Goal: Task Accomplishment & Management: Complete application form

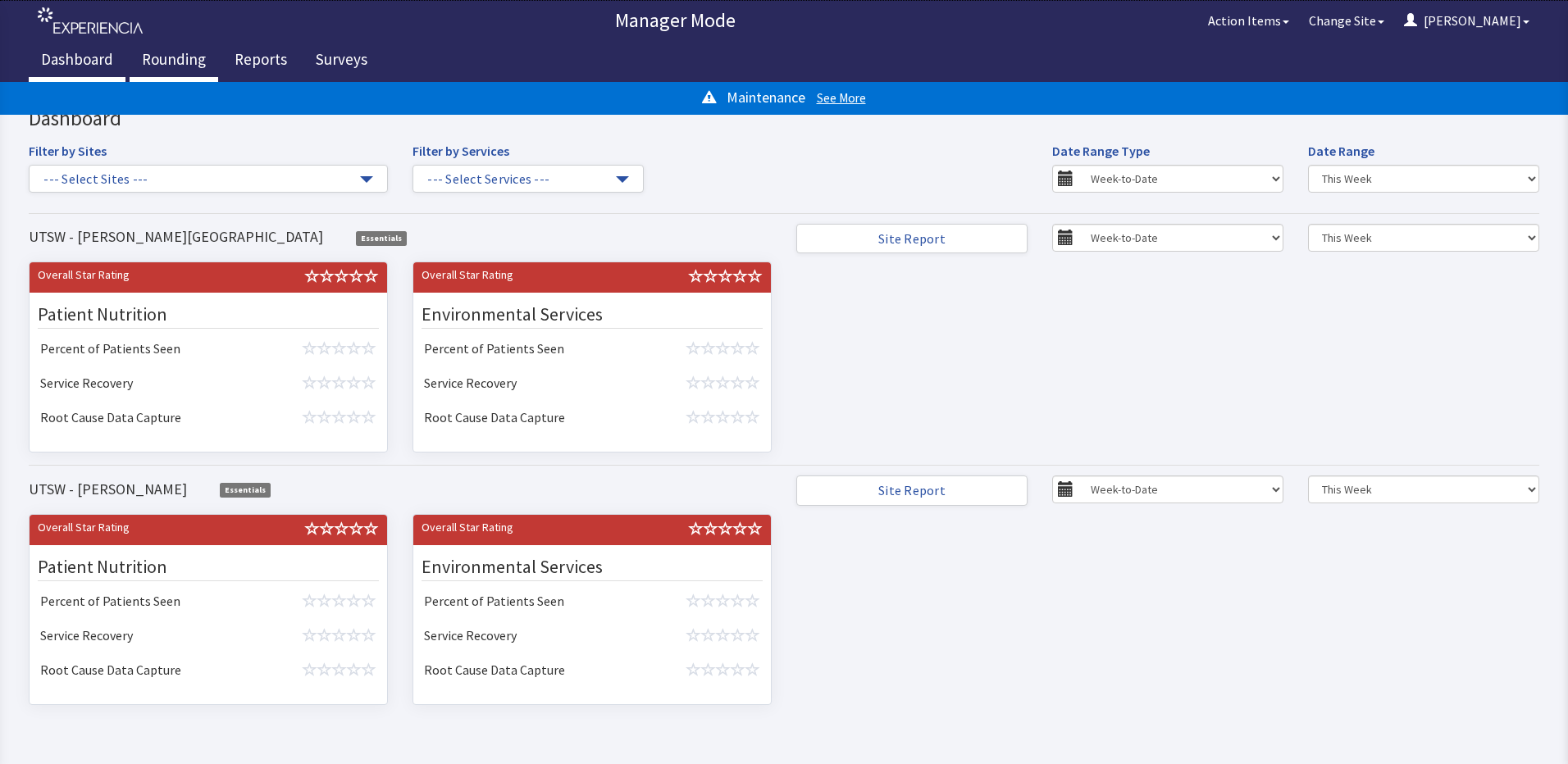
click at [183, 56] on link "Rounding" at bounding box center [173, 61] width 88 height 41
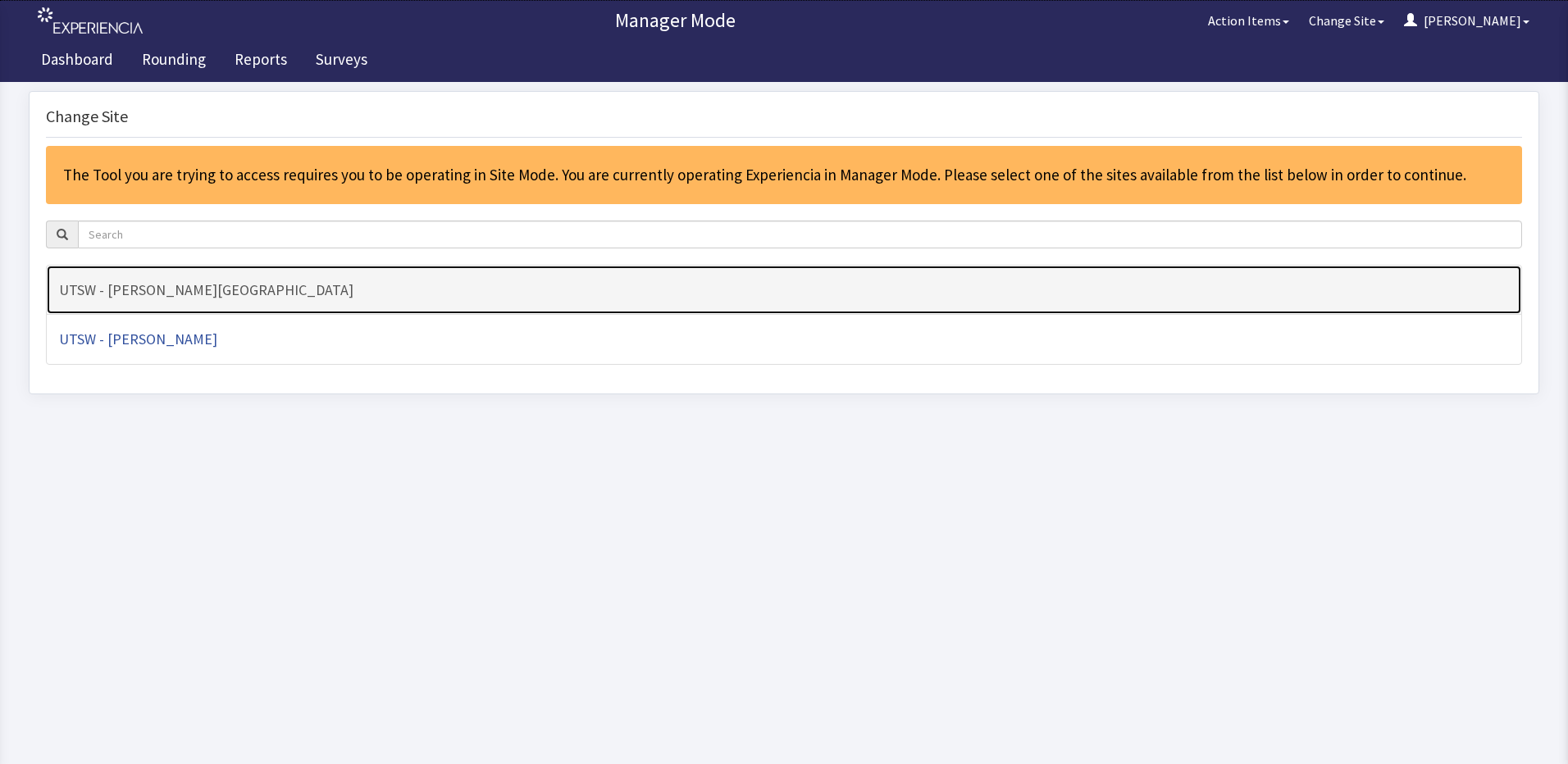
click at [149, 292] on h4 "UTSW - [PERSON_NAME][GEOGRAPHIC_DATA]" at bounding box center [783, 289] width 1449 height 16
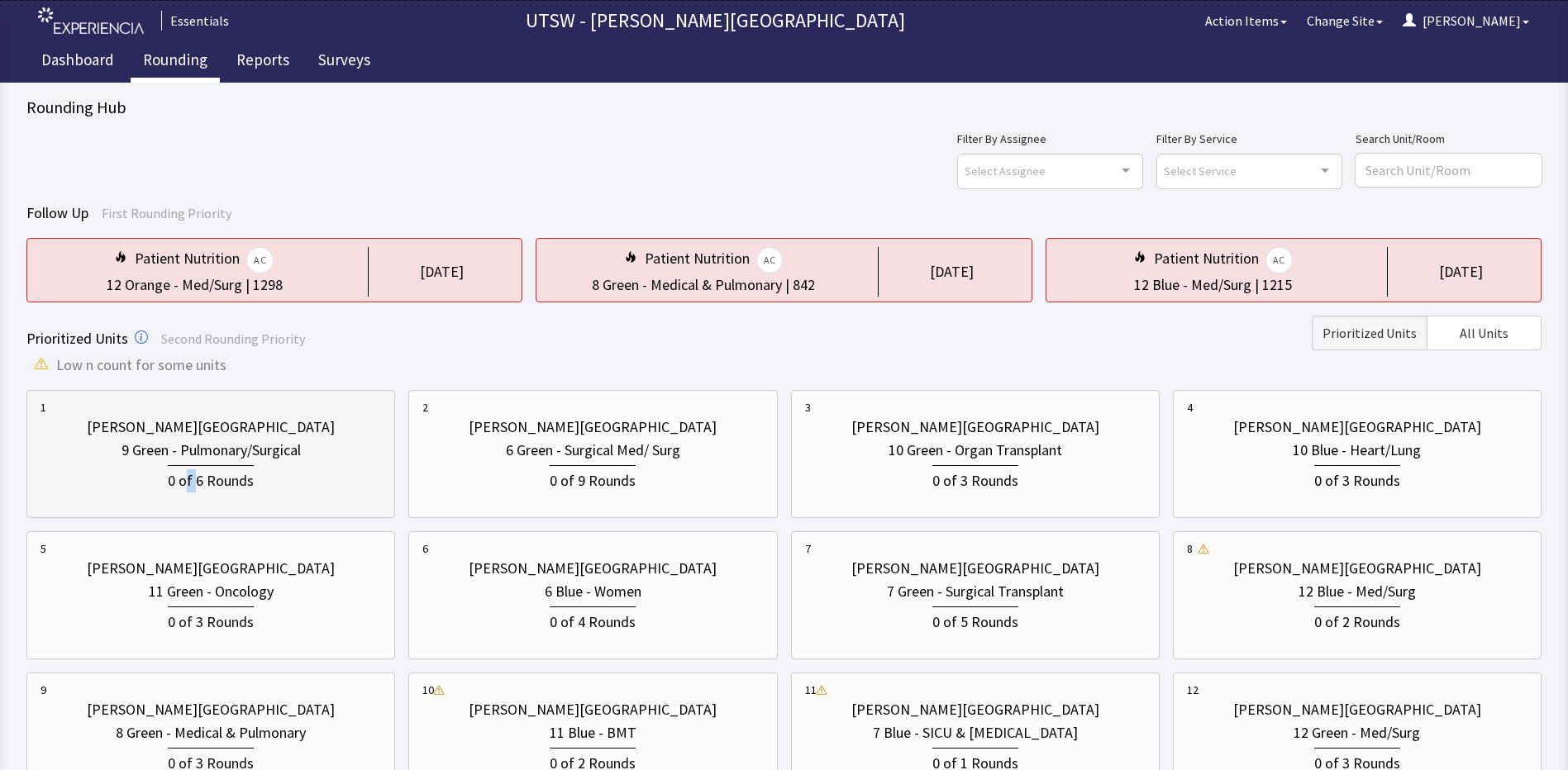
drag, startPoint x: 187, startPoint y: 495, endPoint x: 195, endPoint y: 493, distance: 8.2
click at [195, 493] on div "Clements University Hospital 9 Green - Pulmonary/Surgical 0 of 6 Rounds" at bounding box center [210, 453] width 341 height 110
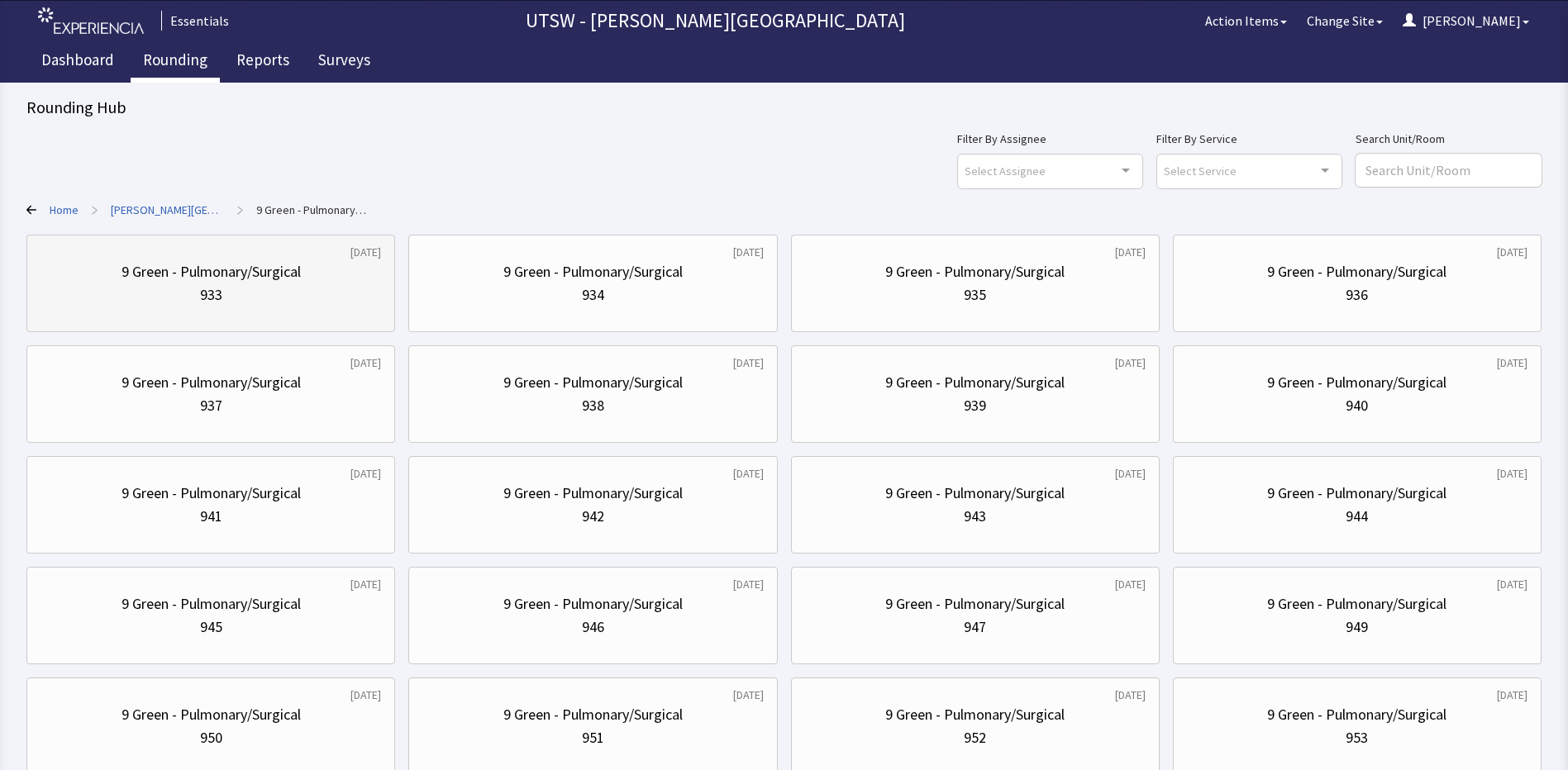
click at [262, 240] on div "3 weeks ago 9 Green - Pulmonary/Surgical 933" at bounding box center [210, 283] width 368 height 98
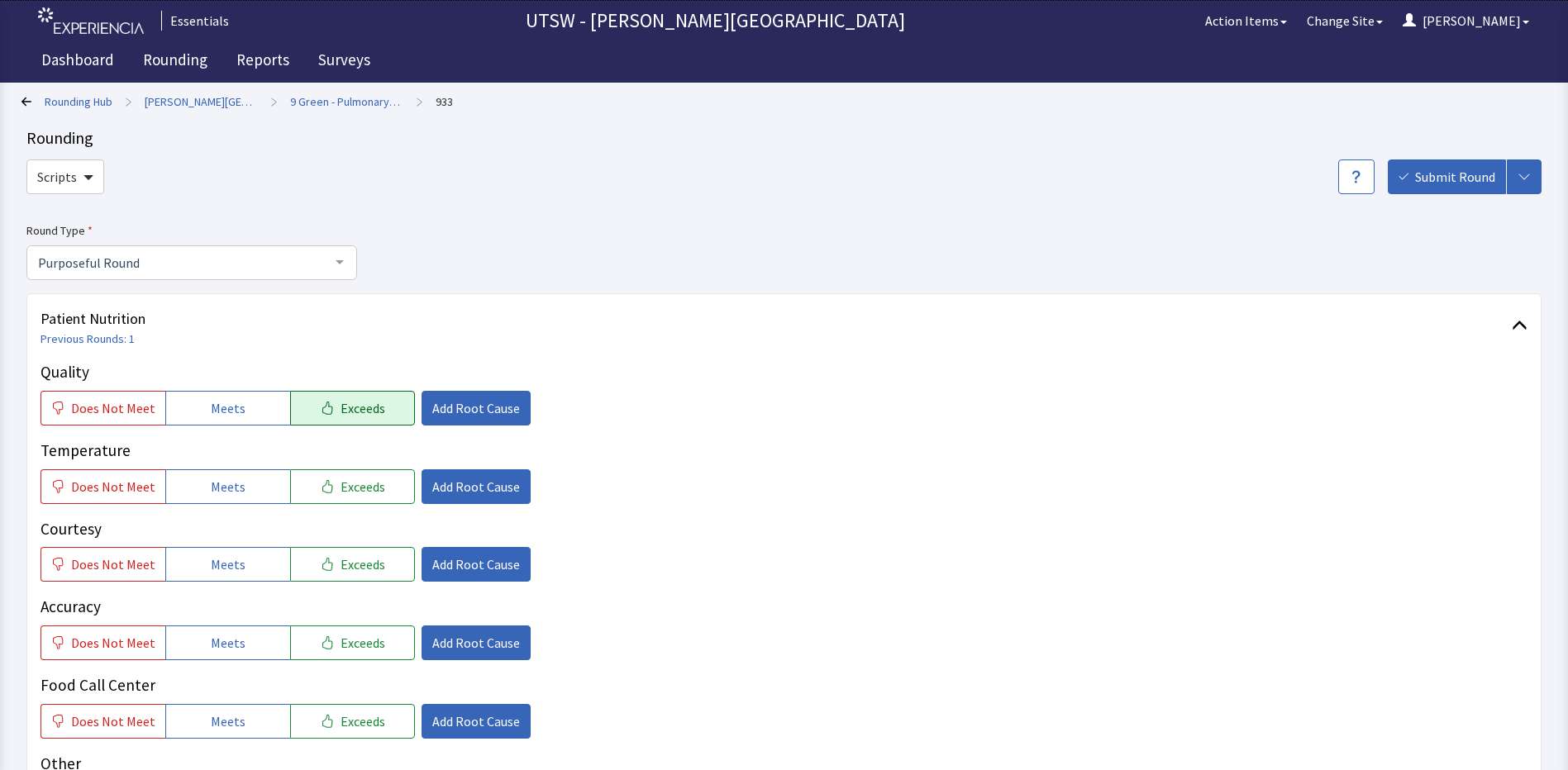
click at [322, 413] on icon "button" at bounding box center [327, 408] width 13 height 13
click at [373, 500] on button "Exceeds" at bounding box center [352, 487] width 124 height 34
click at [313, 567] on button "Exceeds" at bounding box center [352, 564] width 124 height 34
click at [482, 469] on div "Temperature Does Not Meet Meets Exceeds Add Root Cause" at bounding box center [784, 472] width 1487 height 65
drag, startPoint x: 460, startPoint y: 509, endPoint x: 467, endPoint y: 501, distance: 10.6
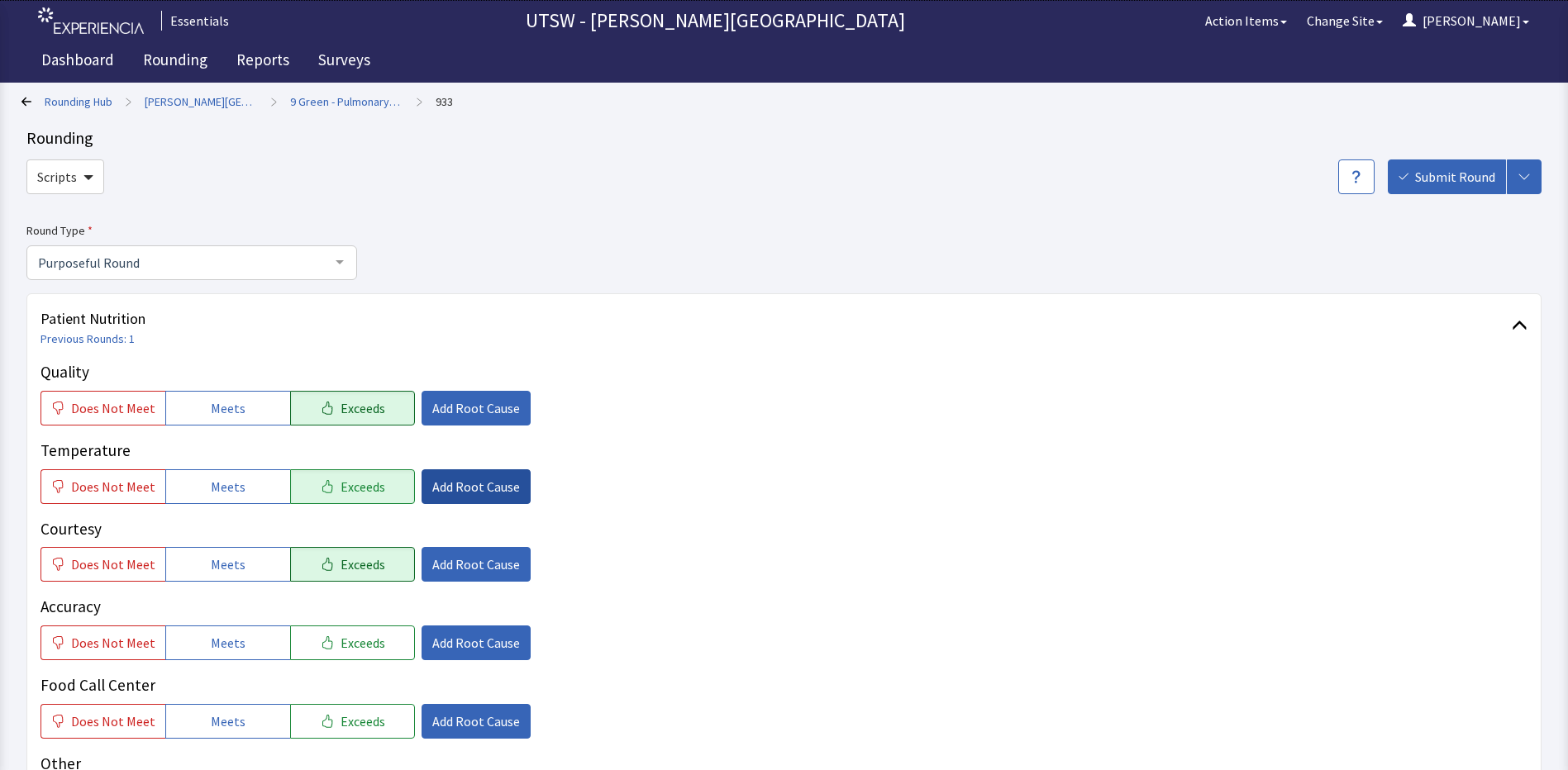
click at [467, 501] on div "Quality Does Not Meet Meets Exceeds Add Root Cause Temperature Does Not Meet Me…" at bounding box center [784, 589] width 1487 height 457
click at [442, 489] on span "Add Root Cause" at bounding box center [476, 486] width 88 height 20
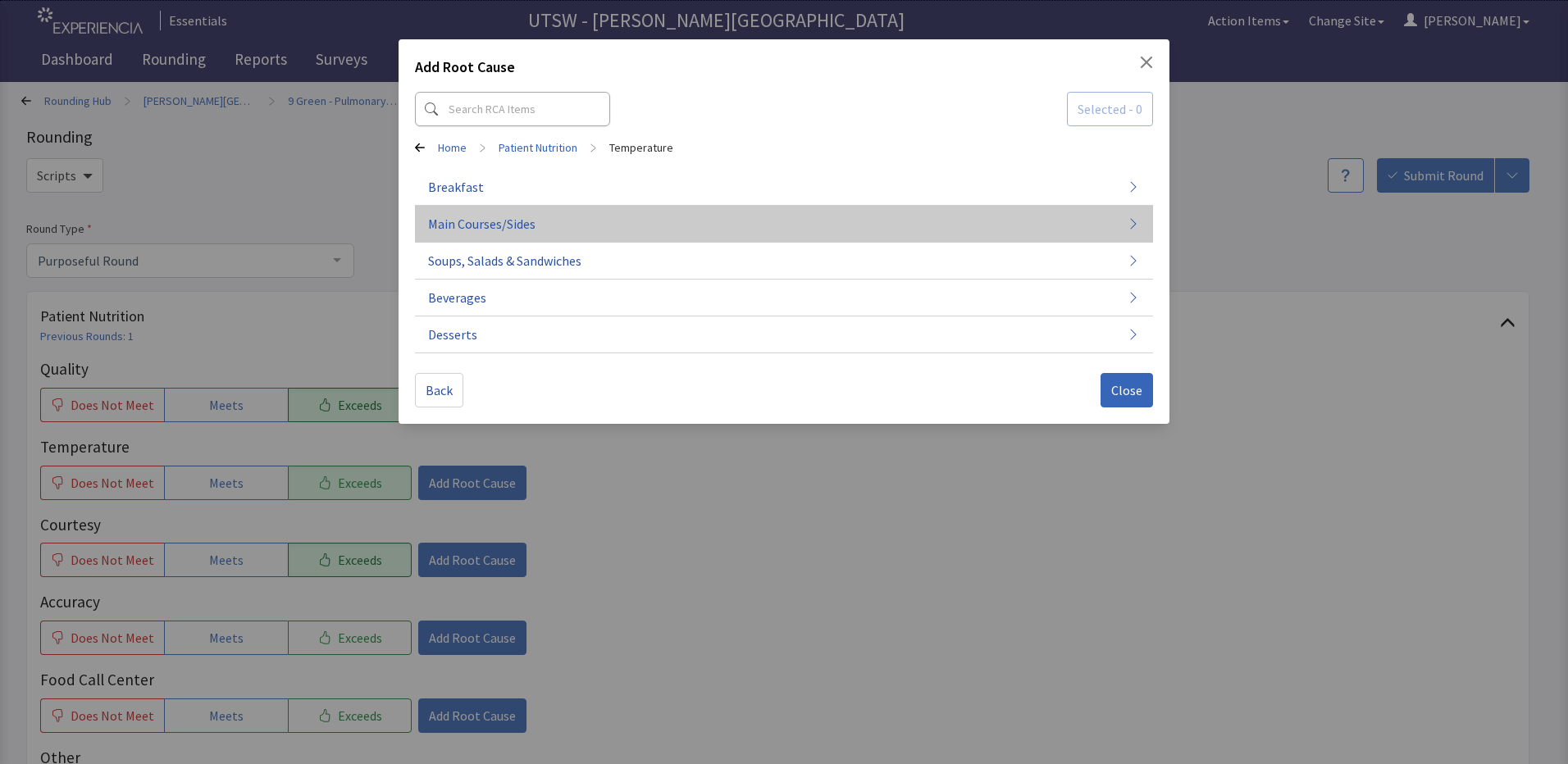
click at [578, 214] on button "Main Courses/Sides" at bounding box center [783, 224] width 737 height 37
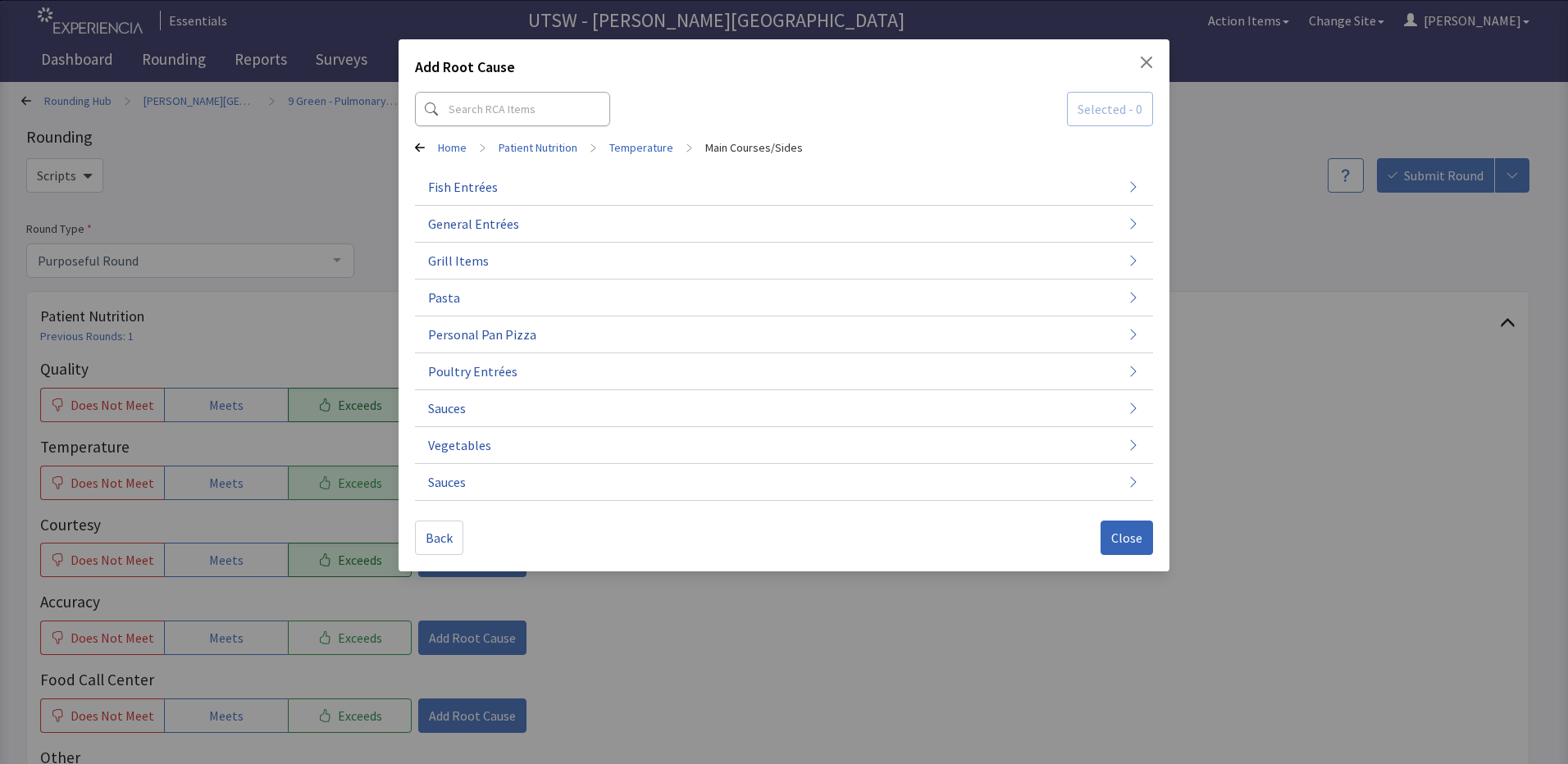
drag, startPoint x: 435, startPoint y: 539, endPoint x: 441, endPoint y: 528, distance: 12.5
click at [438, 539] on span "Back" at bounding box center [439, 537] width 28 height 20
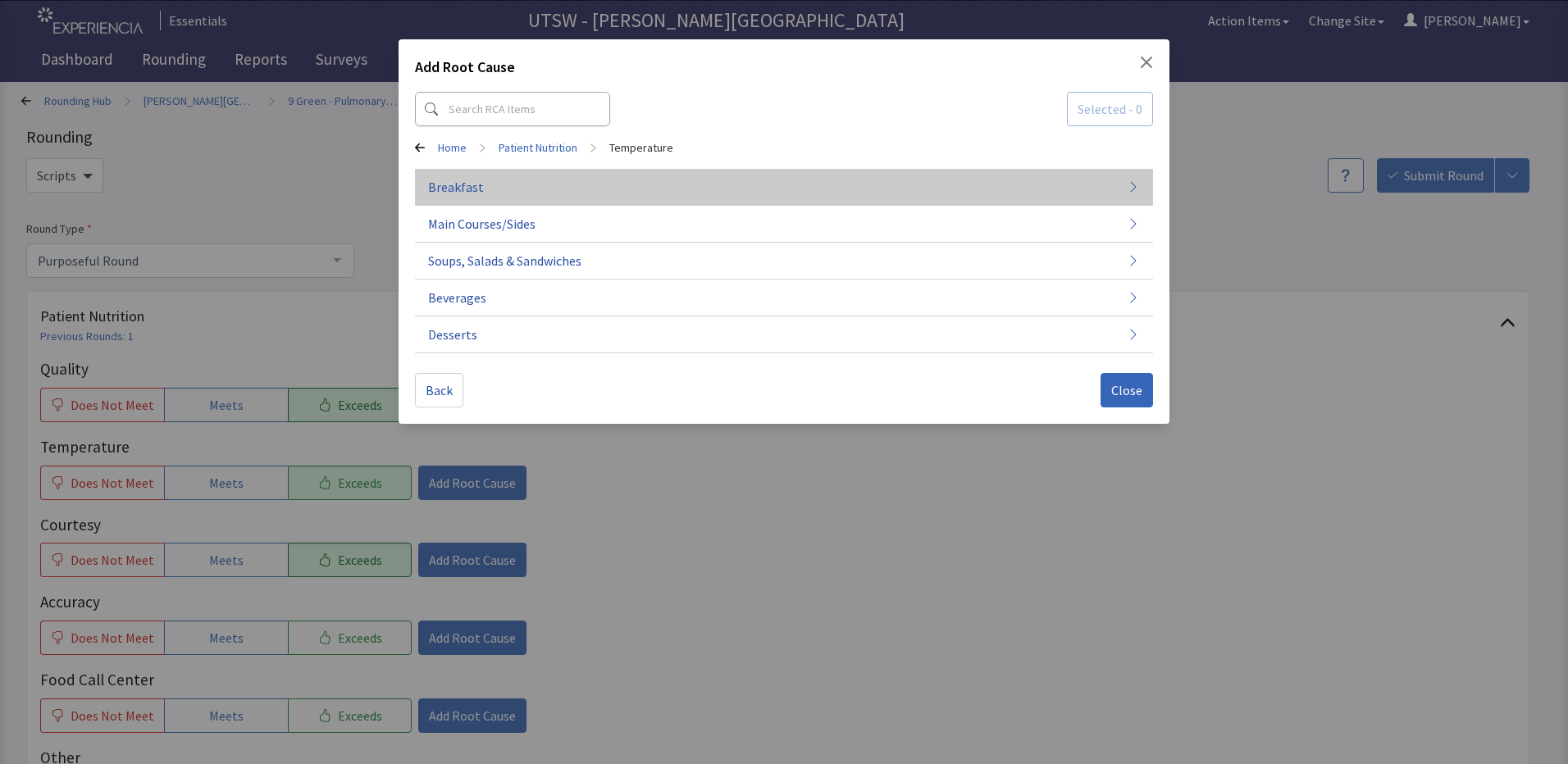
click at [501, 190] on button "Breakfast" at bounding box center [783, 187] width 737 height 37
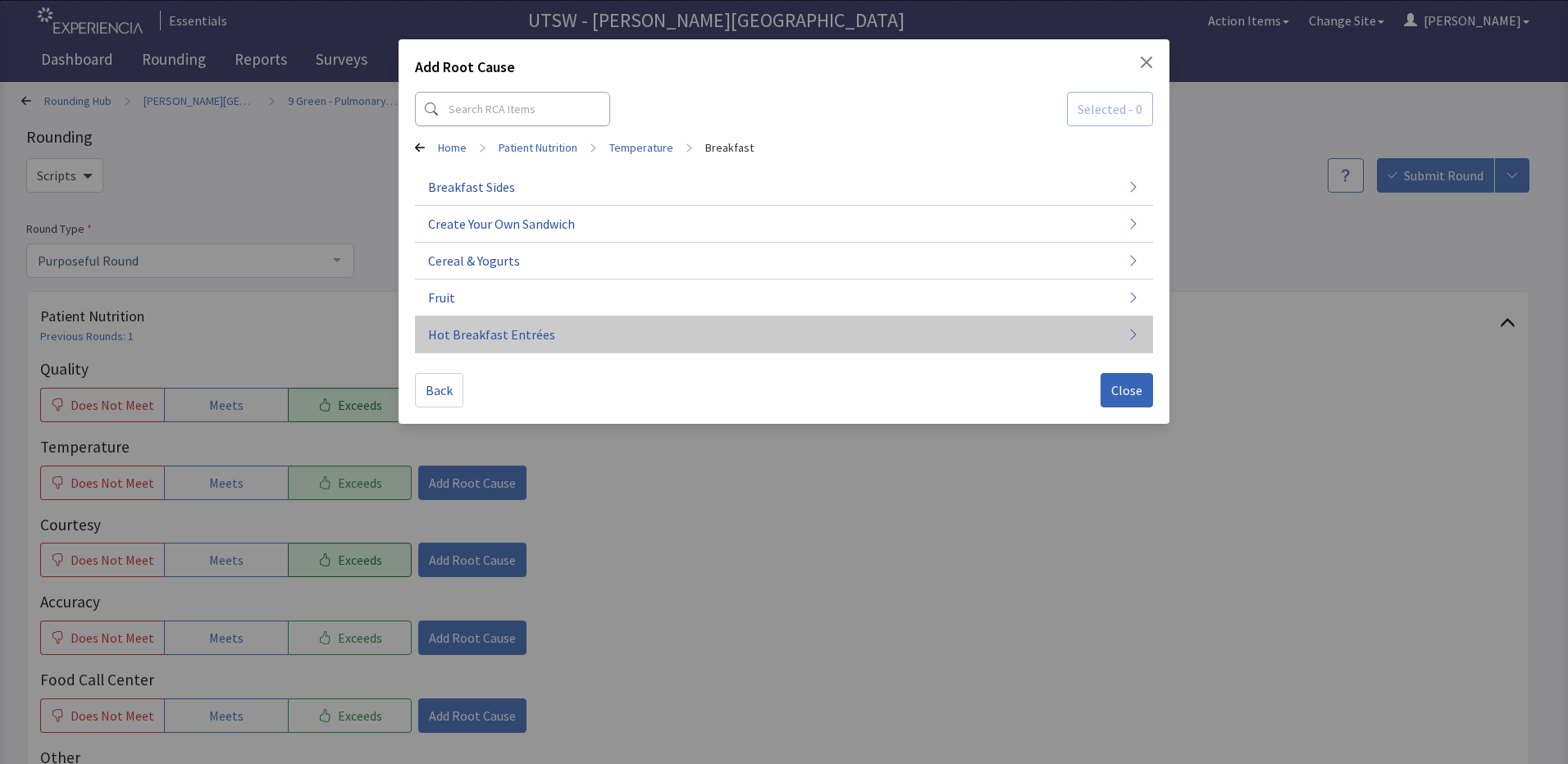
click at [570, 348] on button "Hot Breakfast Entrées" at bounding box center [783, 334] width 737 height 37
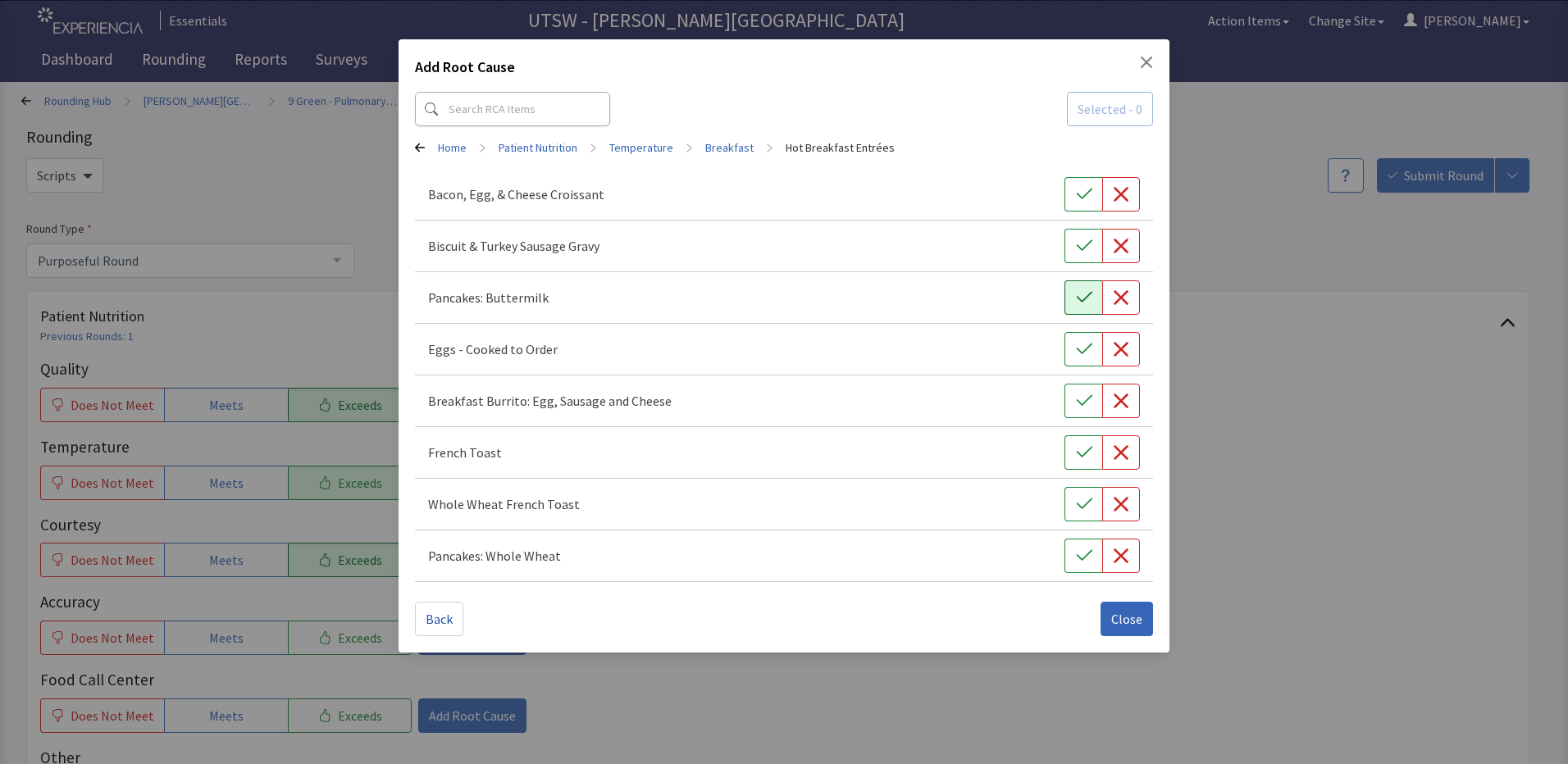
drag, startPoint x: 1084, startPoint y: 297, endPoint x: 1082, endPoint y: 314, distance: 17.1
click at [1083, 297] on icon "button" at bounding box center [1083, 297] width 16 height 16
click at [1156, 612] on div "Add Root Cause Selected - 1 Home > Patient Nutrition > Temperature > Breakfast …" at bounding box center [784, 345] width 771 height 613
click at [1136, 608] on button "Close" at bounding box center [1126, 619] width 52 height 34
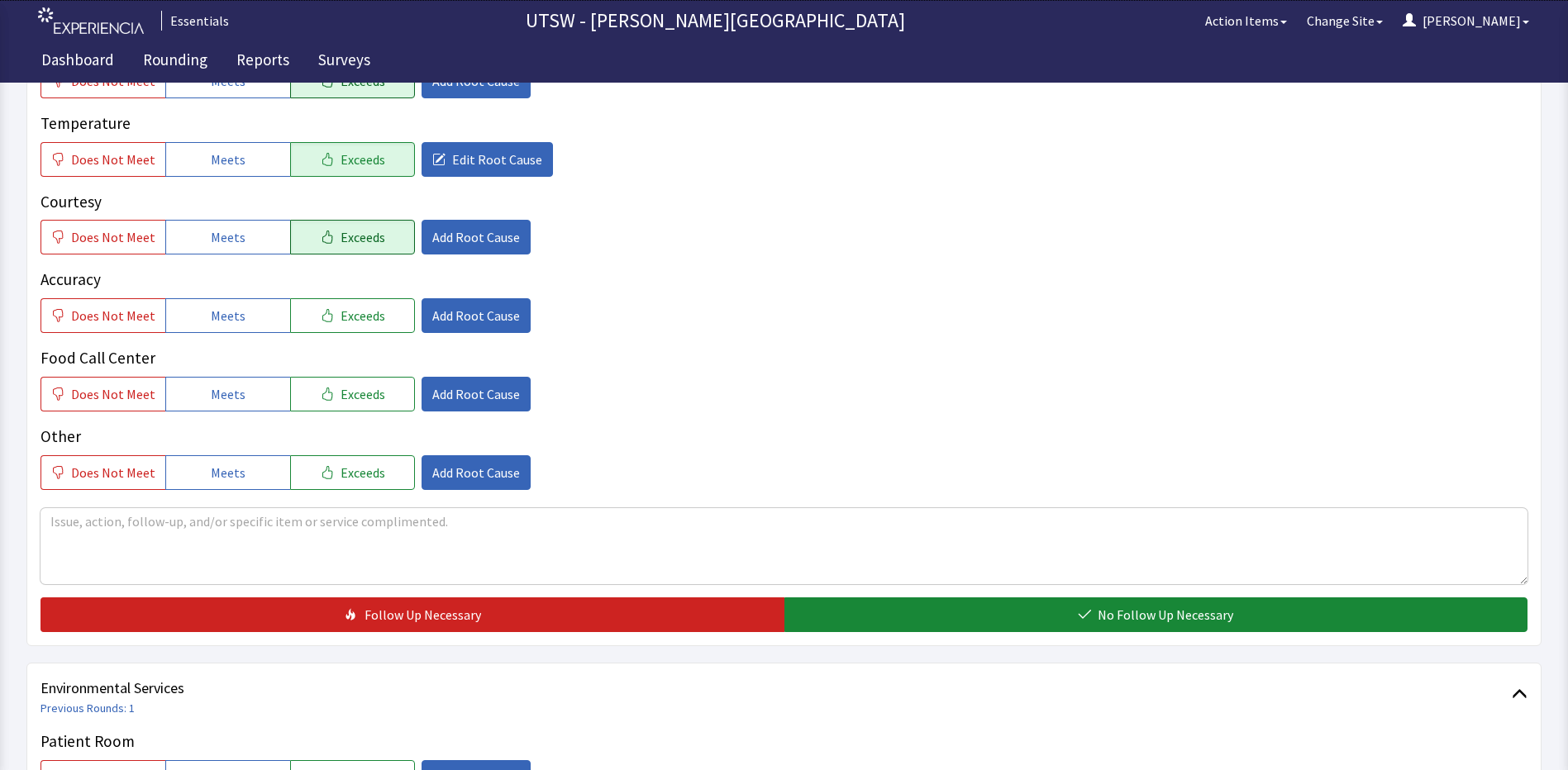
scroll to position [331, 0]
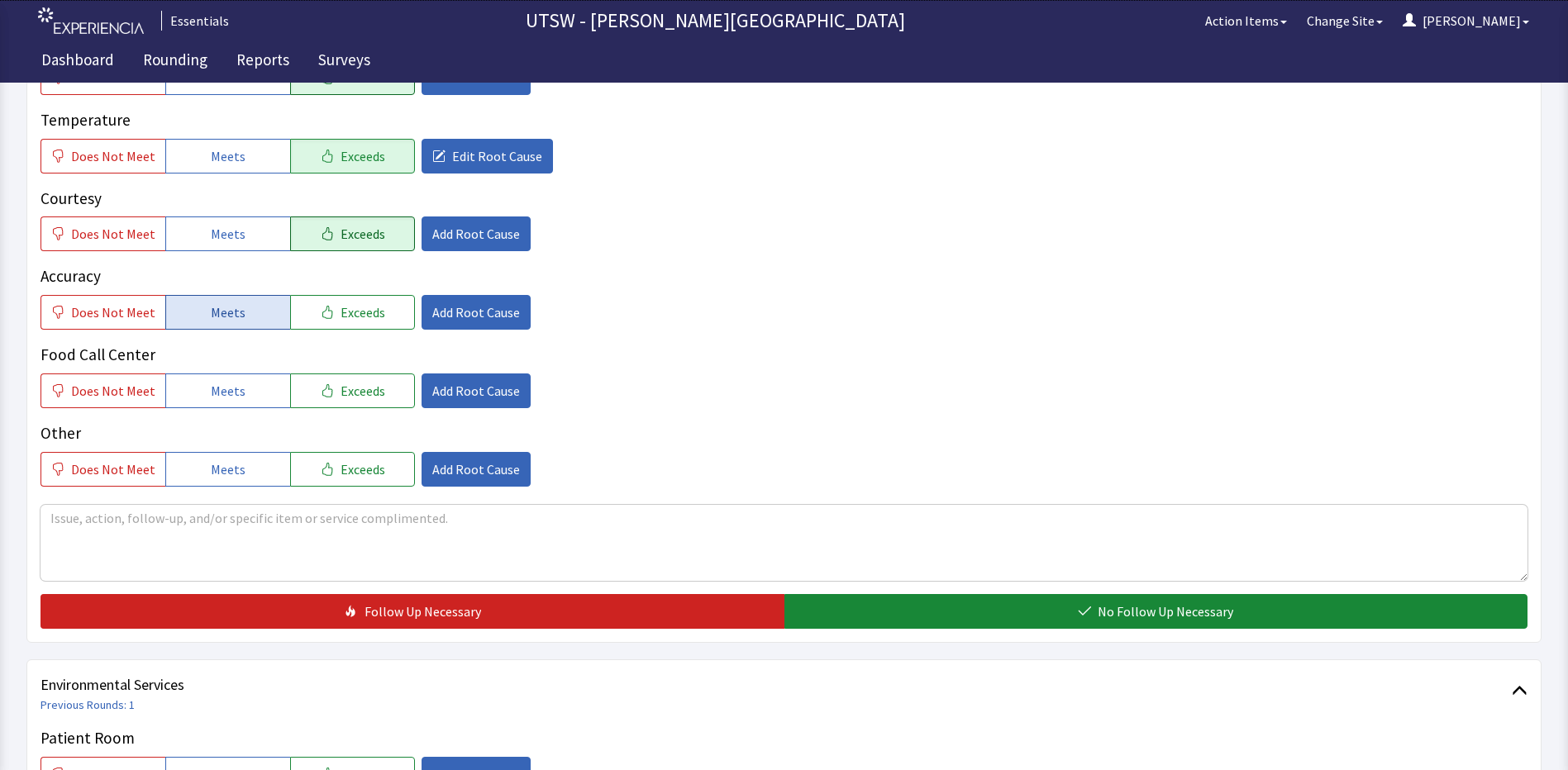
click at [223, 303] on span "Meets" at bounding box center [228, 312] width 34 height 20
click at [217, 384] on span "Meets" at bounding box center [228, 390] width 34 height 20
drag, startPoint x: 226, startPoint y: 477, endPoint x: 247, endPoint y: 528, distance: 55.2
click at [228, 475] on span "Meets" at bounding box center [228, 469] width 34 height 20
click at [257, 552] on textarea at bounding box center [784, 542] width 1487 height 76
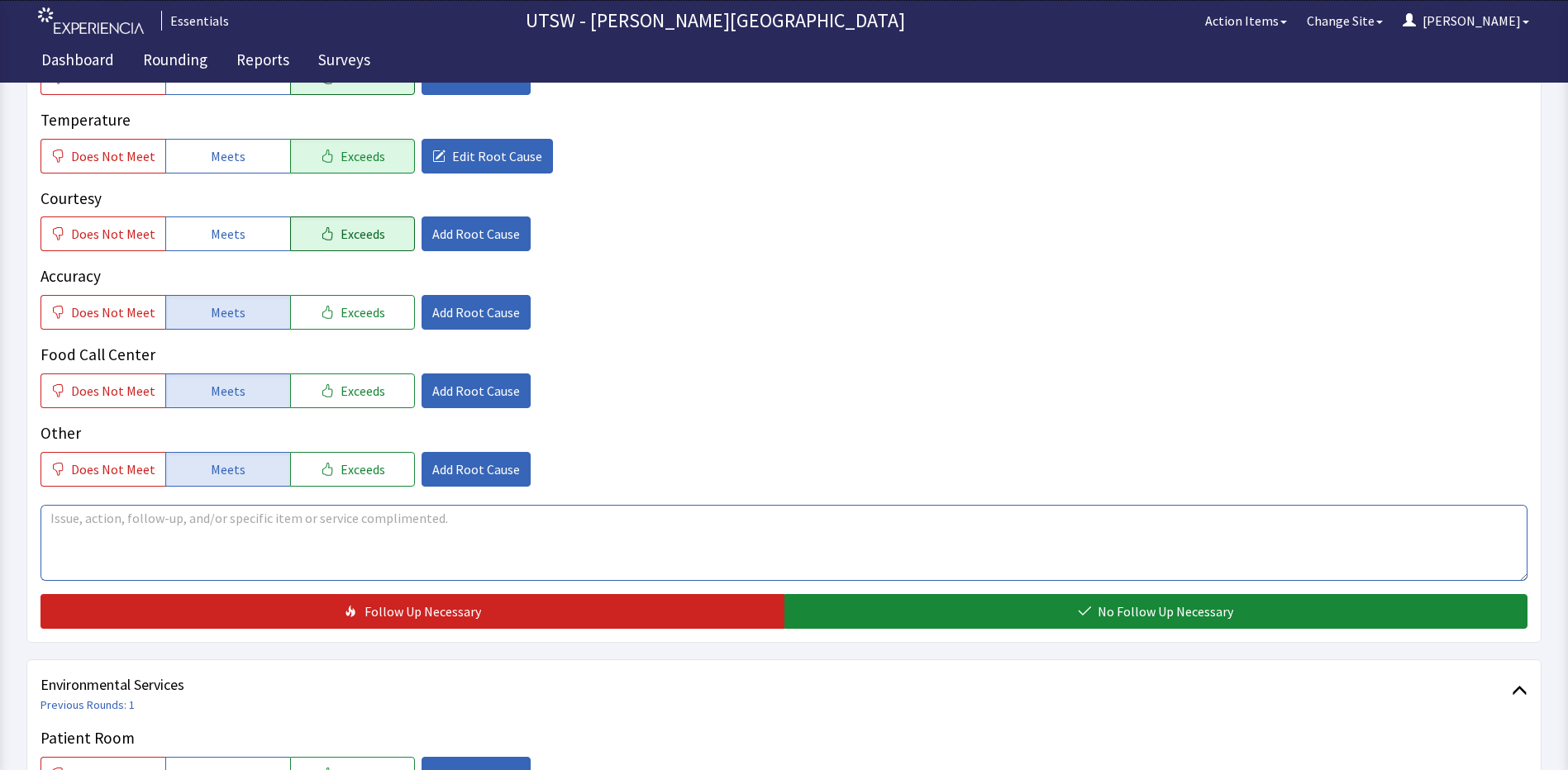
type textarea "A"
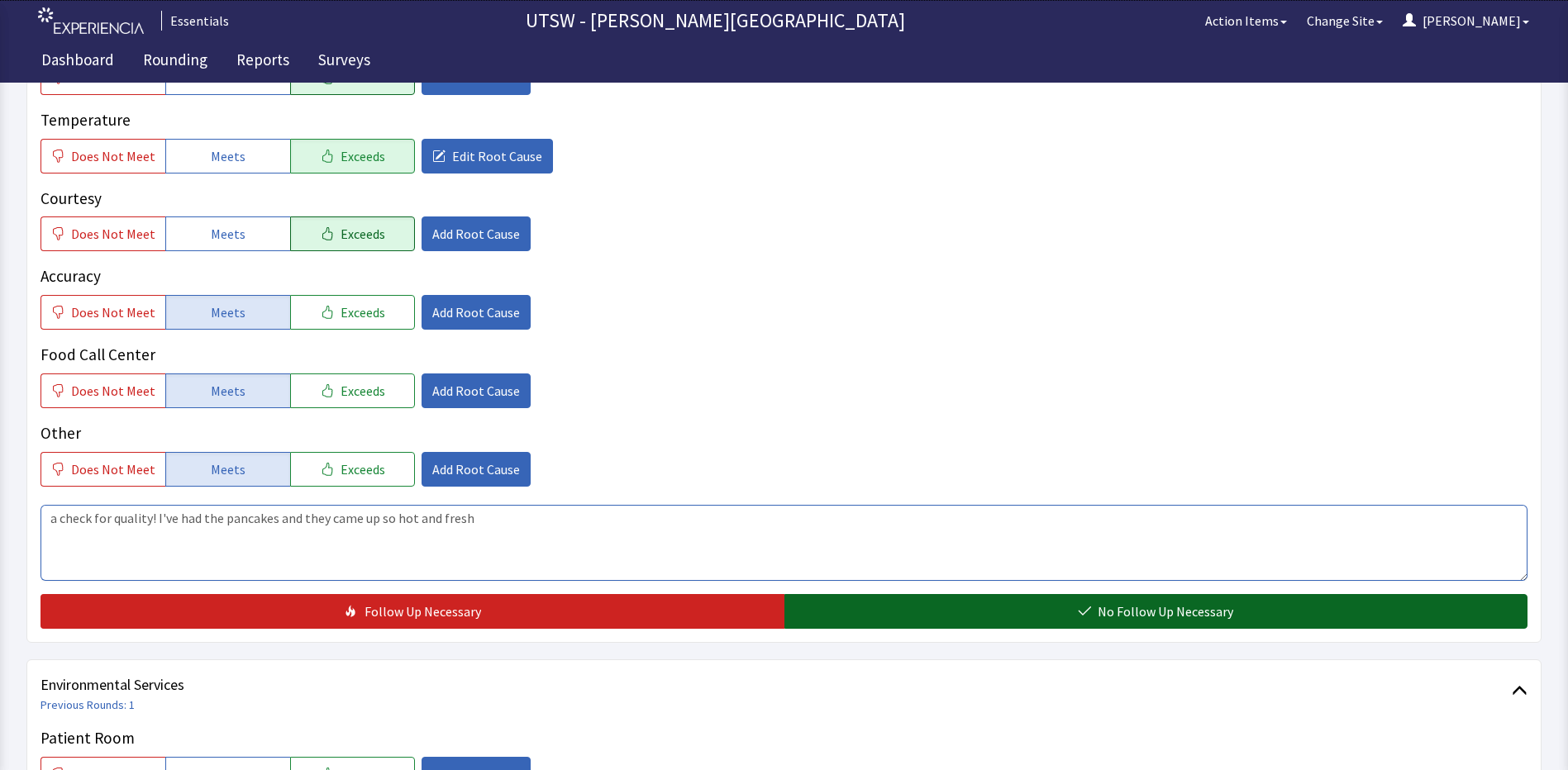
type textarea "a check for quality! I've had the pancakes and they came up so hot and fresh"
drag, startPoint x: 924, startPoint y: 605, endPoint x: 931, endPoint y: 596, distance: 11.4
click at [931, 596] on button "No Follow Up Necessary" at bounding box center [1156, 611] width 743 height 34
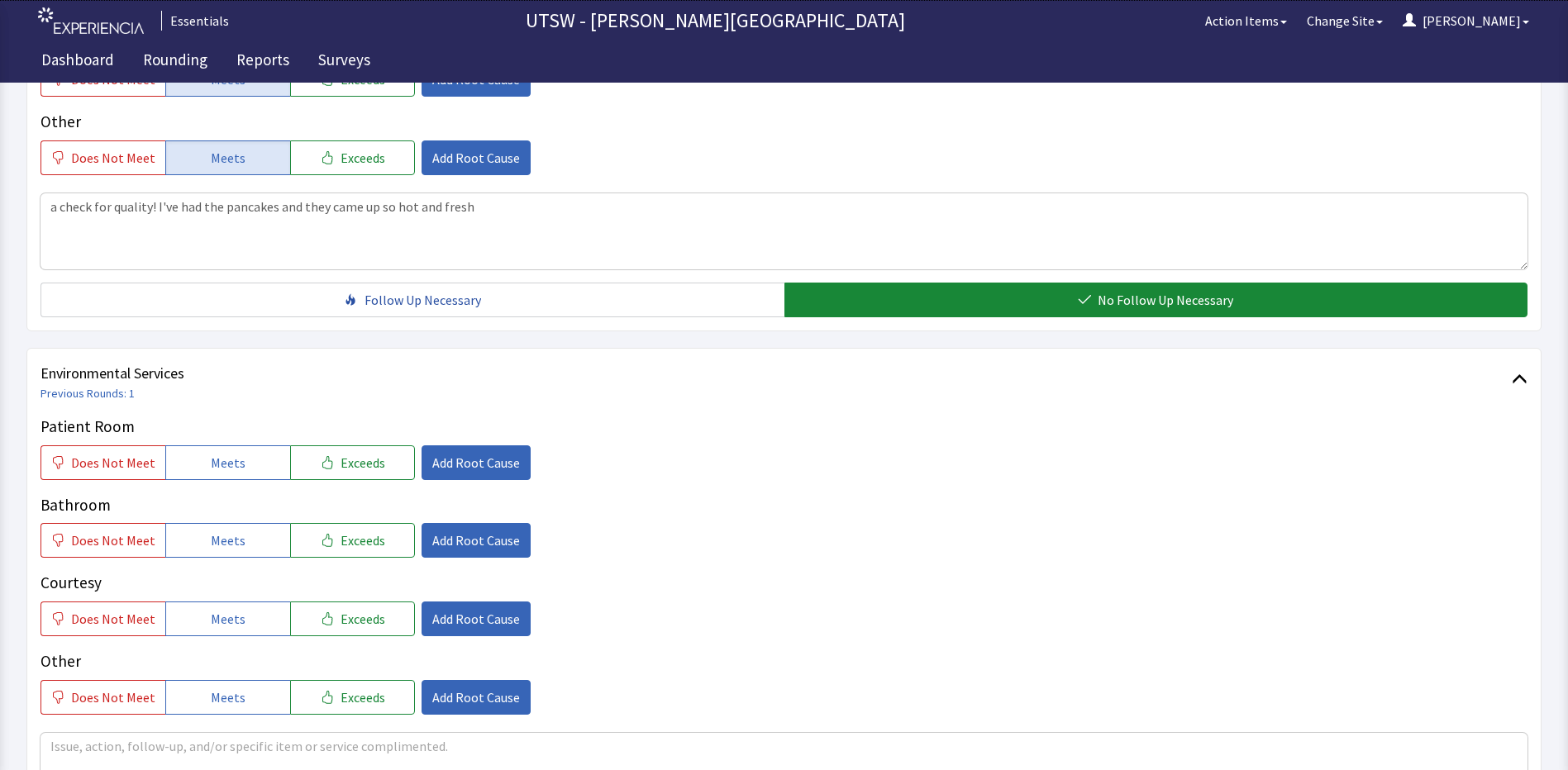
scroll to position [661, 0]
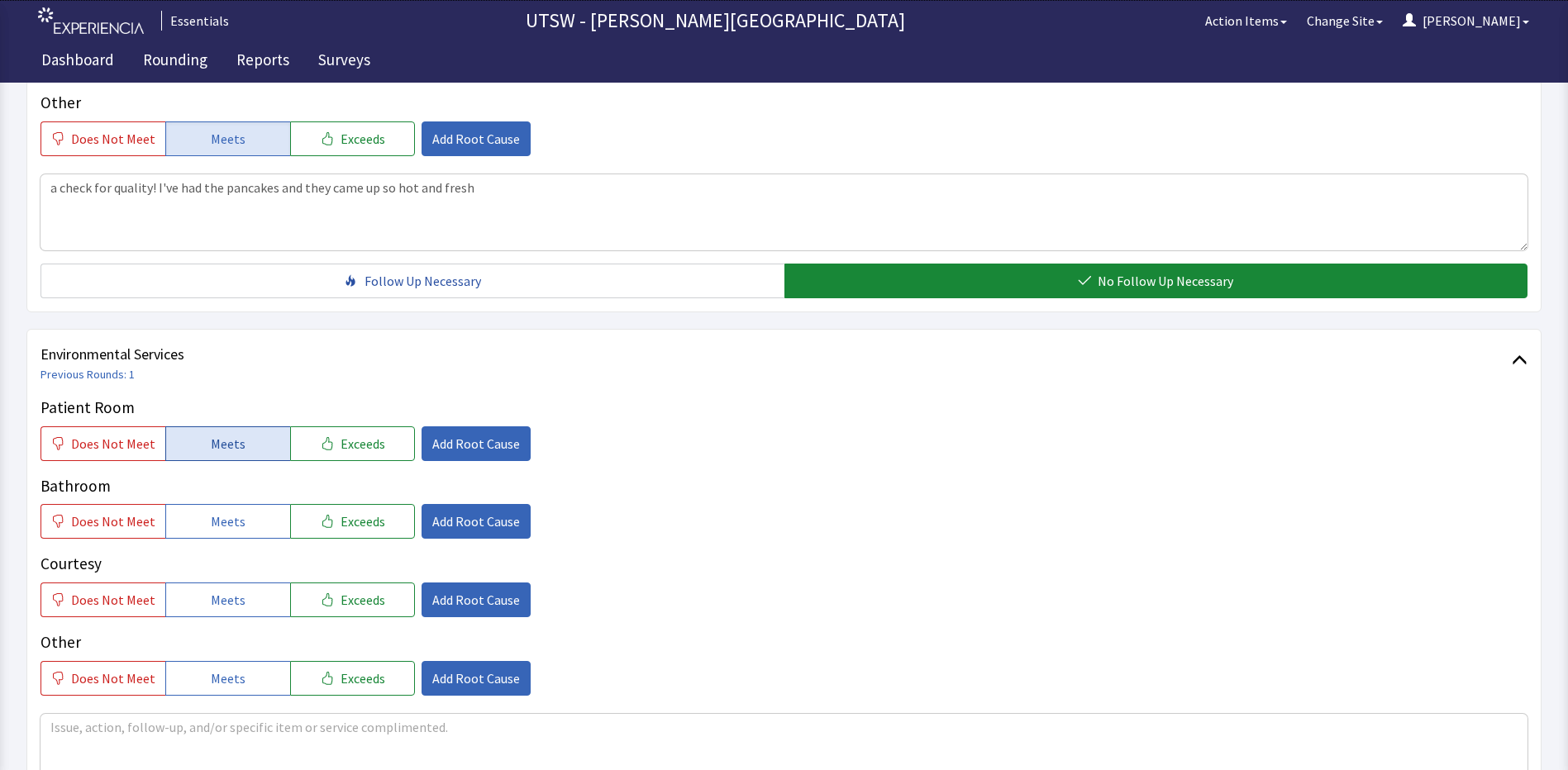
click at [258, 432] on button "Meets" at bounding box center [228, 444] width 124 height 34
click at [245, 509] on button "Meets" at bounding box center [228, 521] width 124 height 34
click at [251, 591] on button "Meets" at bounding box center [228, 600] width 124 height 34
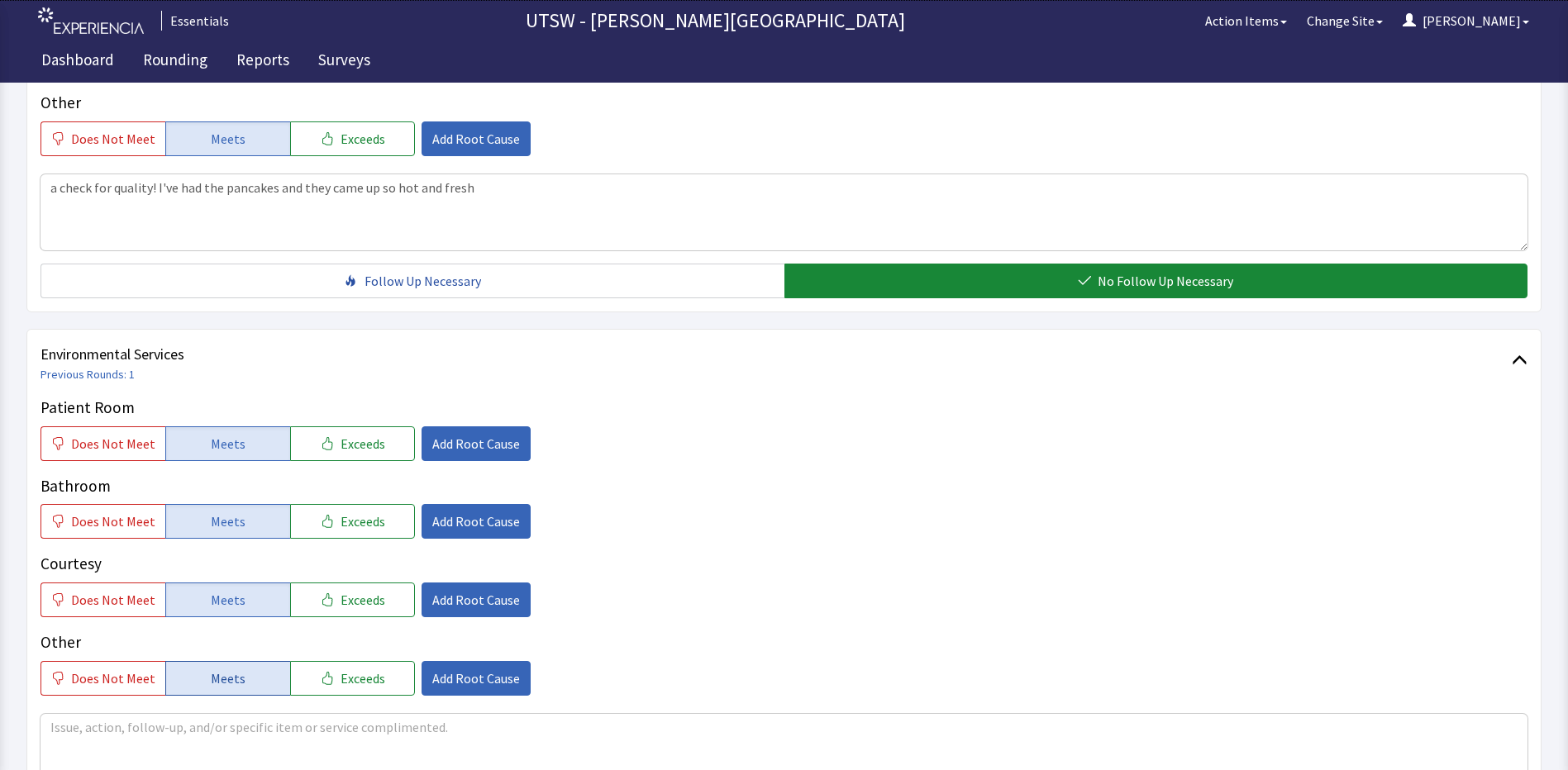
click at [249, 693] on button "Meets" at bounding box center [228, 678] width 124 height 34
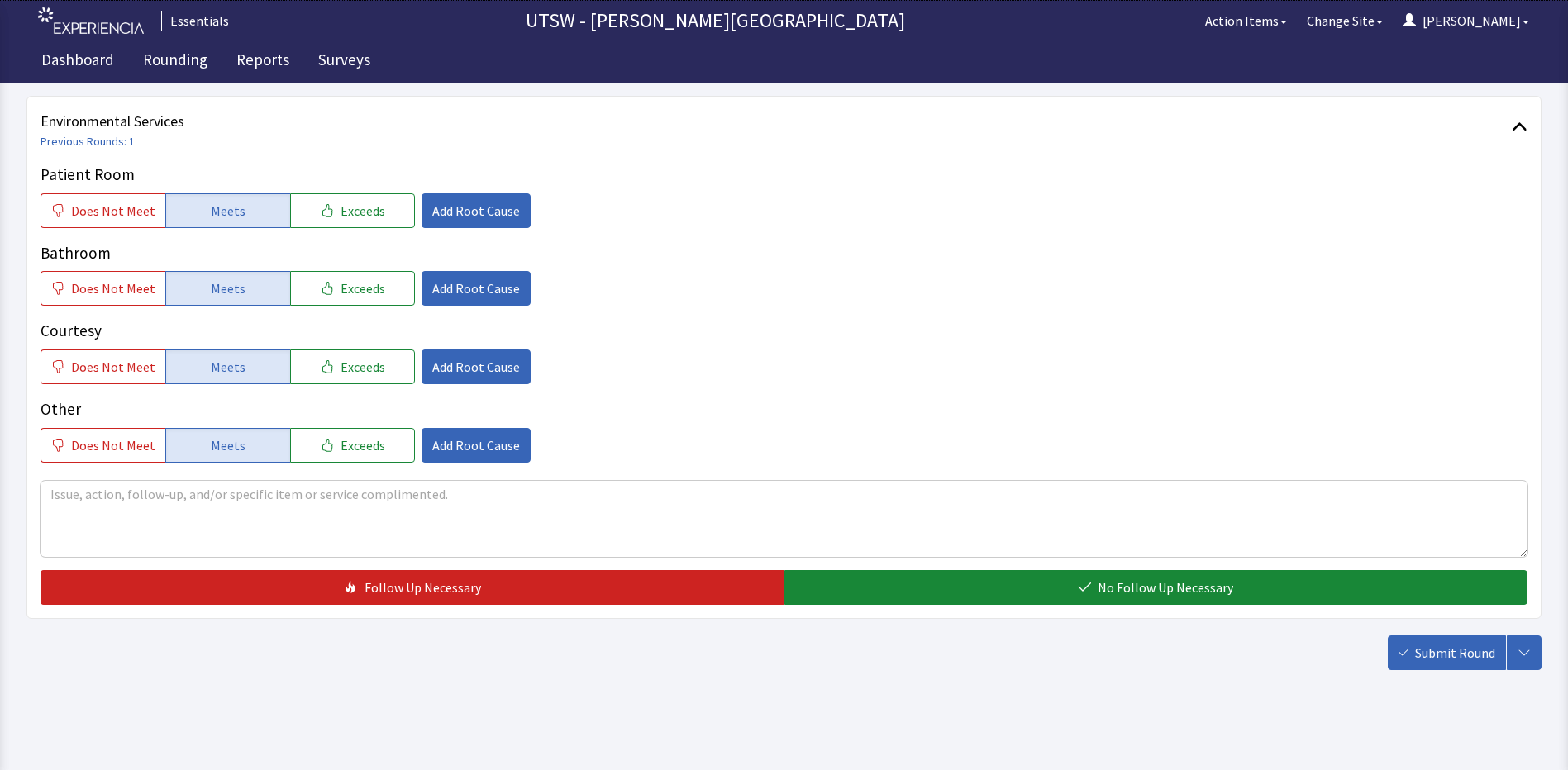
scroll to position [903, 0]
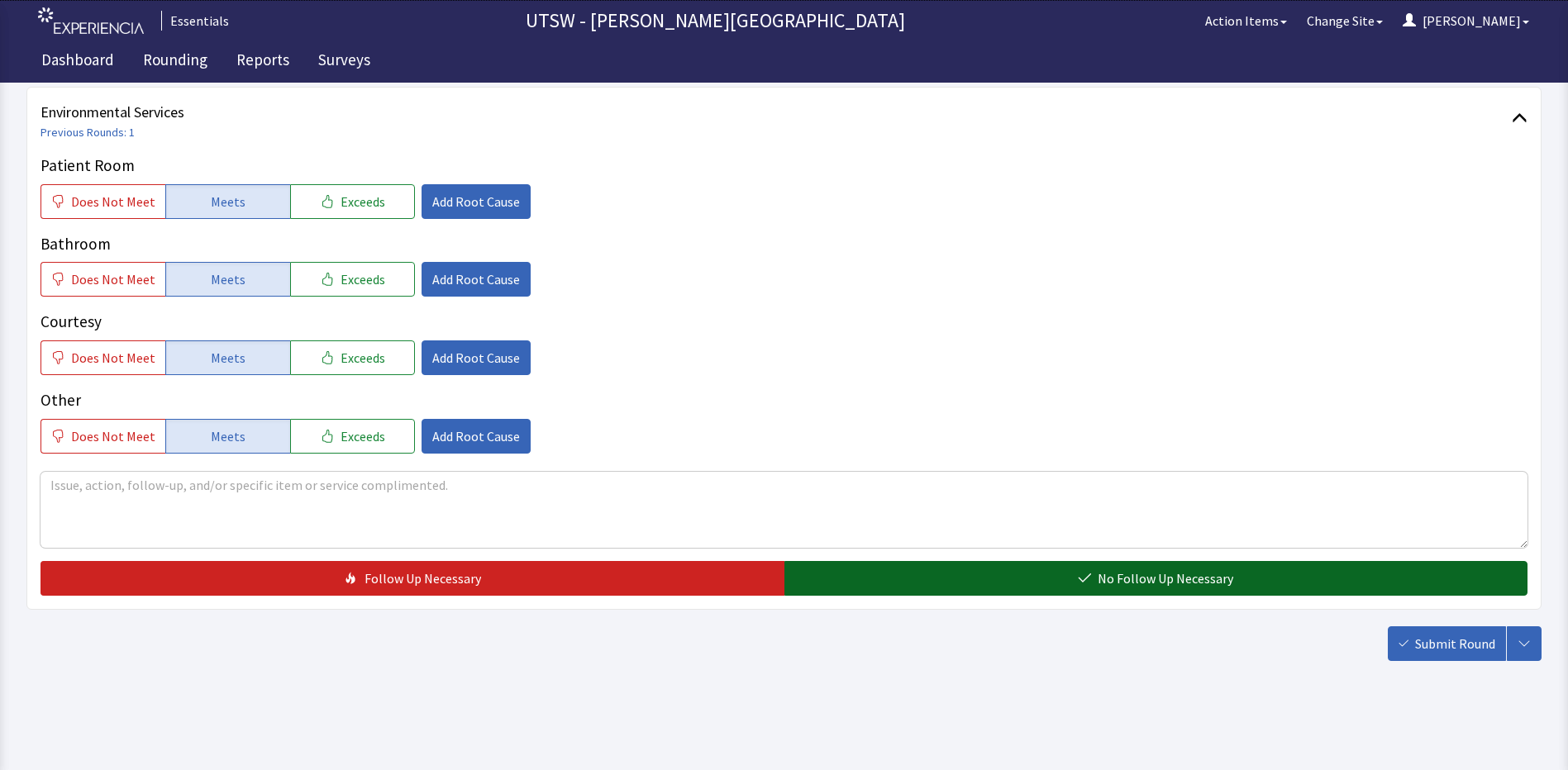
click at [992, 565] on button "No Follow Up Necessary" at bounding box center [1156, 579] width 743 height 34
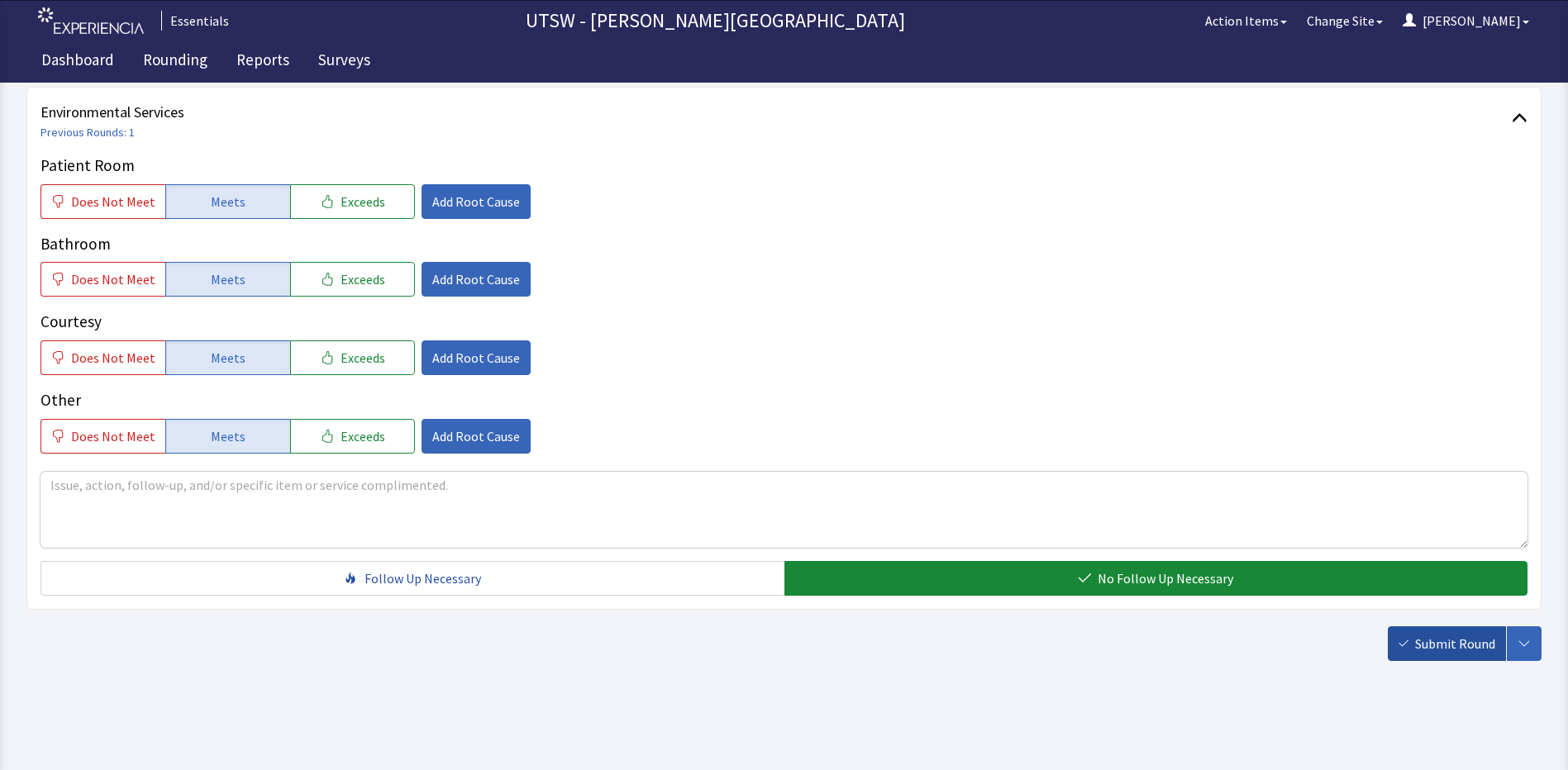
click at [1425, 639] on span "Submit Round" at bounding box center [1455, 644] width 80 height 20
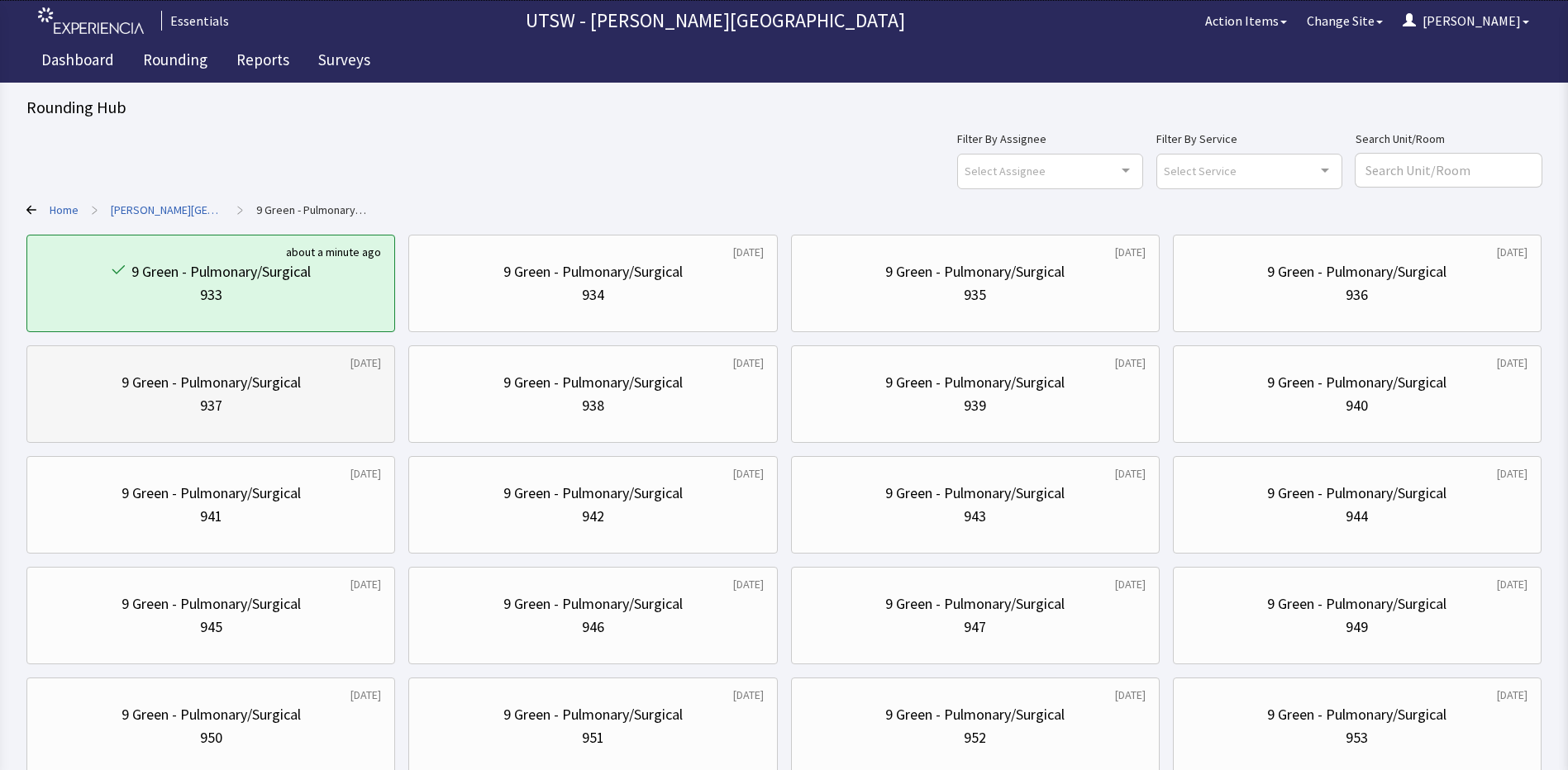
click at [215, 409] on div "937" at bounding box center [210, 406] width 22 height 23
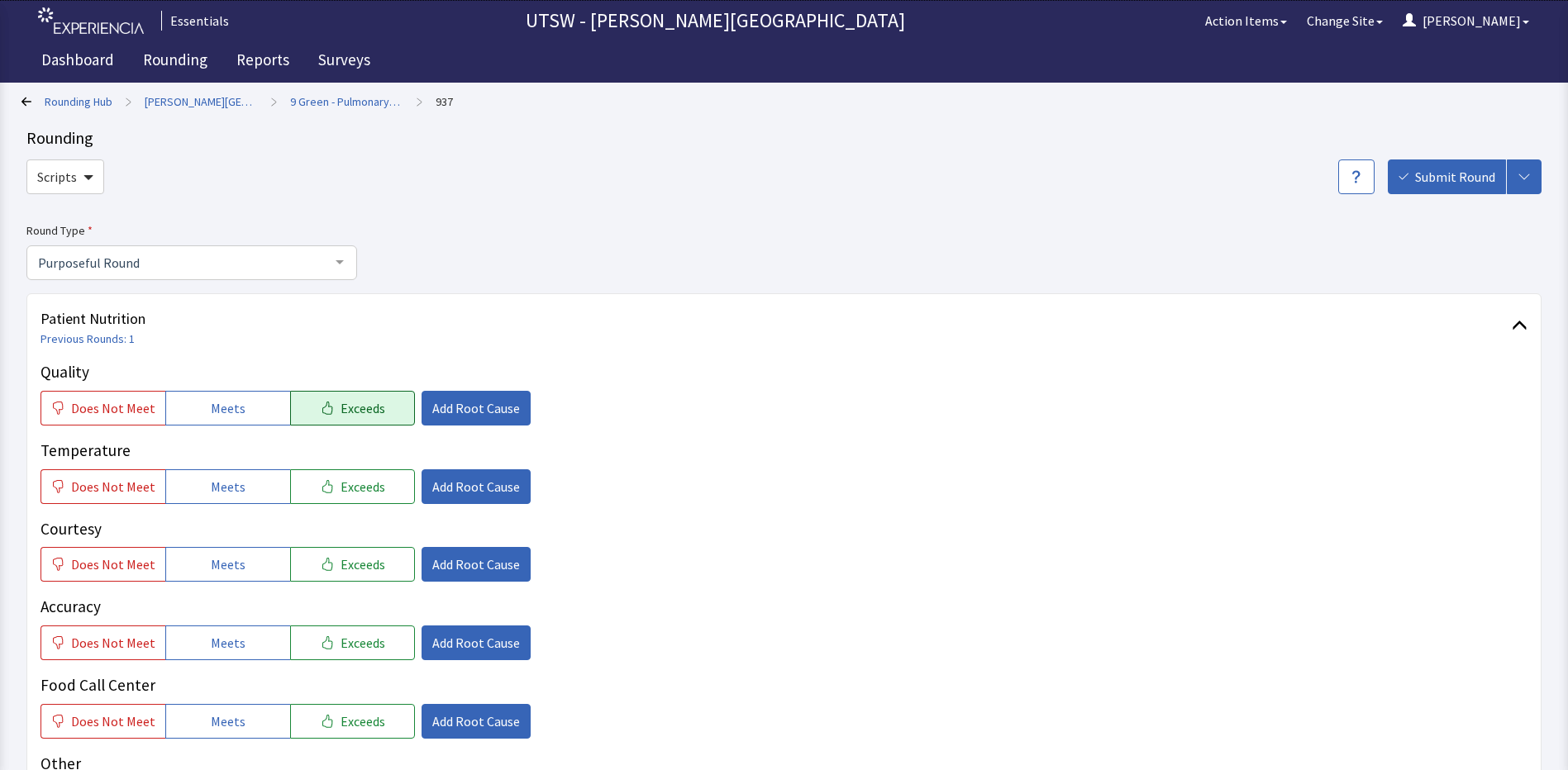
click at [341, 405] on span "Exceeds" at bounding box center [363, 407] width 45 height 20
click at [255, 493] on button "Meets" at bounding box center [228, 487] width 124 height 34
drag, startPoint x: 240, startPoint y: 585, endPoint x: 240, endPoint y: 572, distance: 13.0
click at [240, 579] on div "Quality Does Not Meet Meets Exceeds Add Root Cause Temperature Does Not Meet Me…" at bounding box center [784, 589] width 1487 height 457
click at [240, 572] on button "Meets" at bounding box center [228, 564] width 124 height 34
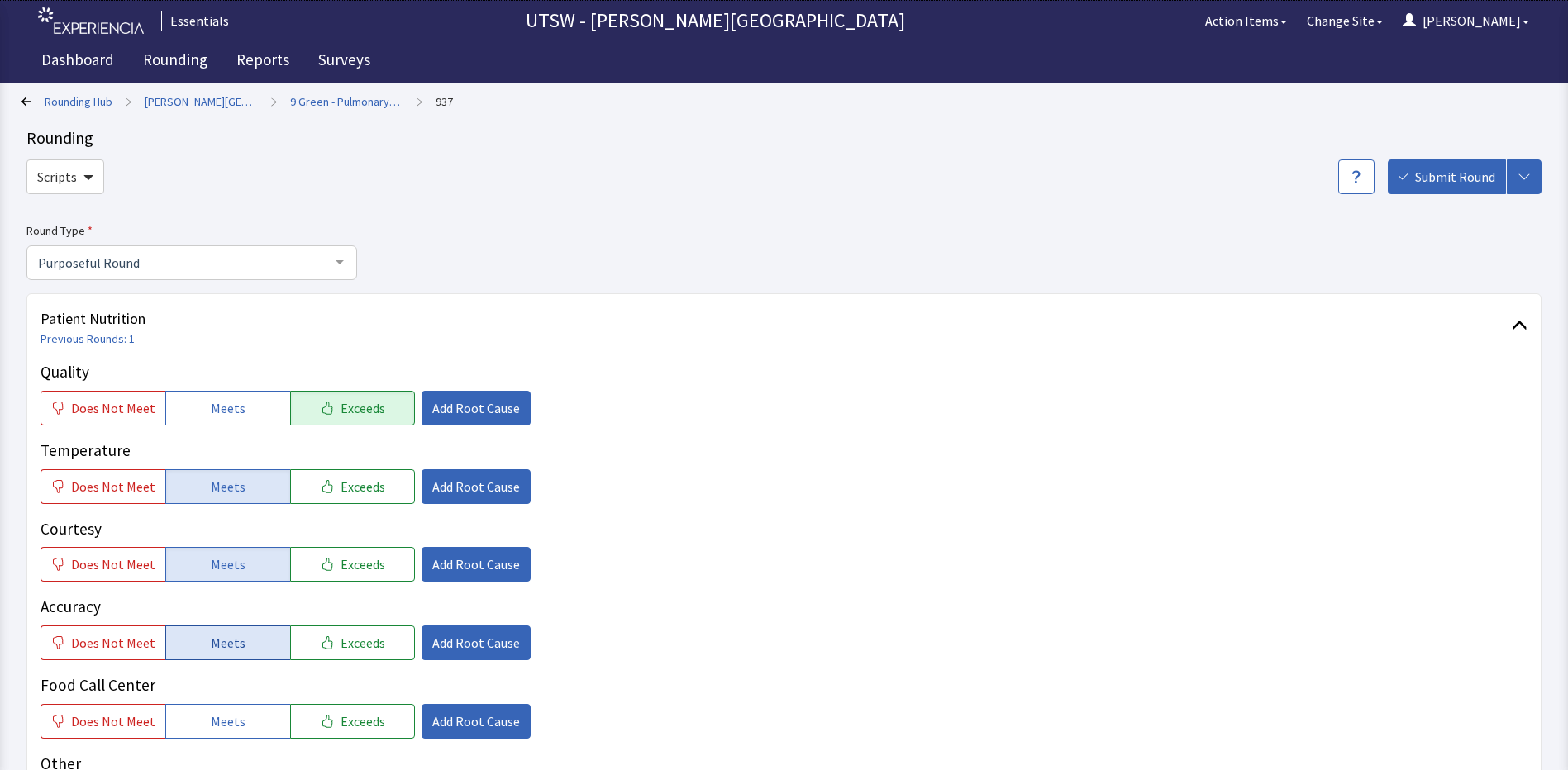
click at [238, 640] on button "Meets" at bounding box center [228, 643] width 124 height 34
click at [215, 713] on span "Meets" at bounding box center [228, 721] width 34 height 20
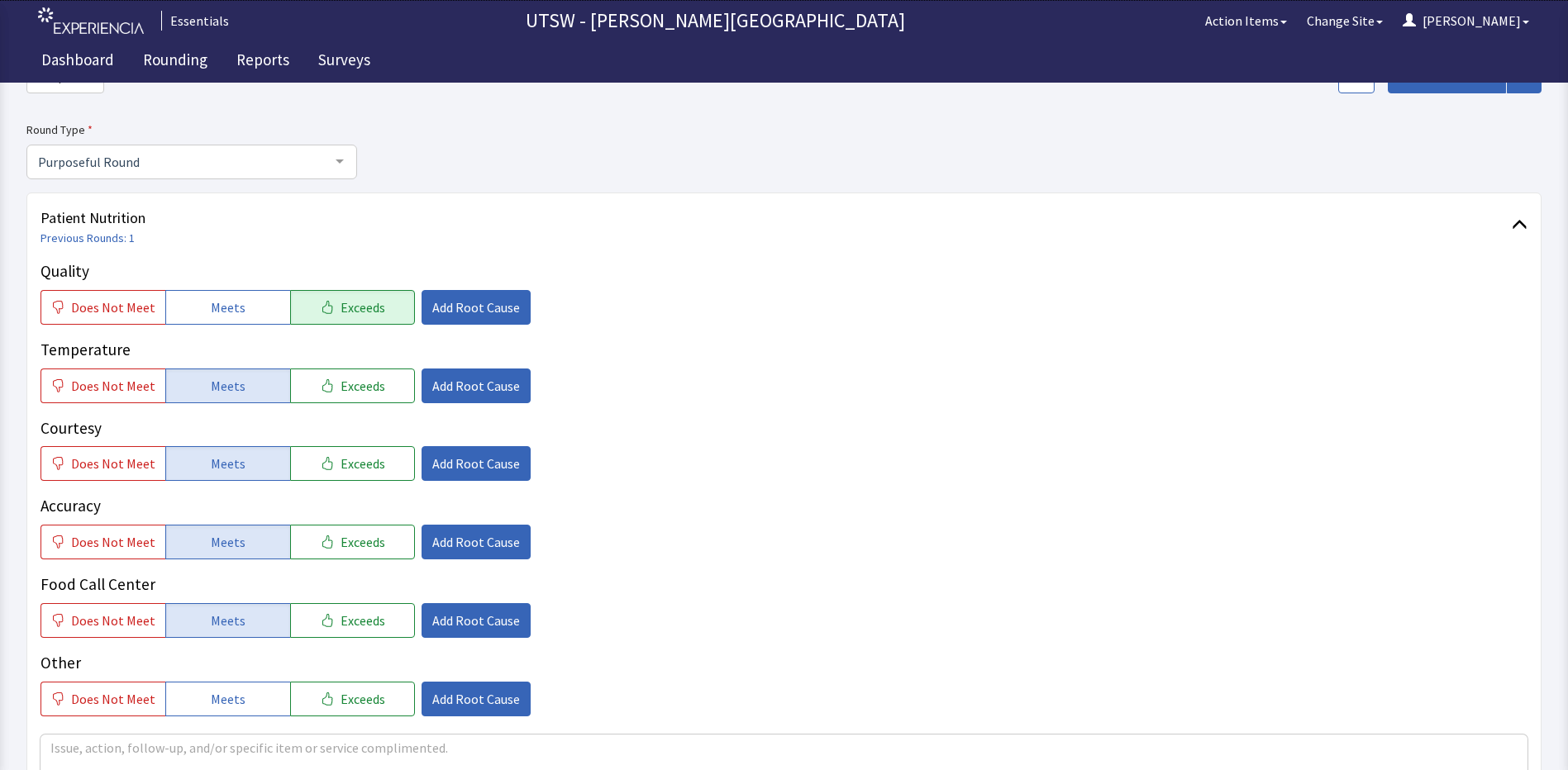
scroll to position [248, 0]
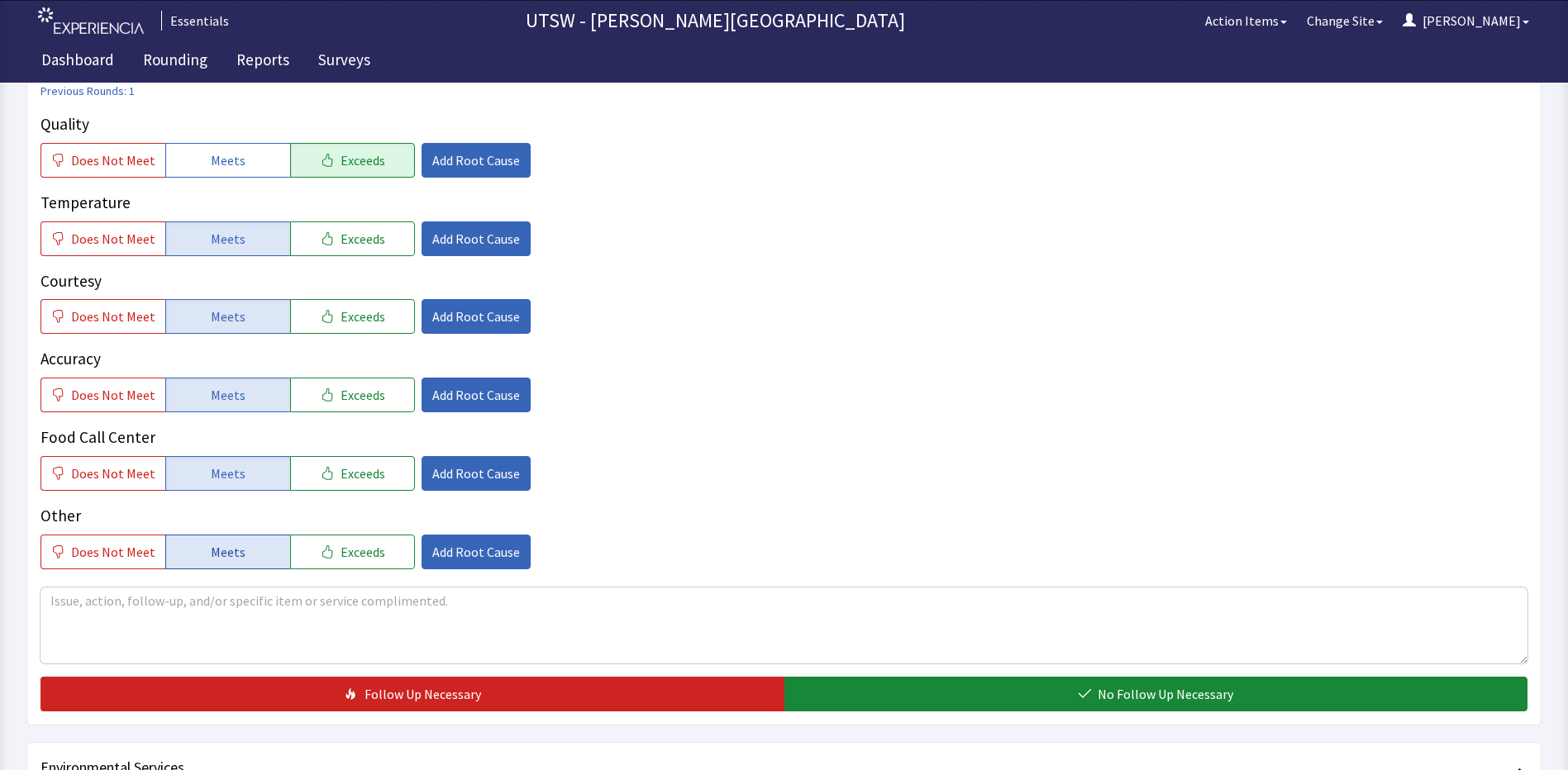
drag, startPoint x: 248, startPoint y: 547, endPoint x: 248, endPoint y: 568, distance: 21.0
click at [248, 548] on button "Meets" at bounding box center [228, 552] width 124 height 34
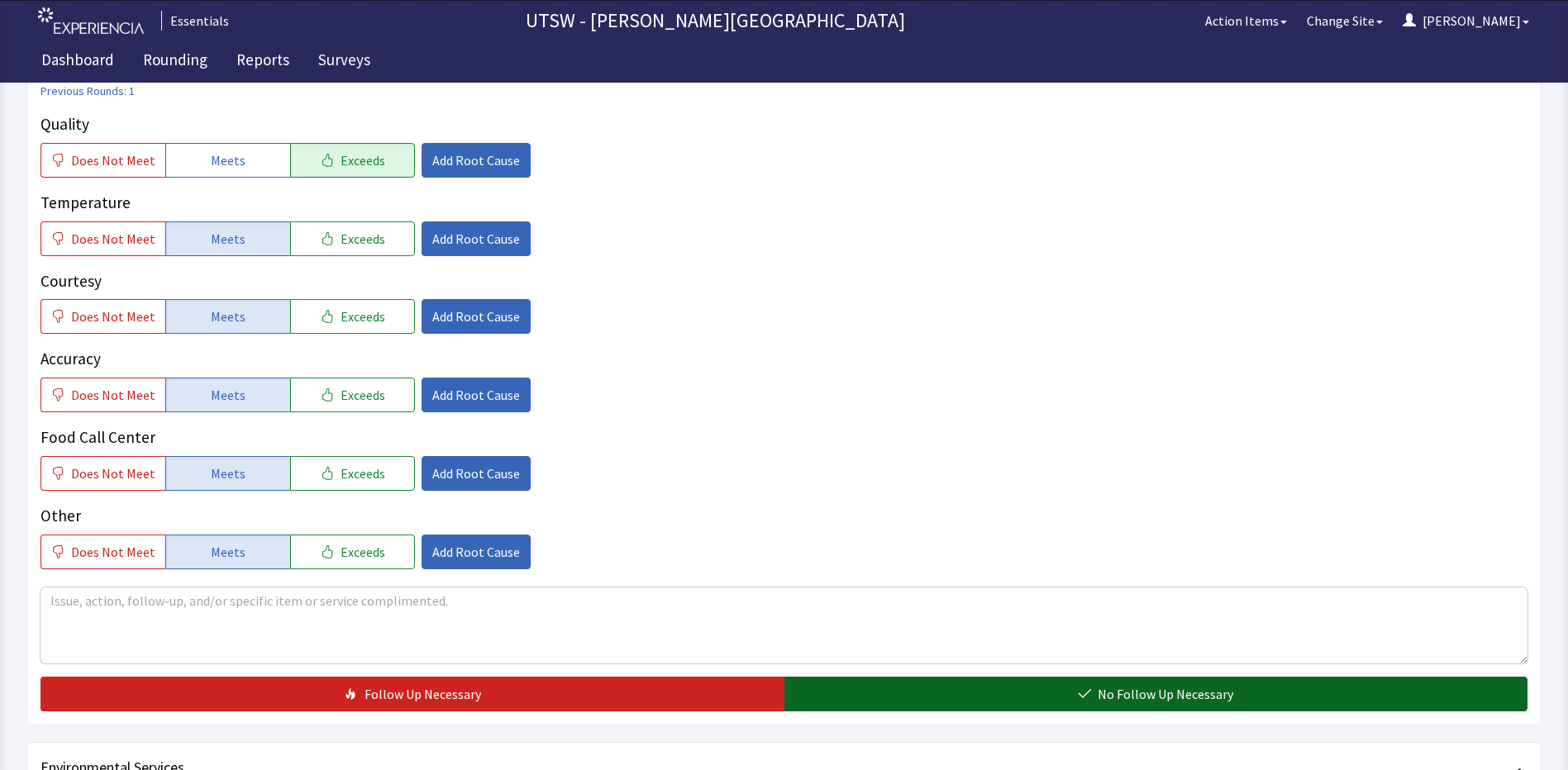
click at [939, 694] on button "No Follow Up Necessary" at bounding box center [1156, 693] width 743 height 34
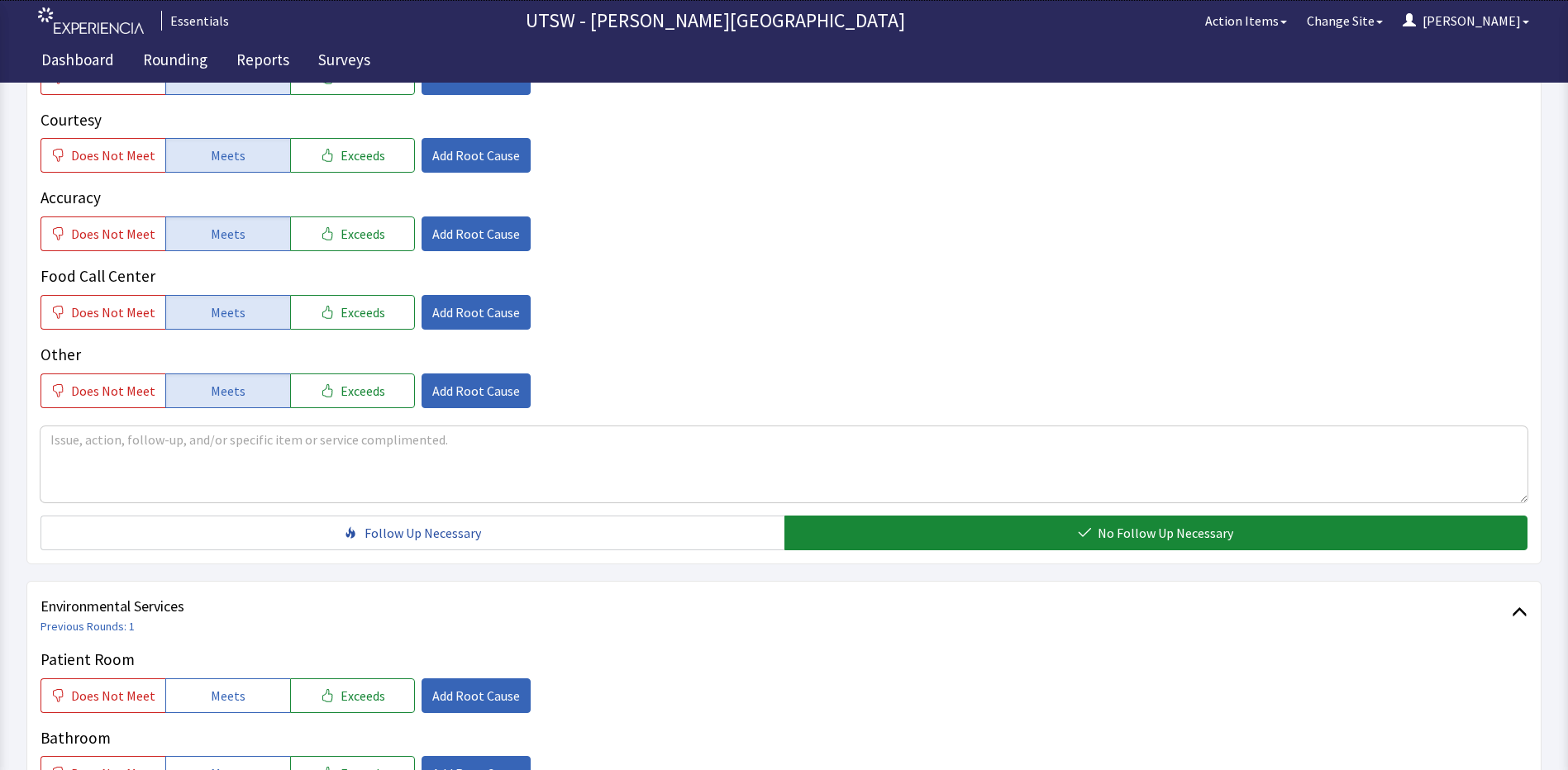
scroll to position [743, 0]
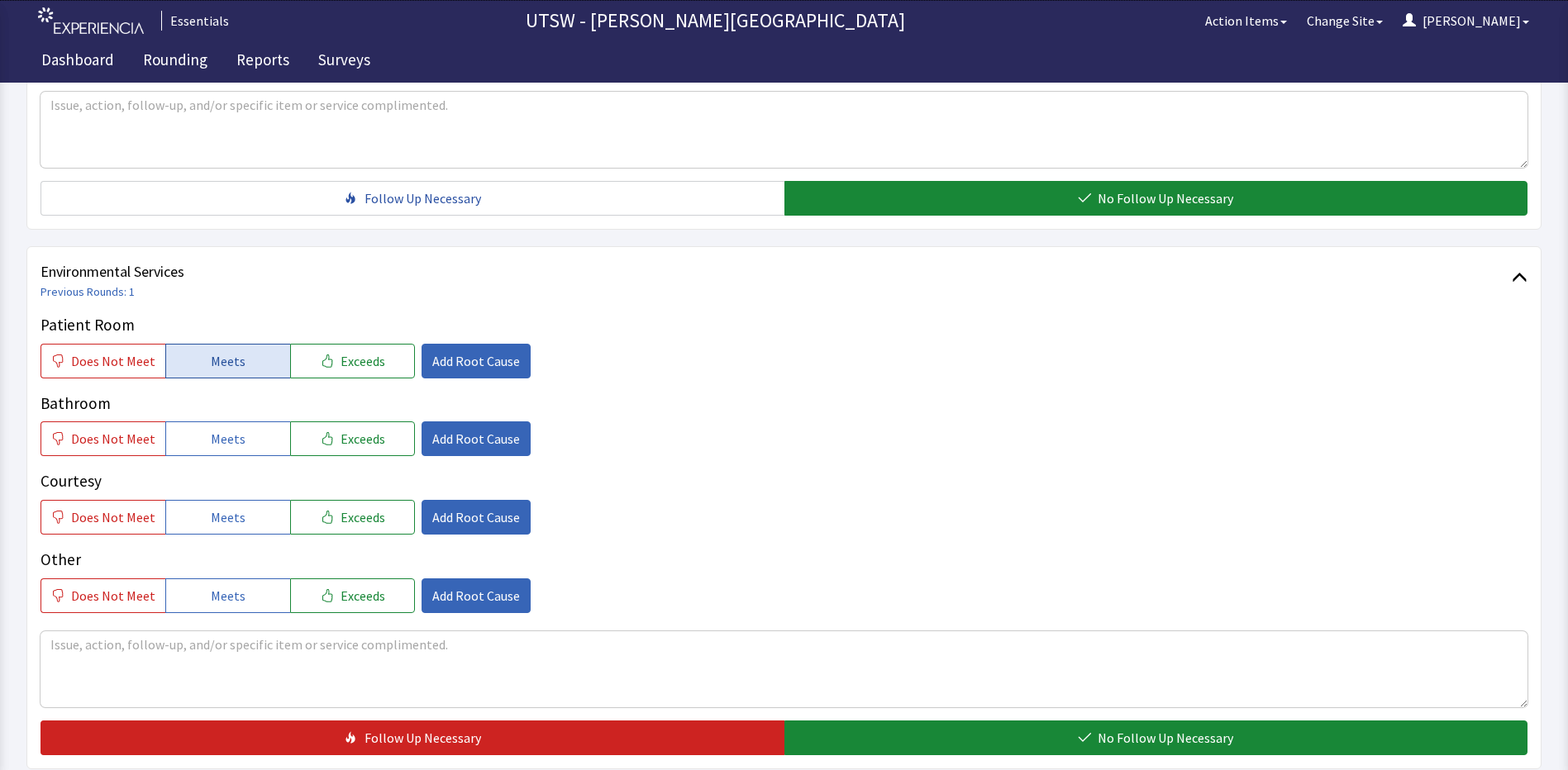
click at [255, 359] on button "Meets" at bounding box center [228, 361] width 124 height 34
click at [243, 433] on button "Meets" at bounding box center [228, 439] width 124 height 34
click at [264, 529] on button "Meets" at bounding box center [228, 517] width 124 height 34
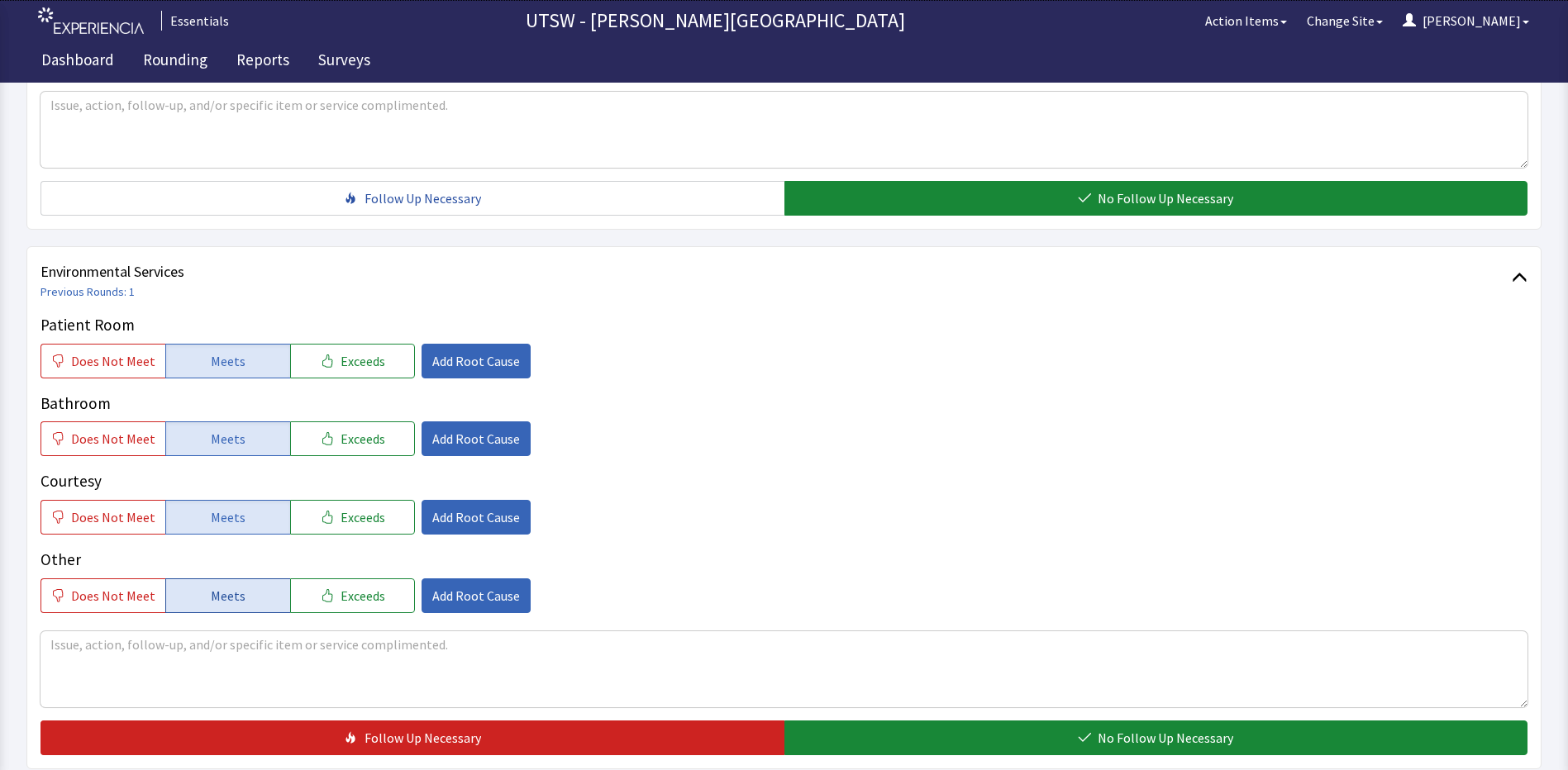
click at [265, 612] on button "Meets" at bounding box center [228, 596] width 124 height 34
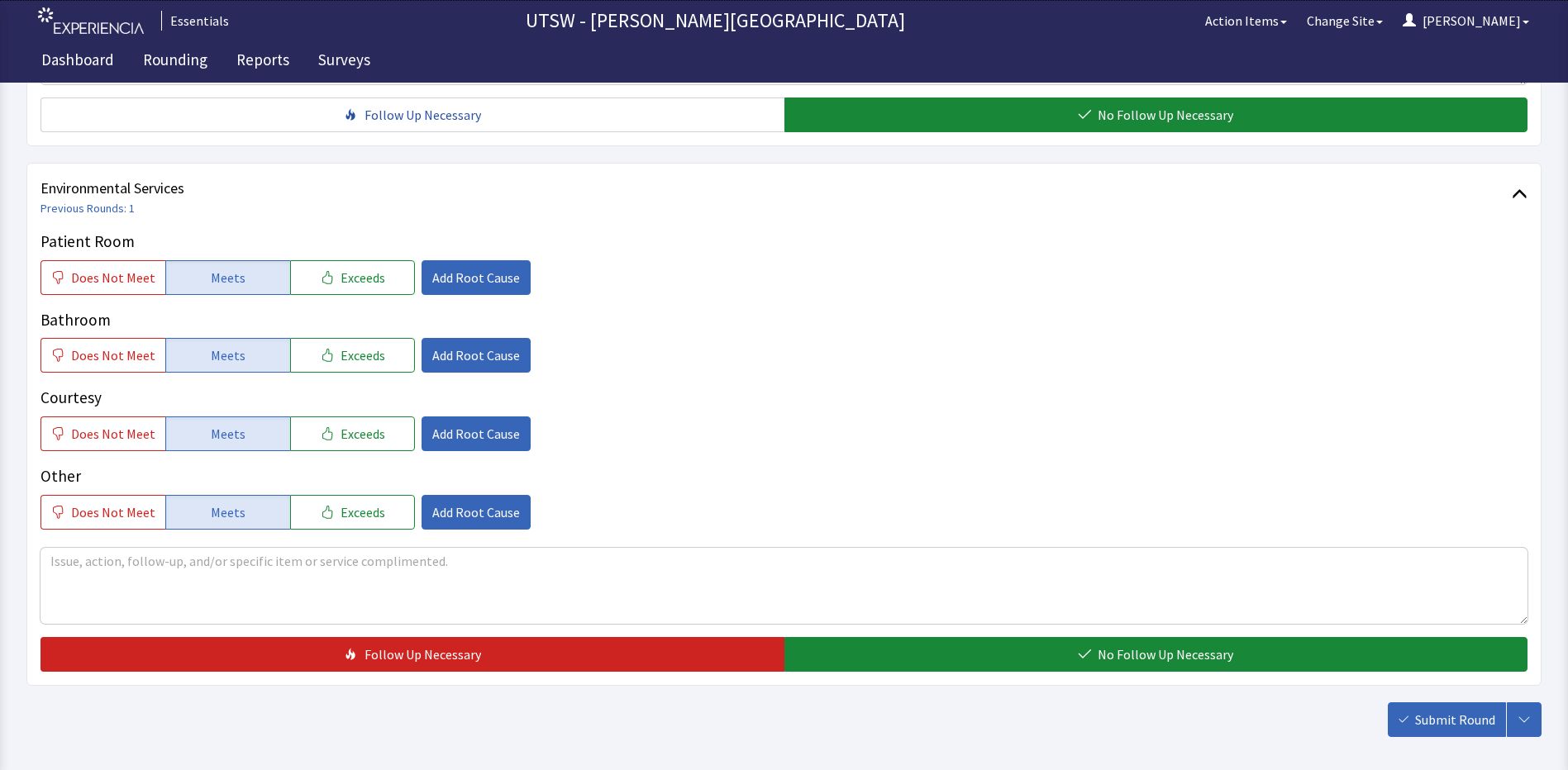
scroll to position [903, 0]
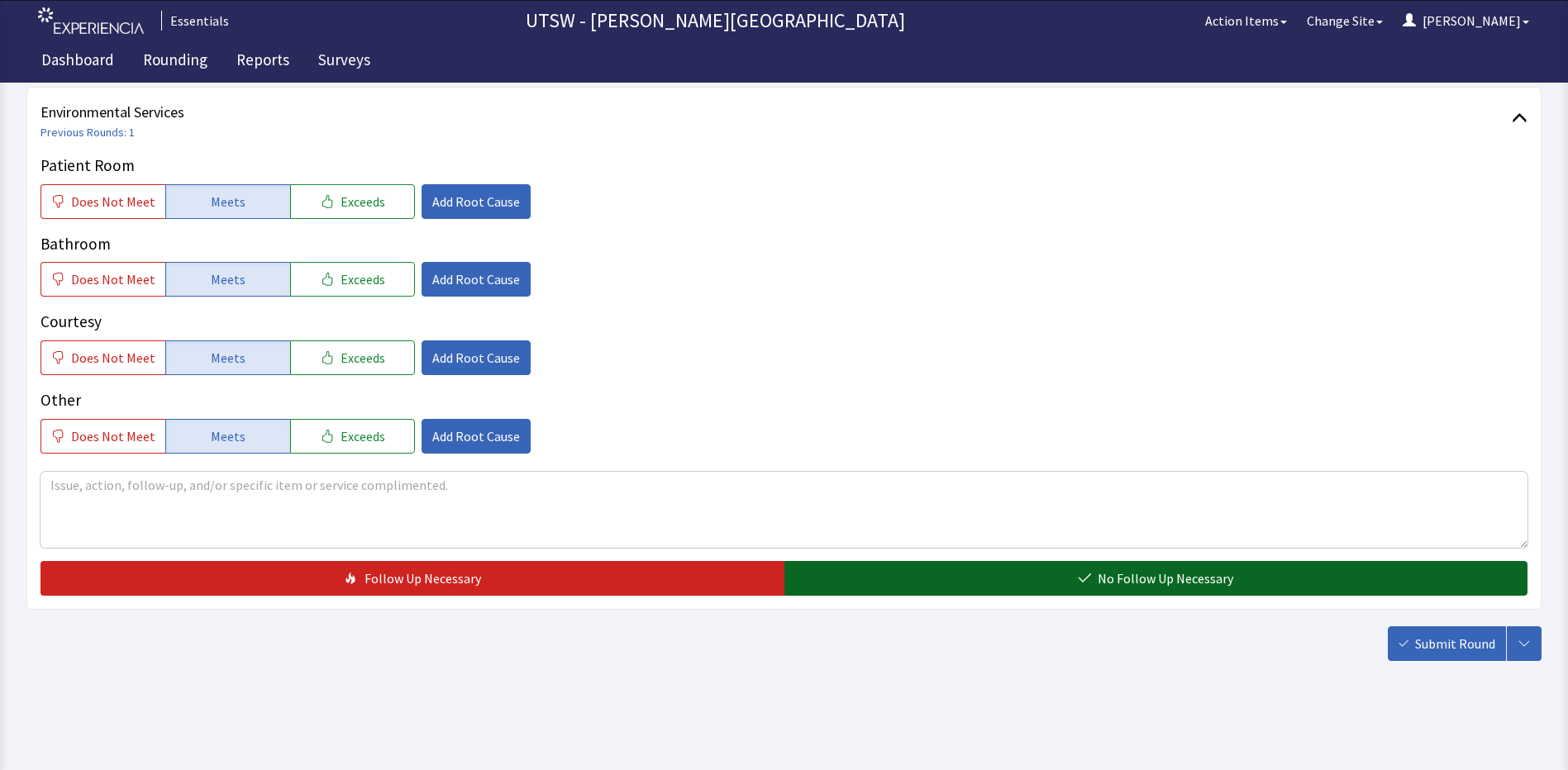
drag, startPoint x: 1025, startPoint y: 594, endPoint x: 1011, endPoint y: 584, distance: 17.2
click at [1027, 593] on button "No Follow Up Necessary" at bounding box center [1156, 579] width 743 height 34
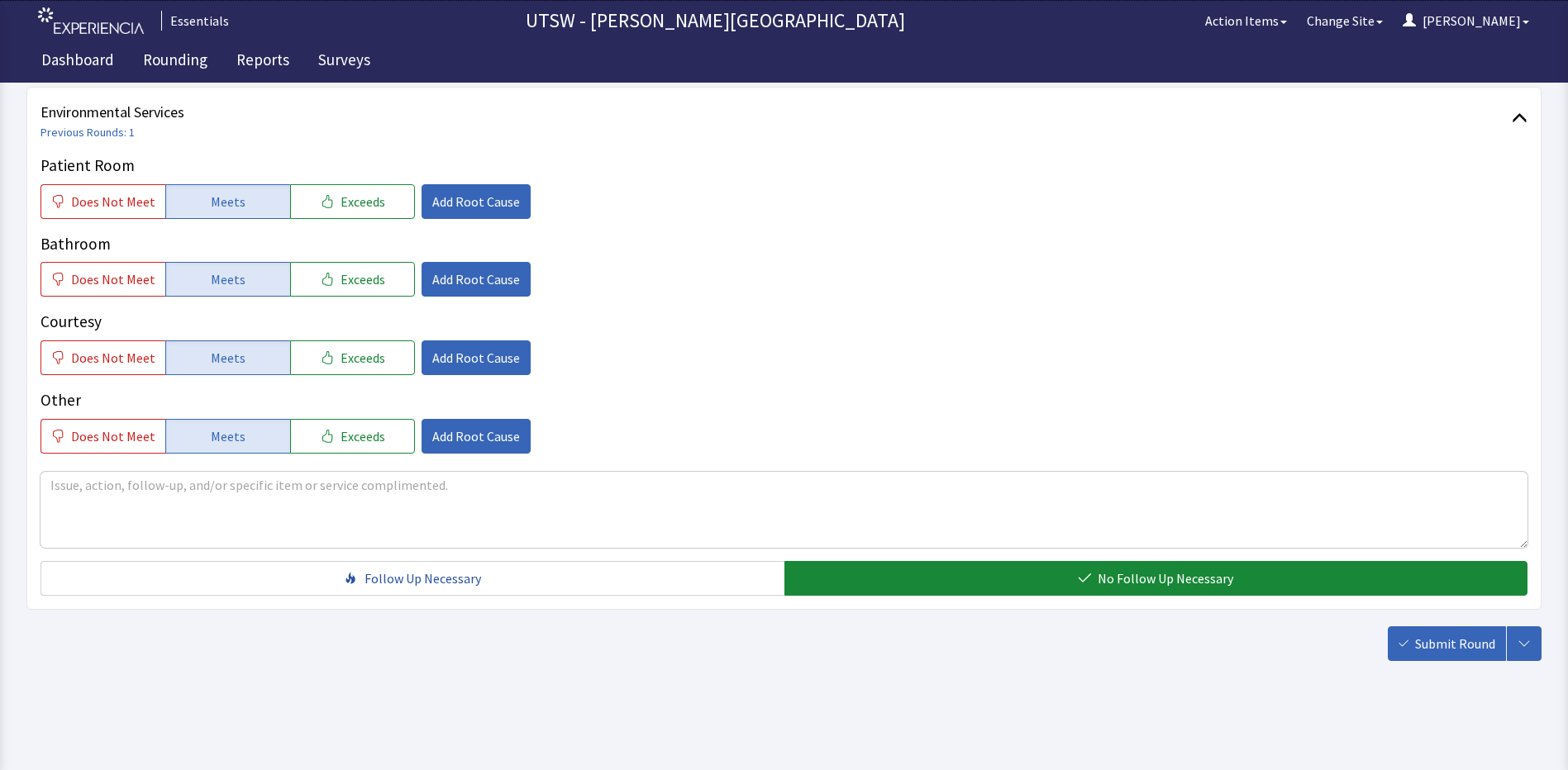
drag, startPoint x: 1416, startPoint y: 638, endPoint x: 1413, endPoint y: 629, distance: 9.5
click at [1414, 634] on button "Submit Round" at bounding box center [1447, 644] width 119 height 34
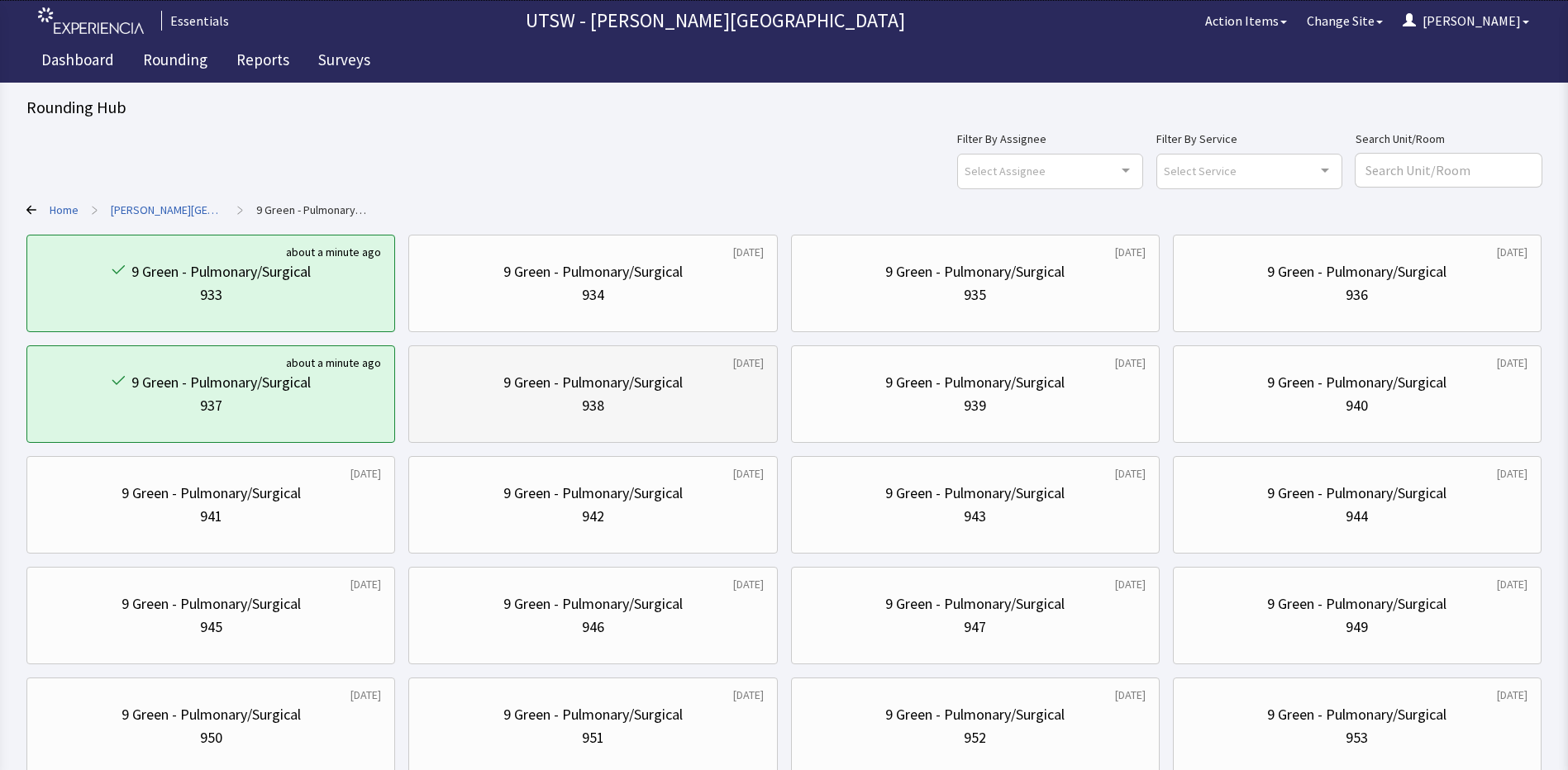
click at [670, 398] on div "938" at bounding box center [592, 406] width 341 height 23
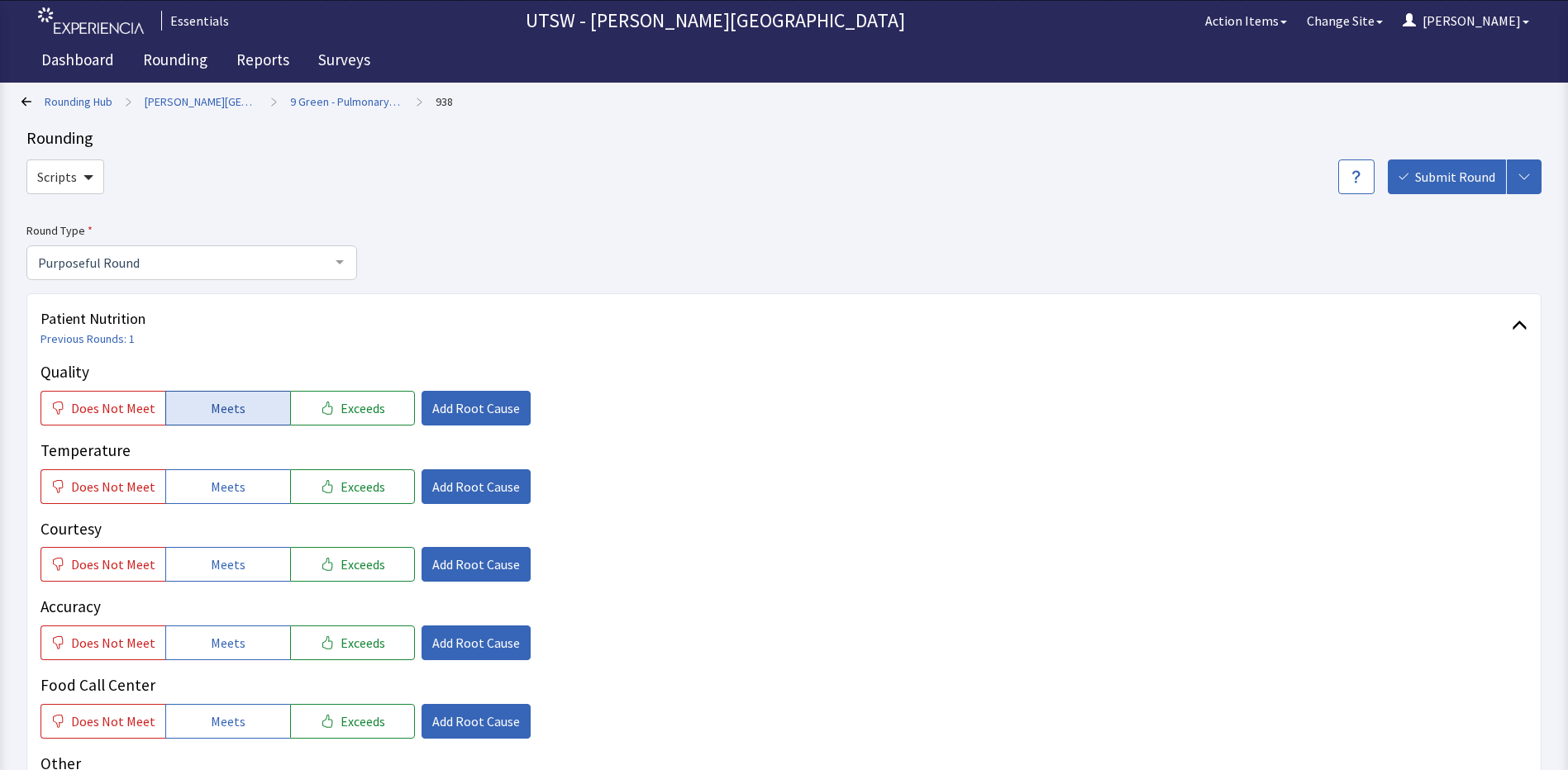
drag, startPoint x: 228, startPoint y: 409, endPoint x: 228, endPoint y: 443, distance: 34.0
click at [228, 409] on span "Meets" at bounding box center [228, 407] width 34 height 20
click at [241, 496] on button "Meets" at bounding box center [228, 487] width 124 height 34
click at [276, 563] on button "Meets" at bounding box center [228, 564] width 124 height 34
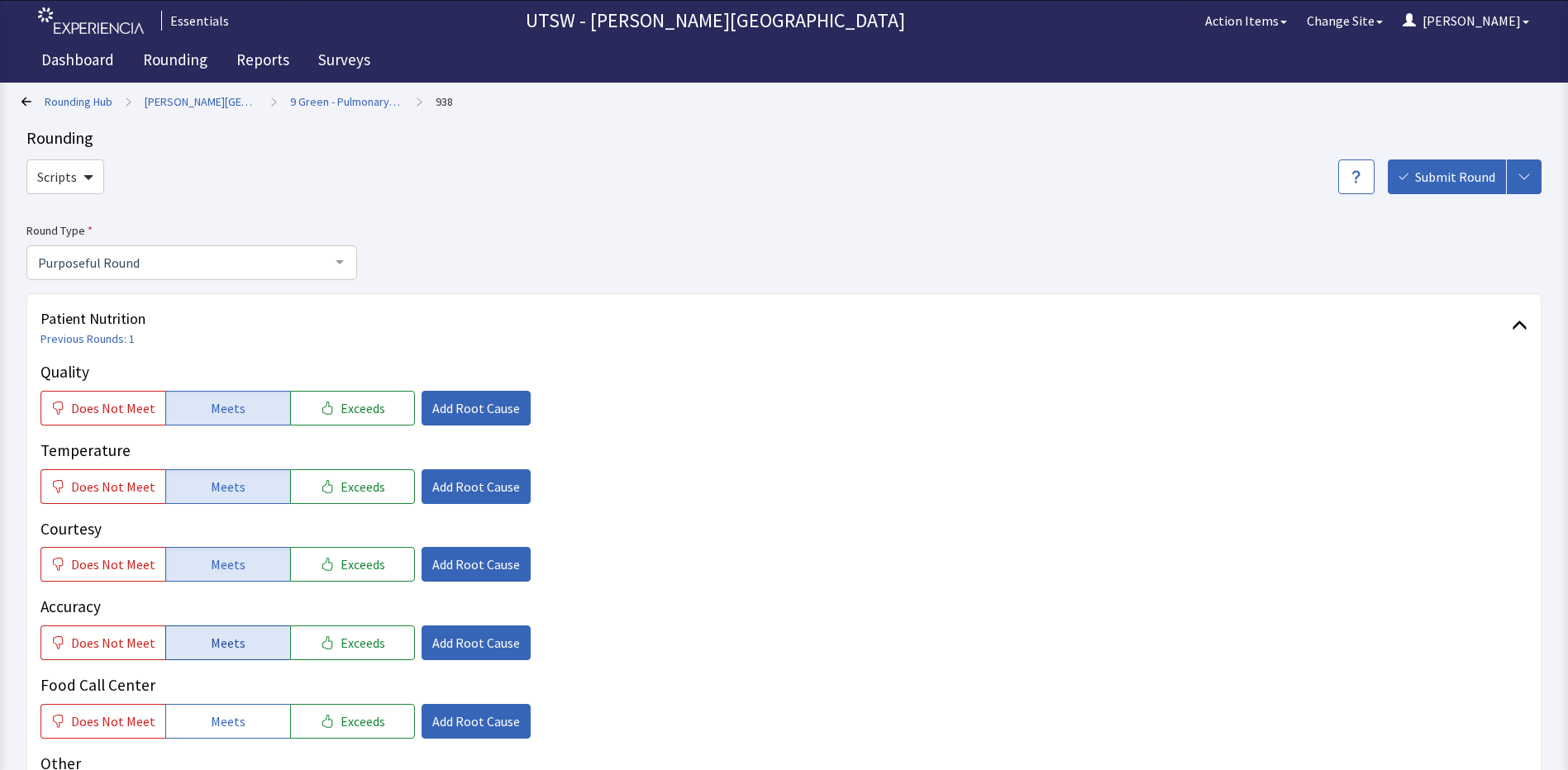
click at [257, 641] on button "Meets" at bounding box center [228, 643] width 124 height 34
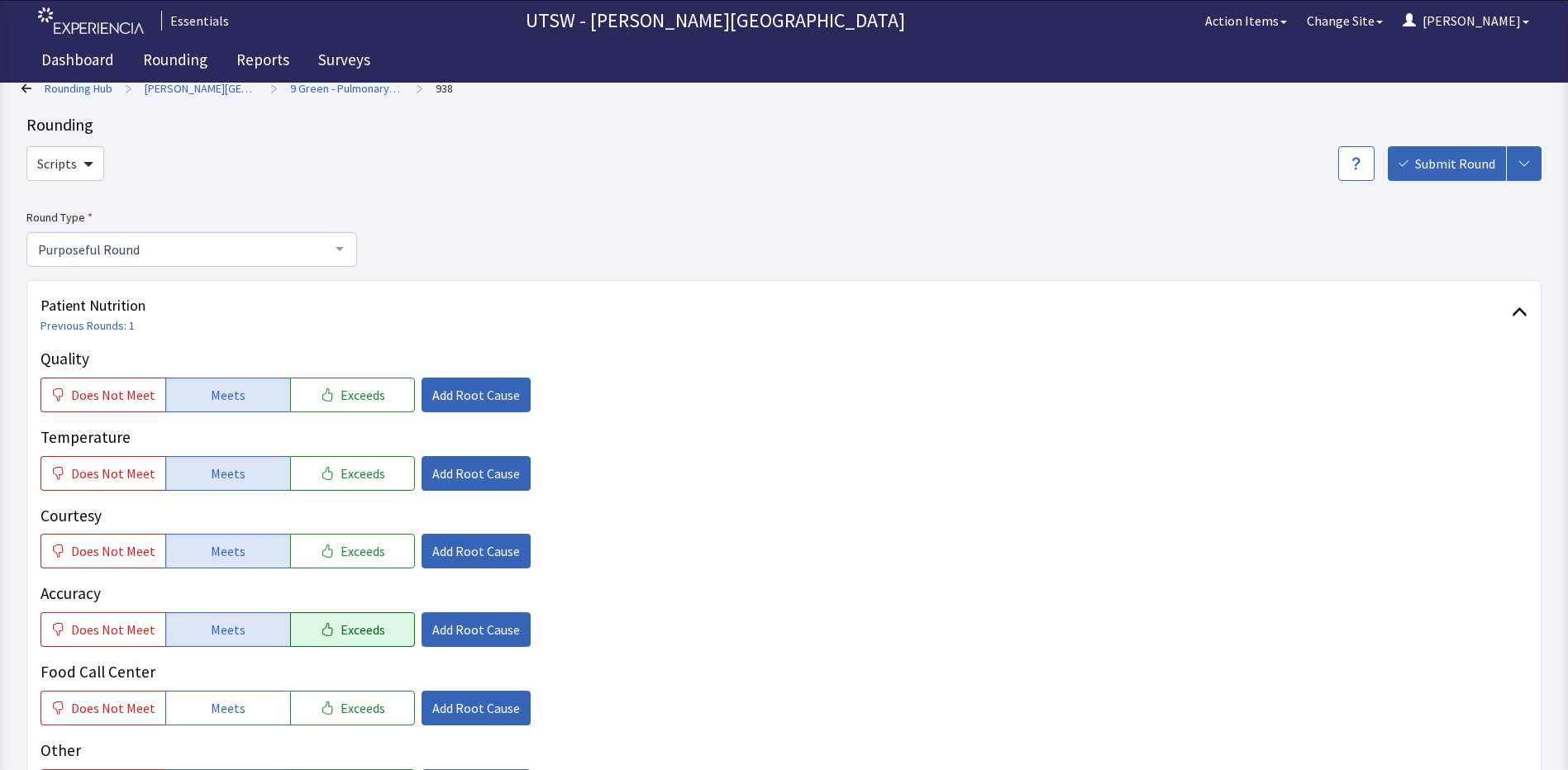
scroll to position [331, 0]
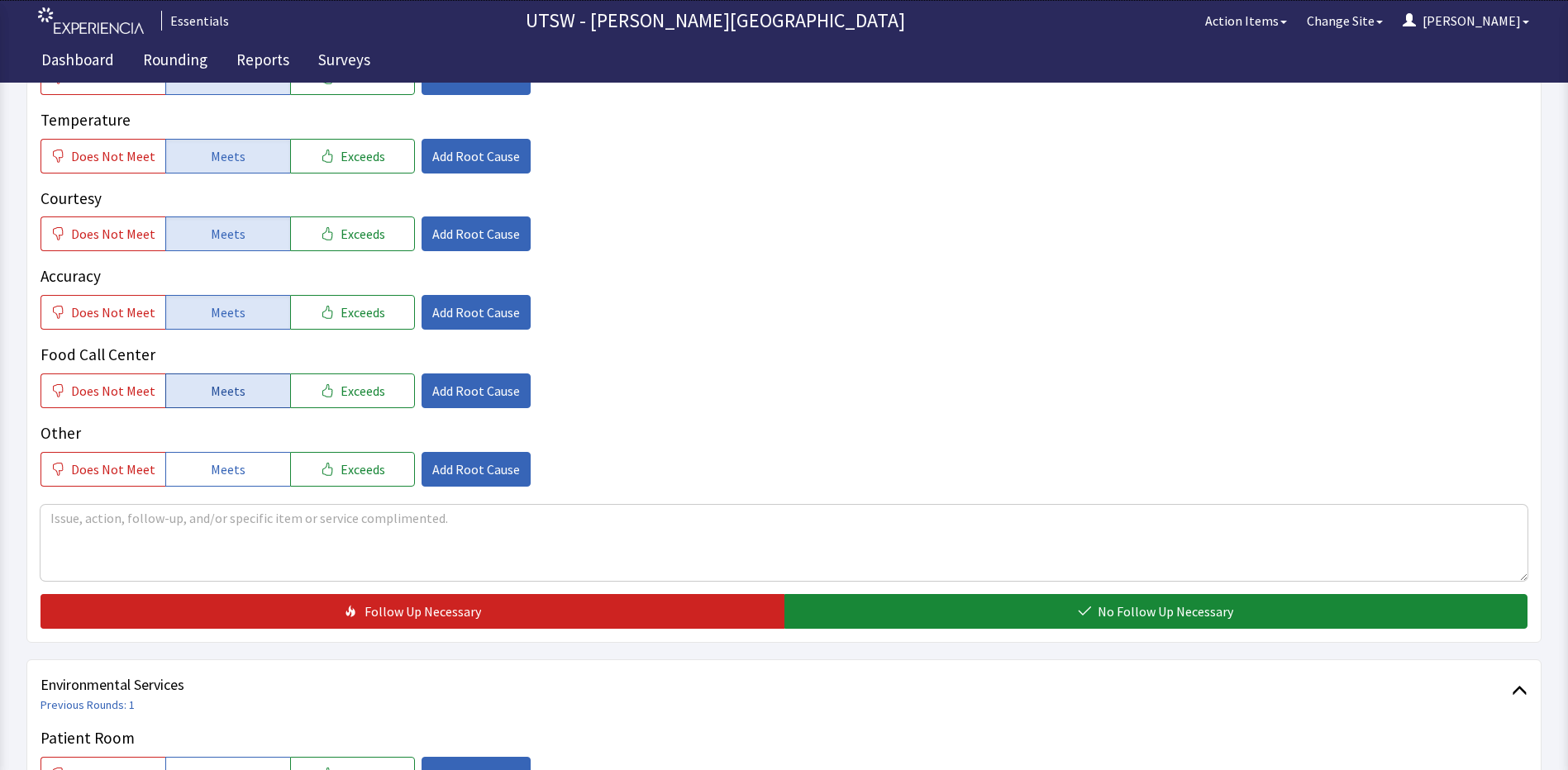
click at [226, 392] on span "Meets" at bounding box center [228, 390] width 34 height 20
click at [240, 463] on button "Meets" at bounding box center [228, 469] width 124 height 34
click at [278, 536] on textarea at bounding box center [784, 542] width 1487 height 76
type textarea "everything is good, no problems"
click at [845, 584] on div "Quality Does Not Meet Meets Exceeds Add Root Cause Temperature Does Not Meet Me…" at bounding box center [784, 329] width 1487 height 599
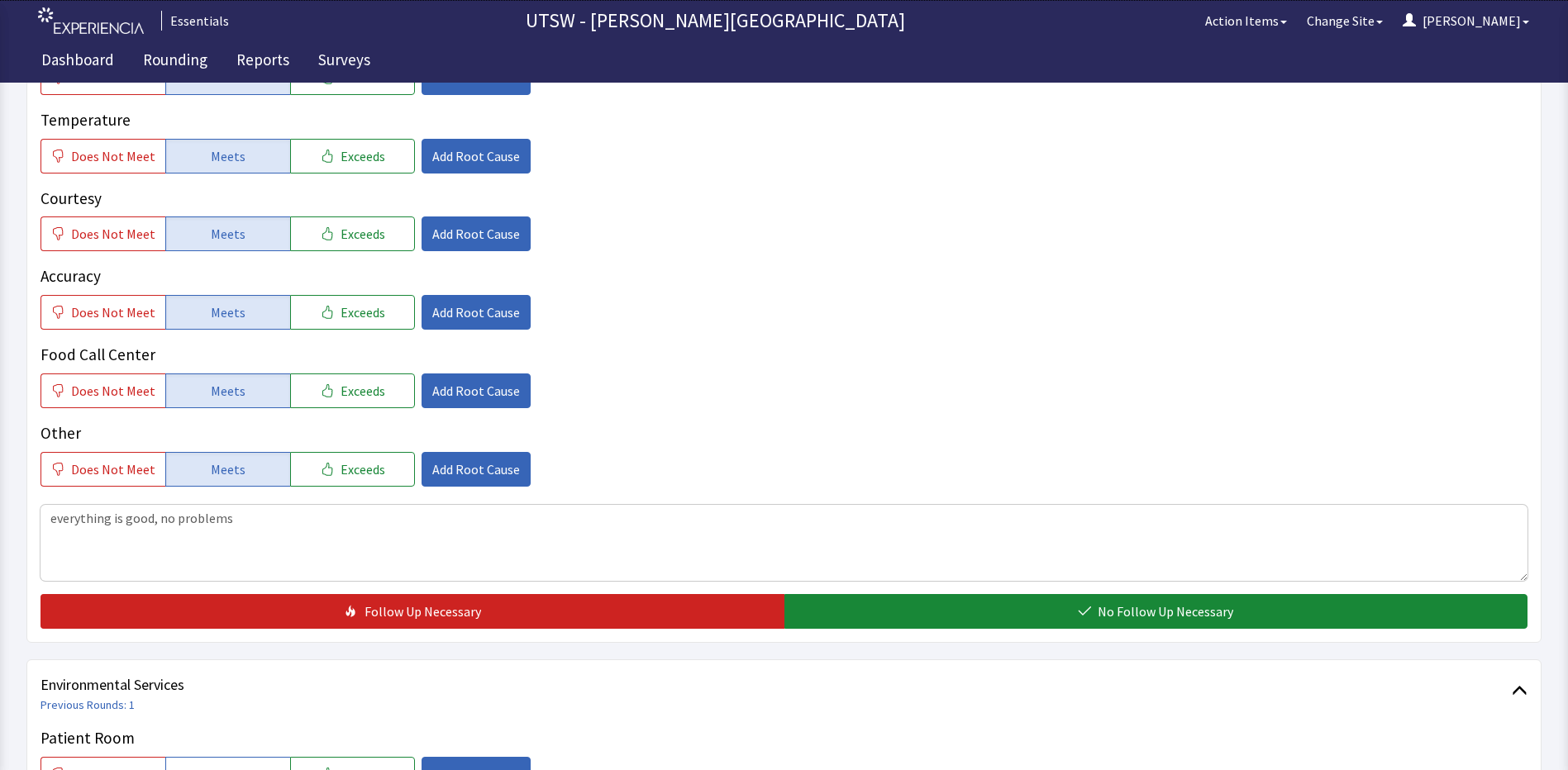
click at [861, 642] on div "Patient Nutrition Previous Rounds: 1 Quality Does Not Meet Meets Exceeds Add Ro…" at bounding box center [784, 302] width 1514 height 680
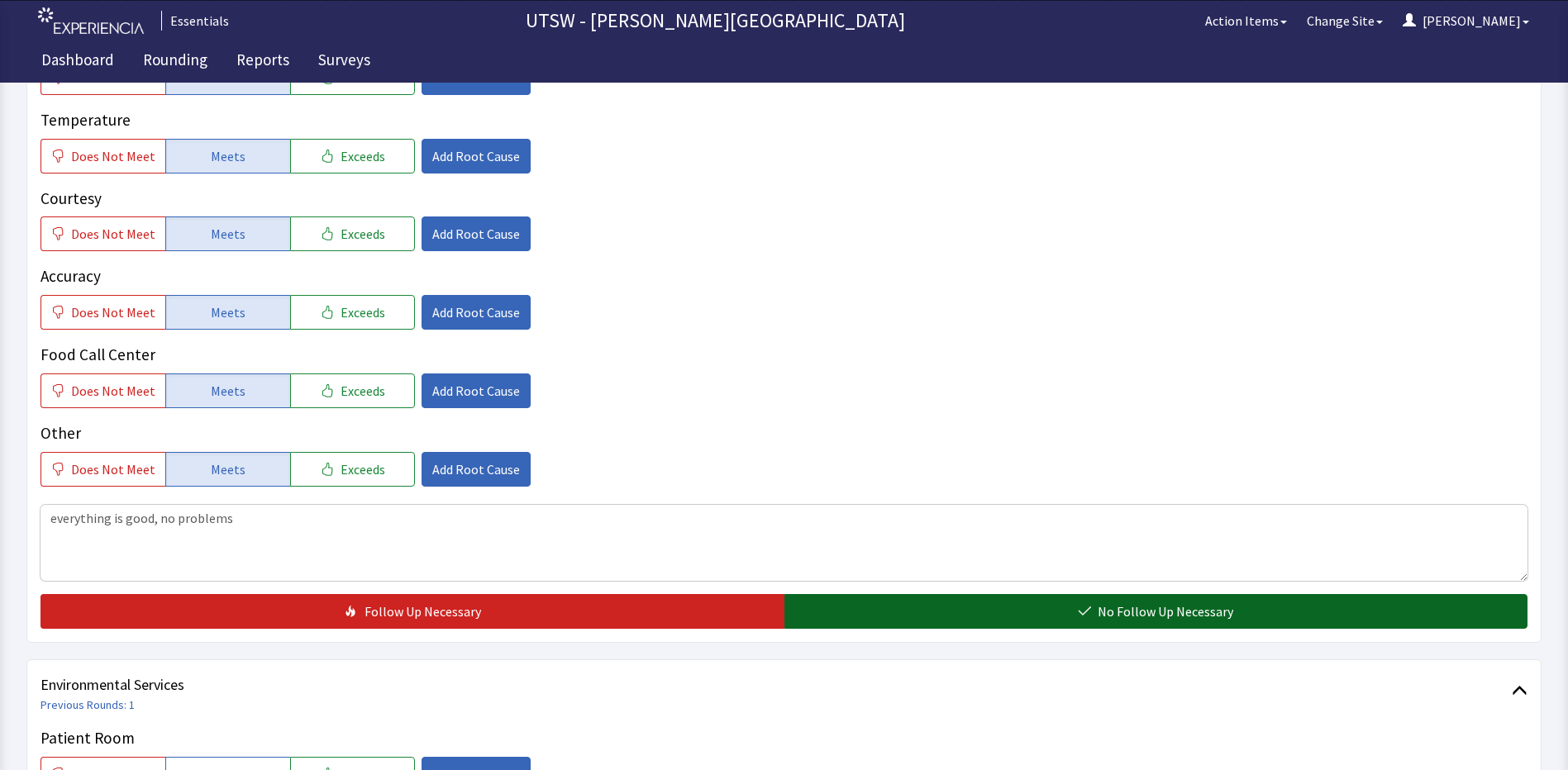
click at [856, 616] on button "No Follow Up Necessary" at bounding box center [1156, 611] width 743 height 34
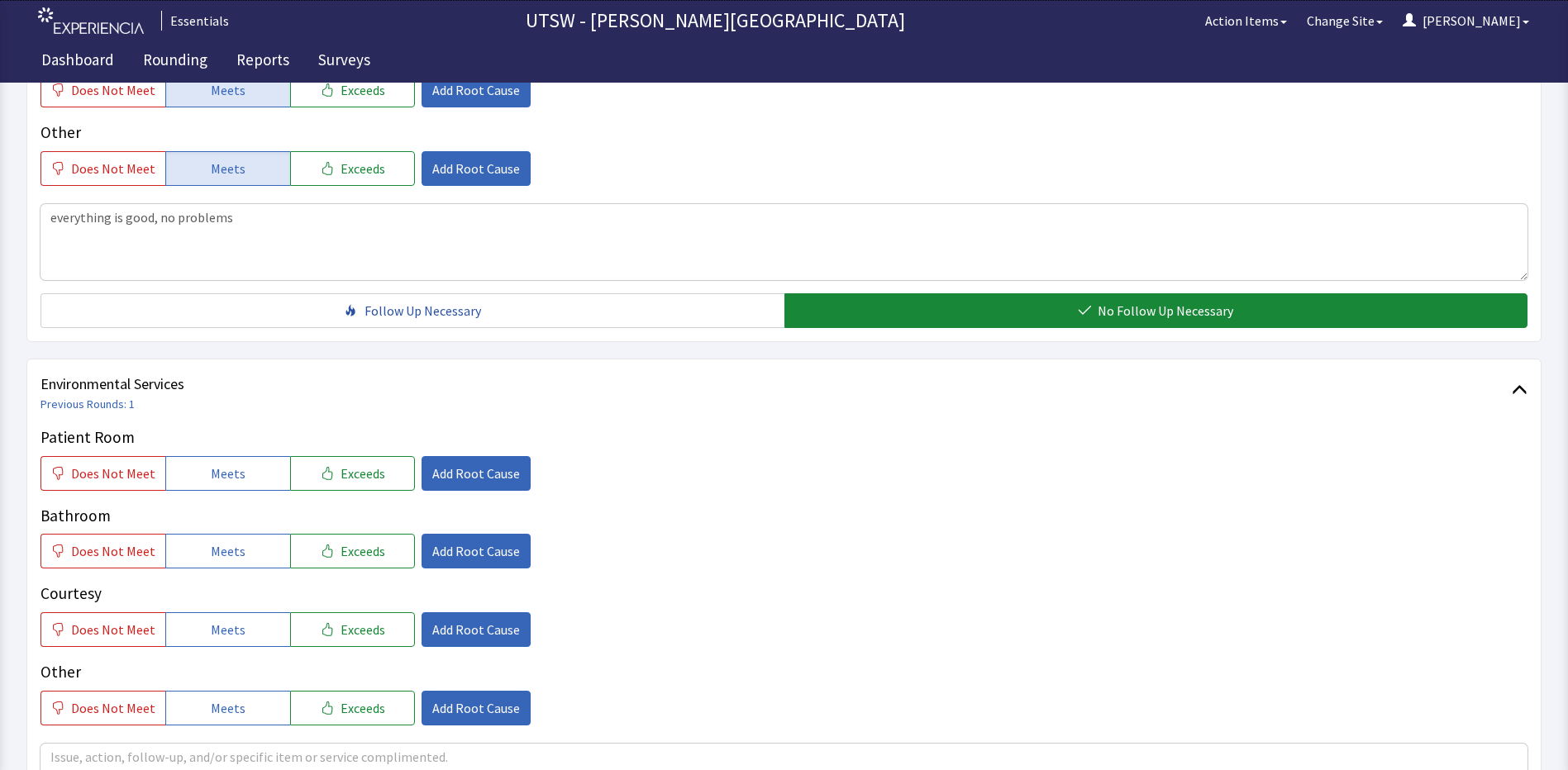
scroll to position [661, 0]
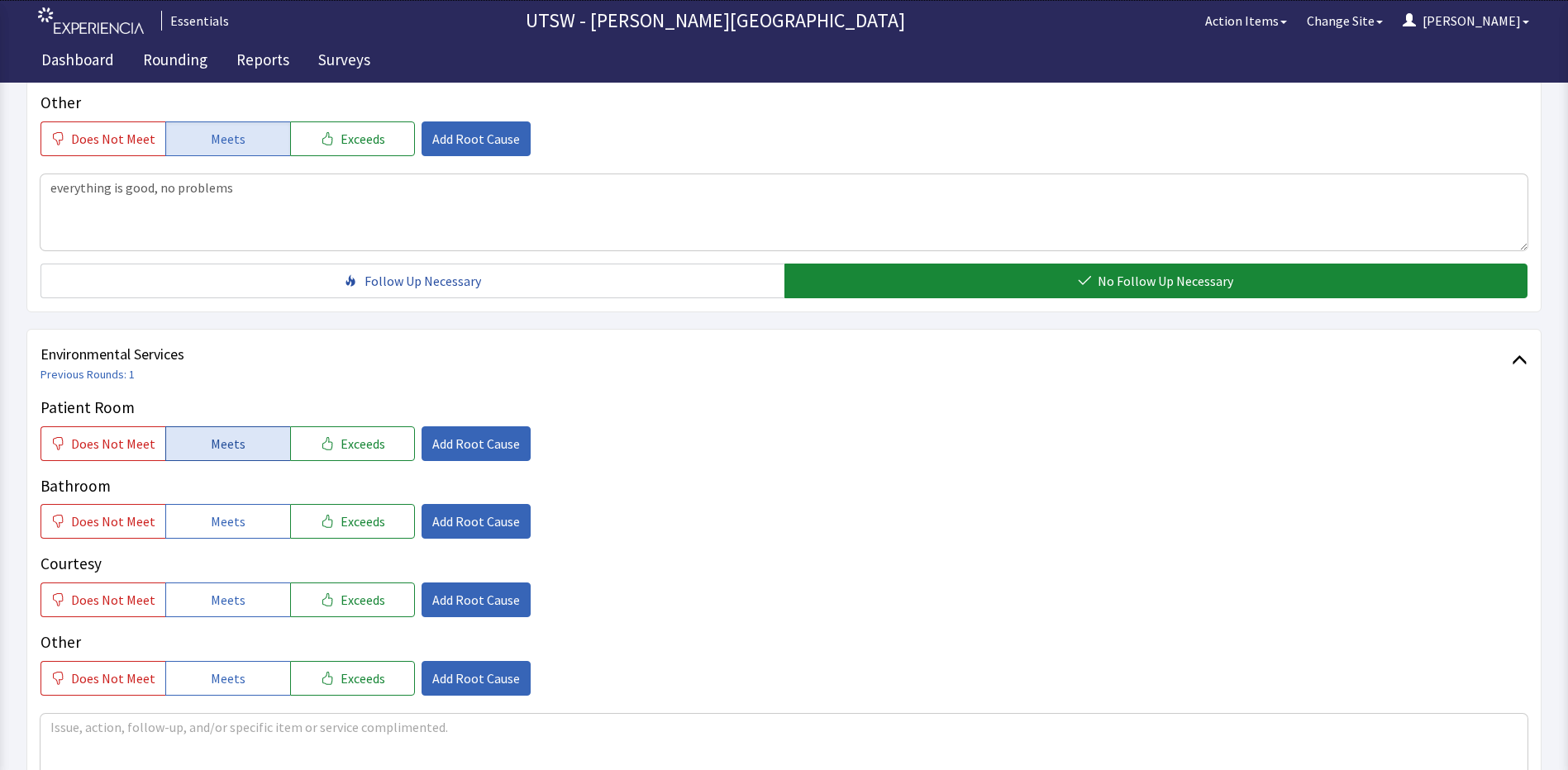
drag, startPoint x: 209, startPoint y: 420, endPoint x: 210, endPoint y: 430, distance: 10.0
click at [210, 422] on div "Patient Room Does Not Meet Meets Exceeds Add Root Cause" at bounding box center [784, 429] width 1487 height 65
click at [211, 437] on span "Meets" at bounding box center [228, 443] width 34 height 20
click at [210, 532] on button "Meets" at bounding box center [228, 521] width 124 height 34
click at [233, 593] on span "Meets" at bounding box center [228, 600] width 34 height 20
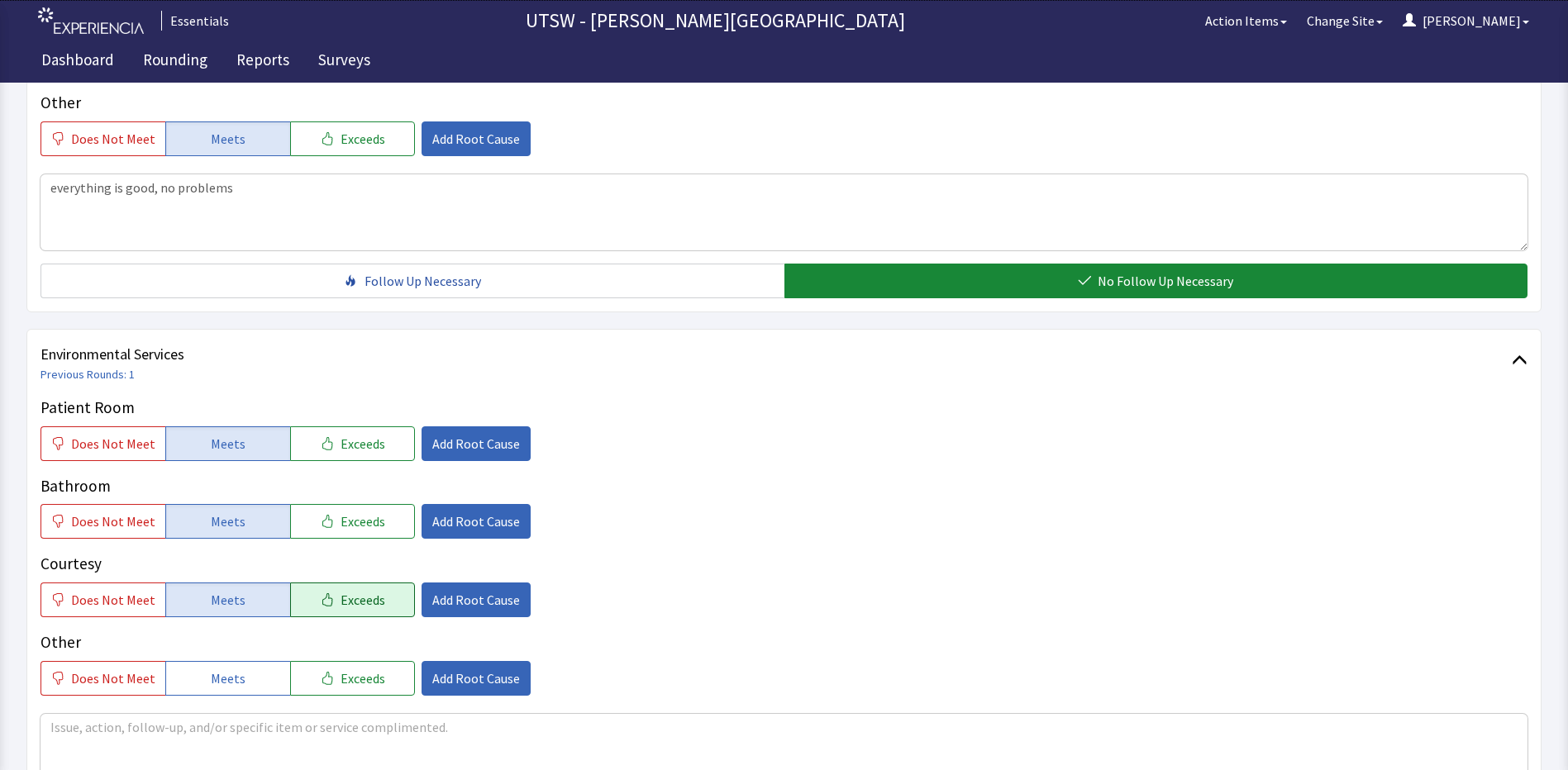
drag, startPoint x: 234, startPoint y: 671, endPoint x: 360, endPoint y: 591, distance: 149.3
click at [235, 671] on span "Meets" at bounding box center [228, 678] width 34 height 20
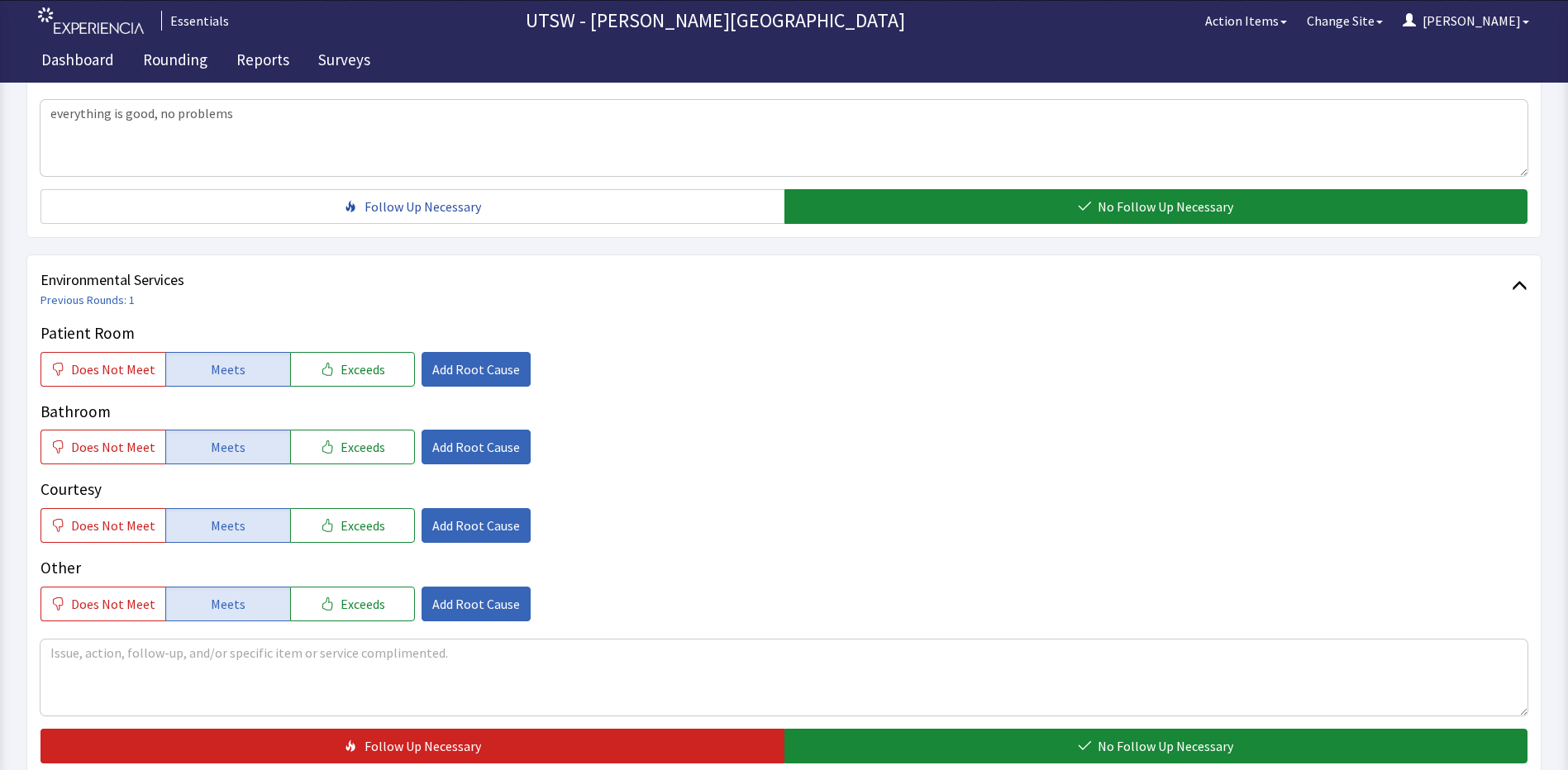
scroll to position [903, 0]
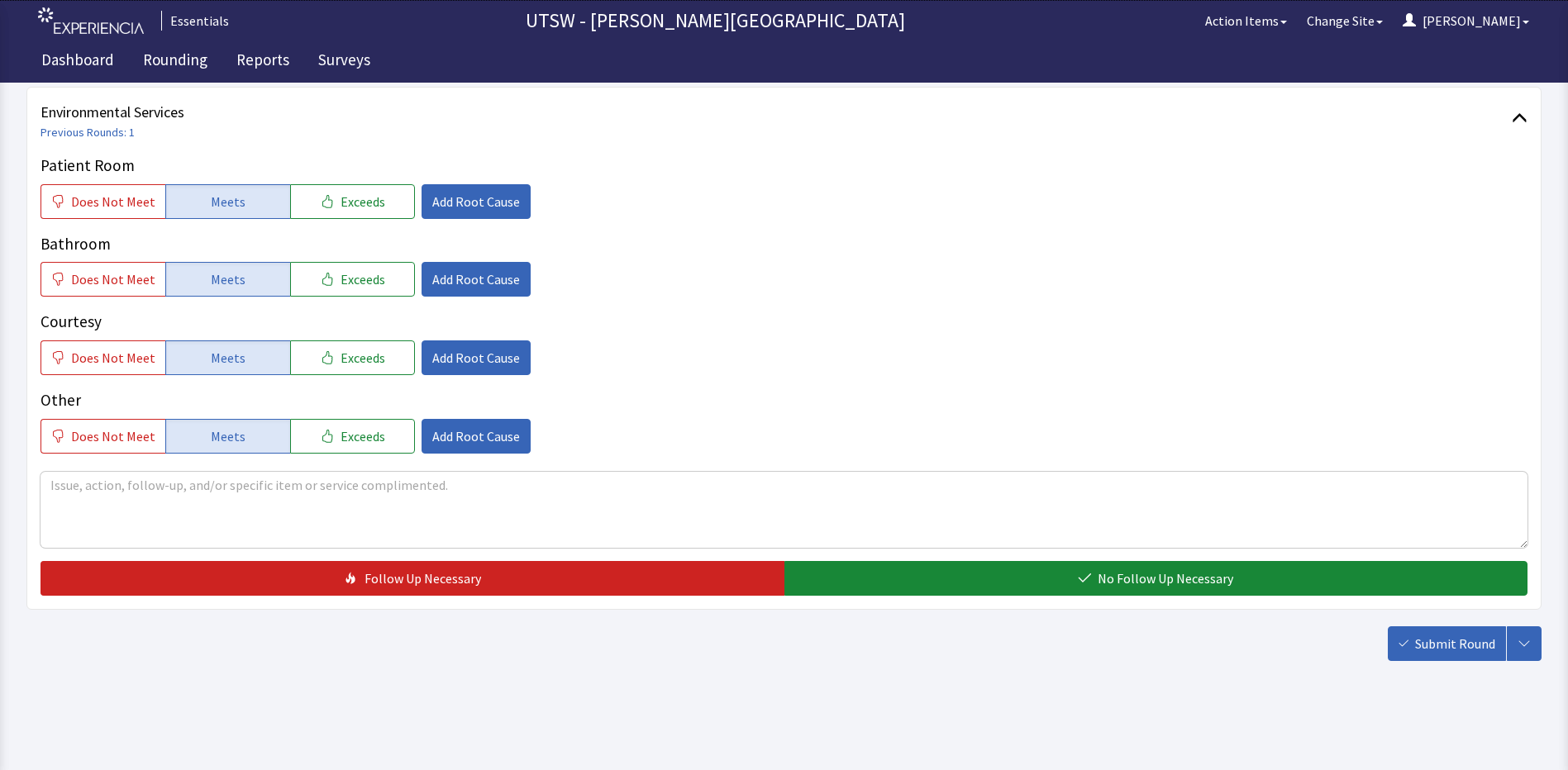
click at [971, 600] on div "Environmental Services Previous Rounds: 1 Patient Room Does Not Meet Meets Exce…" at bounding box center [784, 348] width 1514 height 523
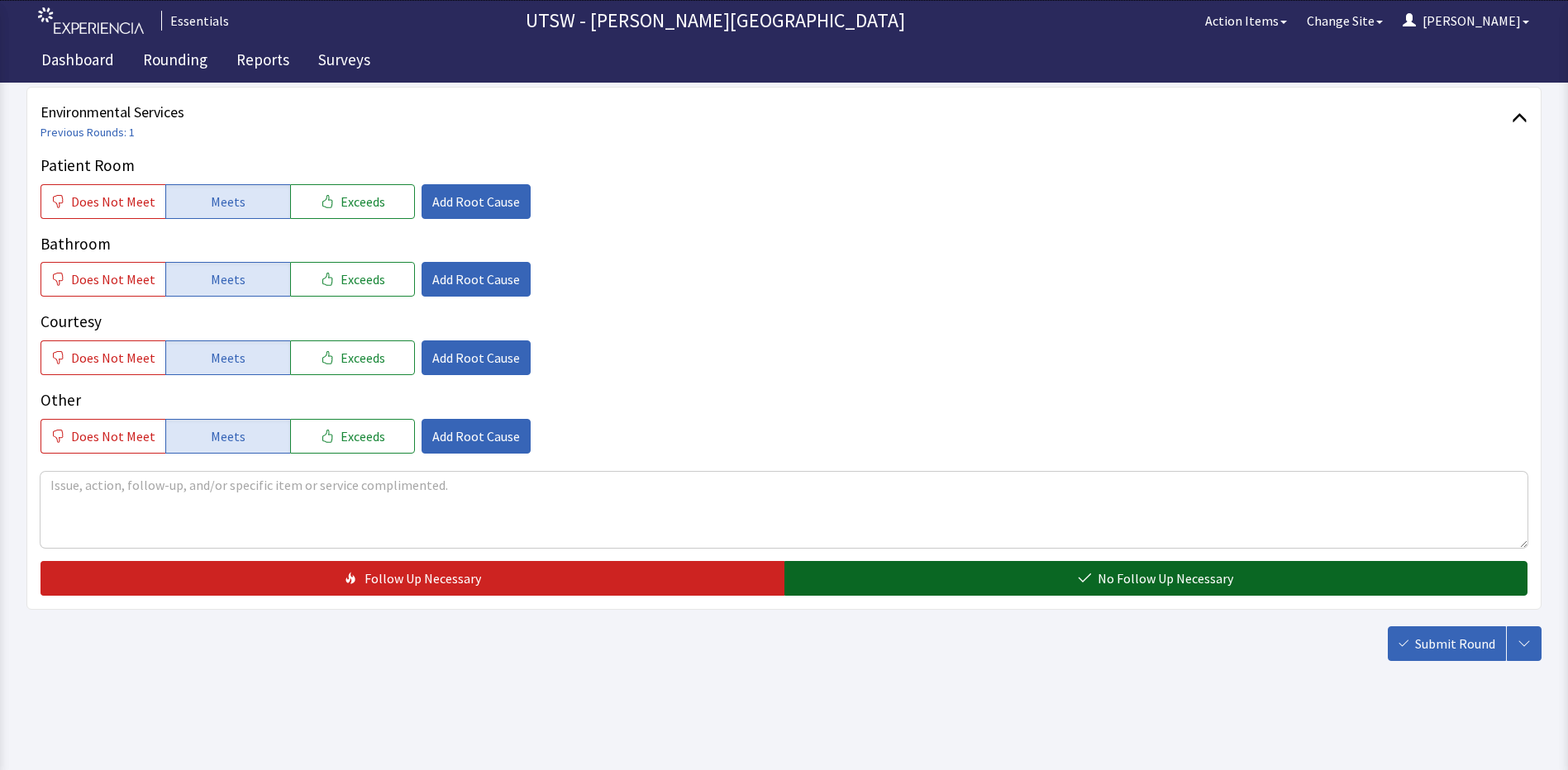
click at [998, 567] on button "No Follow Up Necessary" at bounding box center [1156, 579] width 743 height 34
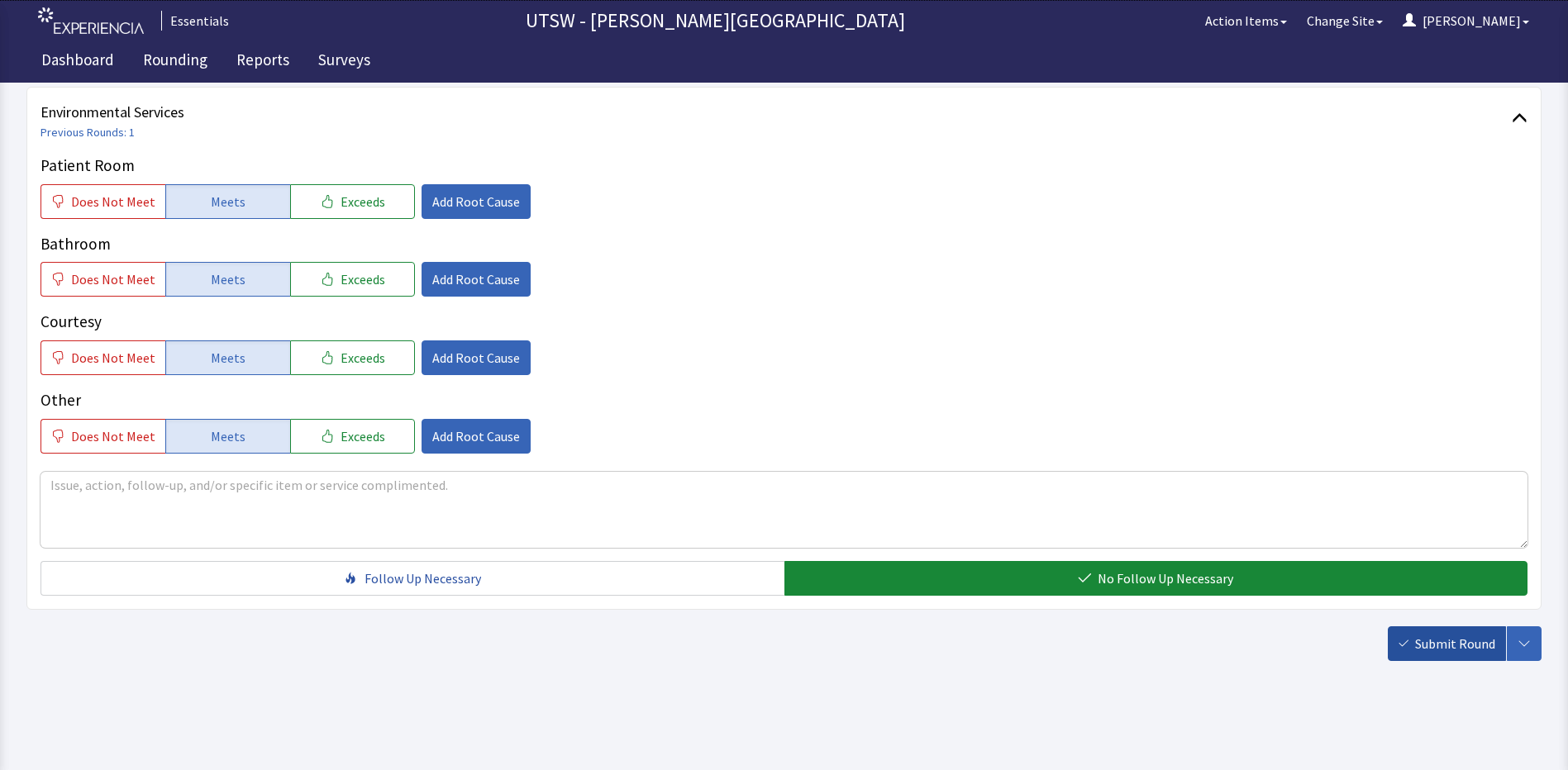
click at [1424, 639] on span "Submit Round" at bounding box center [1455, 644] width 80 height 20
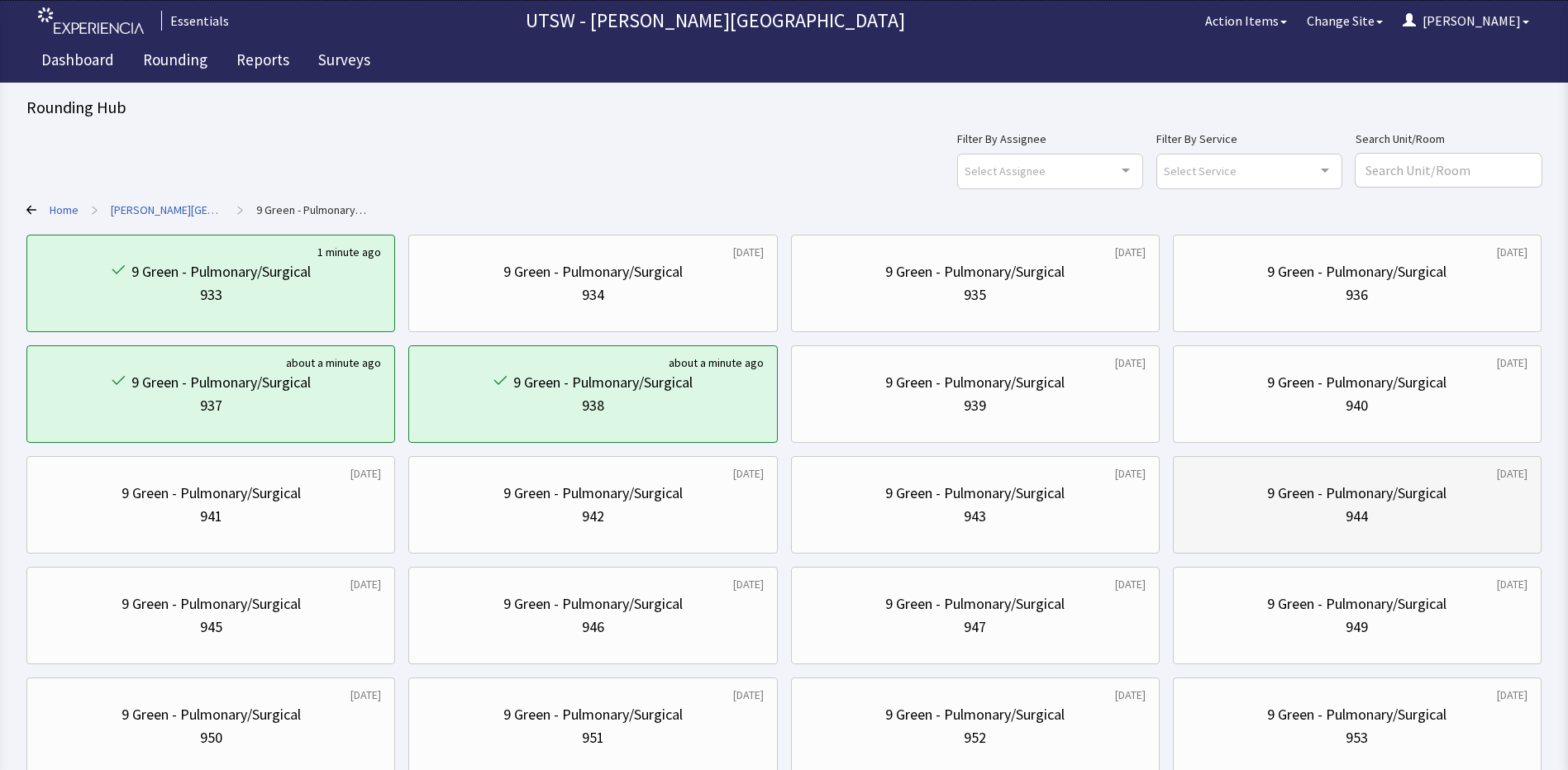
click at [1284, 520] on div "9 Green - Pulmonary/Surgical 944" at bounding box center [1357, 504] width 341 height 79
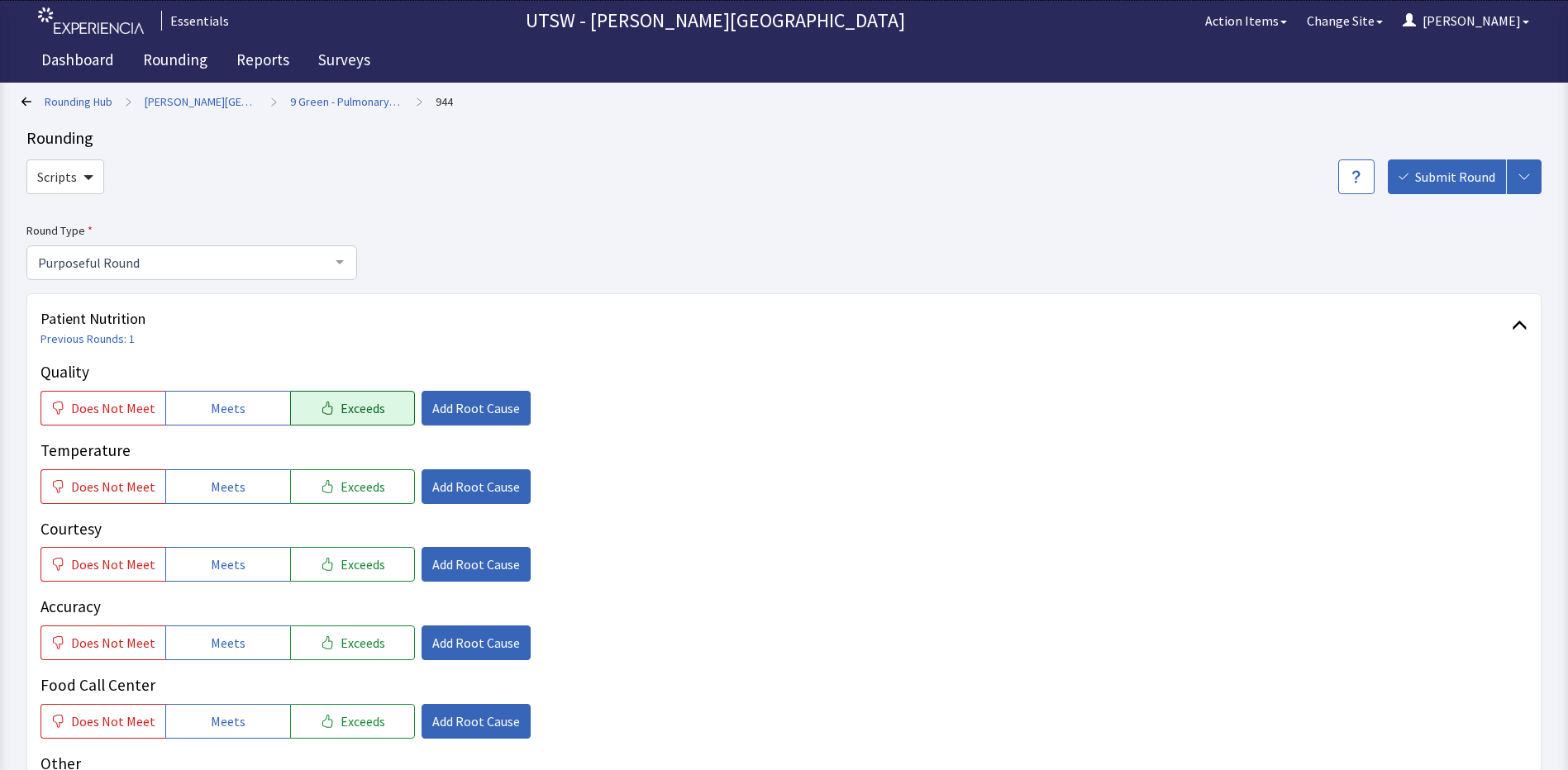
click at [300, 416] on button "Exceeds" at bounding box center [352, 408] width 124 height 34
click at [242, 501] on button "Meets" at bounding box center [228, 487] width 124 height 34
click at [254, 573] on button "Meets" at bounding box center [228, 564] width 124 height 34
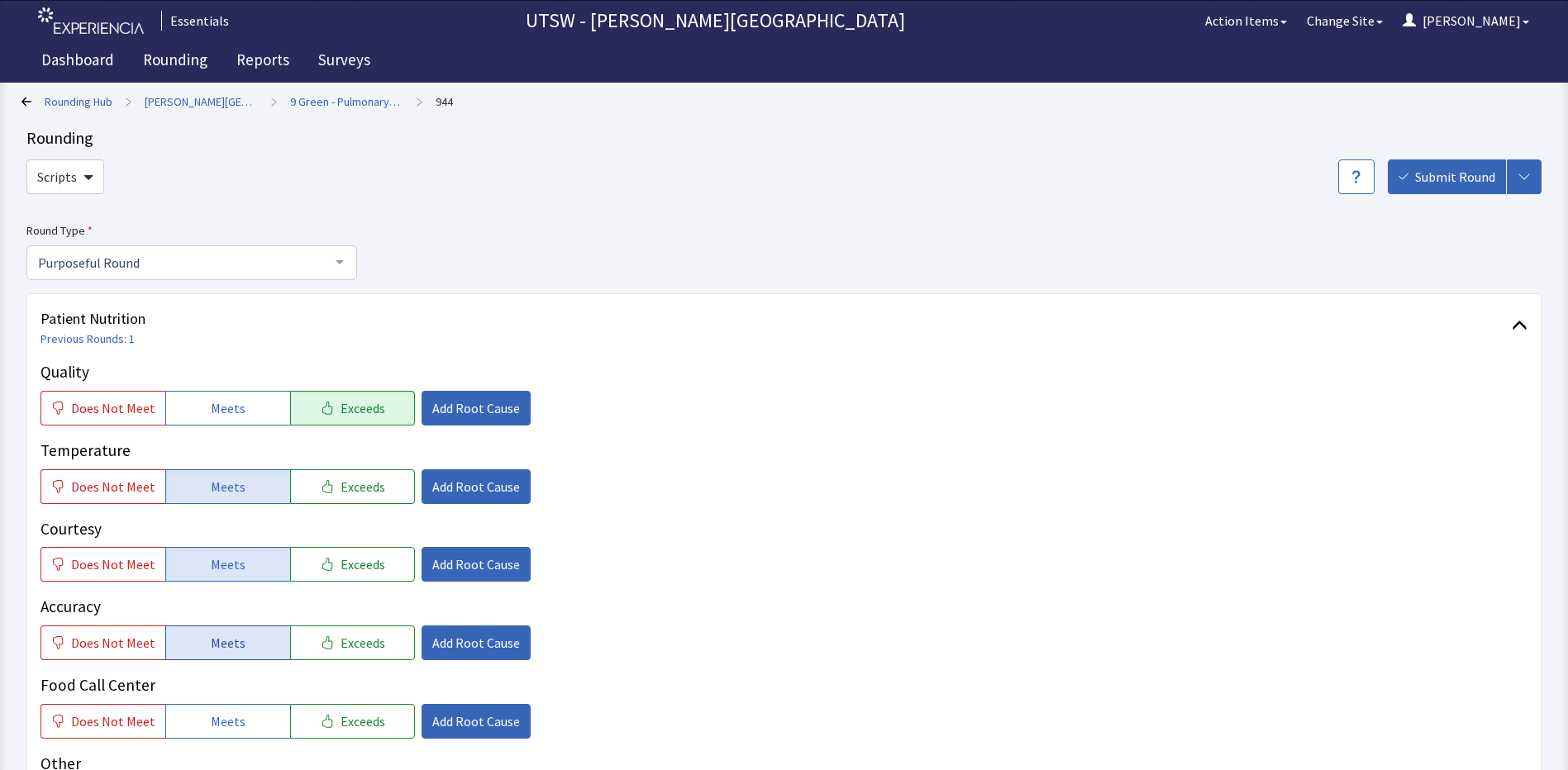
drag, startPoint x: 240, startPoint y: 644, endPoint x: 224, endPoint y: 683, distance: 42.2
click at [238, 644] on button "Meets" at bounding box center [228, 643] width 124 height 34
click at [219, 712] on span "Meets" at bounding box center [228, 721] width 34 height 20
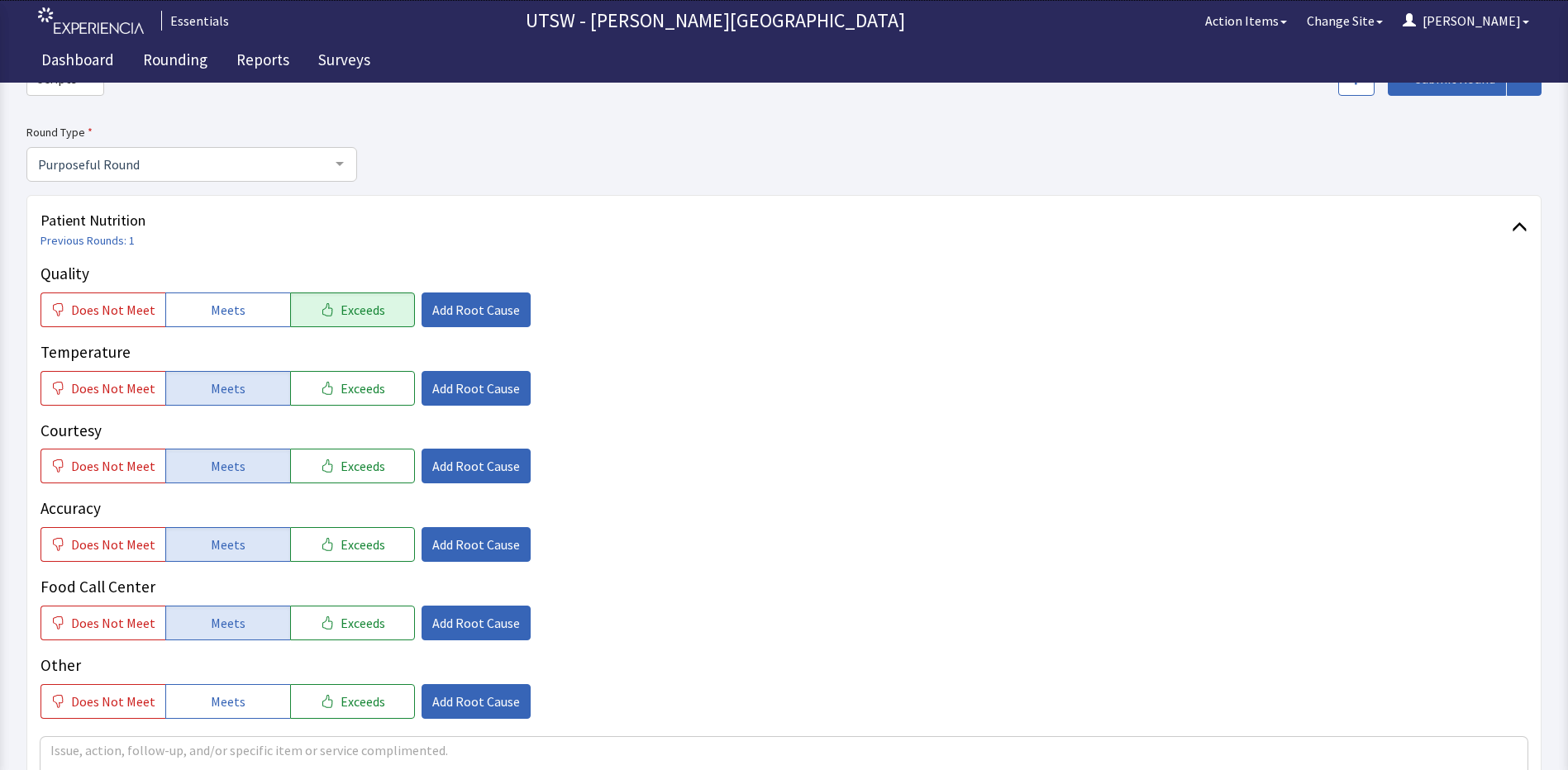
scroll to position [248, 0]
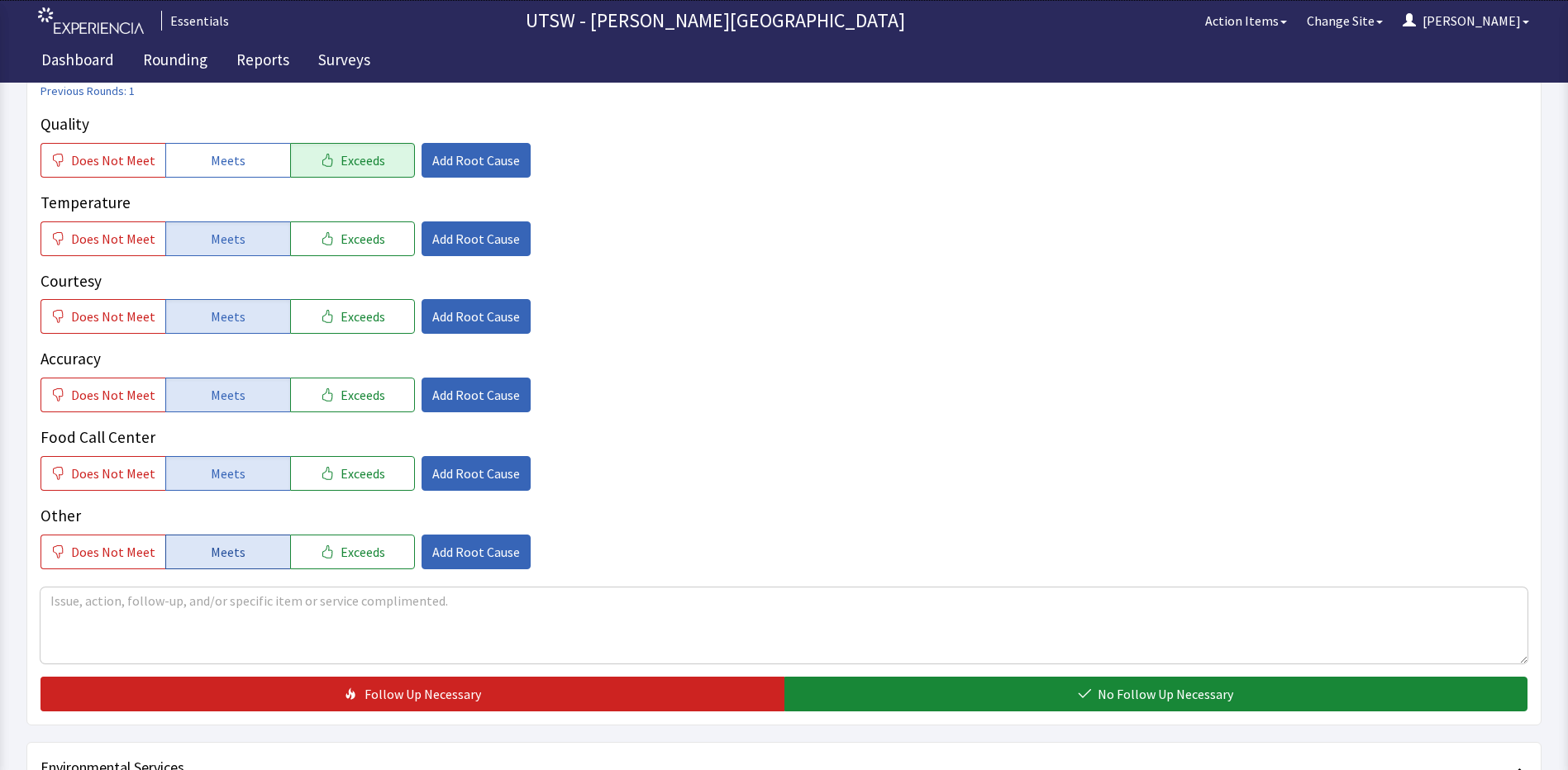
click at [240, 545] on button "Meets" at bounding box center [228, 552] width 124 height 34
click at [246, 645] on textarea at bounding box center [784, 625] width 1487 height 76
click at [467, 155] on span "Add Root Cause" at bounding box center [476, 160] width 88 height 20
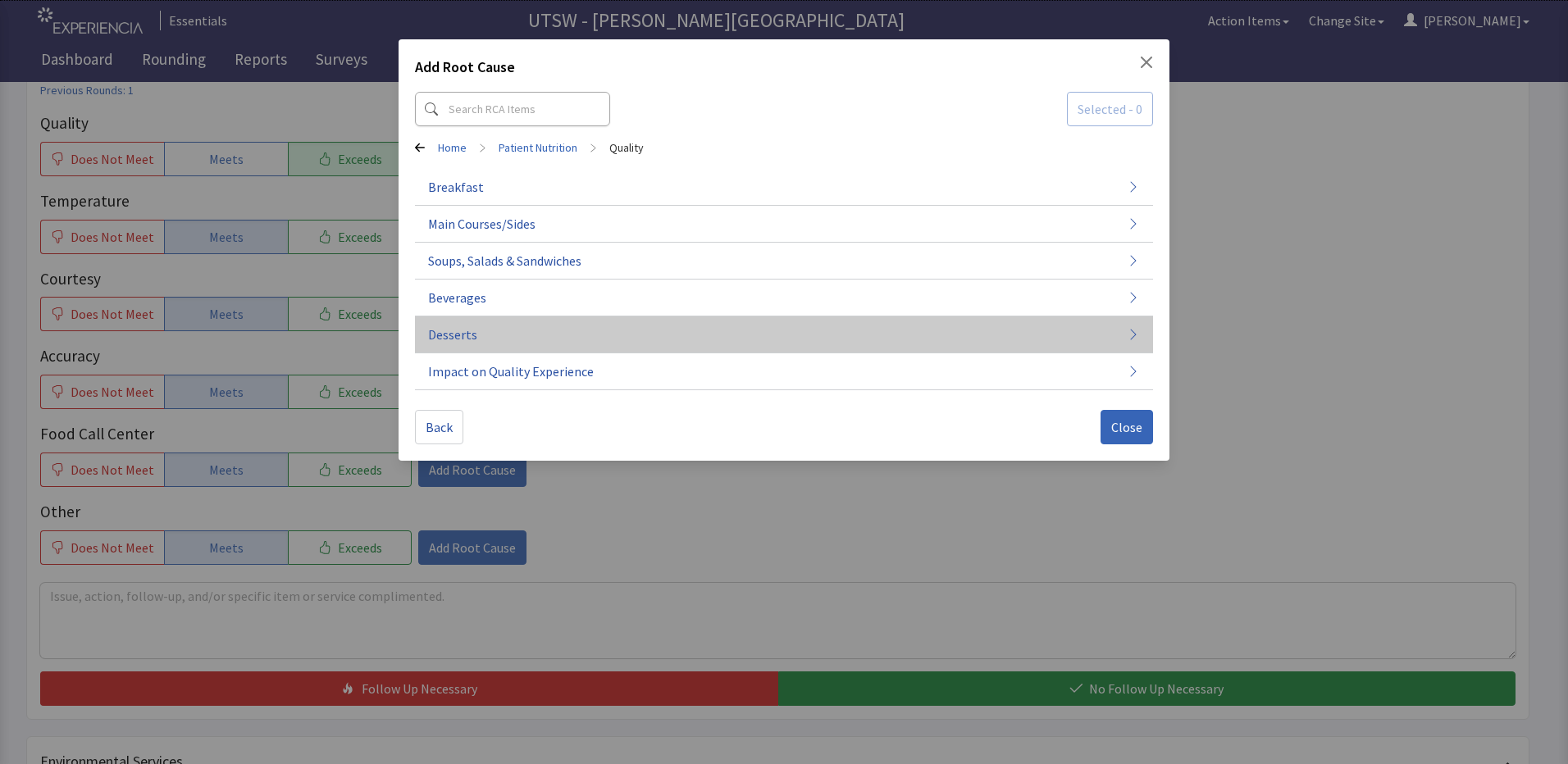
click at [684, 326] on button "Desserts" at bounding box center [783, 334] width 737 height 37
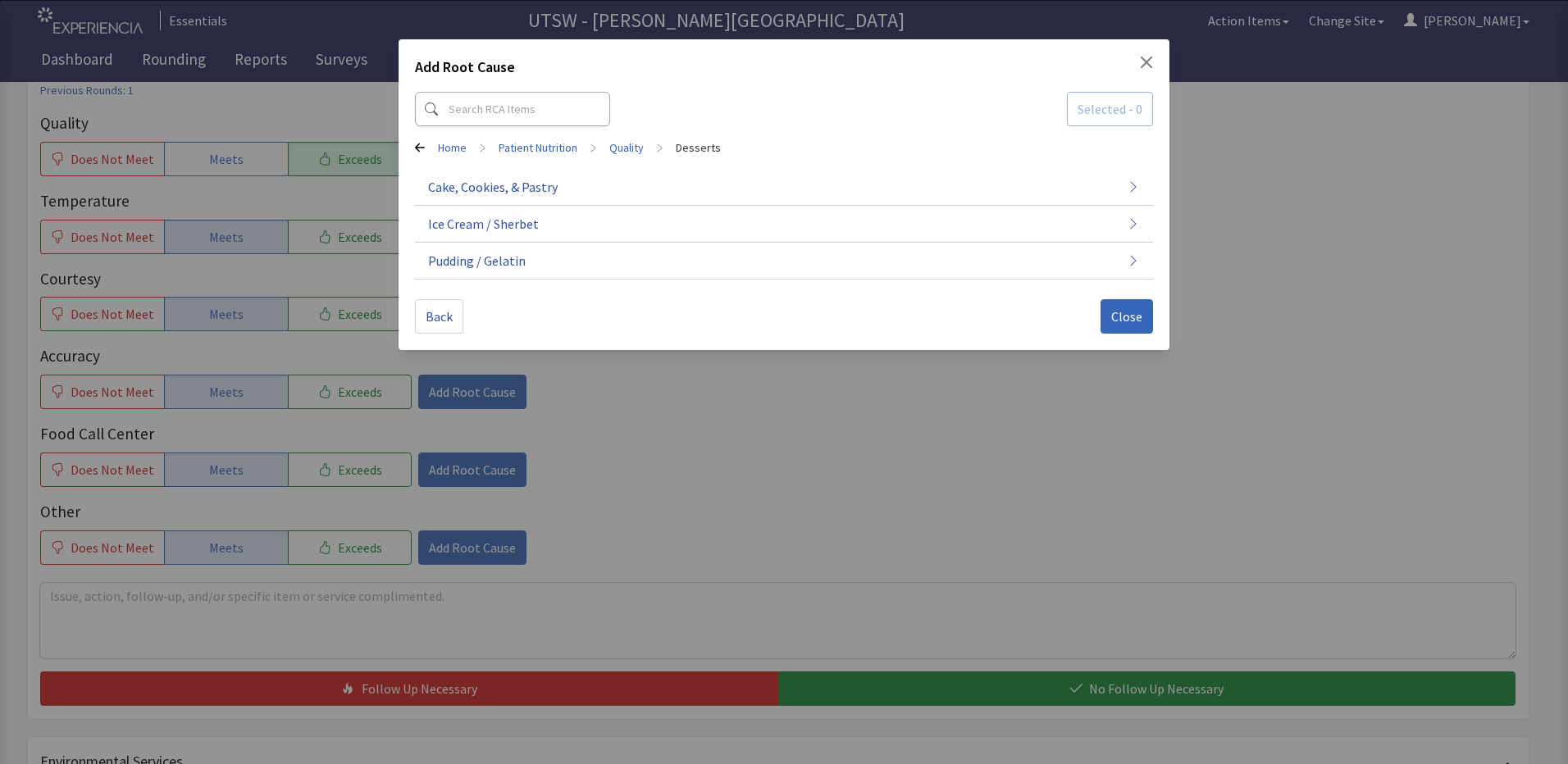
click at [424, 147] on icon at bounding box center [420, 148] width 9 height 9
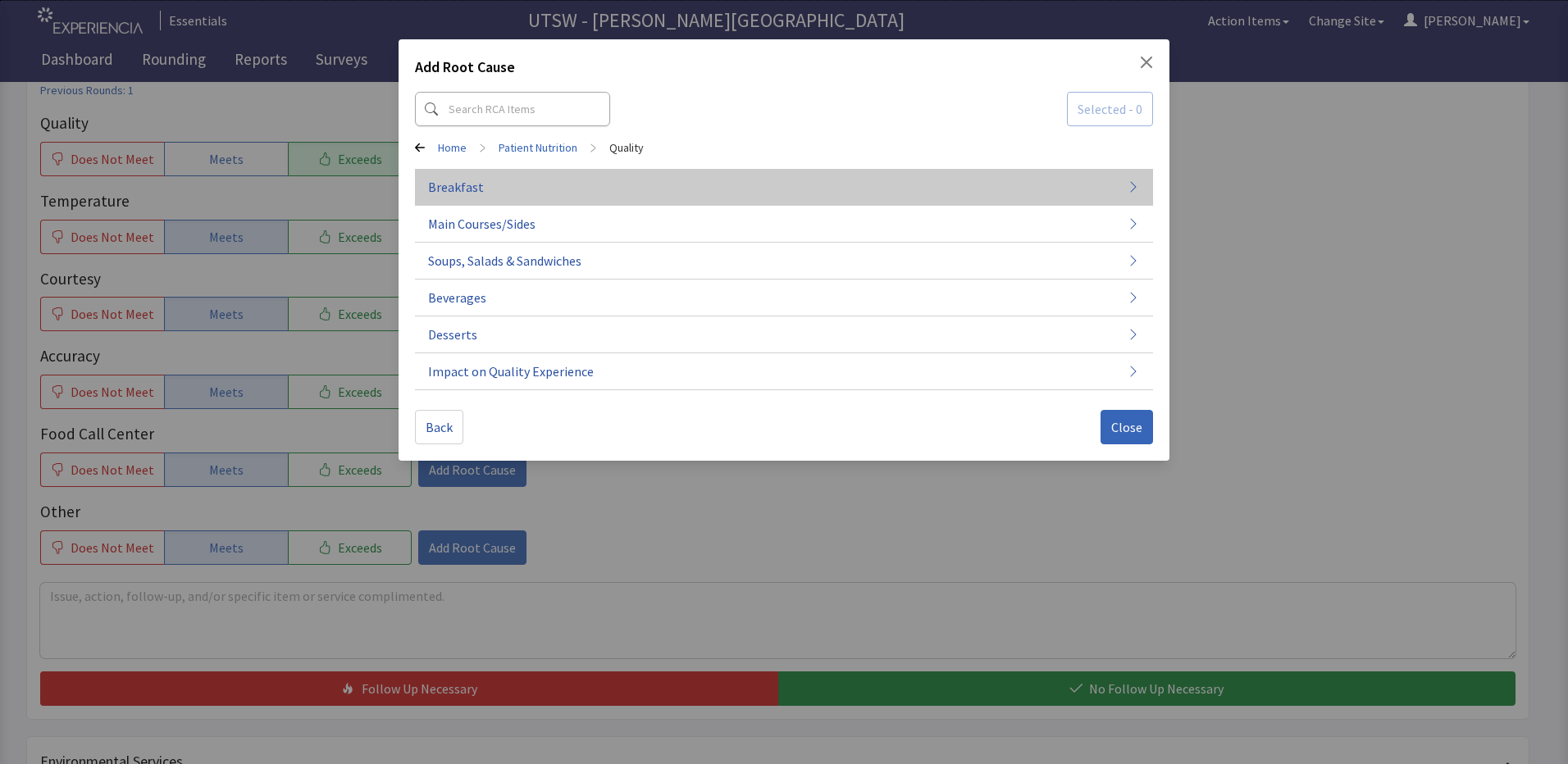
click at [476, 186] on span "Breakfast" at bounding box center [456, 187] width 56 height 20
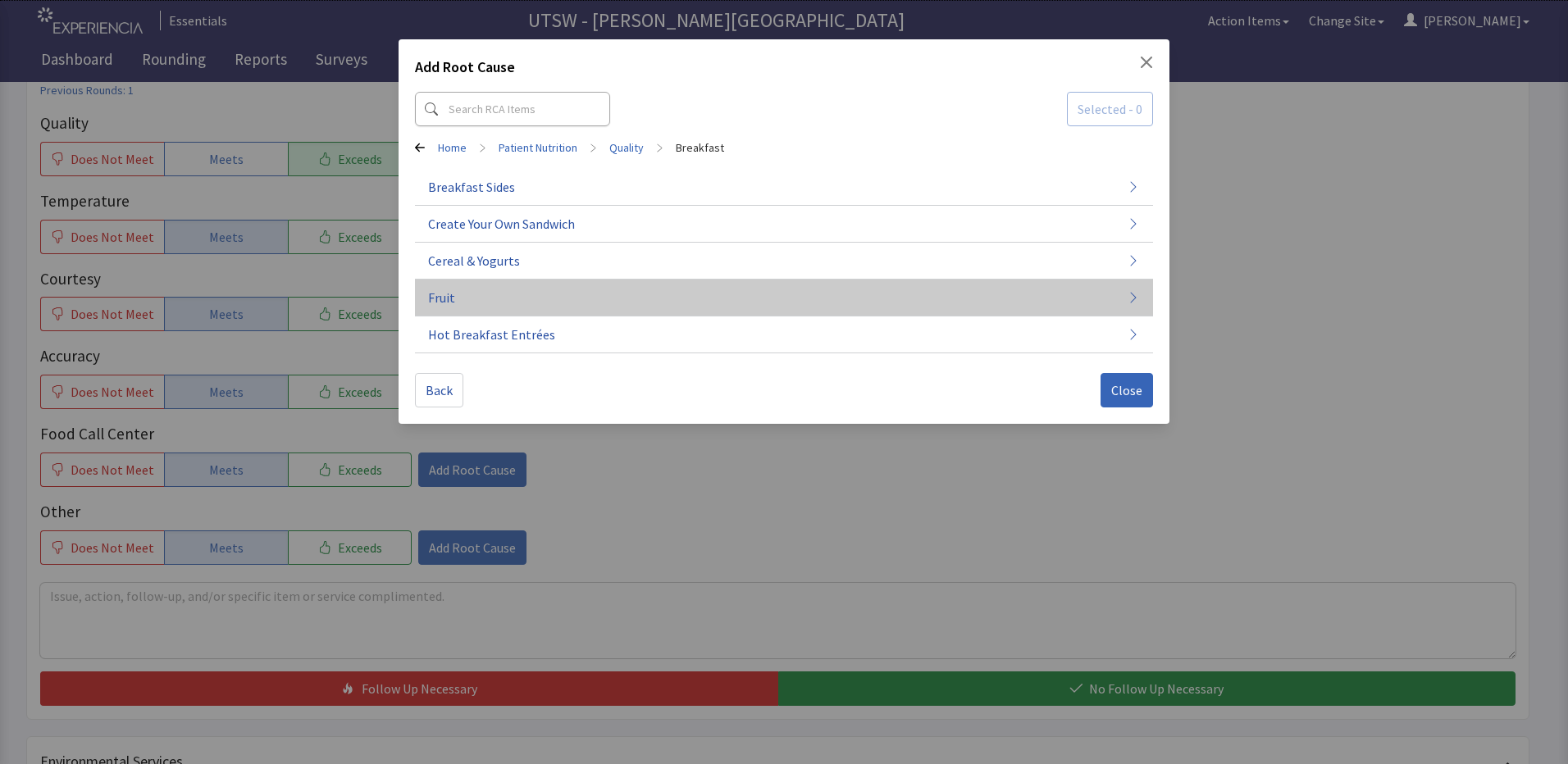
click at [509, 308] on button "Fruit" at bounding box center [783, 298] width 737 height 37
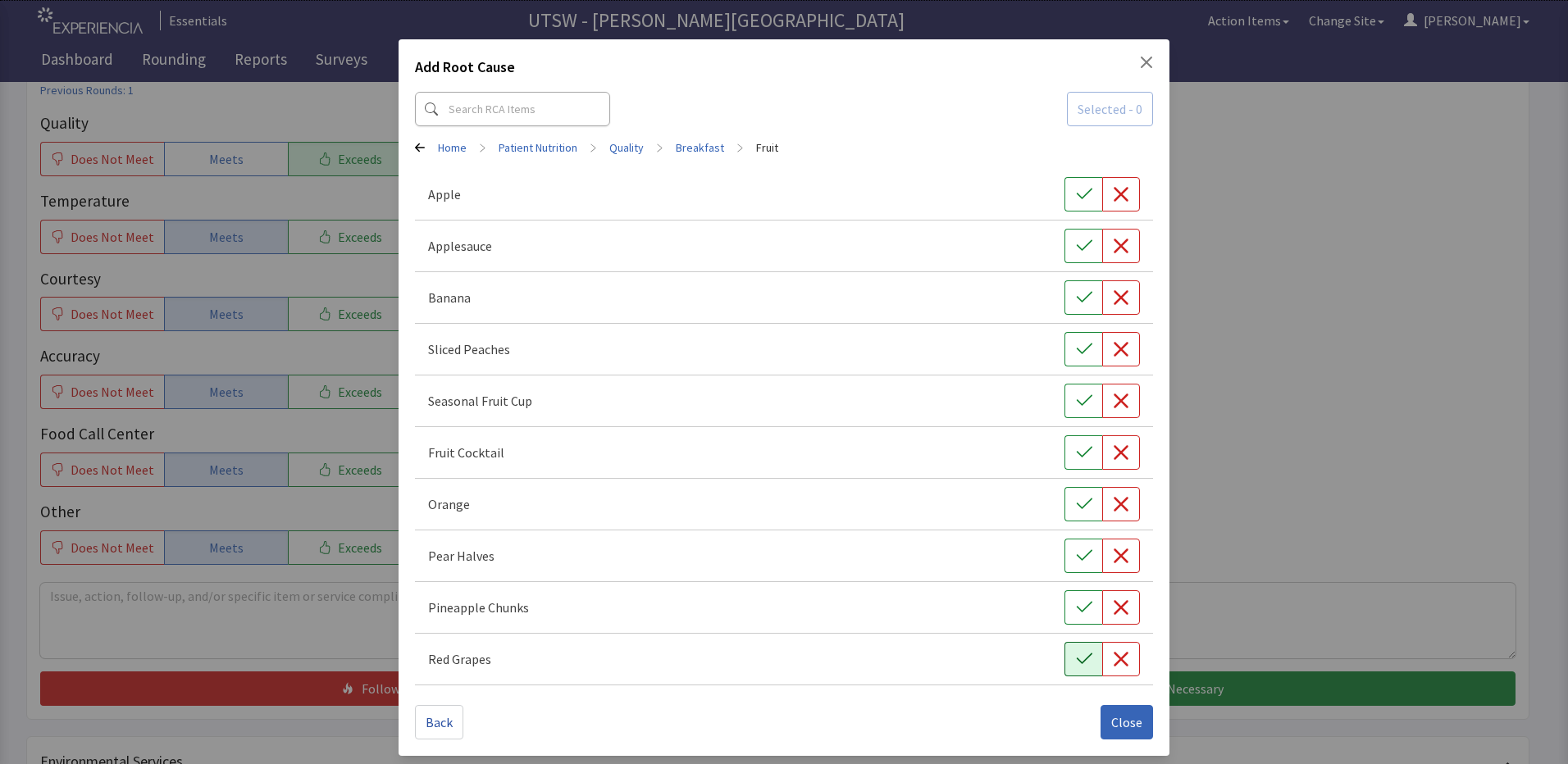
click at [1068, 669] on button "button" at bounding box center [1083, 659] width 38 height 34
click at [1127, 727] on span "Close" at bounding box center [1126, 722] width 31 height 20
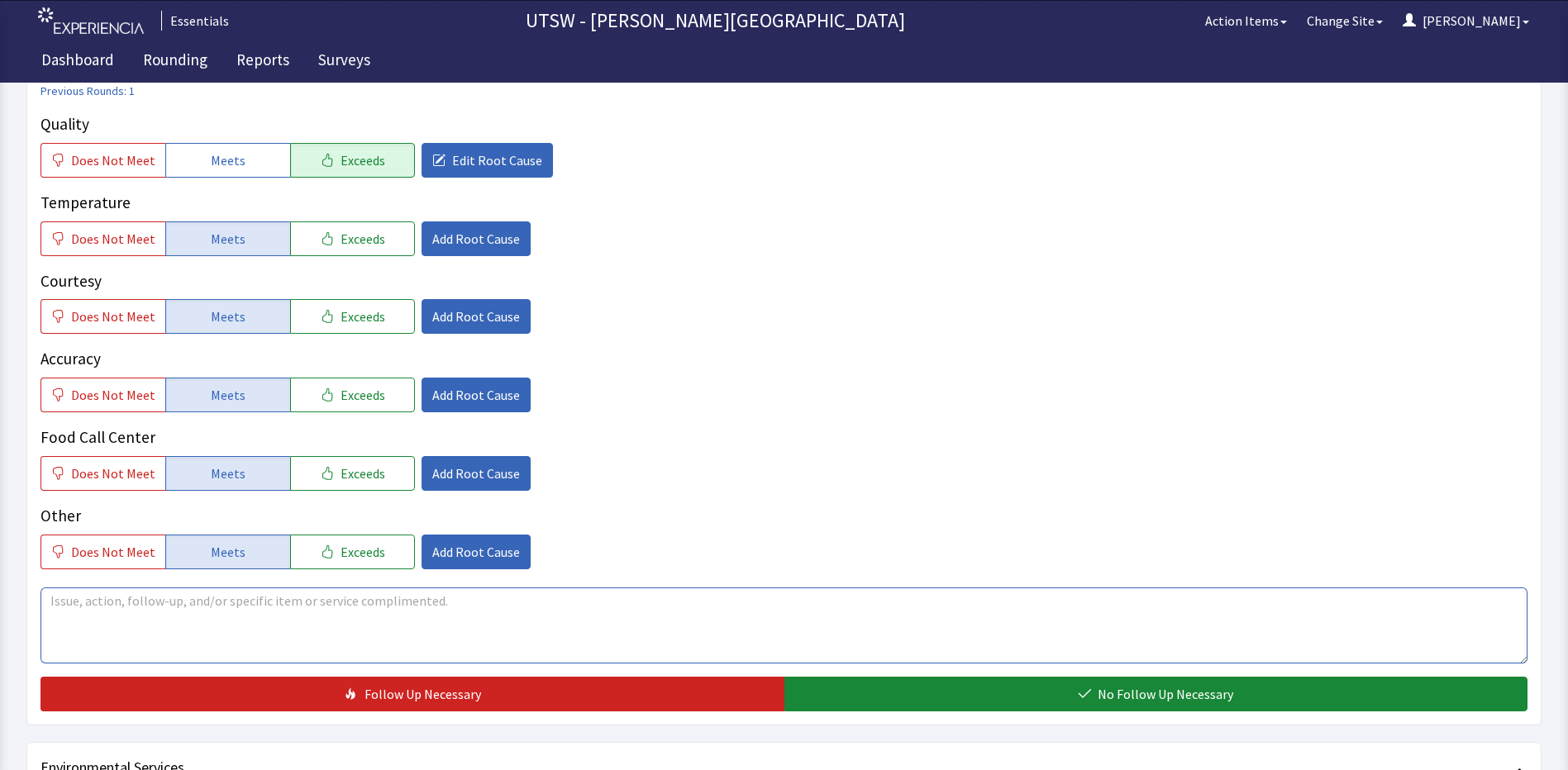
click at [465, 624] on textarea at bounding box center [784, 625] width 1487 height 76
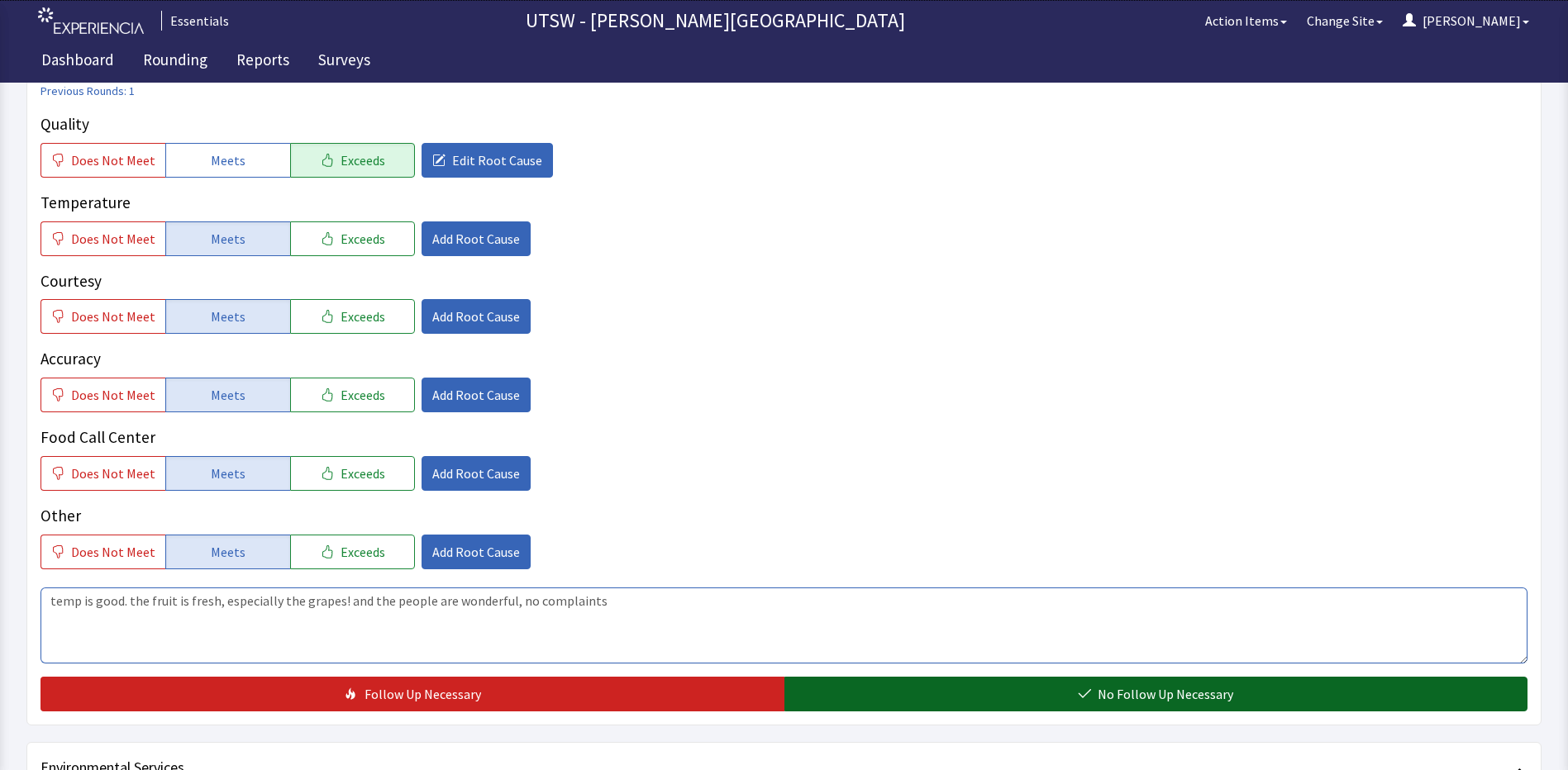
type textarea "temp is good. the fruit is fresh, especially the grapes! and the people are won…"
click at [946, 692] on button "No Follow Up Necessary" at bounding box center [1156, 693] width 743 height 34
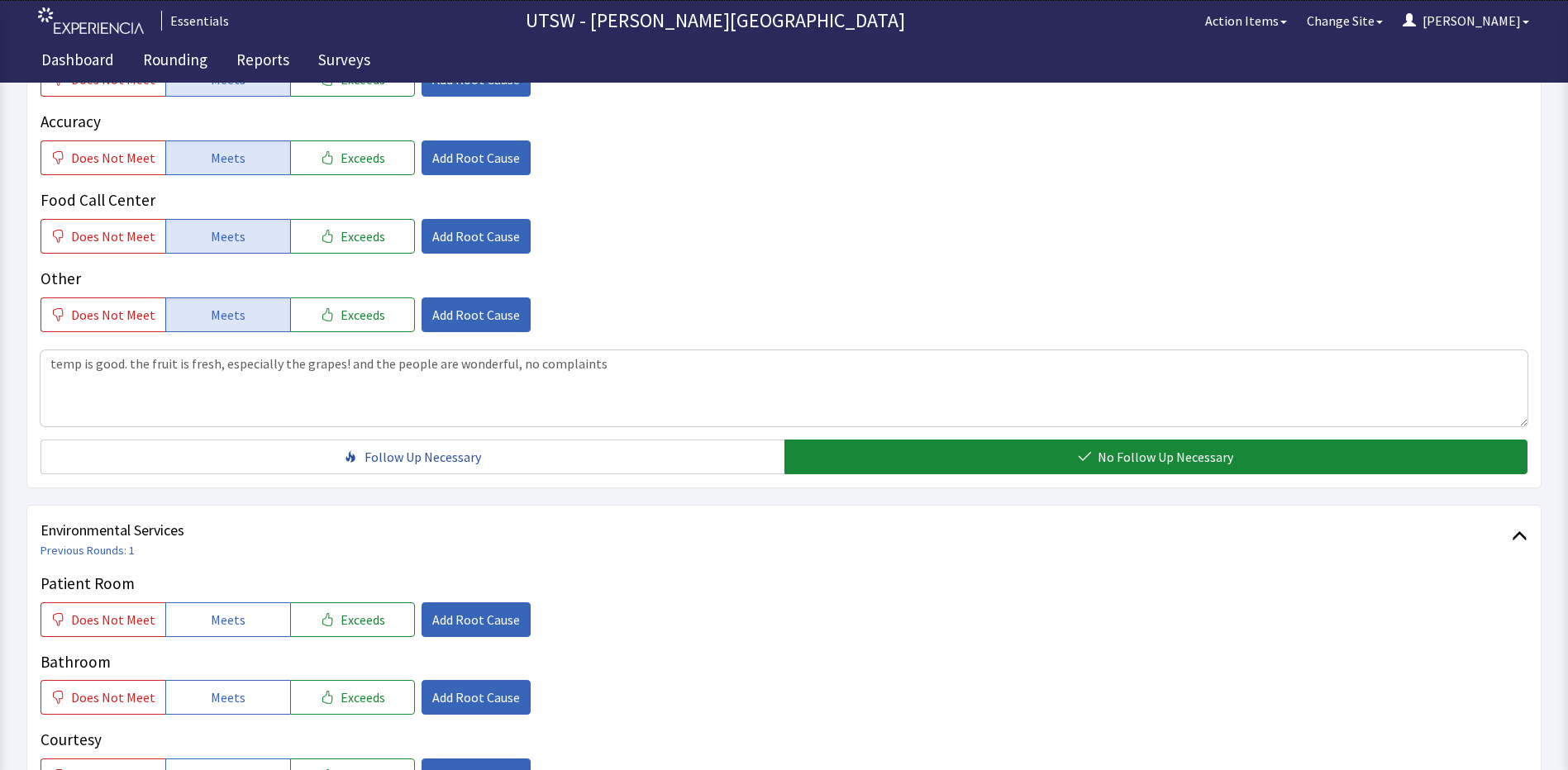
scroll to position [743, 0]
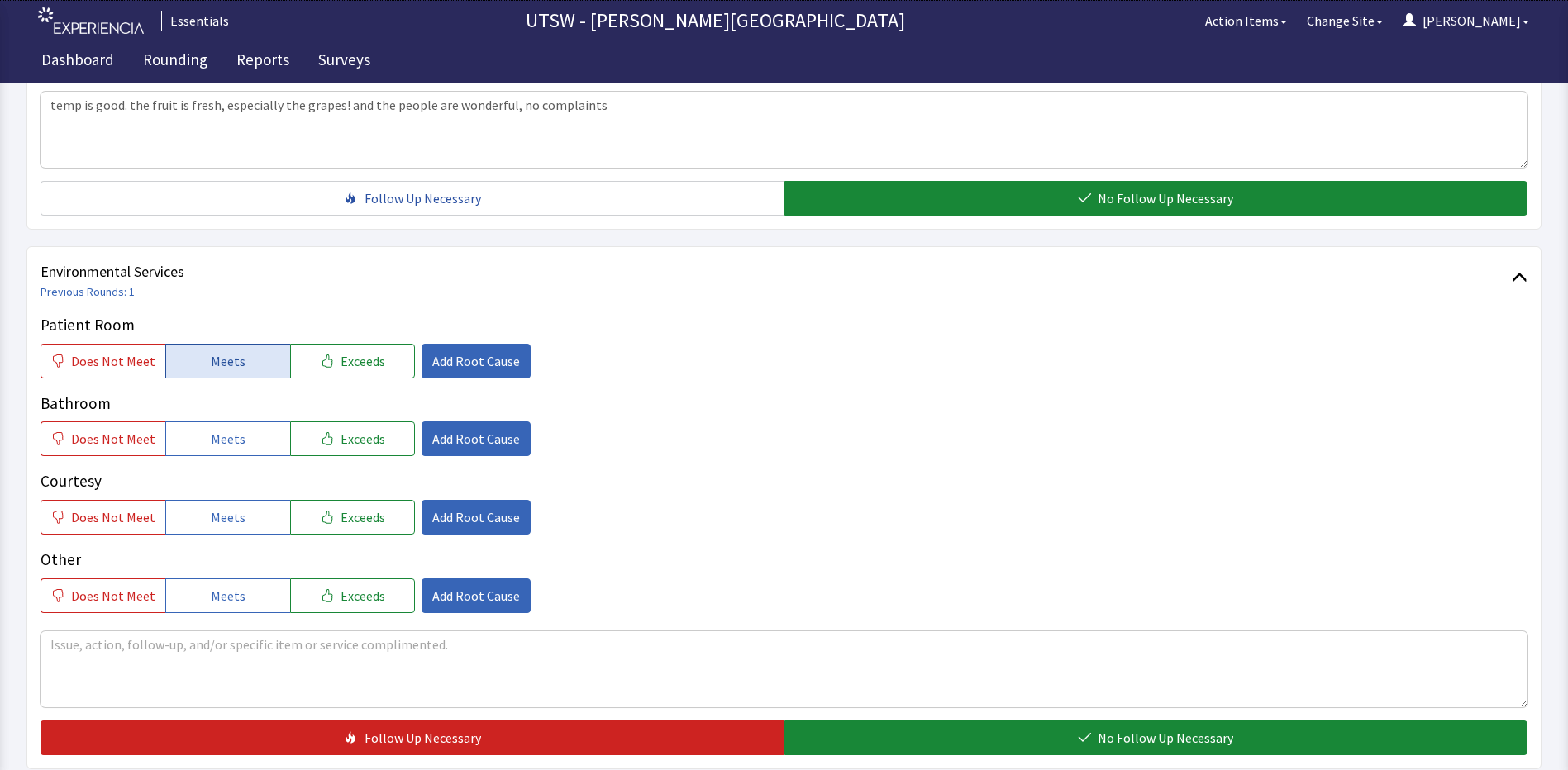
click at [253, 363] on button "Meets" at bounding box center [228, 361] width 124 height 34
click at [236, 454] on button "Meets" at bounding box center [228, 439] width 124 height 34
click at [222, 527] on span "Meets" at bounding box center [228, 517] width 34 height 20
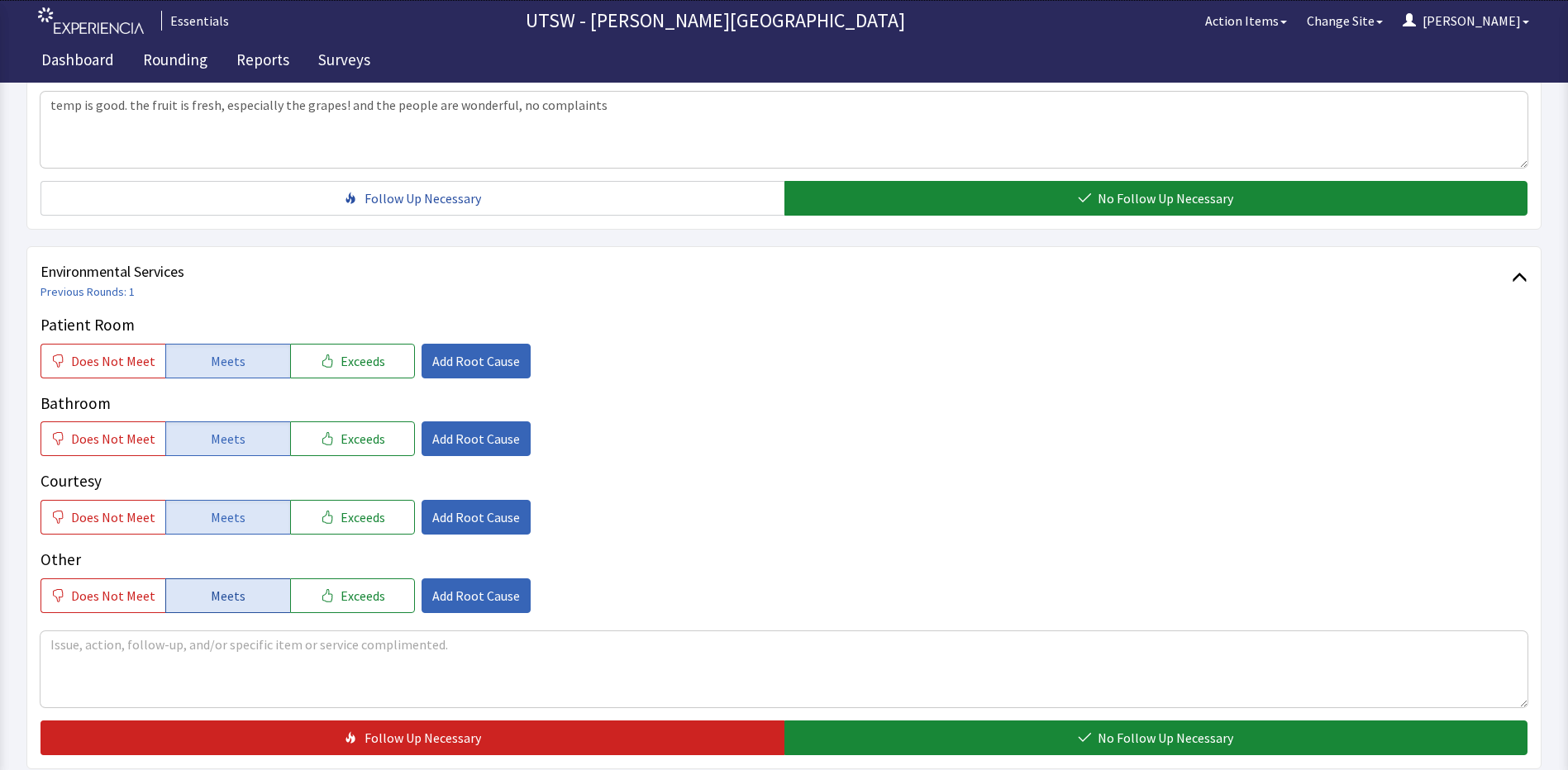
click at [225, 591] on span "Meets" at bounding box center [228, 595] width 34 height 20
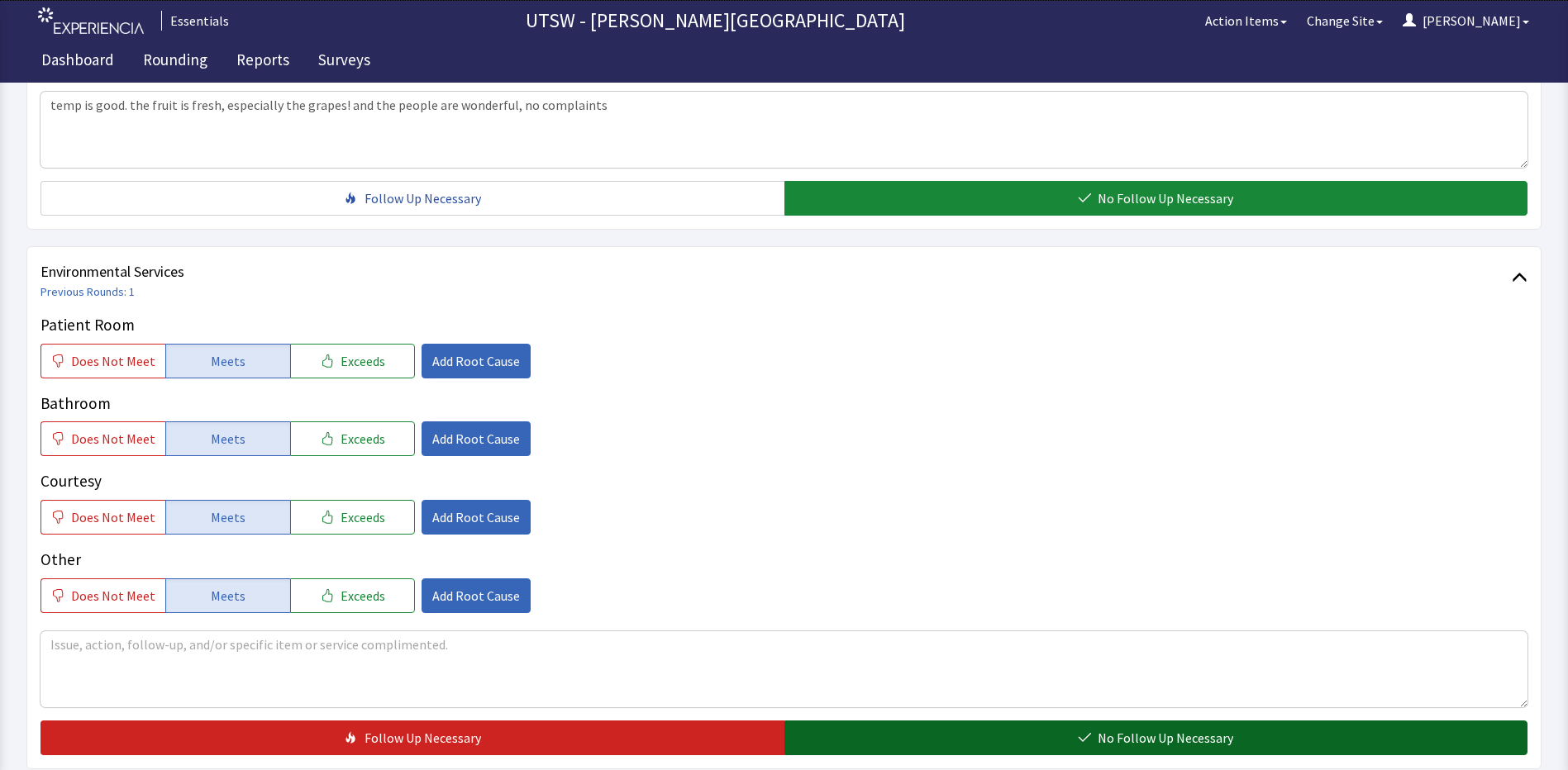
click at [996, 732] on button "No Follow Up Necessary" at bounding box center [1156, 737] width 743 height 34
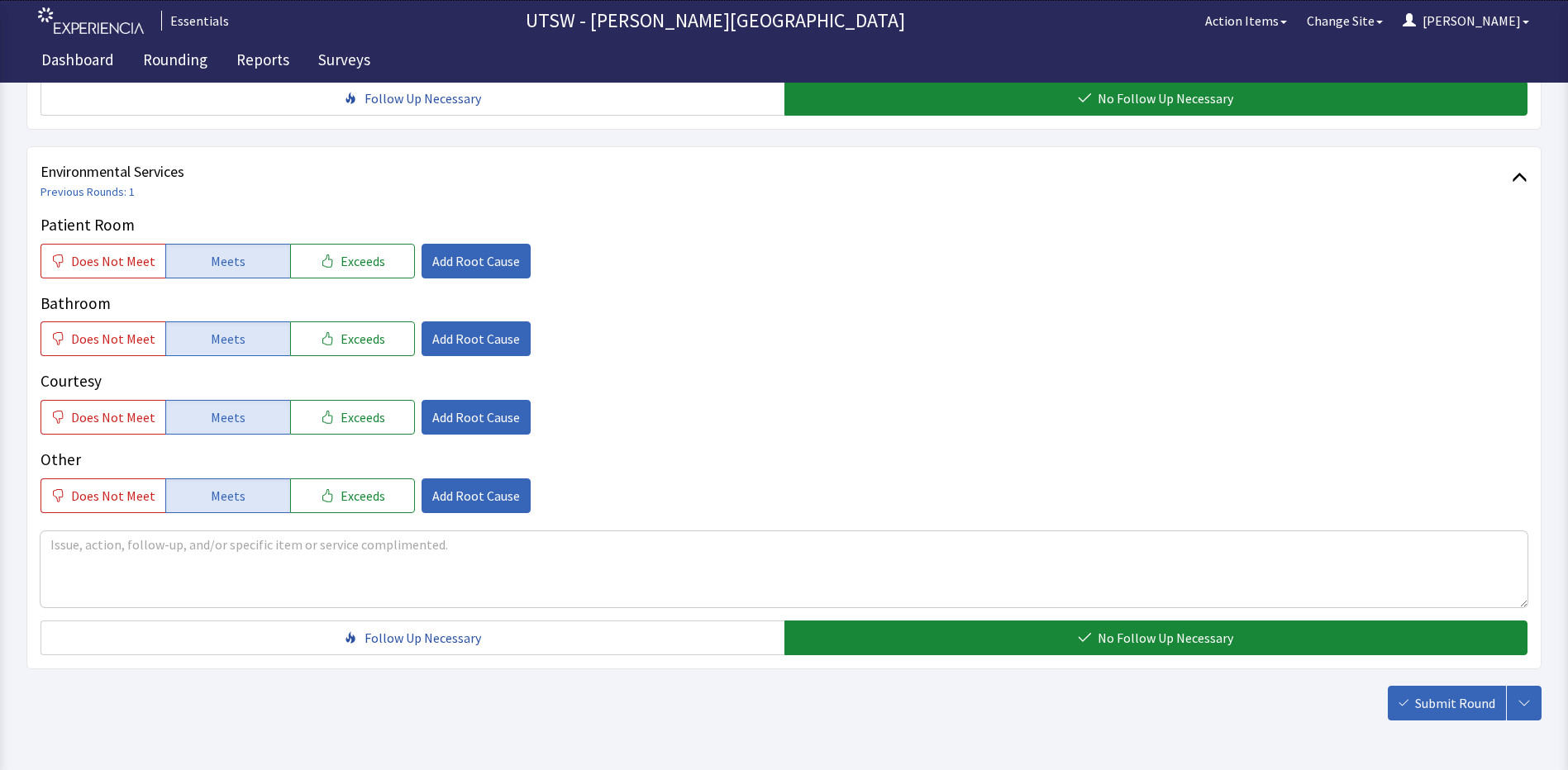
scroll to position [903, 0]
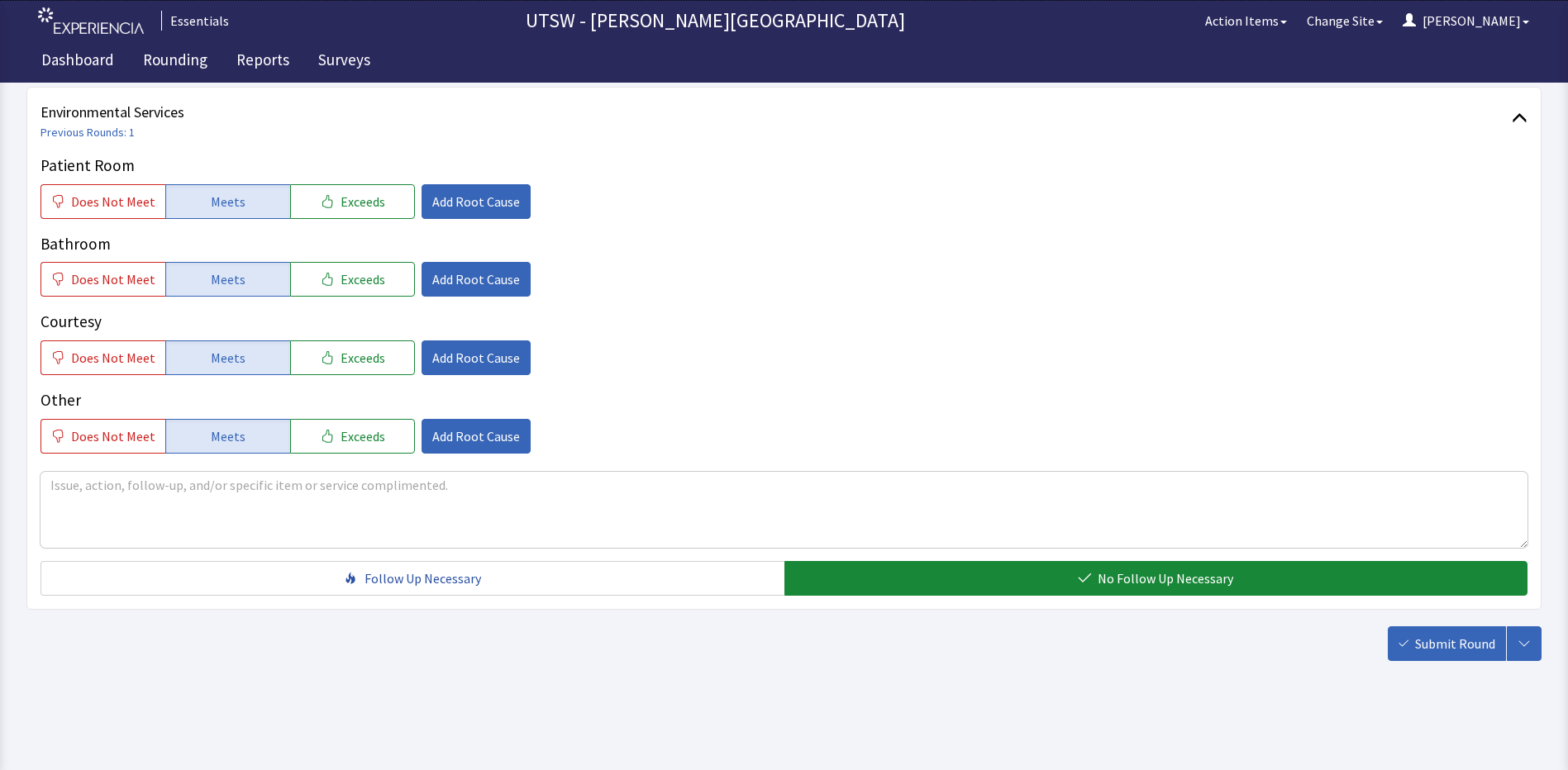
click at [1445, 630] on button "Submit Round" at bounding box center [1447, 644] width 119 height 34
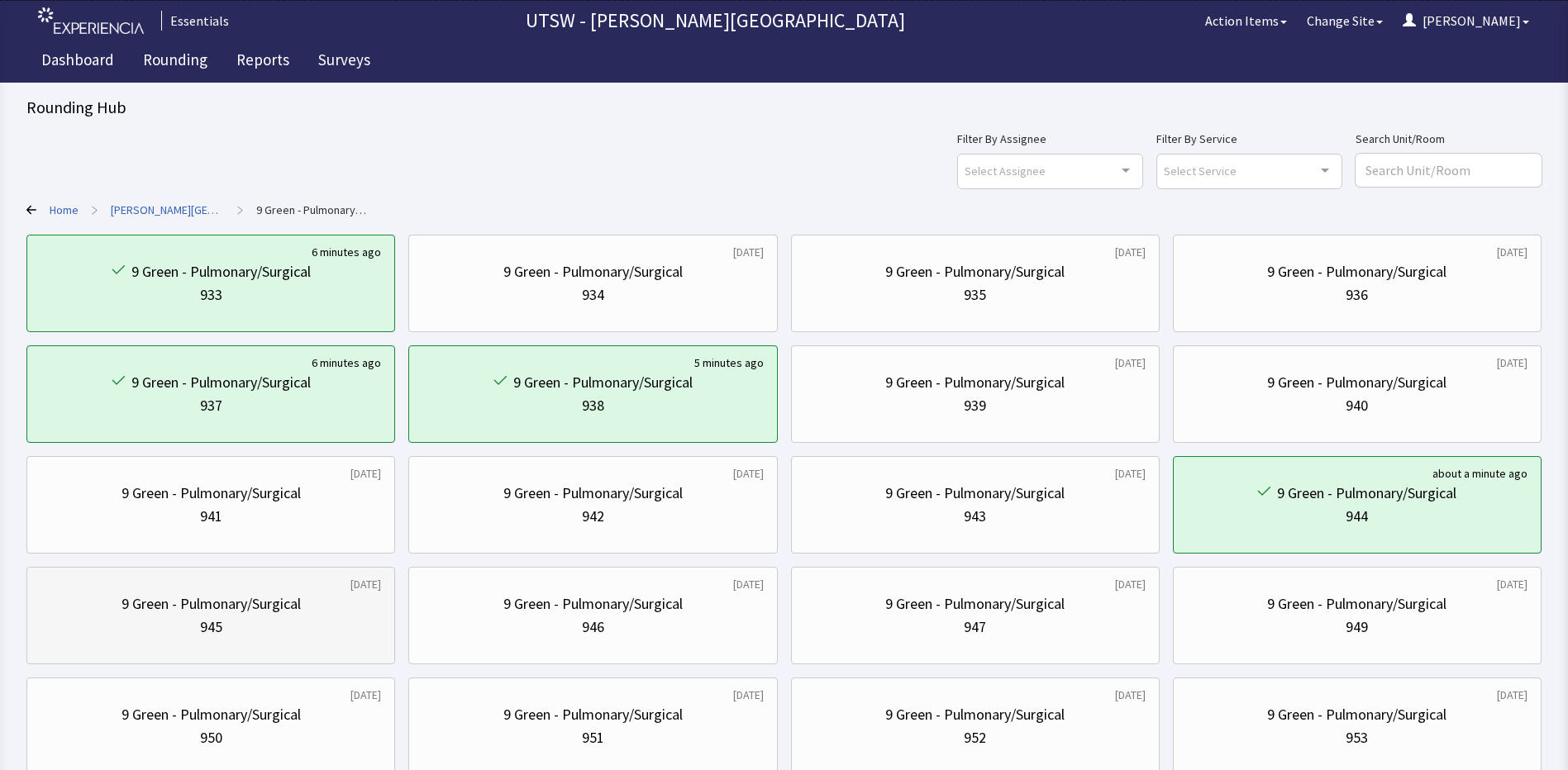
click at [121, 621] on div "945" at bounding box center [210, 627] width 341 height 23
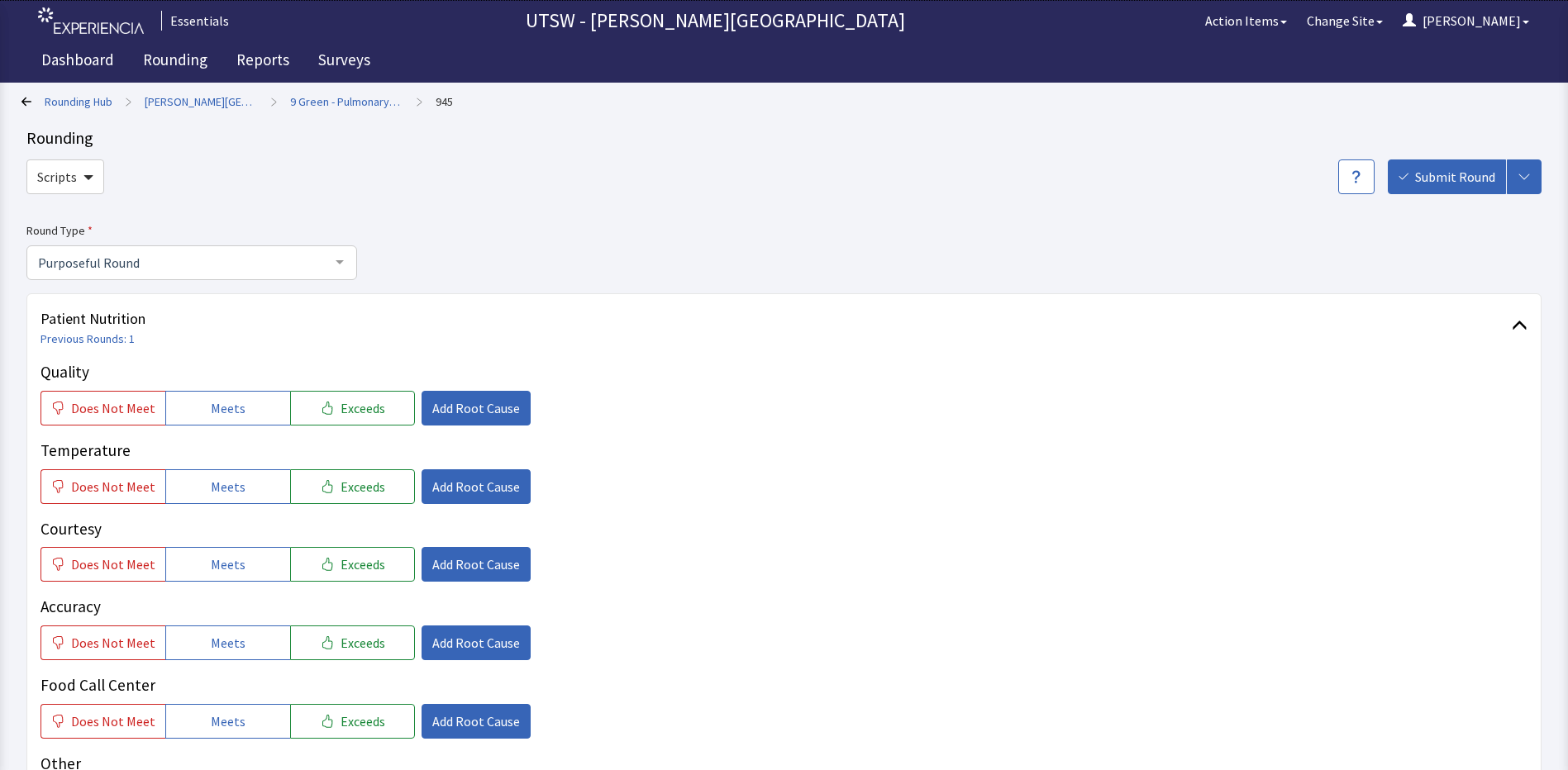
click at [262, 387] on div "Quality Does Not Meet Meets Exceeds Add Root Cause" at bounding box center [784, 393] width 1487 height 65
click at [253, 394] on button "Meets" at bounding box center [228, 408] width 124 height 34
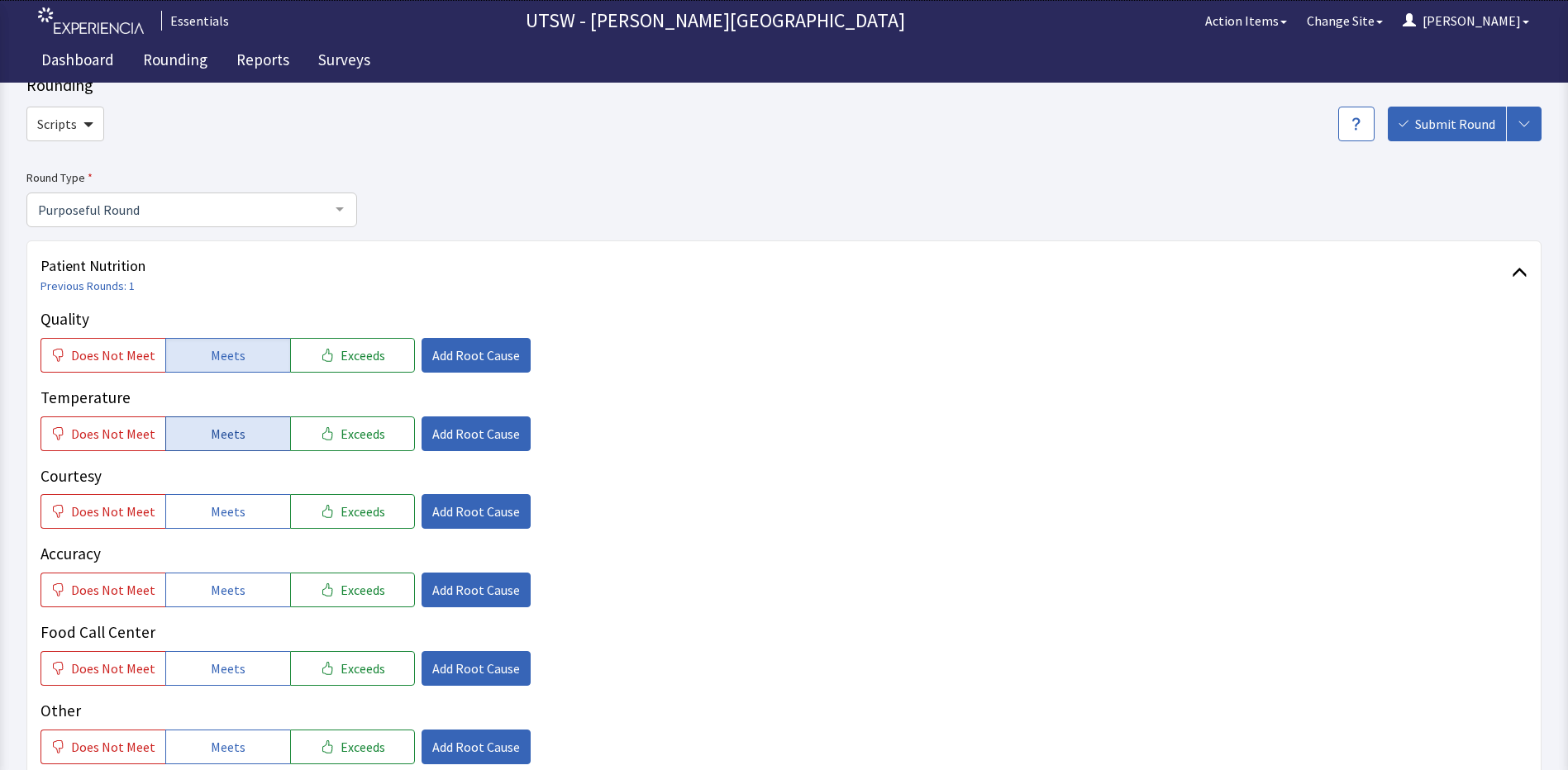
scroll to position [82, 0]
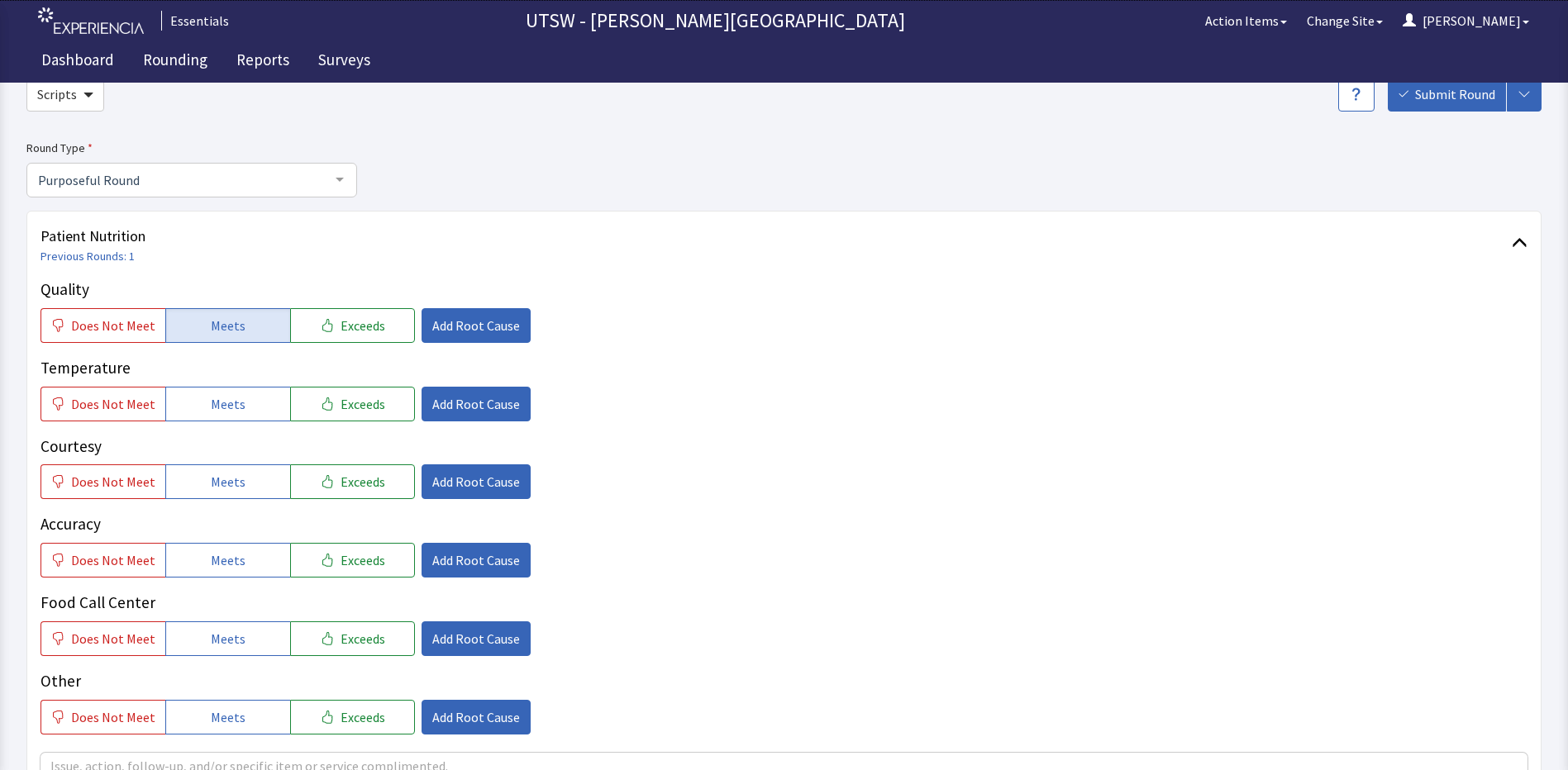
click at [258, 384] on div "Temperature Does Not Meet Meets Exceeds Add Root Cause" at bounding box center [784, 388] width 1487 height 65
click at [255, 406] on button "Meets" at bounding box center [228, 404] width 124 height 34
click at [234, 492] on span "Meets" at bounding box center [228, 481] width 34 height 20
drag, startPoint x: 217, startPoint y: 563, endPoint x: 210, endPoint y: 608, distance: 45.5
click at [216, 564] on span "Meets" at bounding box center [228, 560] width 34 height 20
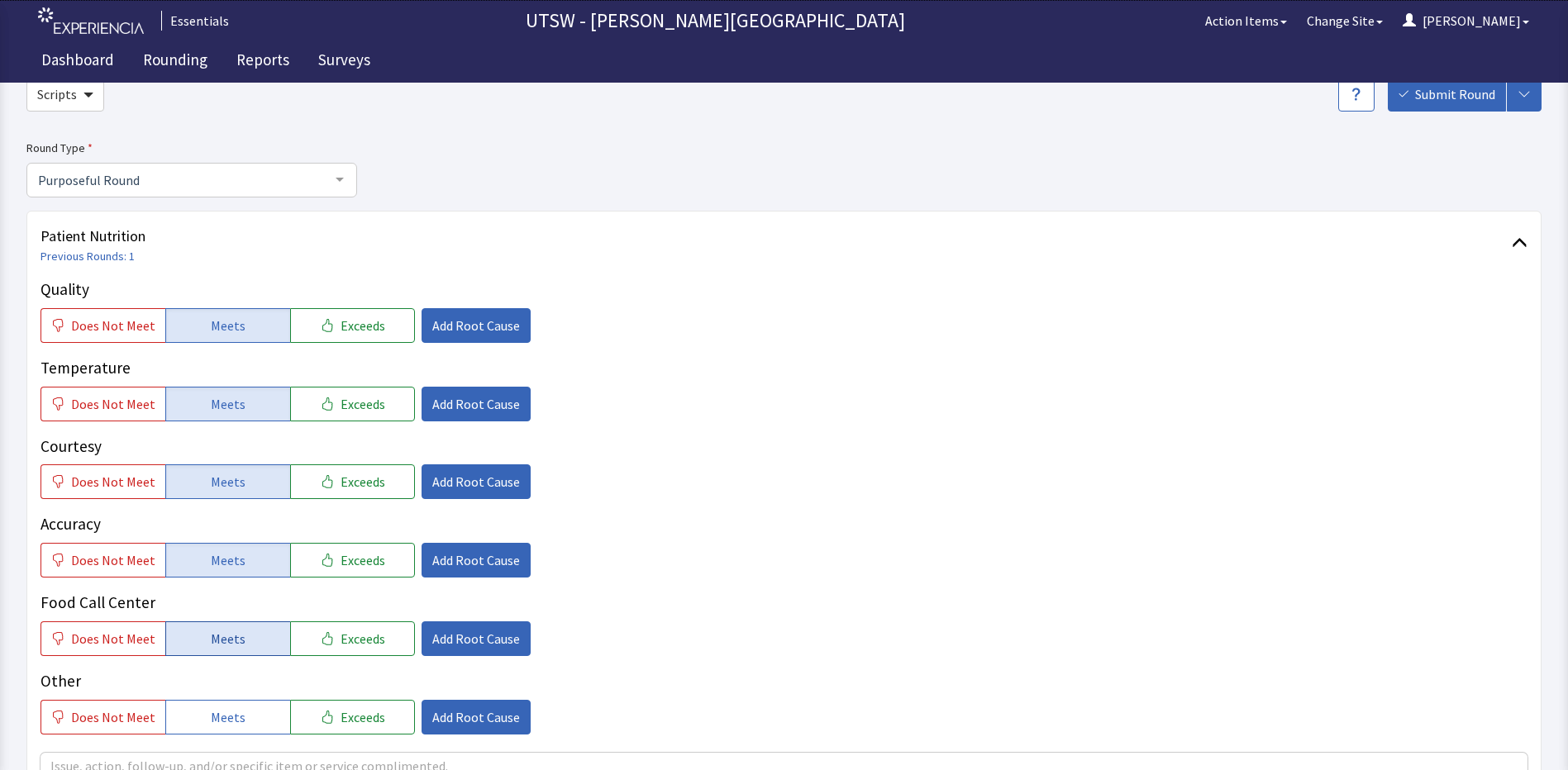
drag, startPoint x: 208, startPoint y: 629, endPoint x: 216, endPoint y: 633, distance: 8.9
click at [216, 633] on span "Meets" at bounding box center [228, 638] width 34 height 20
click at [221, 710] on span "Meets" at bounding box center [228, 716] width 34 height 20
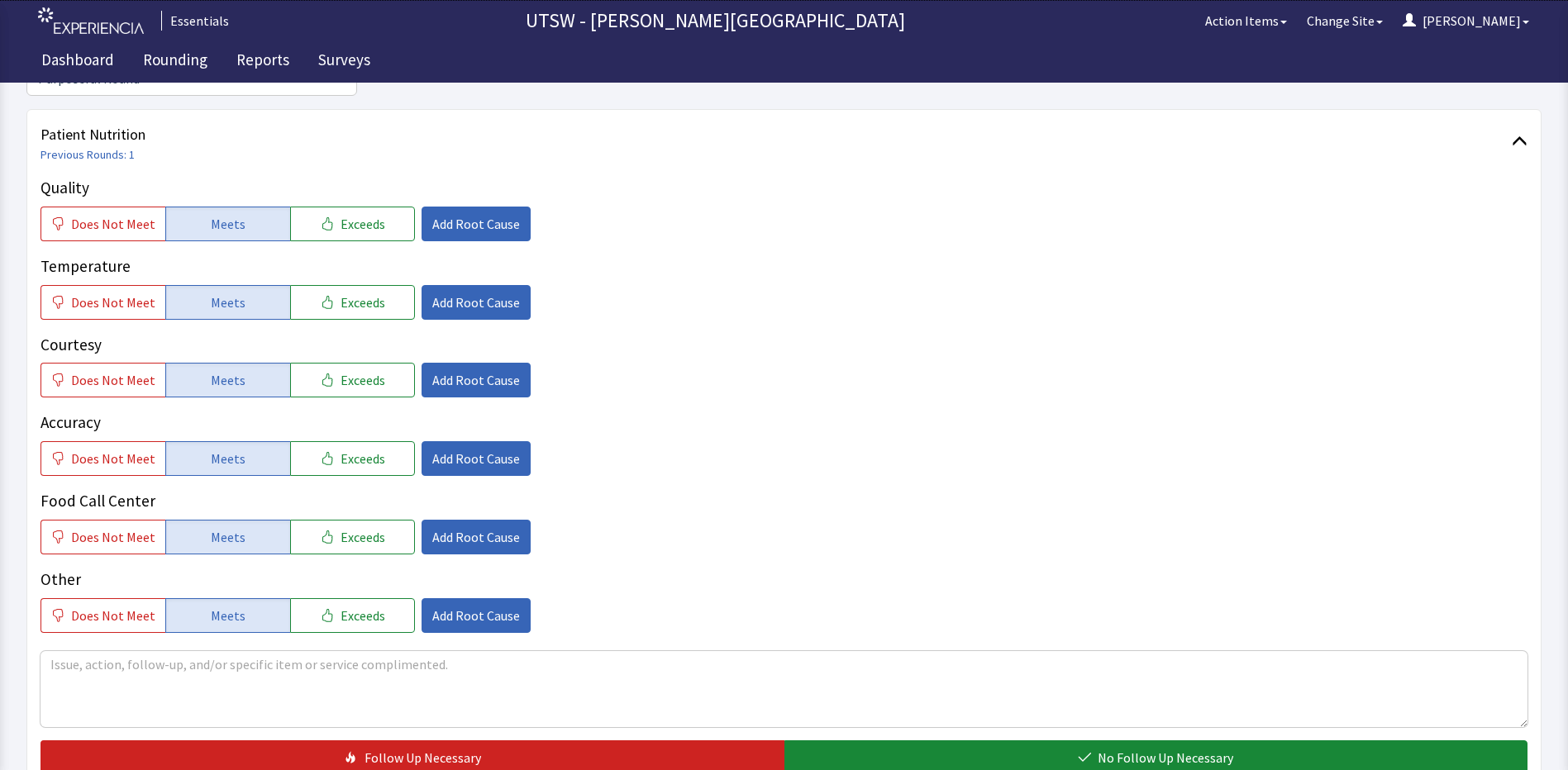
scroll to position [331, 0]
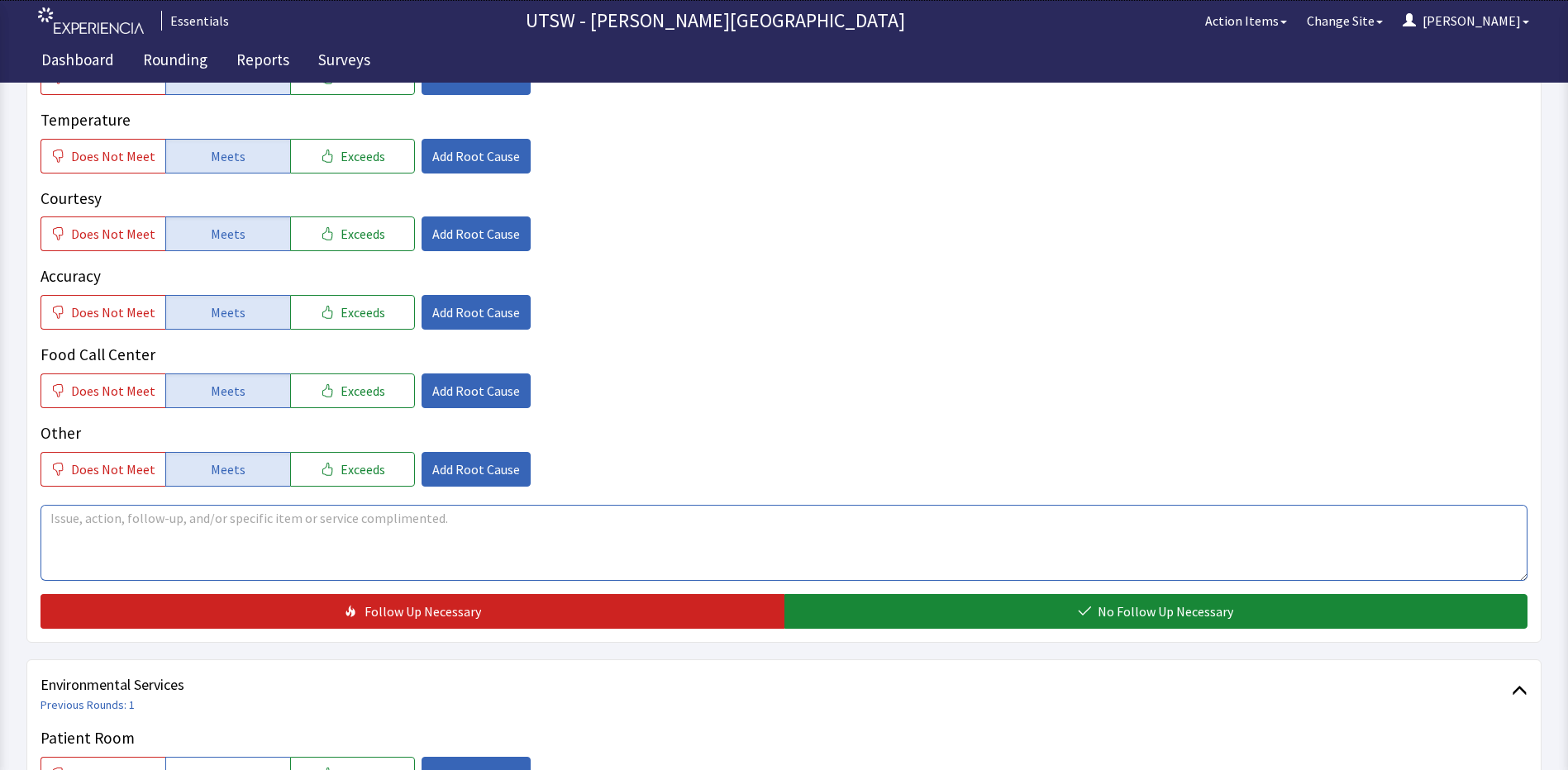
click at [218, 559] on textarea at bounding box center [784, 542] width 1487 height 76
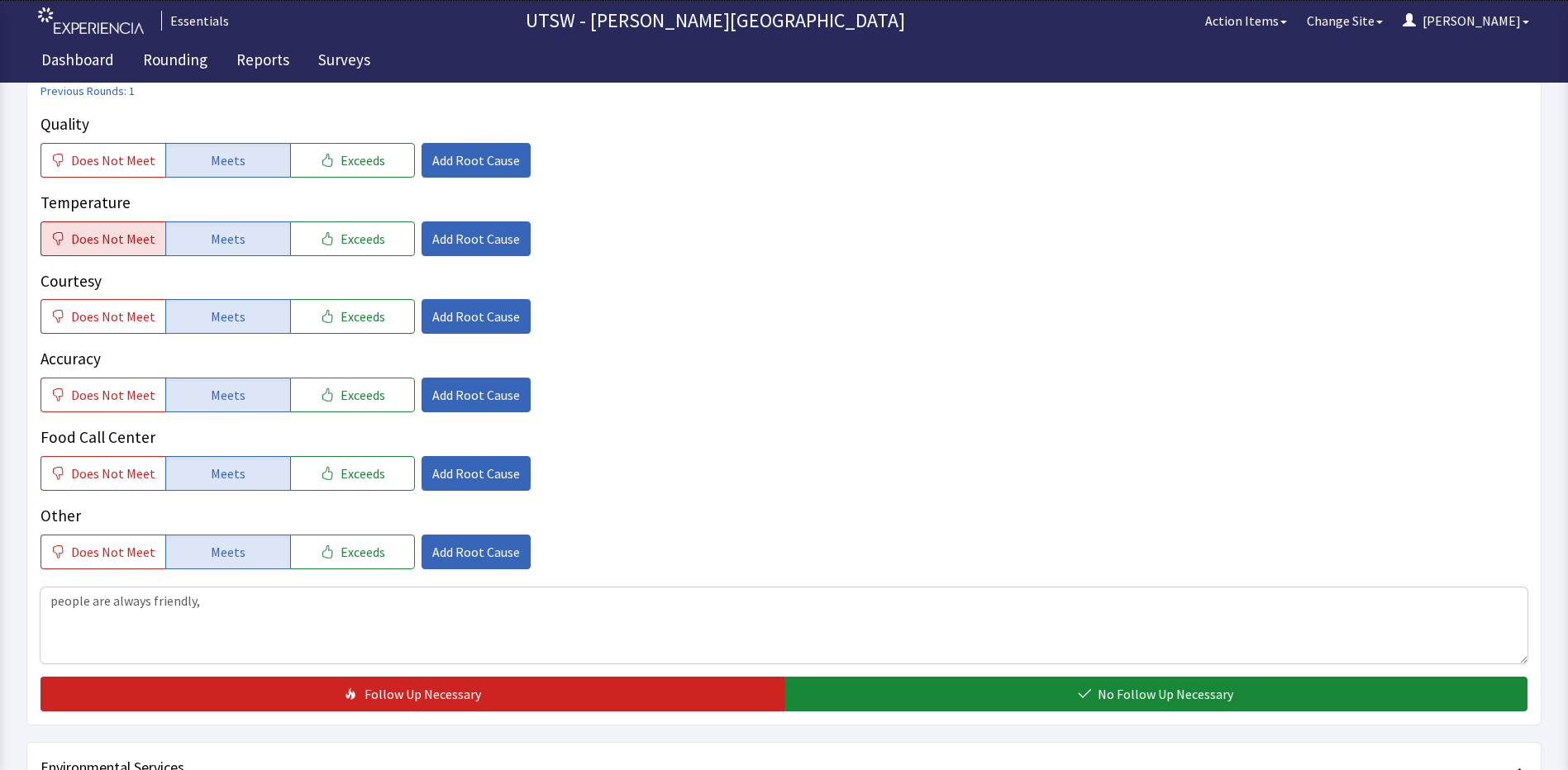
click at [111, 246] on span "Does Not Meet" at bounding box center [113, 238] width 84 height 20
click at [259, 597] on textarea "people are always friendly," at bounding box center [784, 625] width 1487 height 76
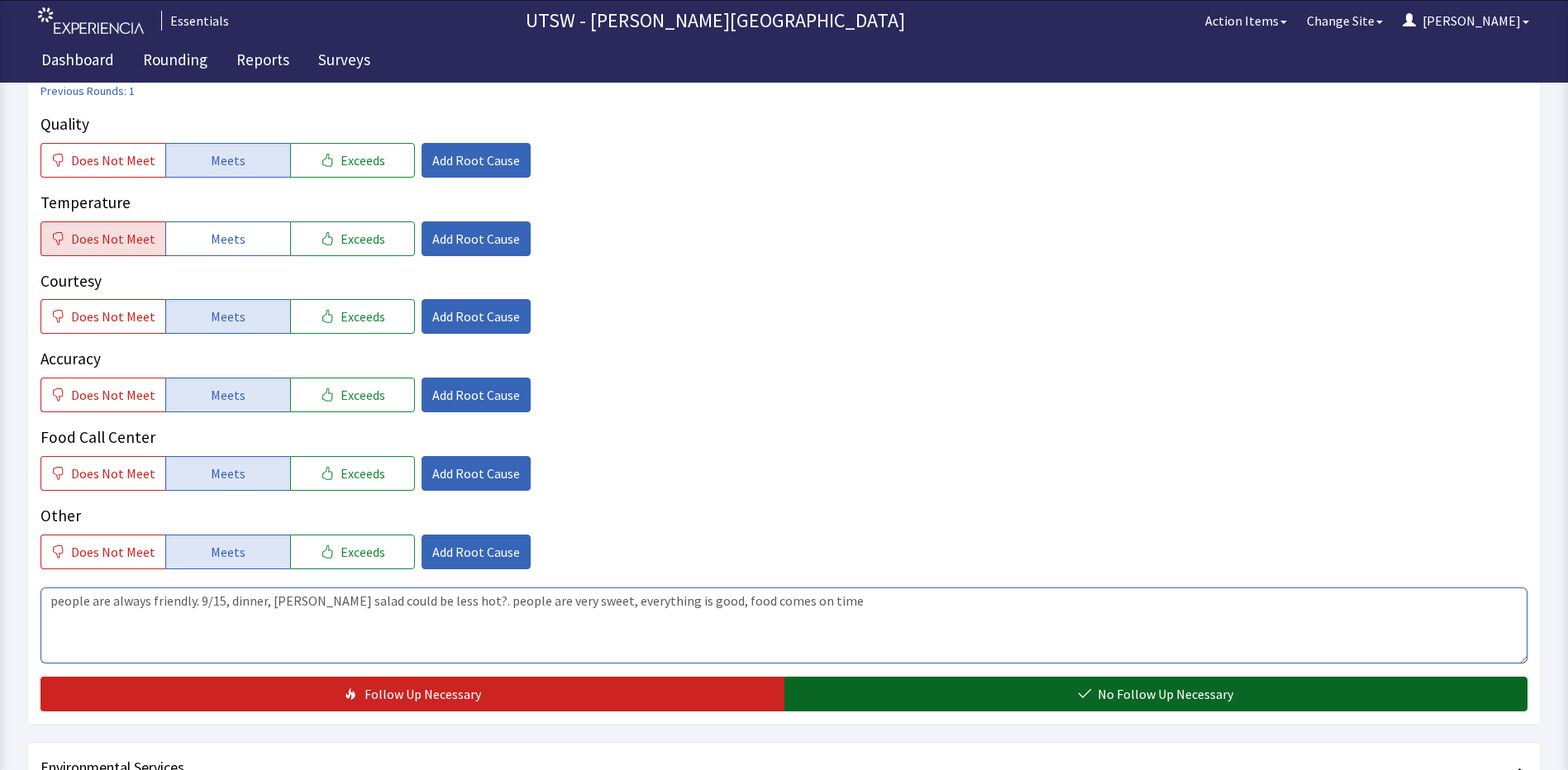
type textarea "people are always friendly. 9/15, dinner, cobb salad could be less hot?. people…"
click at [1081, 693] on icon "button" at bounding box center [1084, 693] width 12 height 10
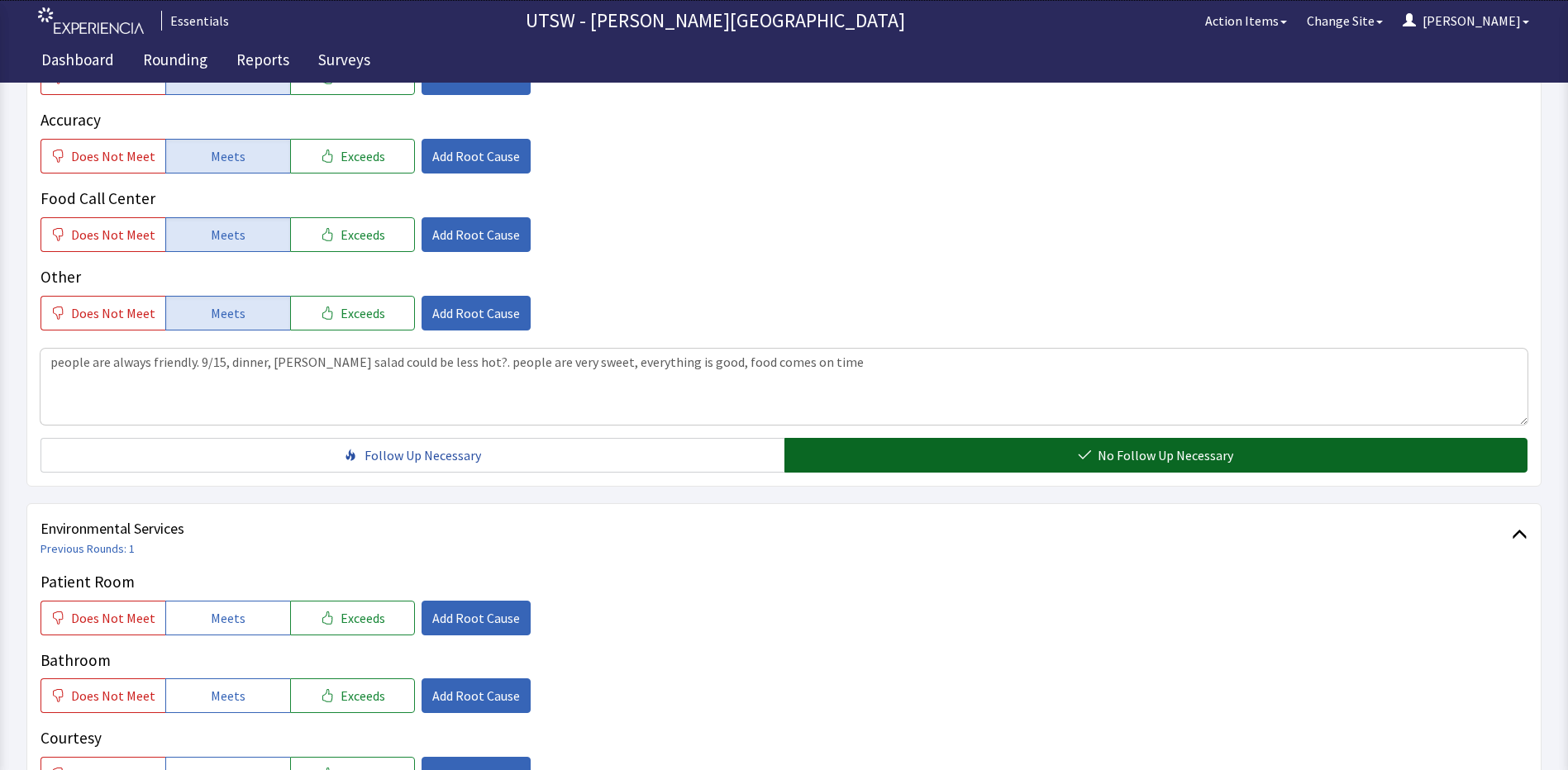
scroll to position [661, 0]
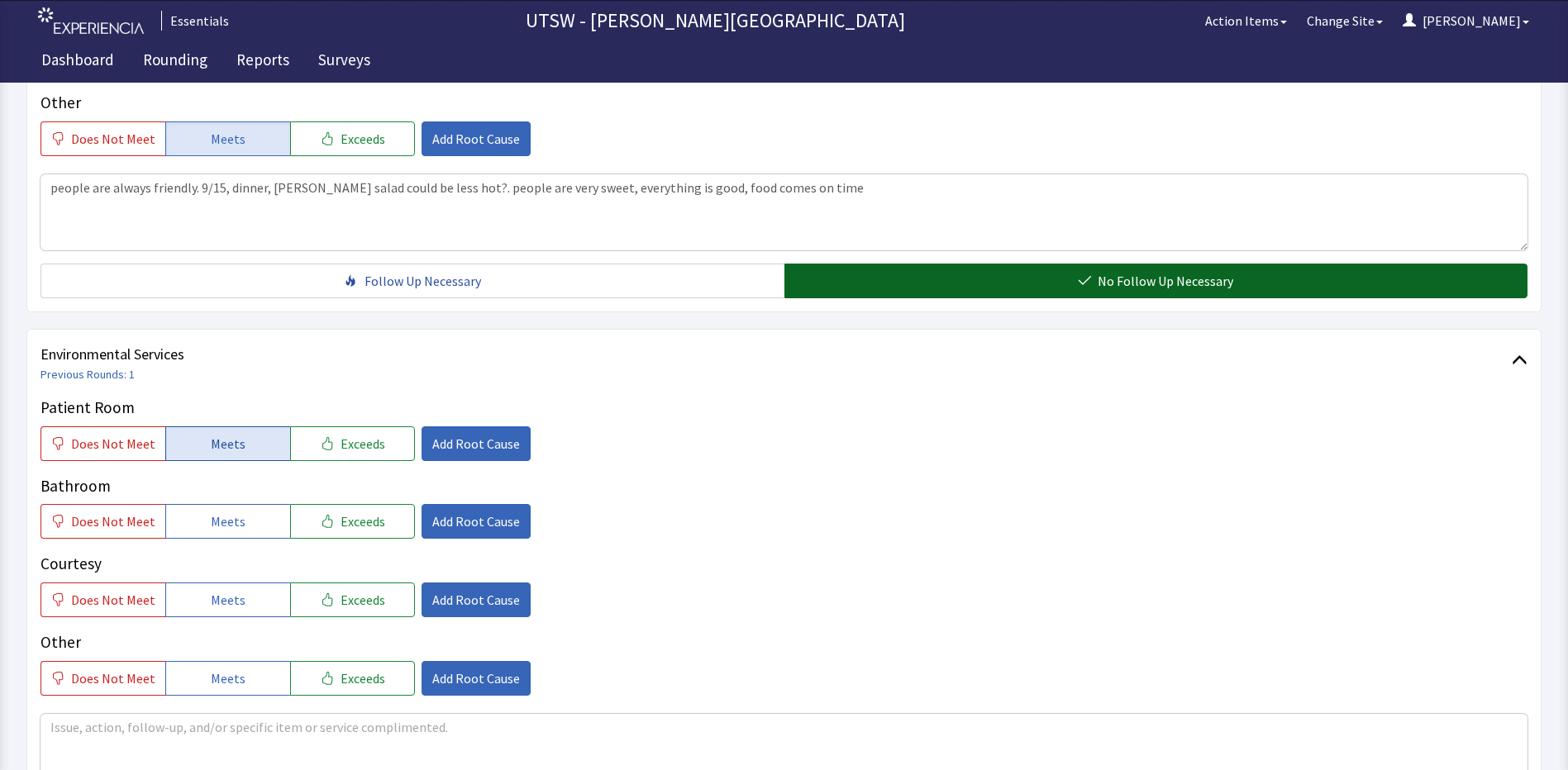
click at [230, 452] on span "Meets" at bounding box center [228, 443] width 34 height 20
click at [218, 536] on div "Patient Room Does Not Meet Meets Exceeds Add Root Cause Bathroom Does Not Meet …" at bounding box center [784, 546] width 1487 height 300
click at [214, 522] on span "Meets" at bounding box center [228, 521] width 34 height 20
click at [217, 602] on span "Meets" at bounding box center [228, 600] width 34 height 20
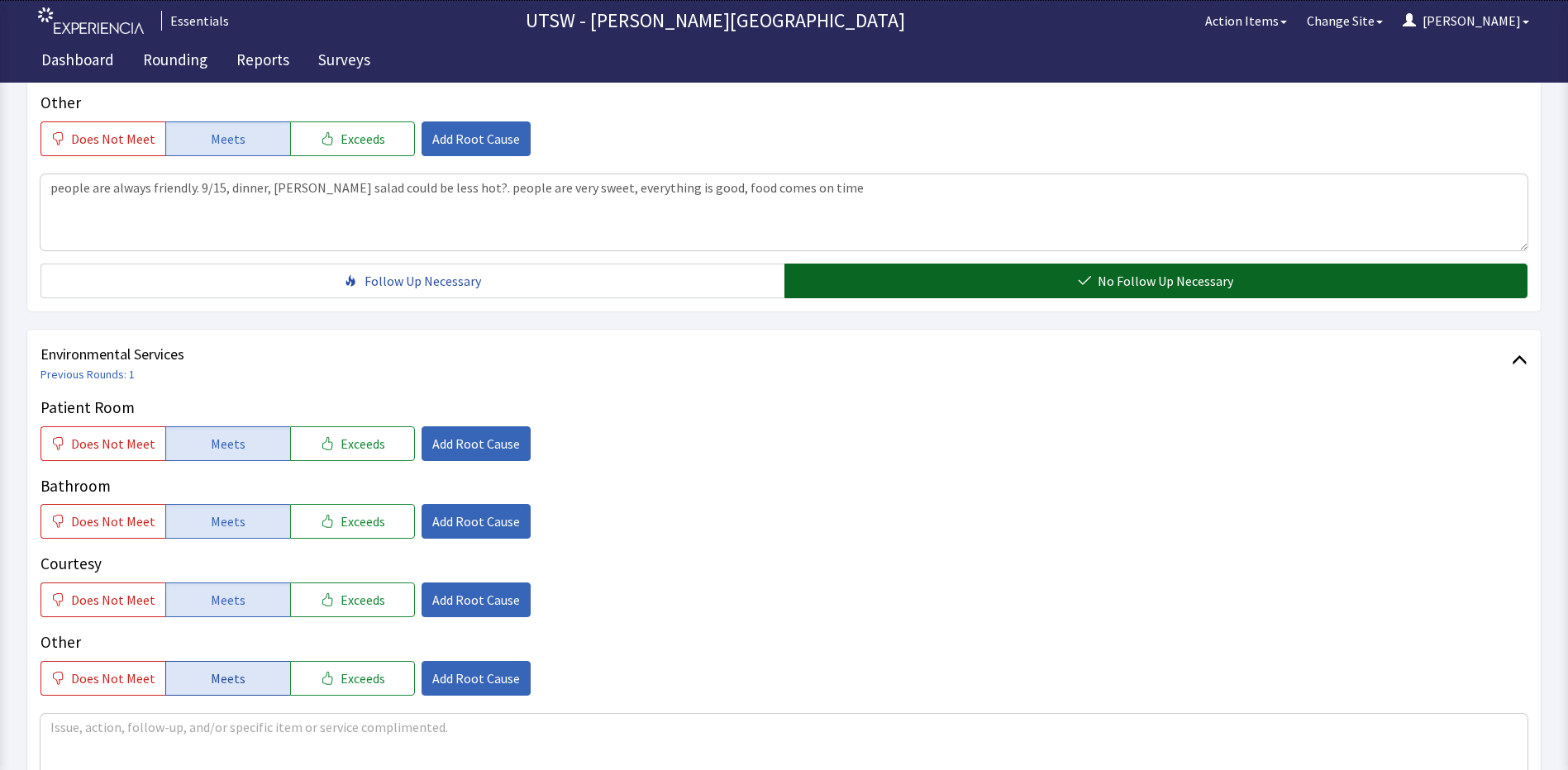
drag, startPoint x: 214, startPoint y: 671, endPoint x: 230, endPoint y: 667, distance: 16.5
click at [221, 671] on span "Meets" at bounding box center [228, 678] width 34 height 20
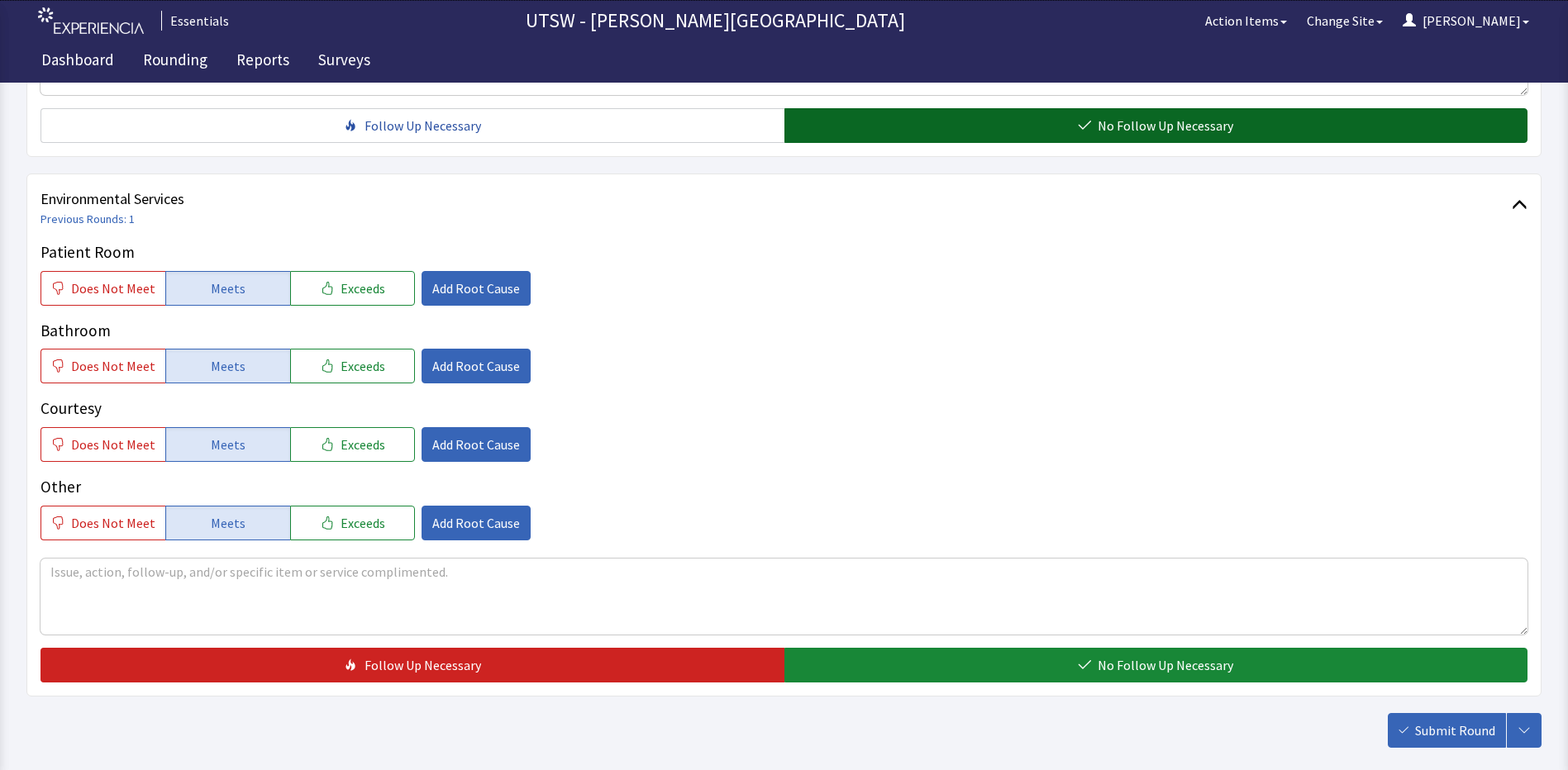
scroll to position [903, 0]
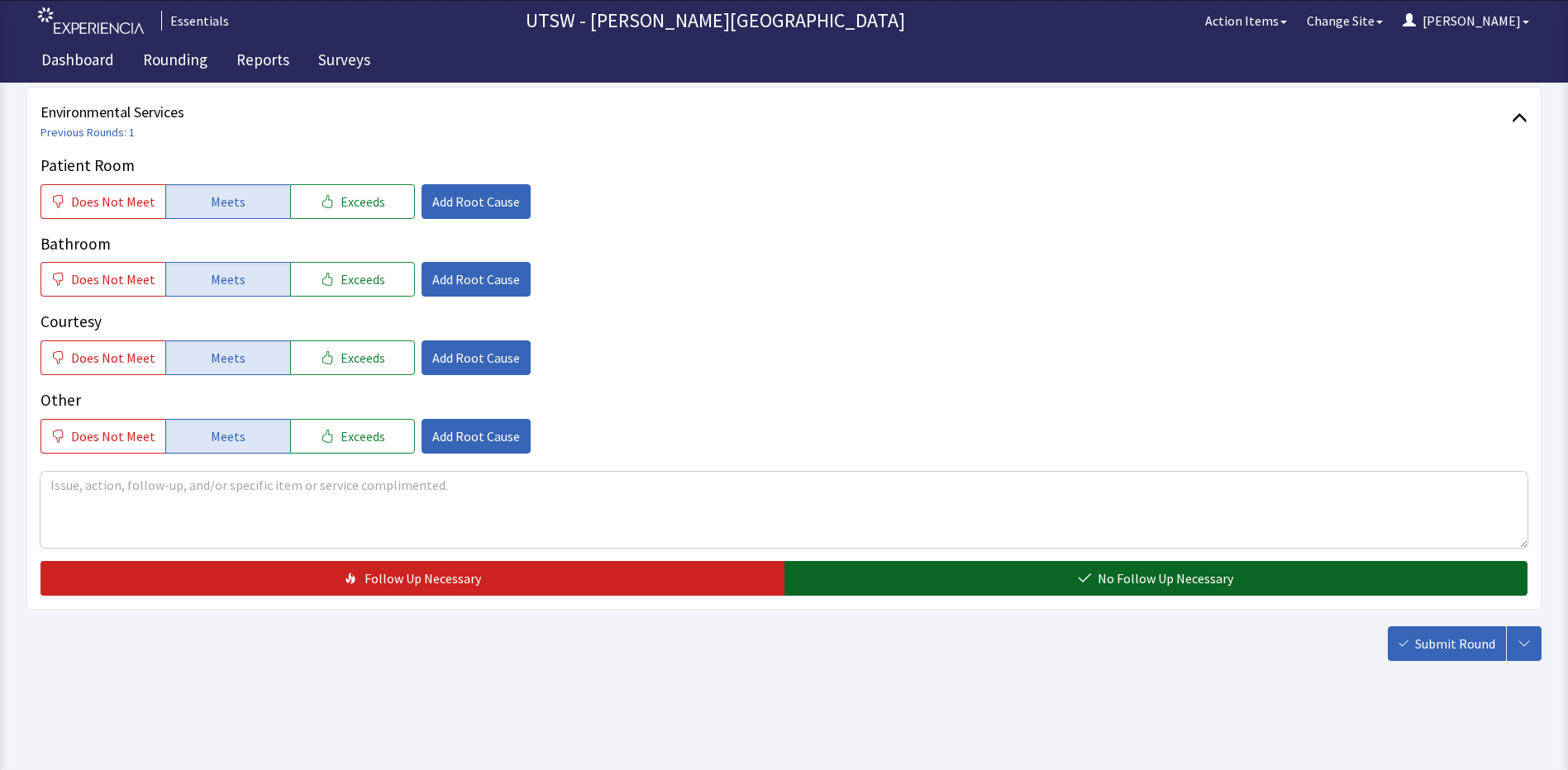
click at [1231, 590] on button "No Follow Up Necessary" at bounding box center [1156, 579] width 743 height 34
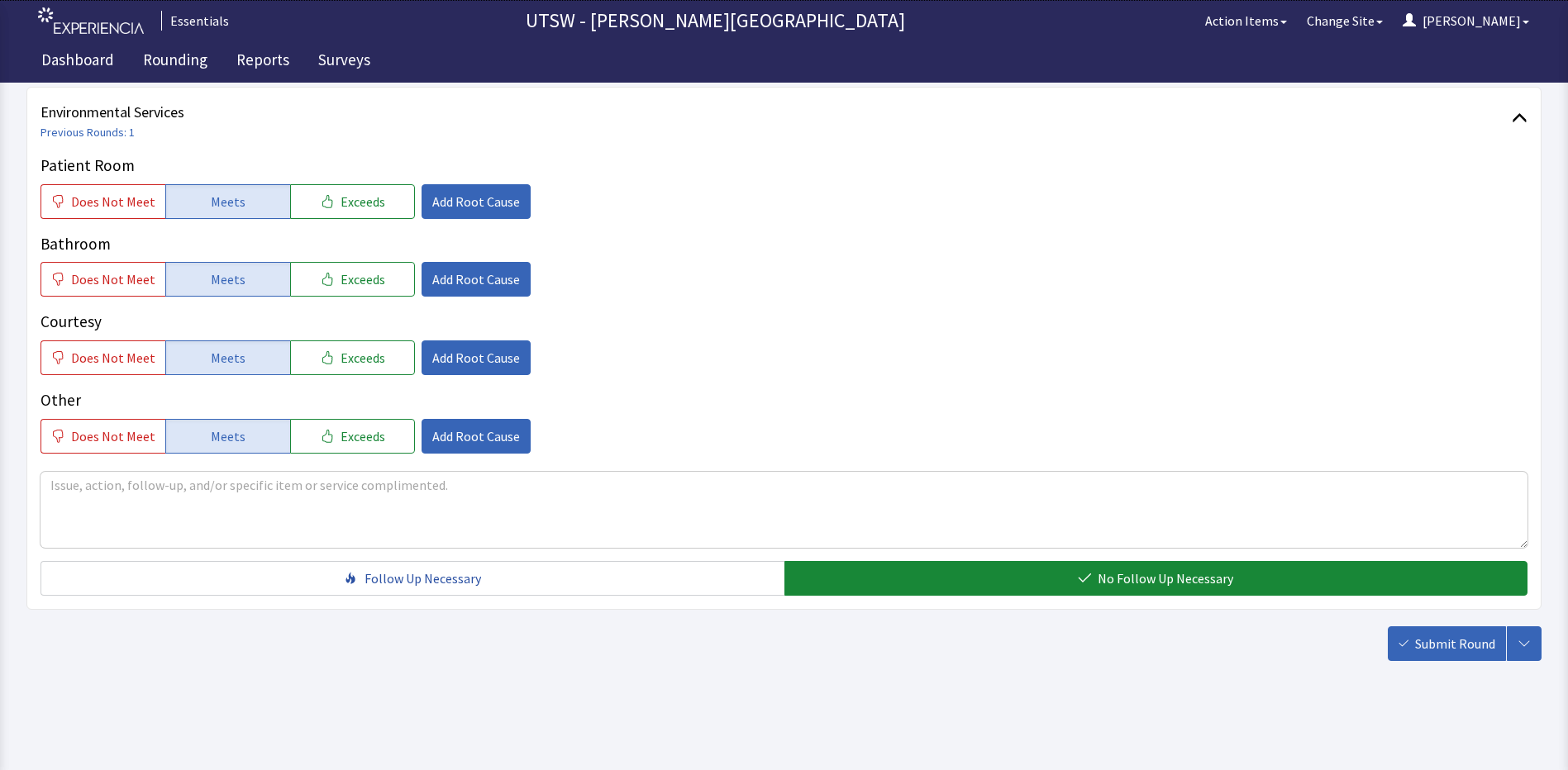
click at [1456, 643] on span "Submit Round" at bounding box center [1455, 644] width 80 height 20
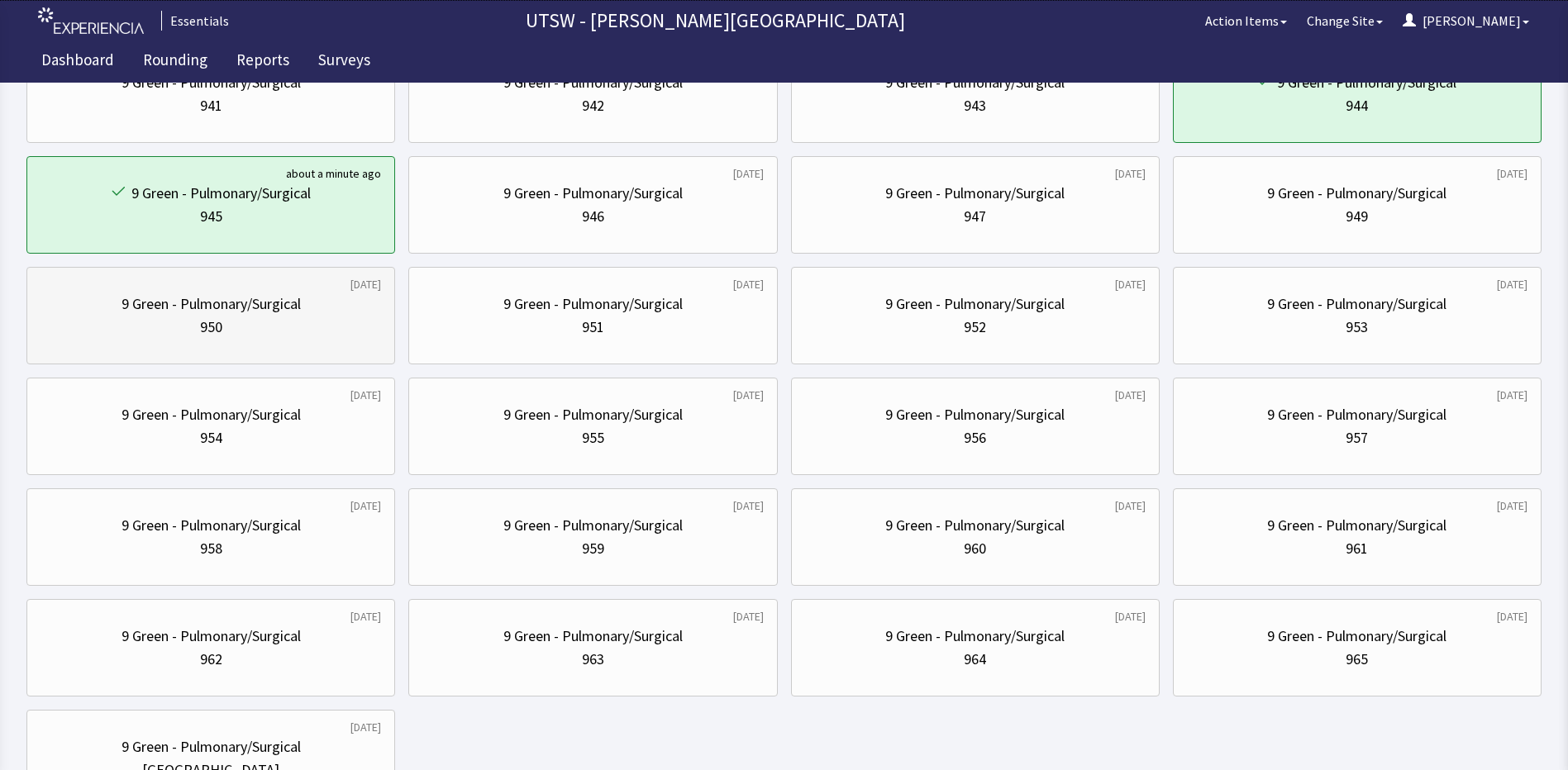
scroll to position [413, 0]
click at [629, 231] on div "9 Green - Pulmonary/Surgical 946" at bounding box center [592, 202] width 341 height 79
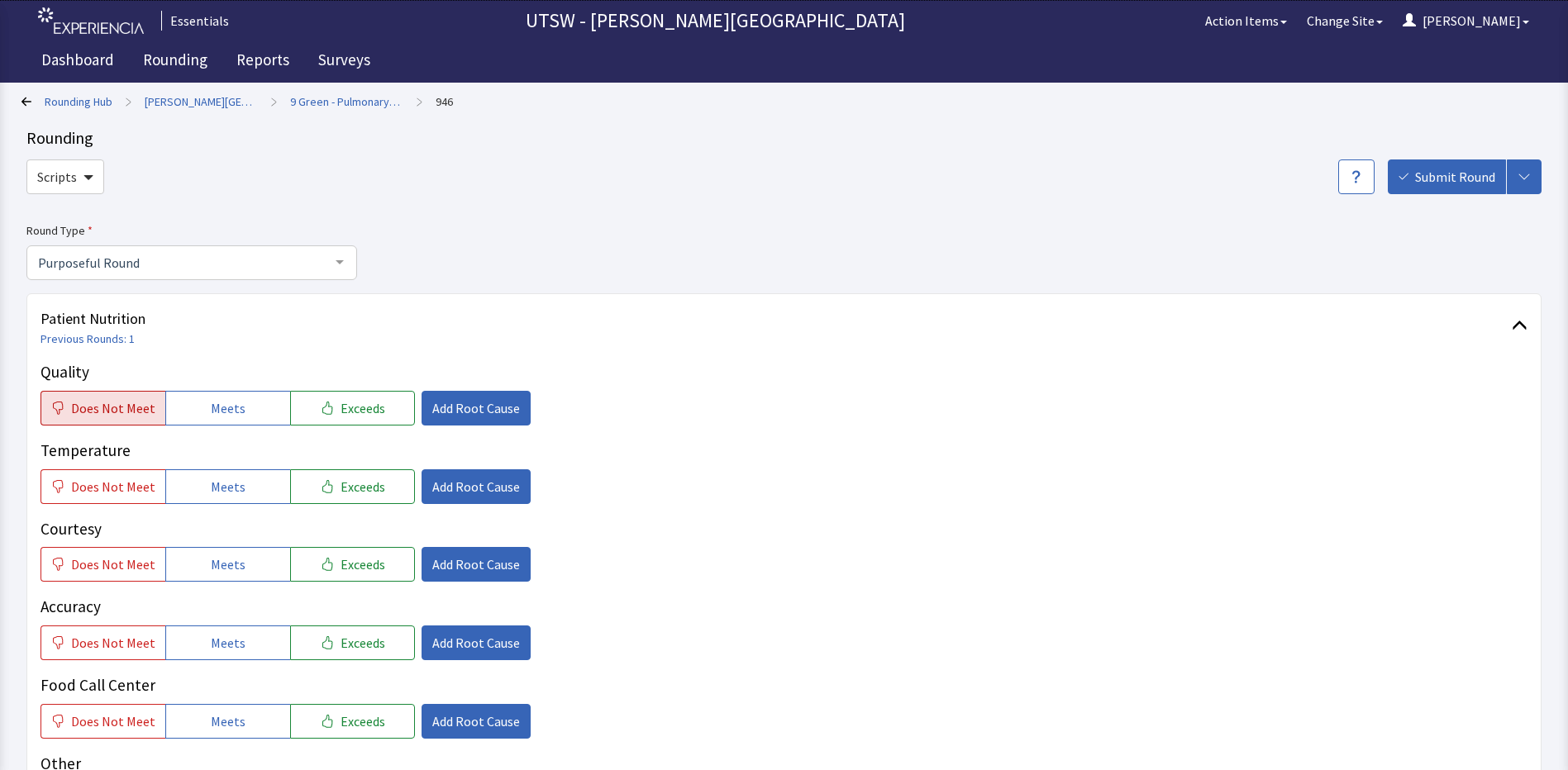
click at [145, 419] on button "Does Not Meet" at bounding box center [102, 408] width 124 height 34
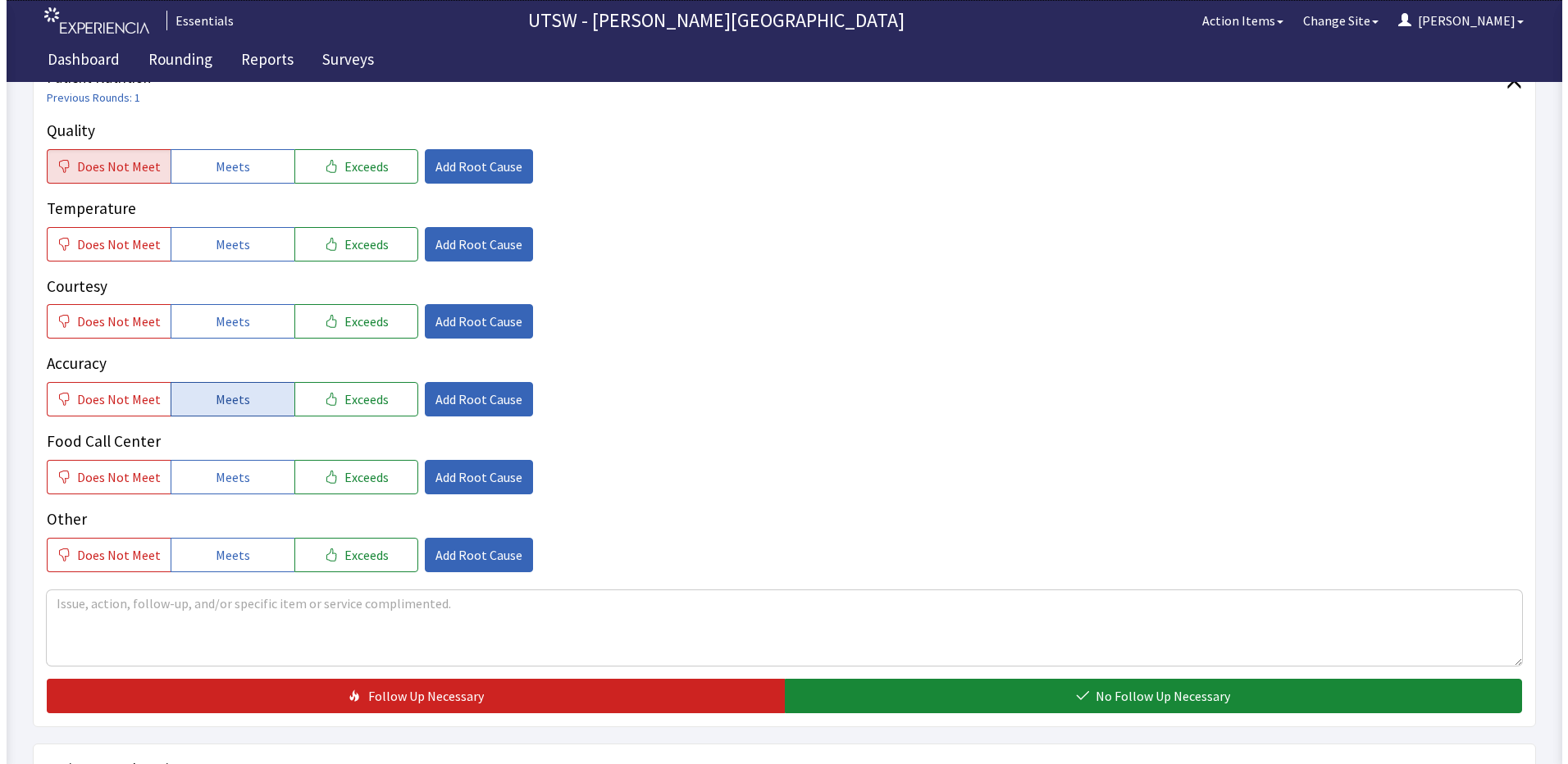
scroll to position [246, 0]
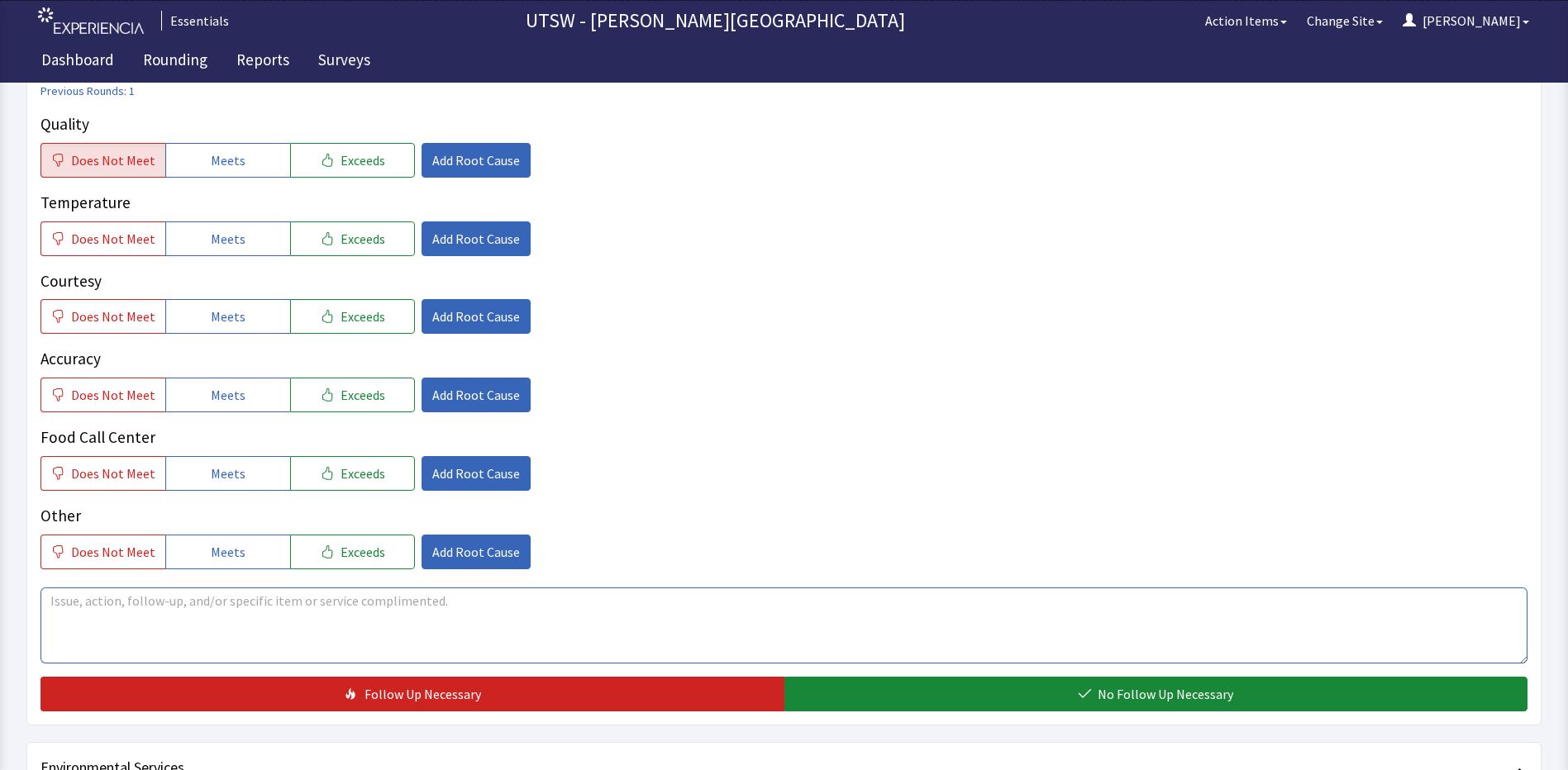
drag, startPoint x: 237, startPoint y: 657, endPoint x: 230, endPoint y: 649, distance: 10.6
click at [237, 656] on textarea at bounding box center [784, 625] width 1487 height 76
click at [457, 165] on span "Add Root Cause" at bounding box center [476, 160] width 88 height 20
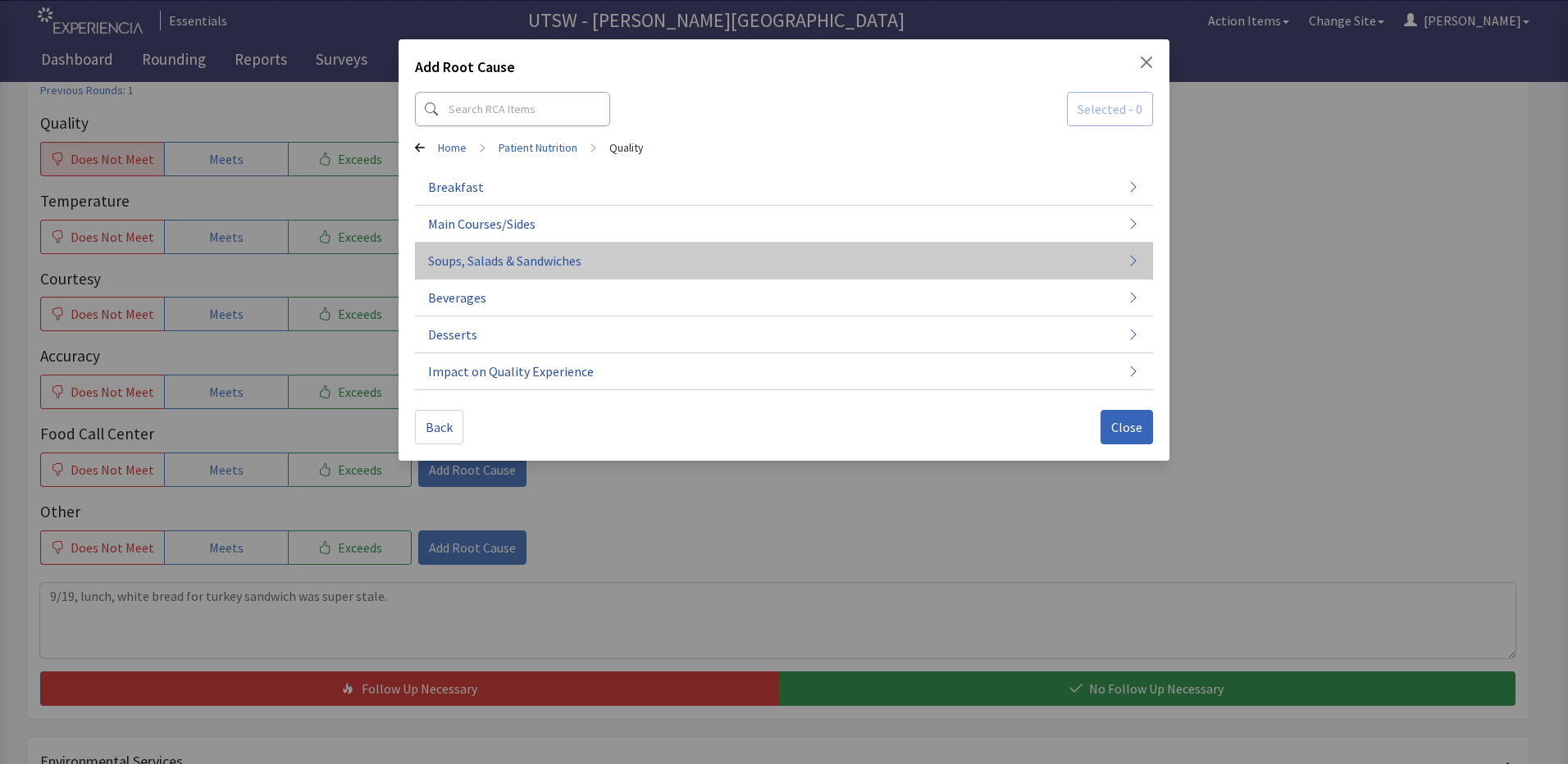
click at [615, 270] on button "Soups, Salads & Sandwiches" at bounding box center [783, 261] width 737 height 37
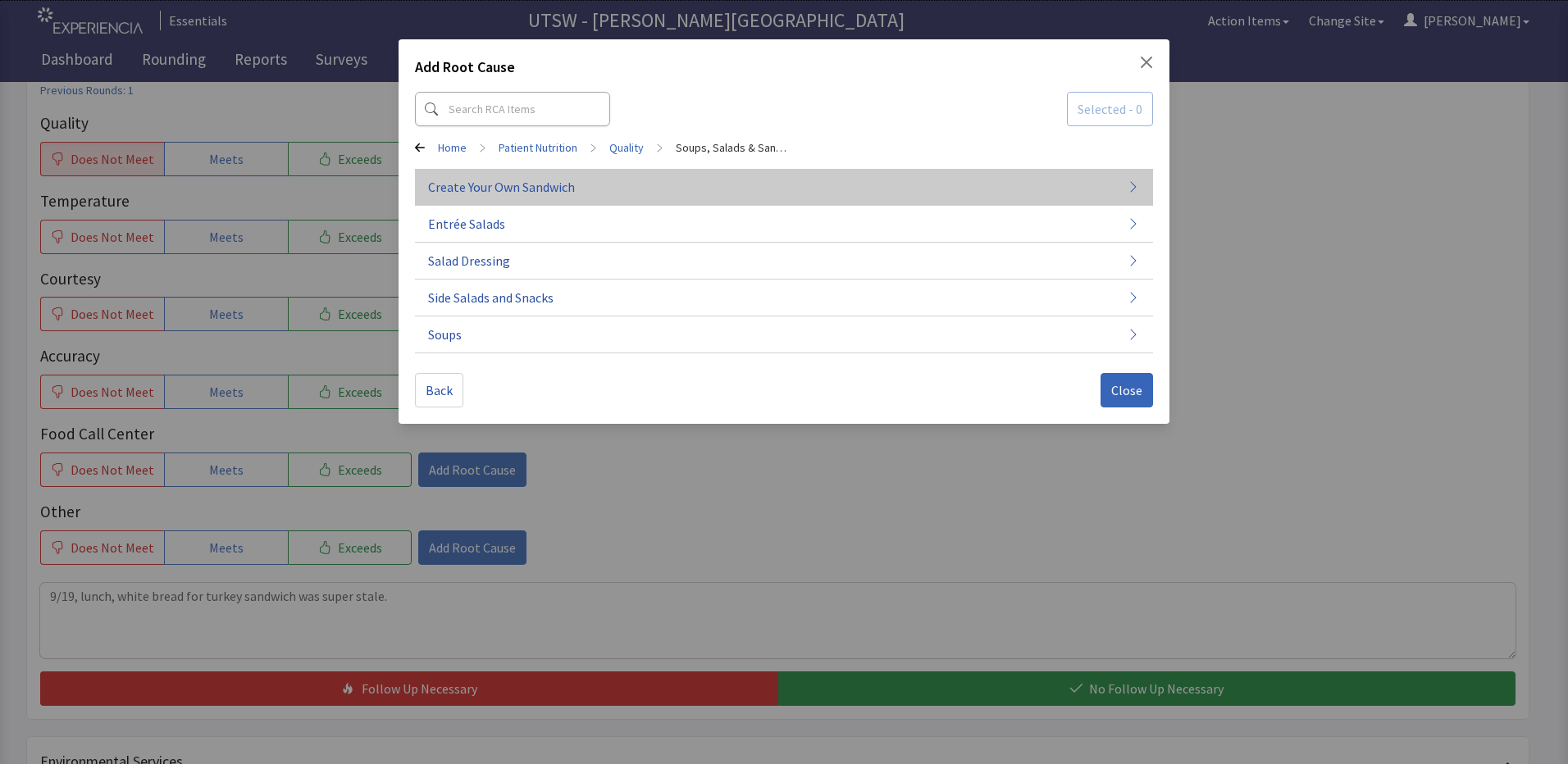
click at [615, 174] on button "Create Your Own Sandwich" at bounding box center [783, 187] width 737 height 37
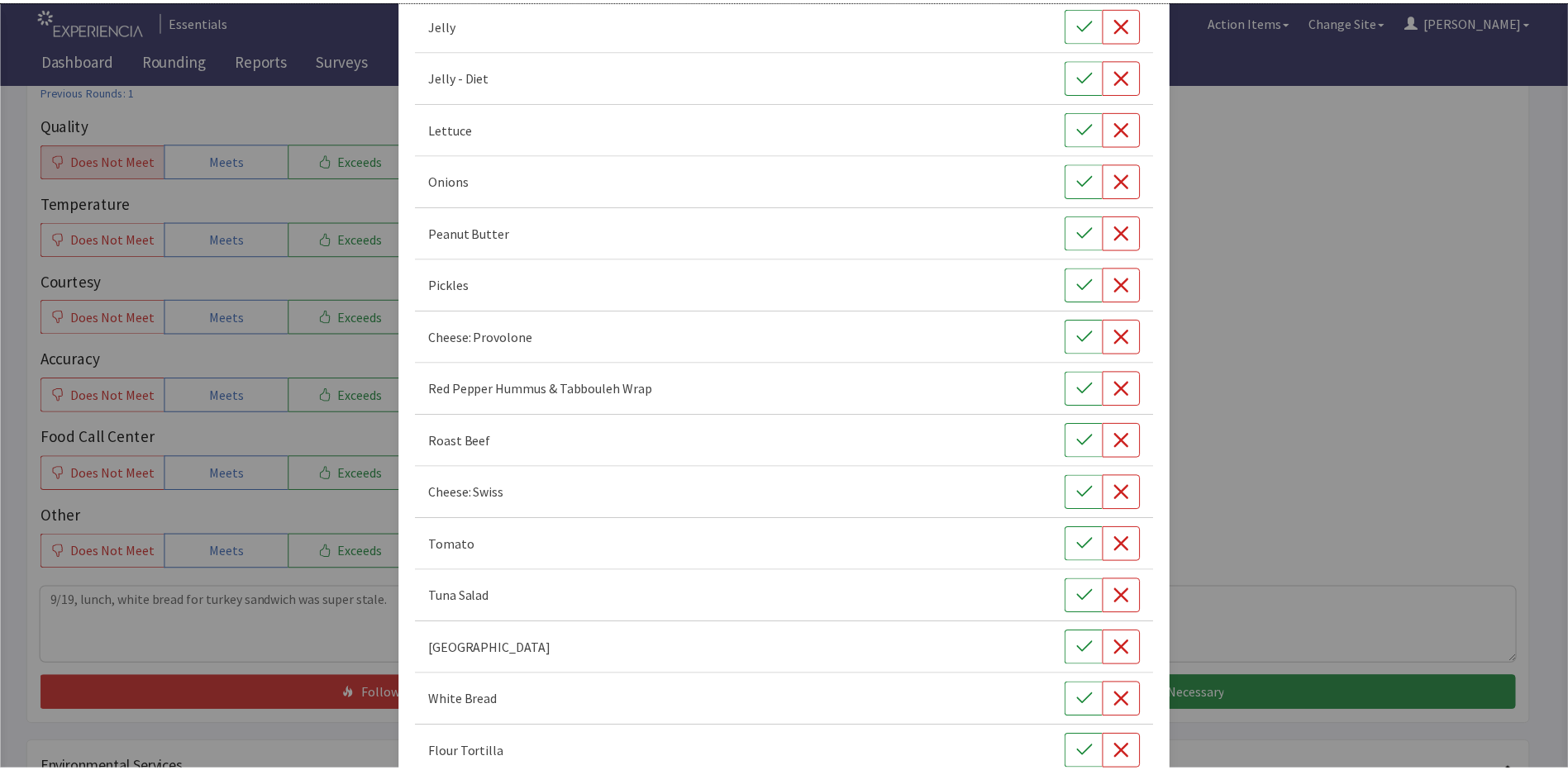
scroll to position [785, 0]
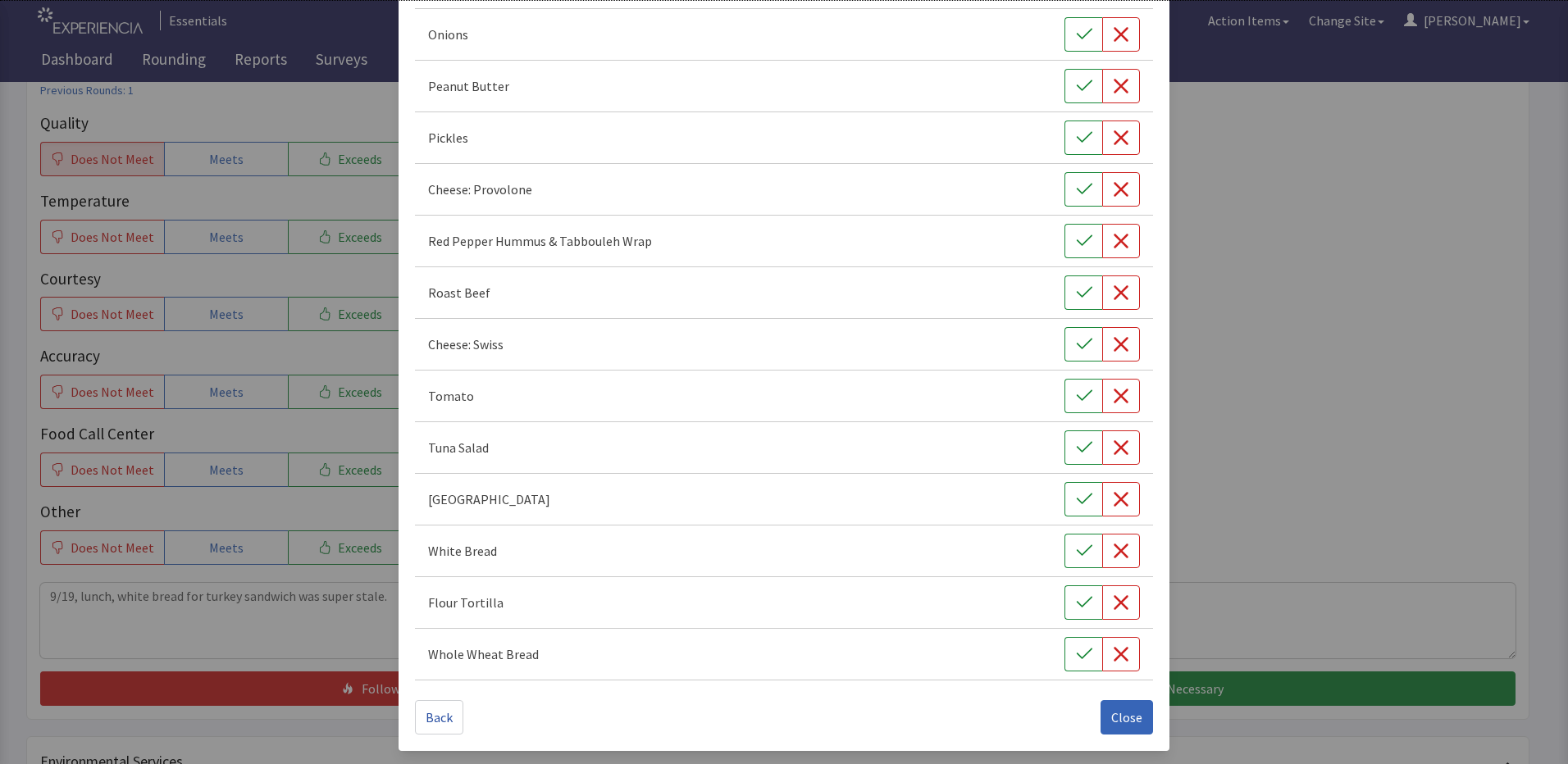
click at [1061, 575] on div "Cheese: American Cheddar Cheese Squares Chicken Salad Croissant [PERSON_NAME] P…" at bounding box center [783, 34] width 737 height 1291
click at [1113, 551] on icon "button" at bounding box center [1121, 551] width 15 height 15
click at [1114, 721] on span "Close" at bounding box center [1126, 717] width 31 height 20
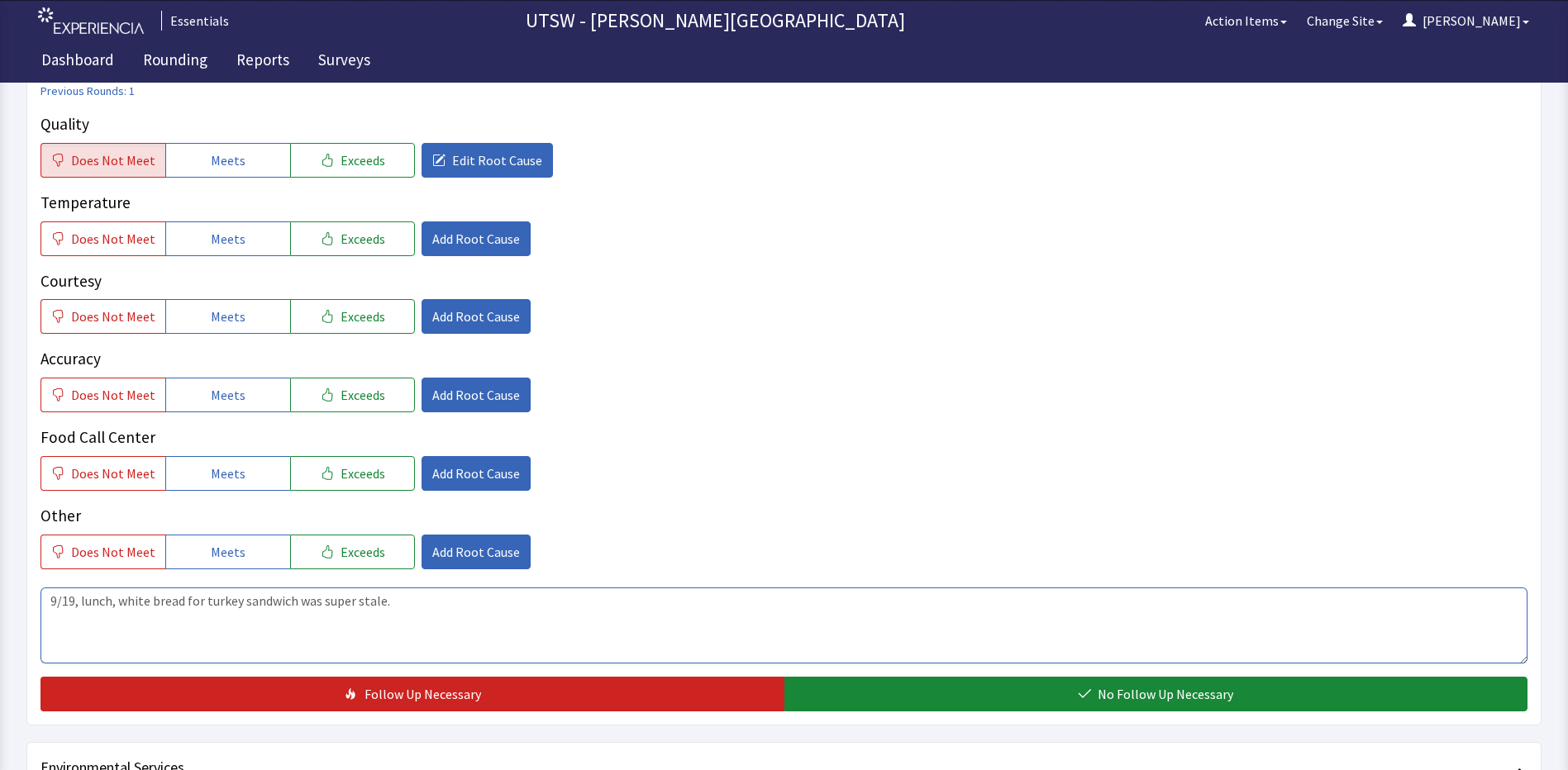
click at [471, 607] on textarea "9/19, lunch, white bread for turkey sandwich was super stale." at bounding box center [784, 625] width 1487 height 76
drag, startPoint x: 767, startPoint y: 600, endPoint x: -9, endPoint y: 604, distance: 776.0
click at [0, 604] on html "Essentials UTSW - [PERSON_NAME] University Hospital Action Items Change Site [P…" at bounding box center [784, 588] width 1568 height 1673
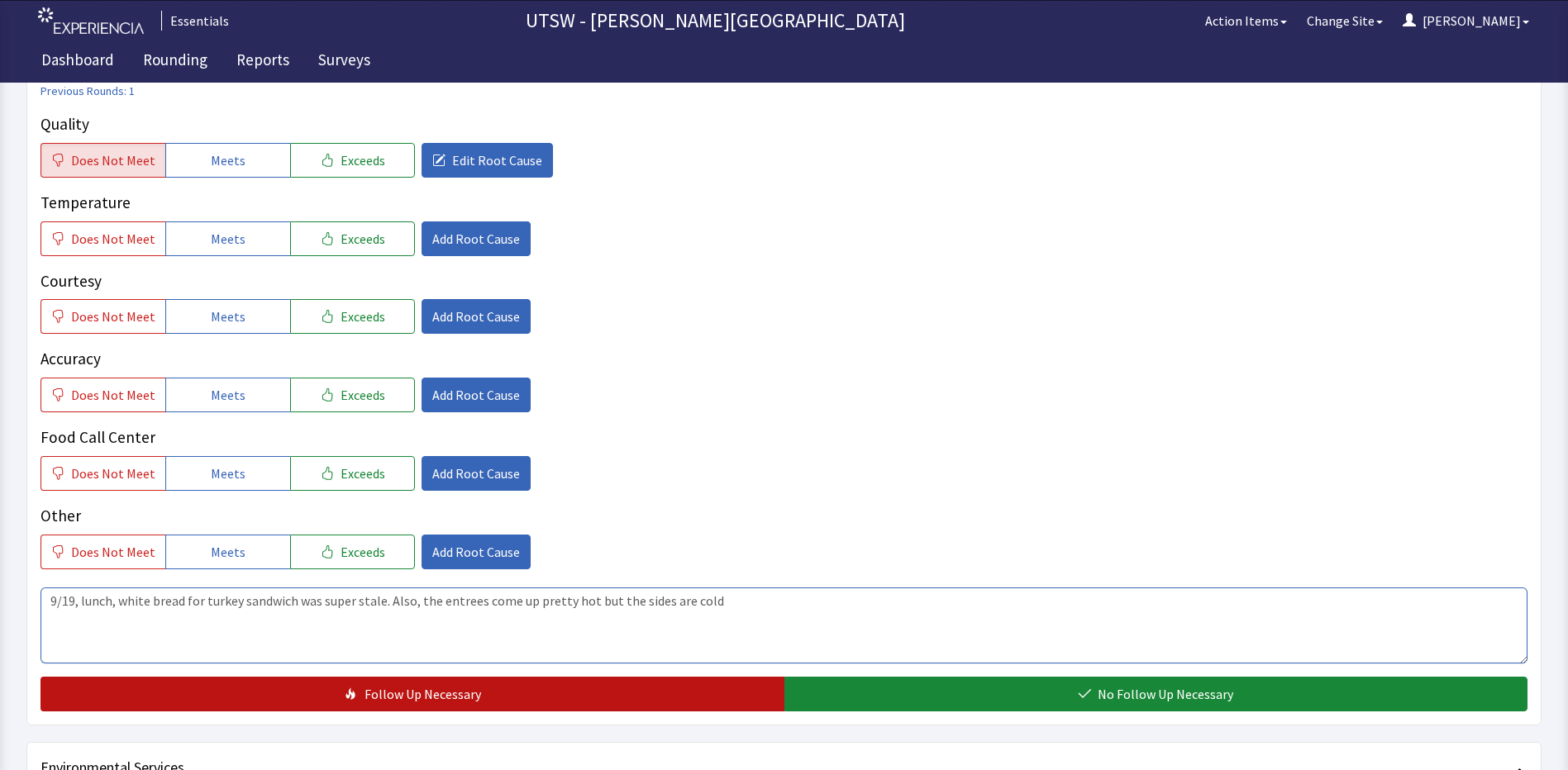
type textarea "9/19, lunch, white bread for turkey sandwich was super stale. Also, the entrees…"
click at [711, 697] on button "Follow Up Necessary" at bounding box center [411, 693] width 743 height 34
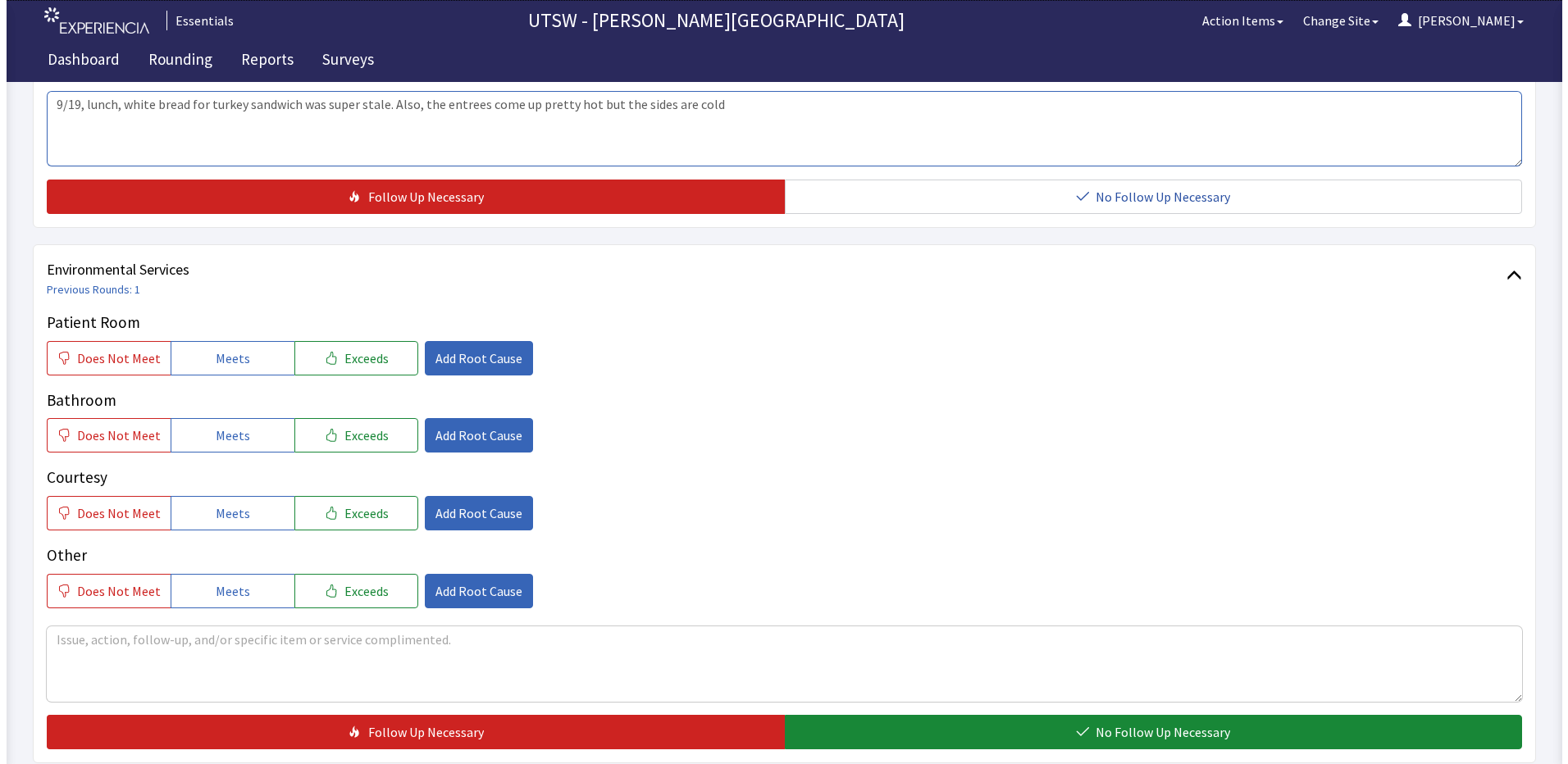
scroll to position [896, 0]
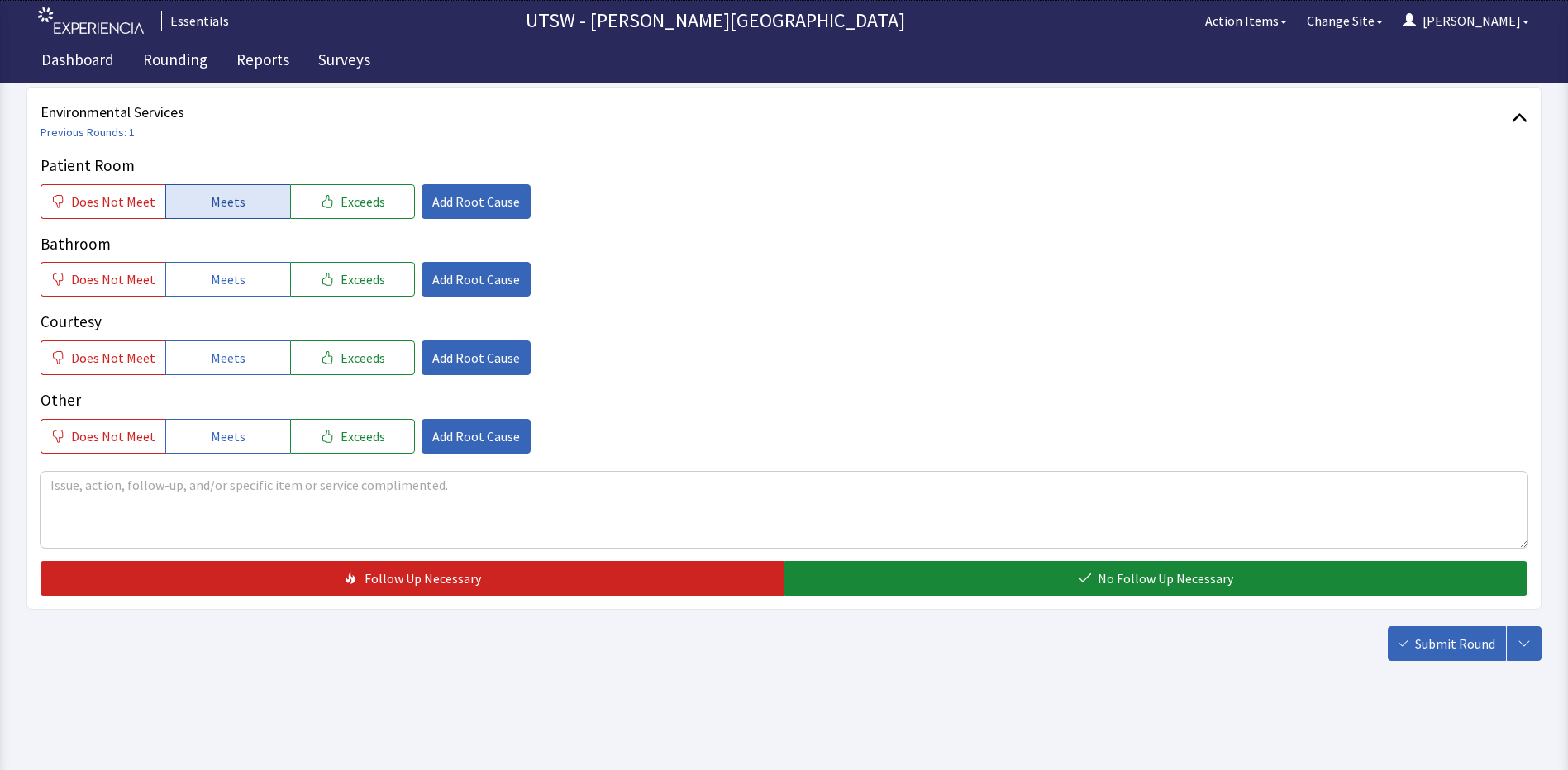
click at [240, 190] on button "Meets" at bounding box center [228, 202] width 124 height 34
drag, startPoint x: 236, startPoint y: 288, endPoint x: 225, endPoint y: 393, distance: 105.6
click at [235, 288] on span "Meets" at bounding box center [228, 279] width 34 height 20
click at [224, 395] on p "Other" at bounding box center [784, 400] width 1487 height 24
click at [220, 364] on span "Meets" at bounding box center [228, 358] width 34 height 20
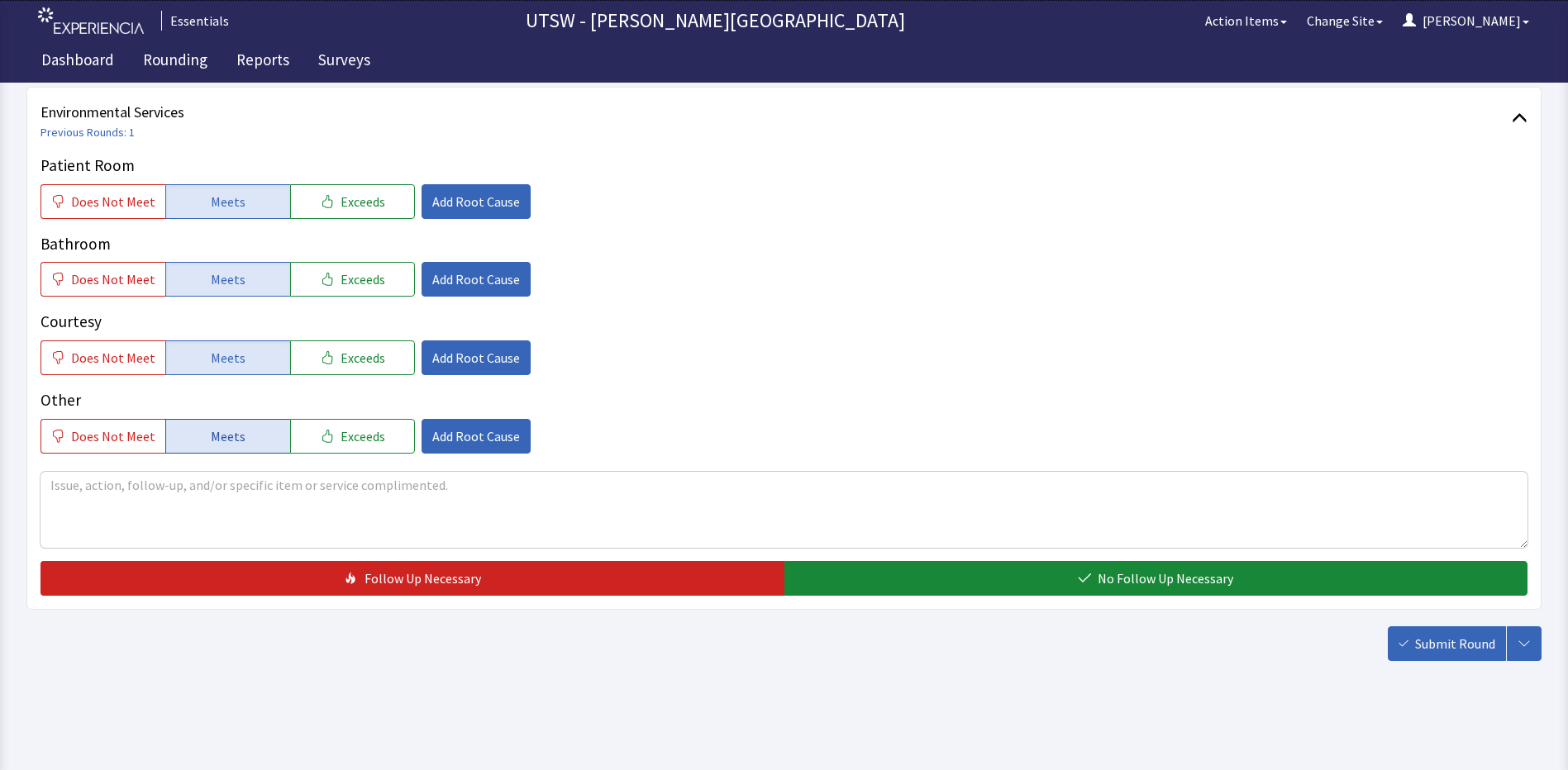
click at [232, 421] on button "Meets" at bounding box center [228, 436] width 124 height 34
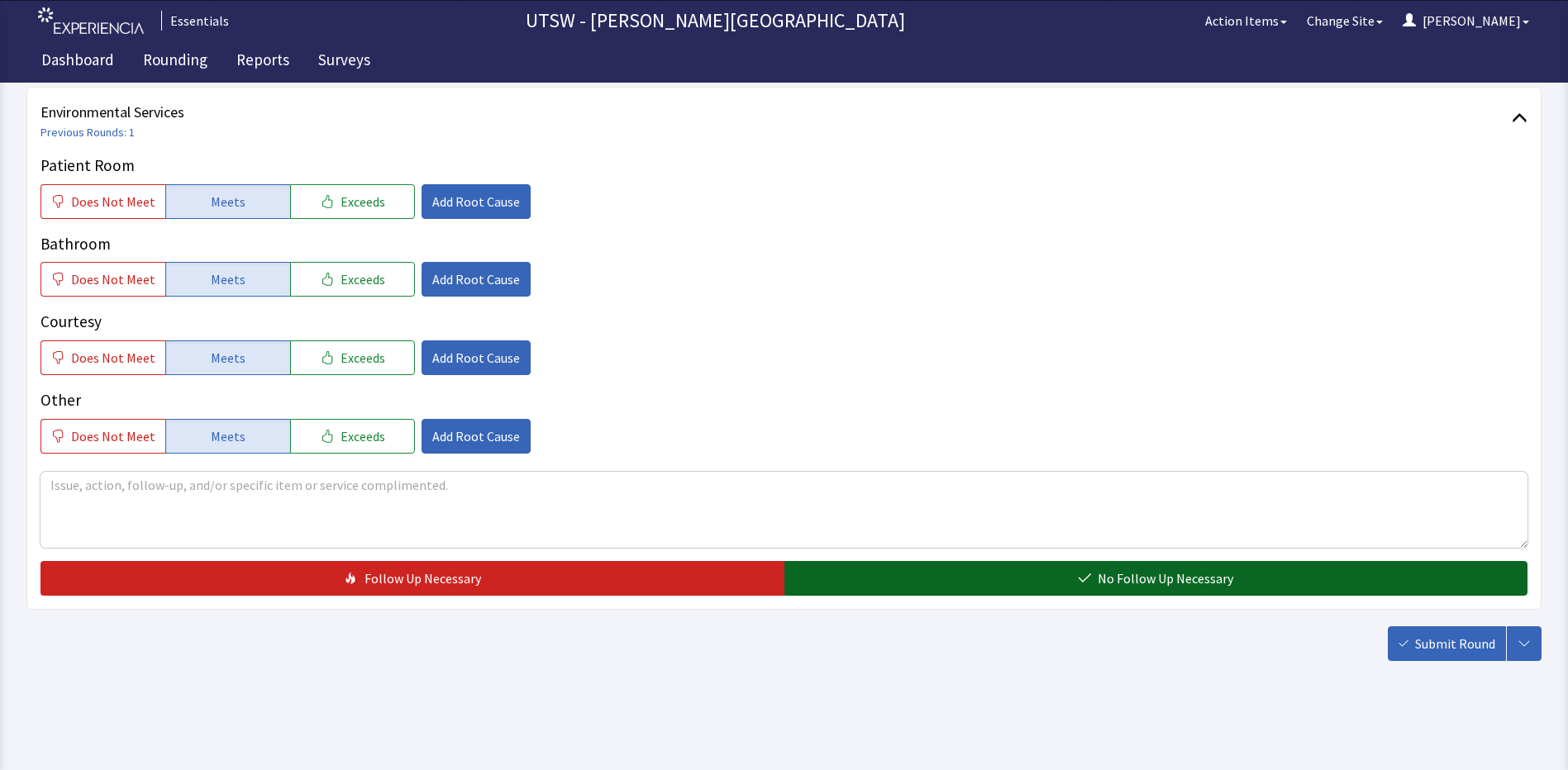
click at [1091, 573] on icon "button" at bounding box center [1084, 579] width 13 height 13
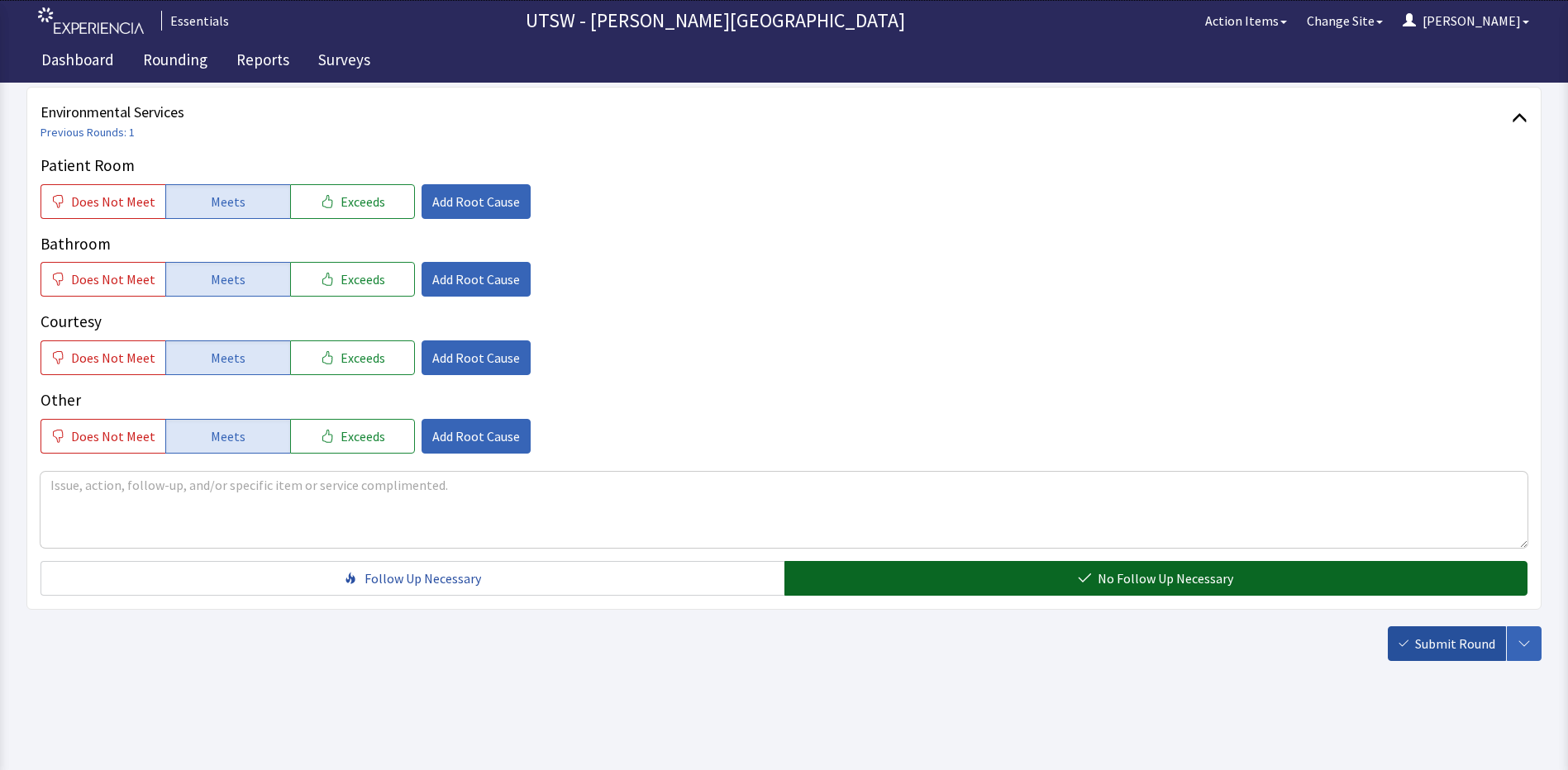
drag, startPoint x: 1455, startPoint y: 634, endPoint x: 1424, endPoint y: 619, distance: 34.4
click at [1454, 634] on span "Submit Round" at bounding box center [1455, 644] width 80 height 20
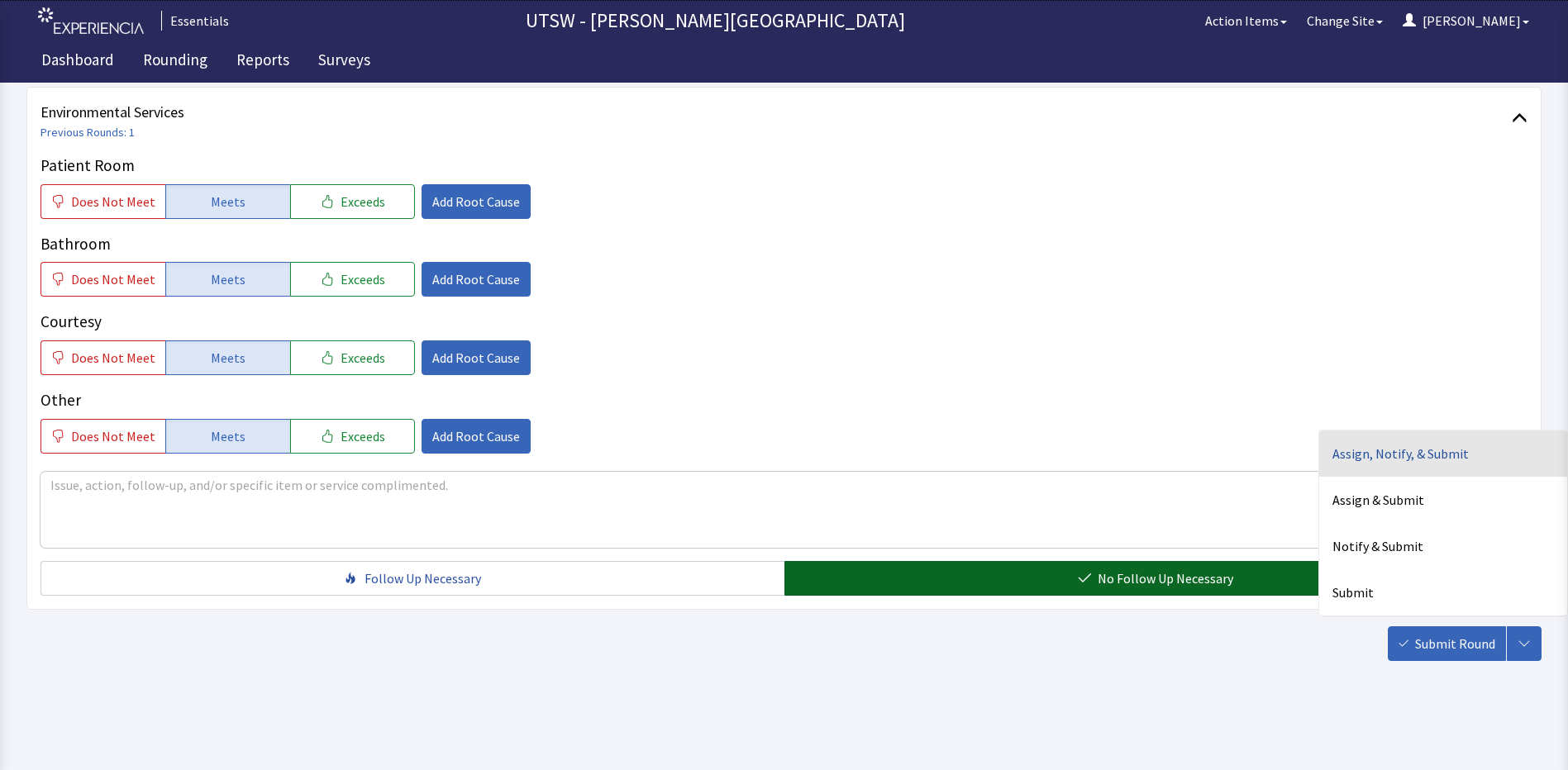
click at [1439, 455] on div "Assign, Notify, & Submit" at bounding box center [1443, 453] width 248 height 46
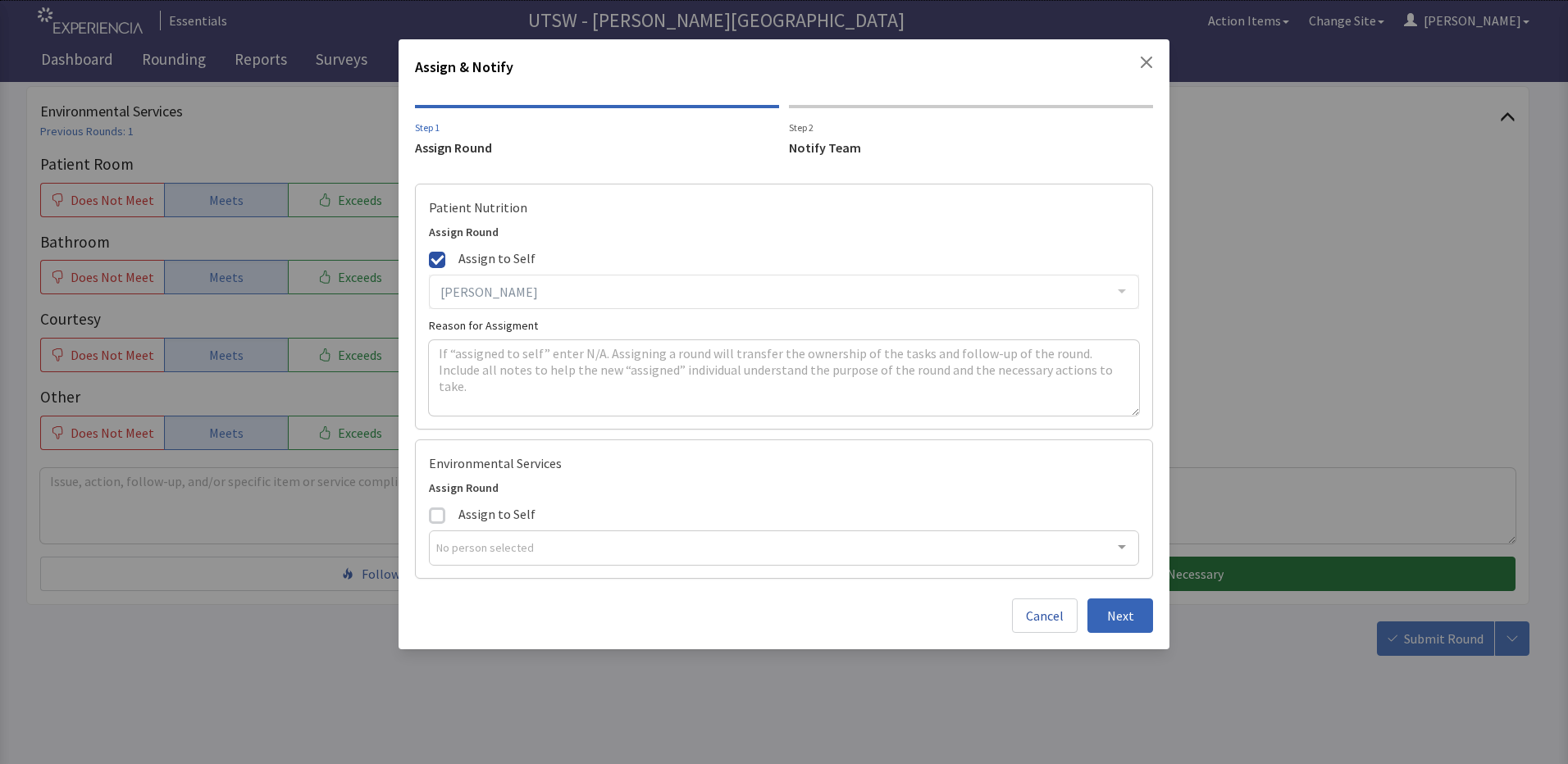
click at [439, 254] on span at bounding box center [437, 259] width 16 height 16
click at [429, 247] on input "Assign to Self" at bounding box center [429, 247] width 0 height 0
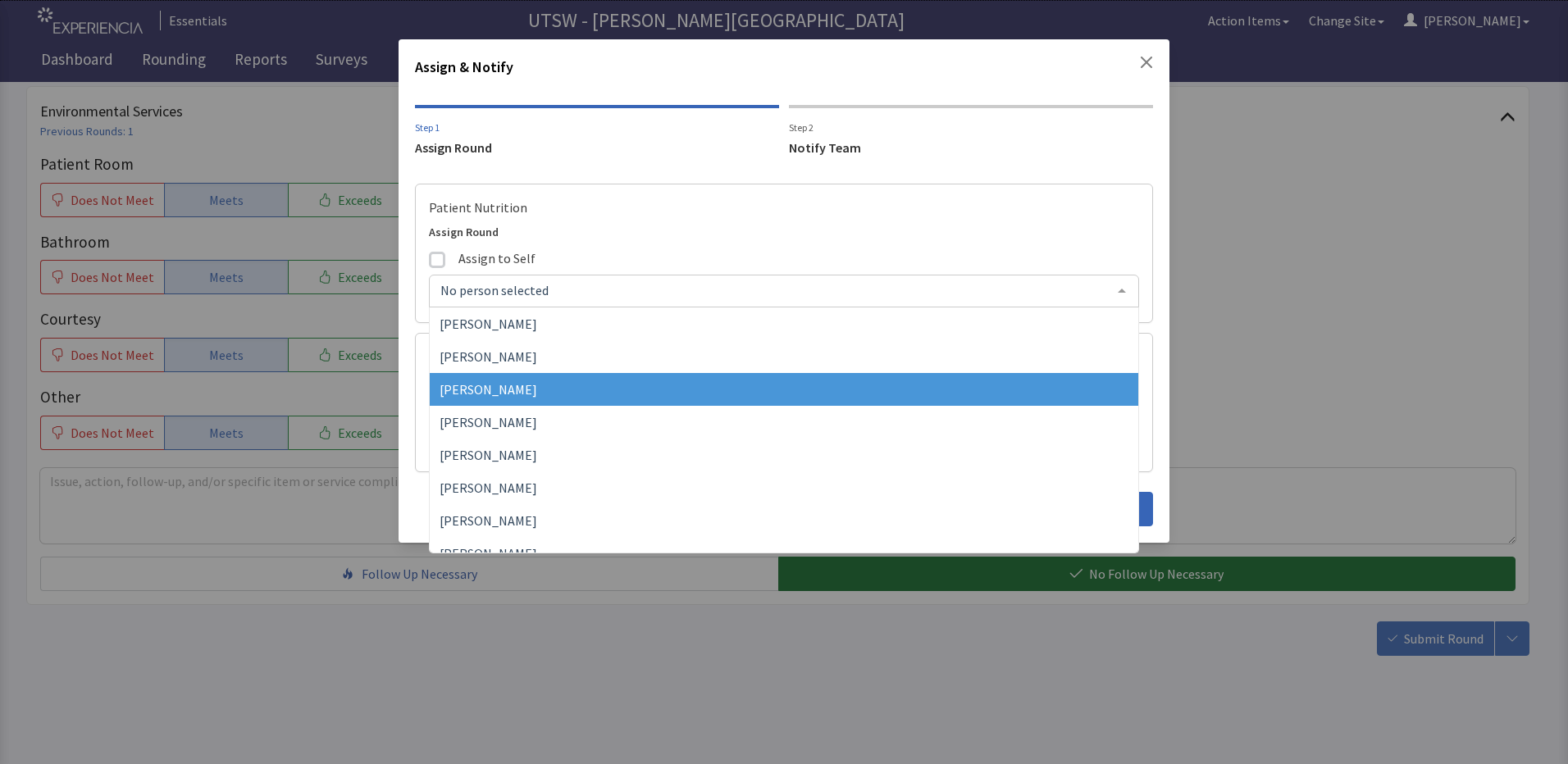
click at [527, 390] on span "[PERSON_NAME]" at bounding box center [488, 389] width 98 height 16
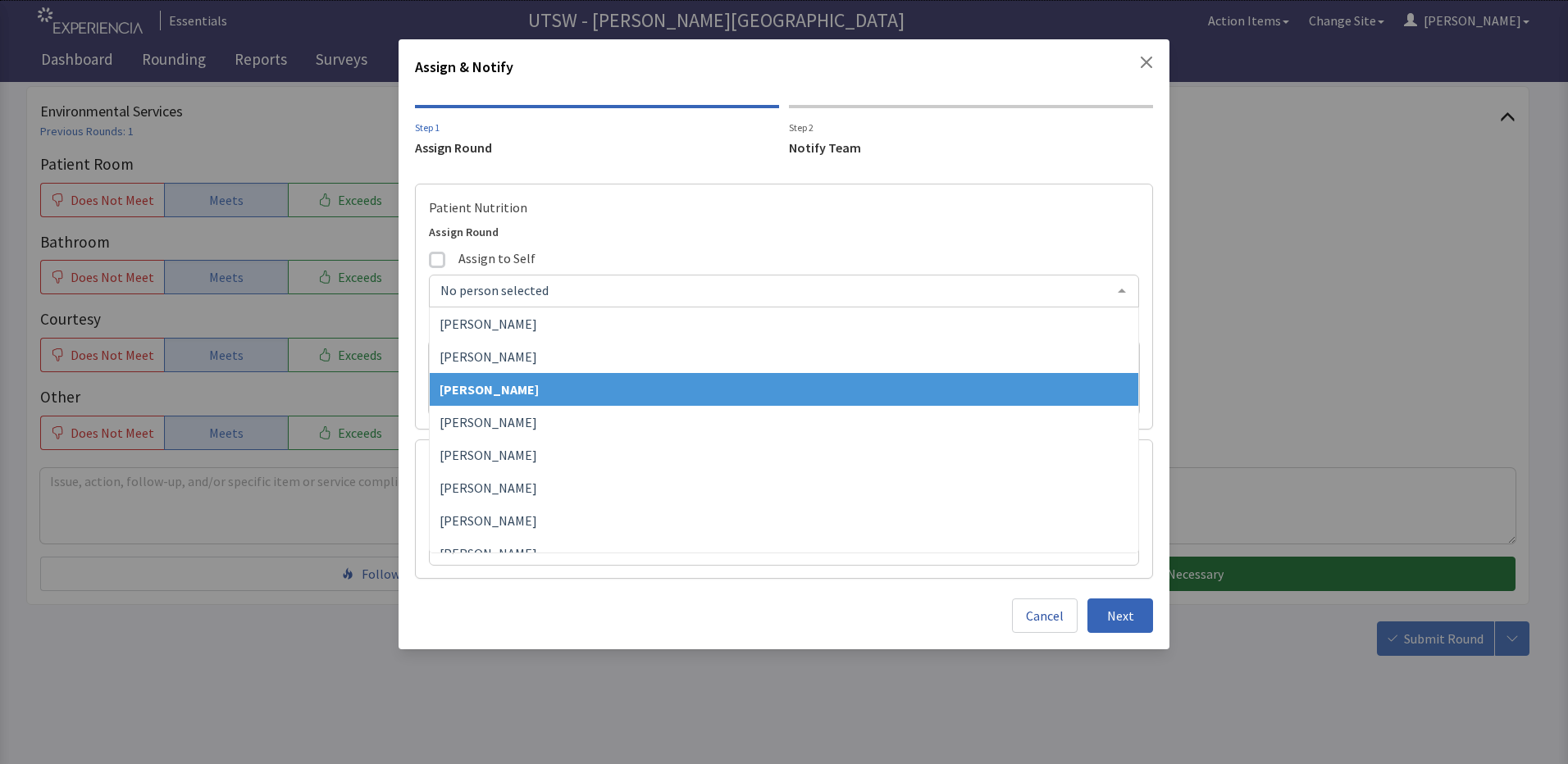
click at [601, 394] on span "[PERSON_NAME]" at bounding box center [784, 389] width 708 height 33
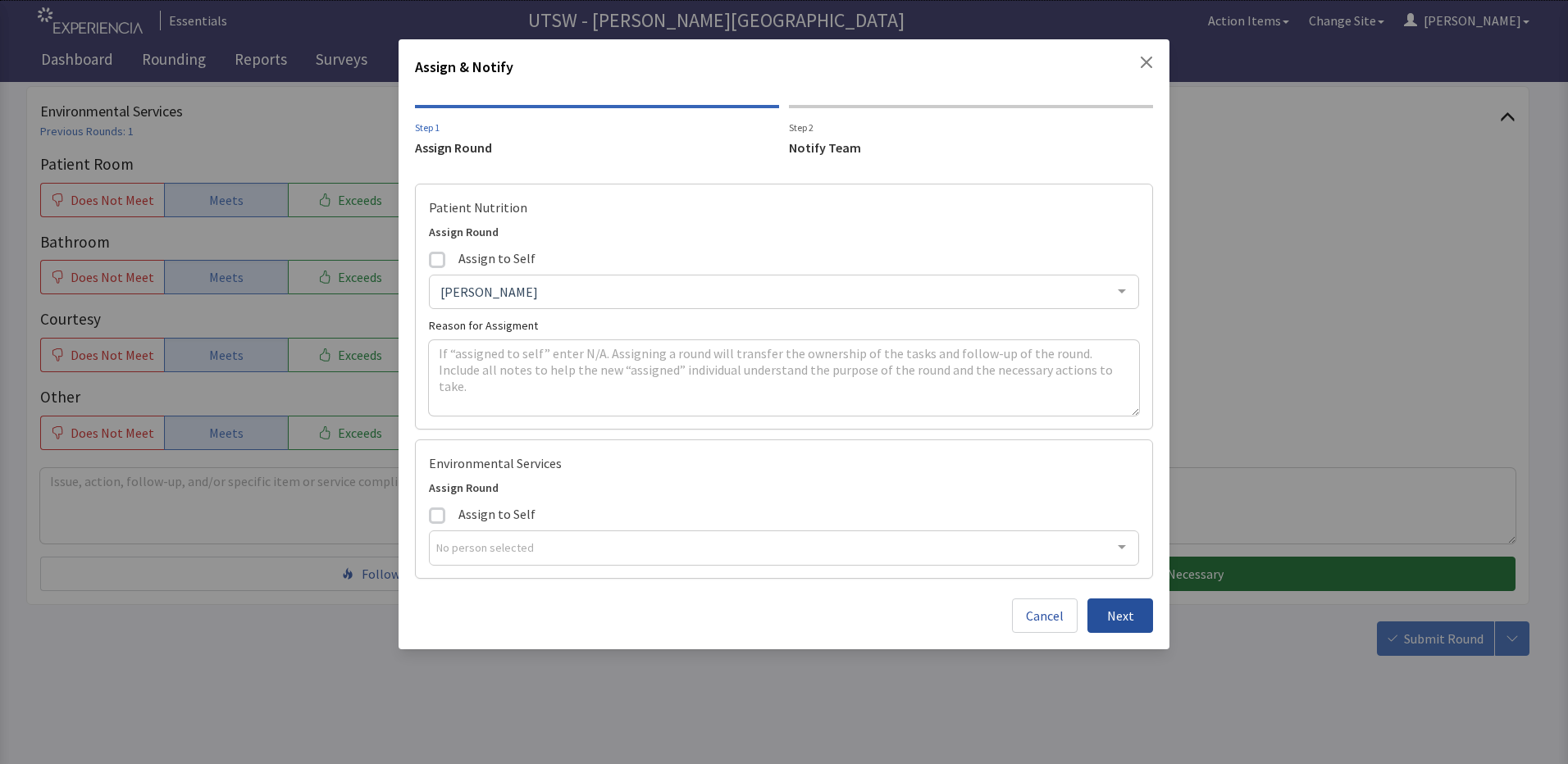
click at [1136, 611] on button "Next" at bounding box center [1119, 616] width 65 height 34
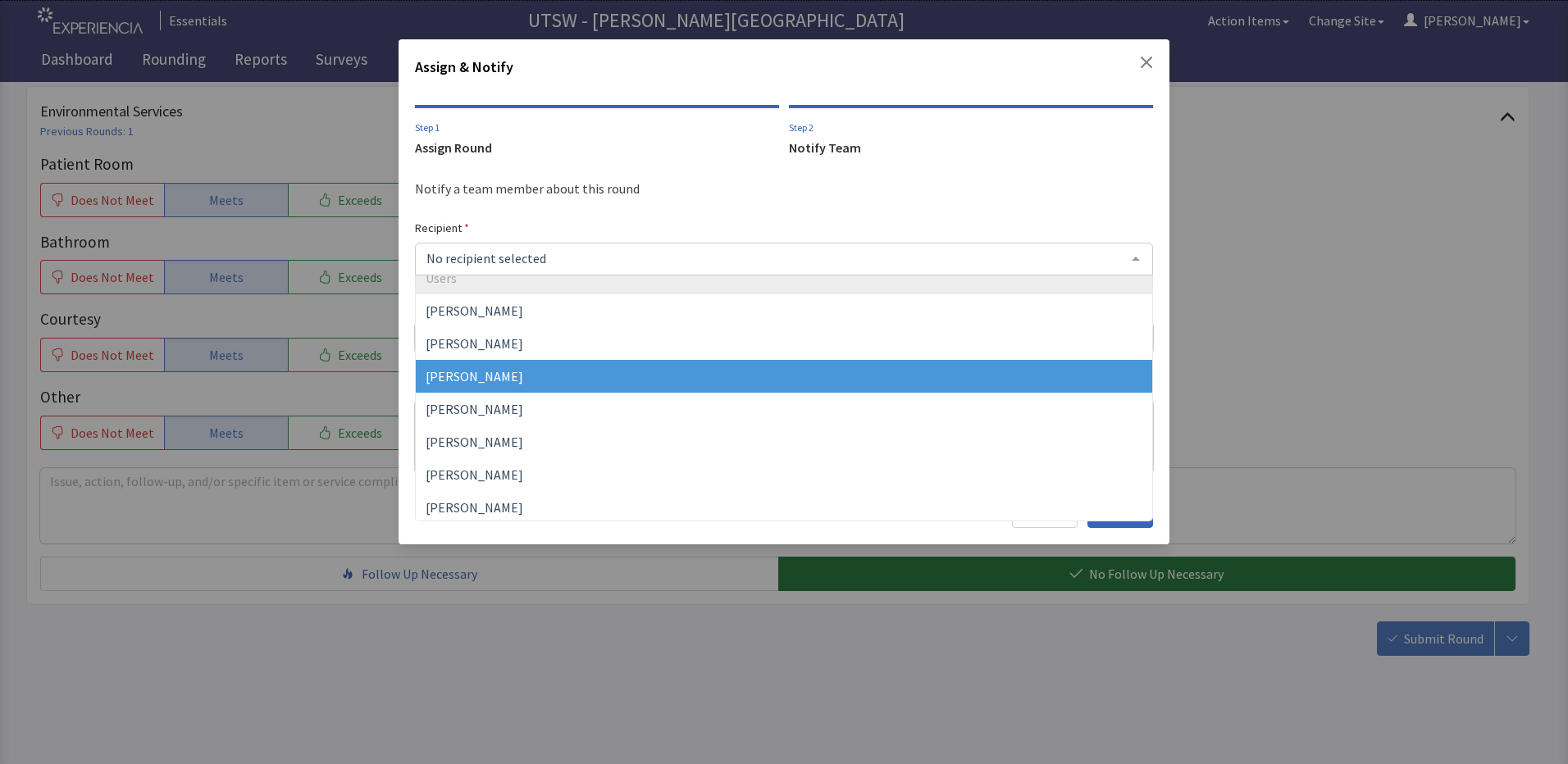
scroll to position [148, 0]
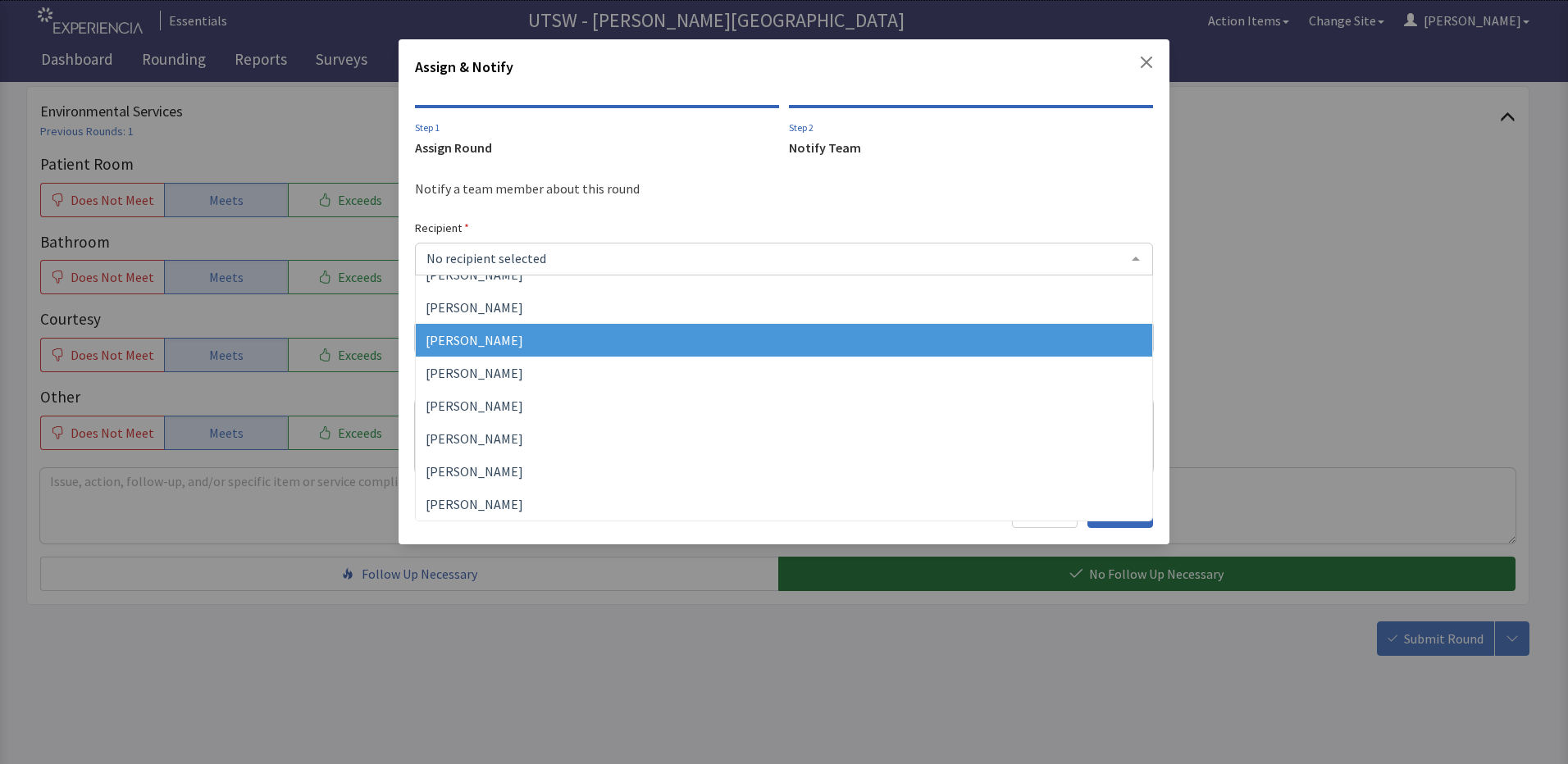
click at [493, 335] on span "Celeste Martinez" at bounding box center [474, 340] width 98 height 16
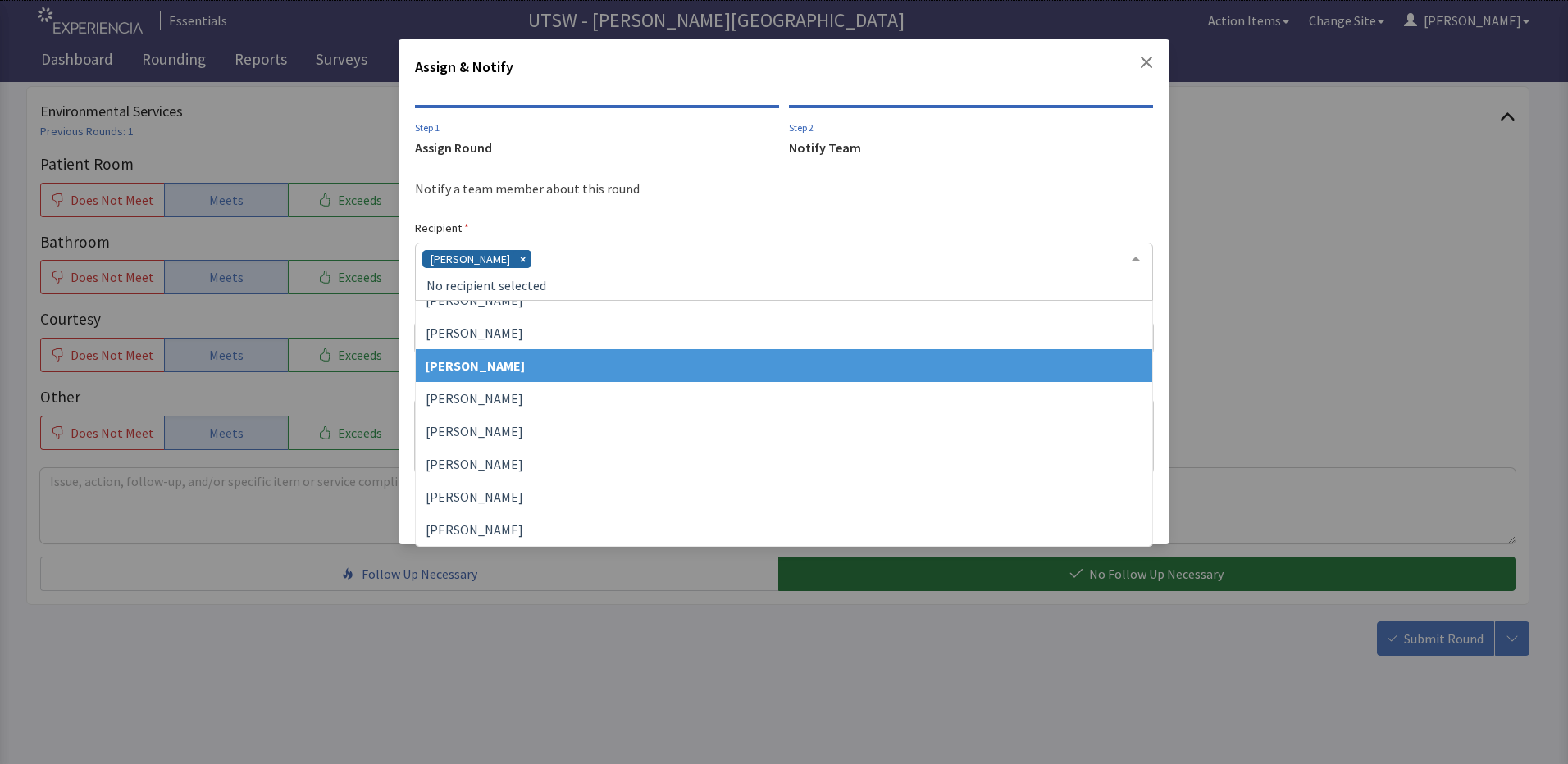
click at [992, 265] on div "Celeste Martinez" at bounding box center [783, 271] width 737 height 58
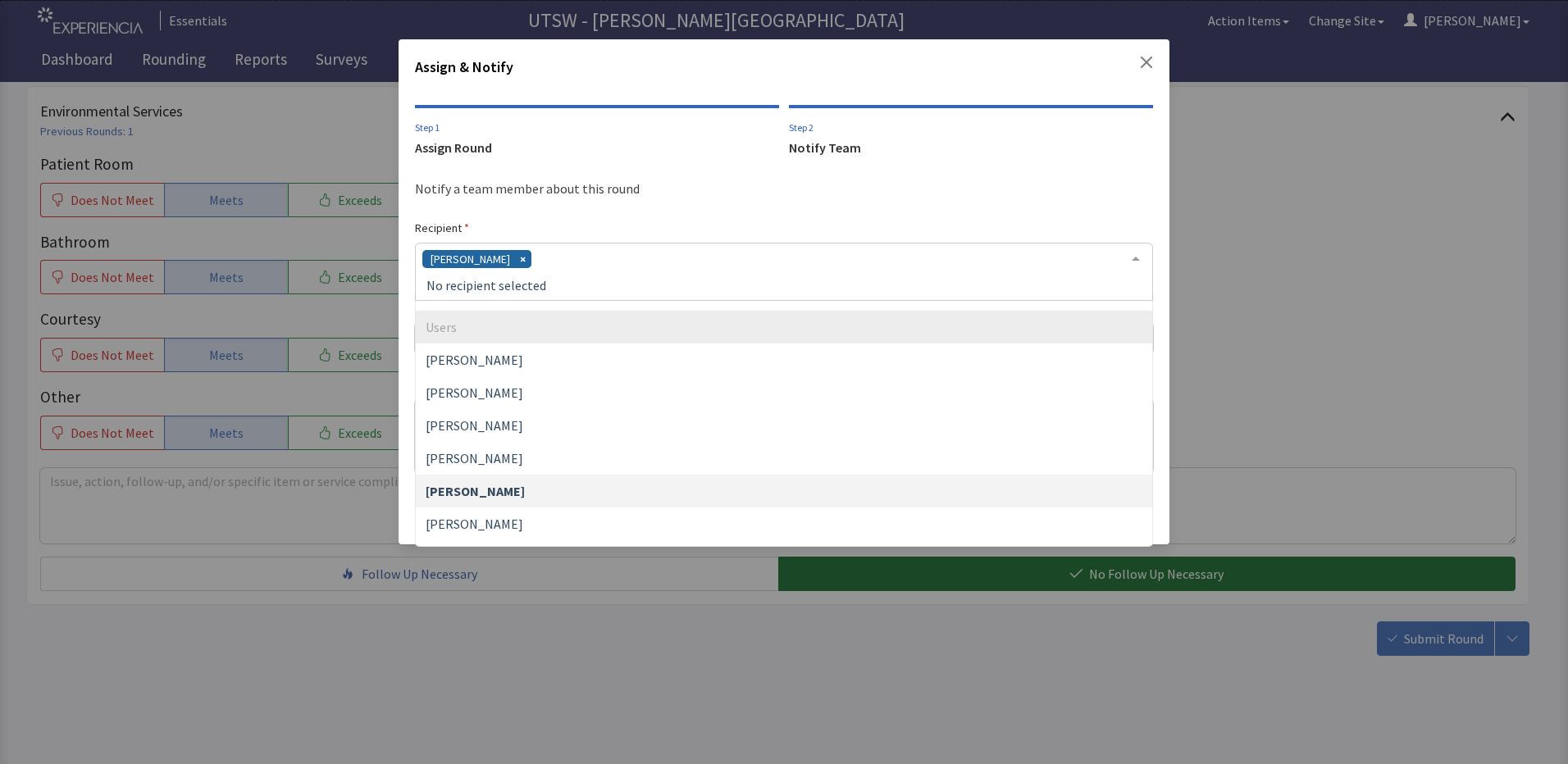
scroll to position [0, 0]
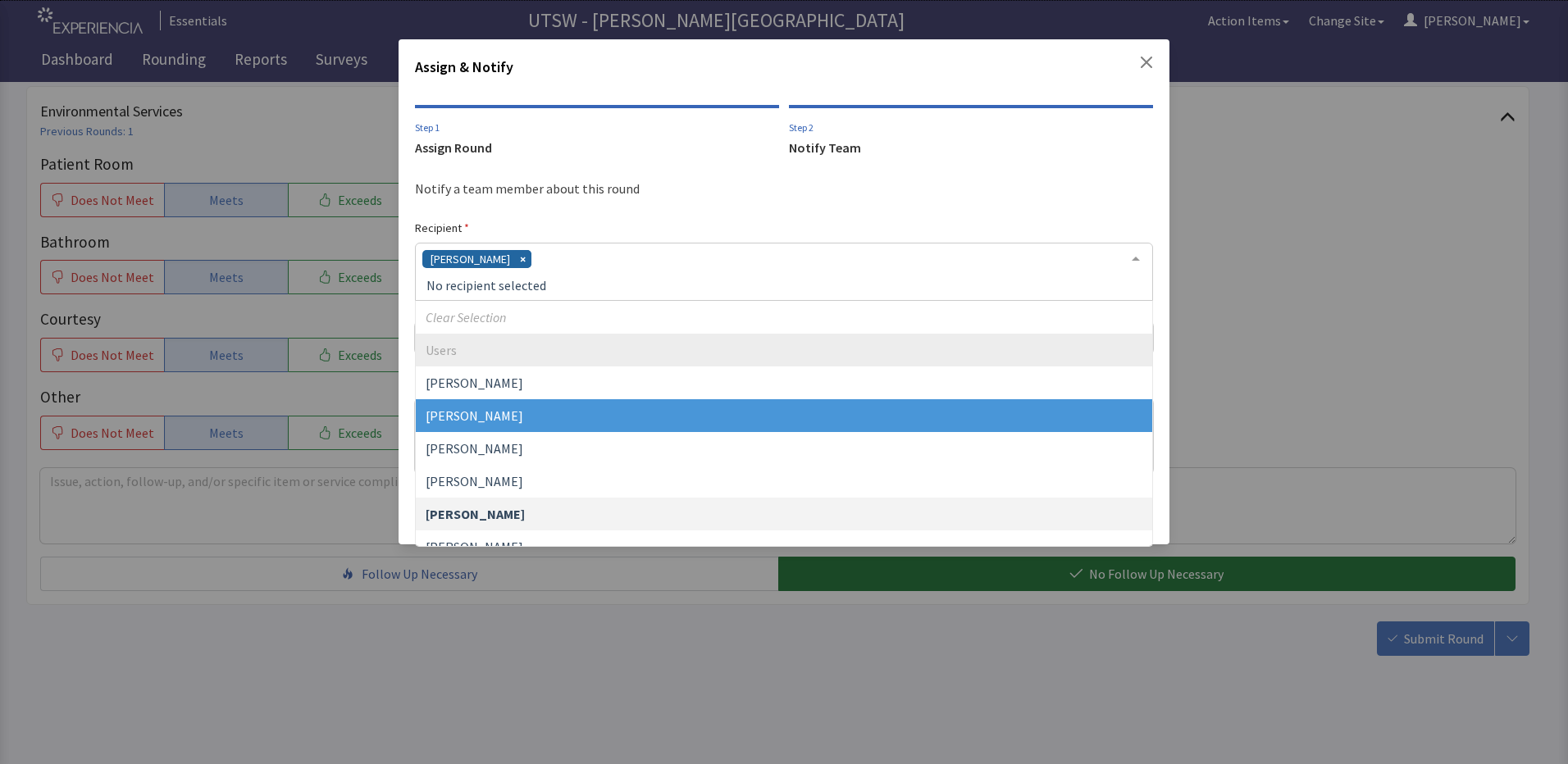
click at [775, 406] on span "Angela Caldwell" at bounding box center [784, 416] width 737 height 33
click at [816, 261] on div "Celeste Martinez Angela Caldwell" at bounding box center [783, 271] width 737 height 58
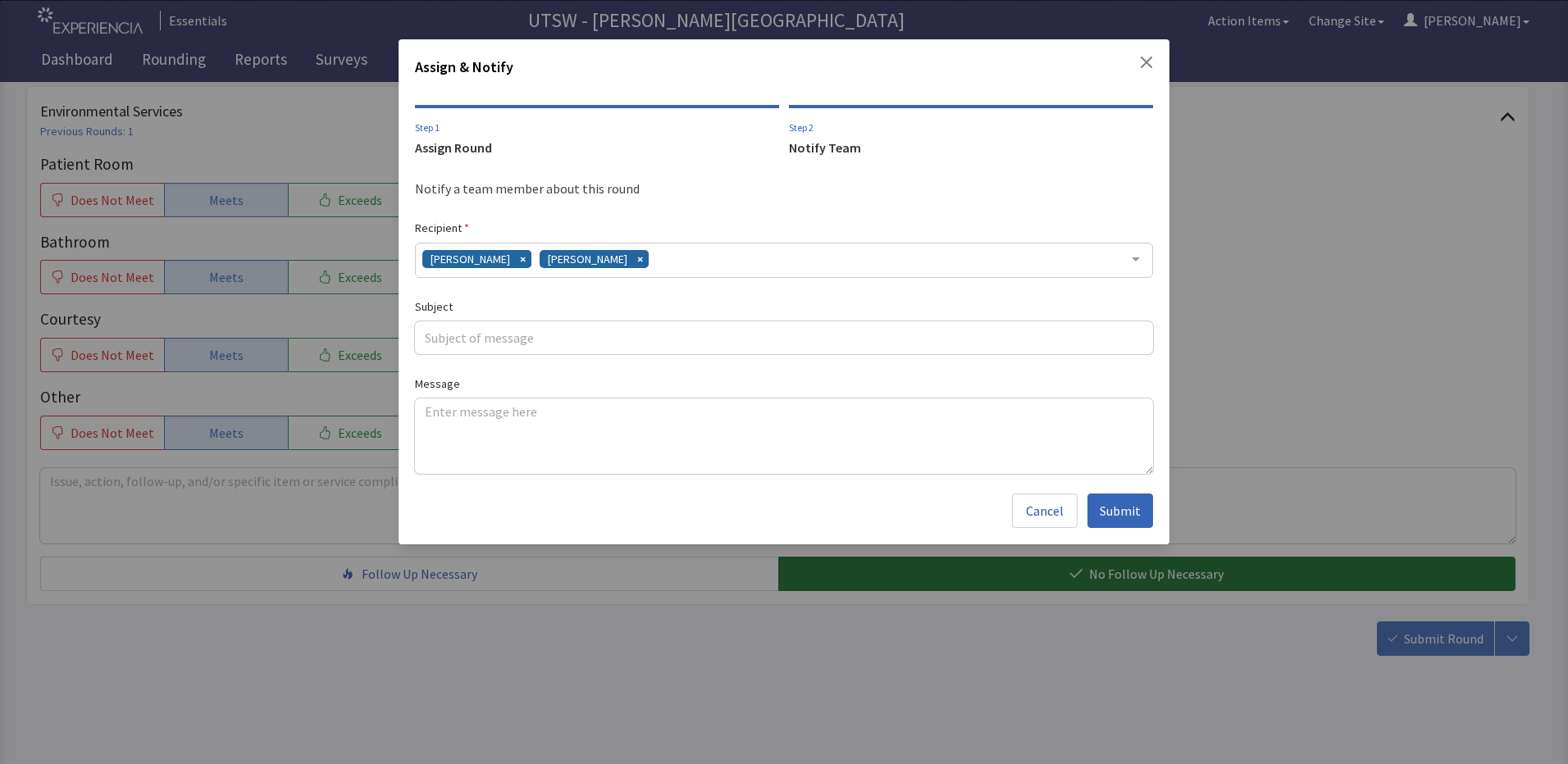
click at [1202, 269] on div "Assign & Notify Step 1 Assign Round Step 2 Notify Team Notify a team member abo…" at bounding box center [784, 382] width 1568 height 764
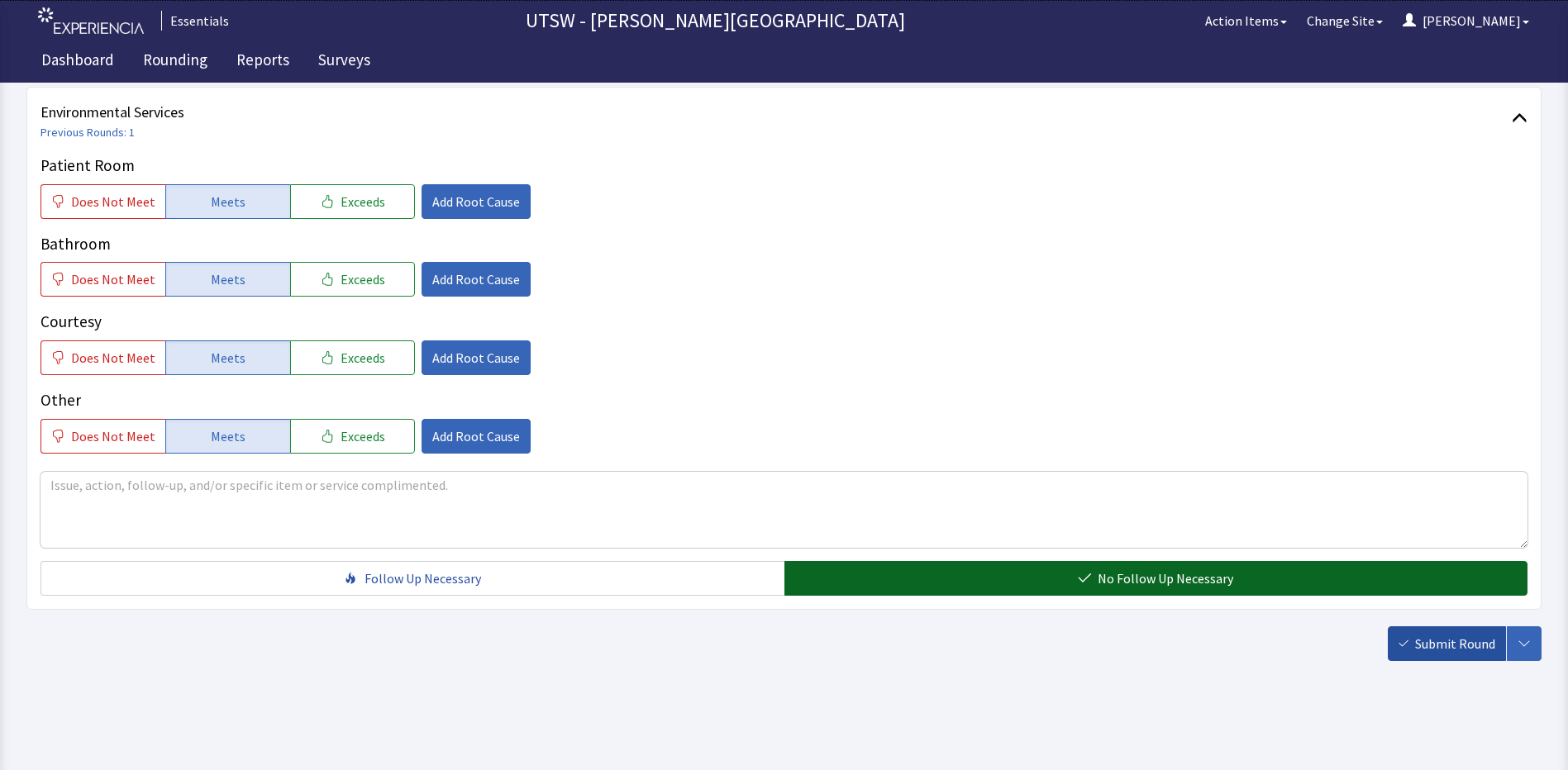
click at [1483, 643] on span "Submit Round" at bounding box center [1455, 644] width 80 height 20
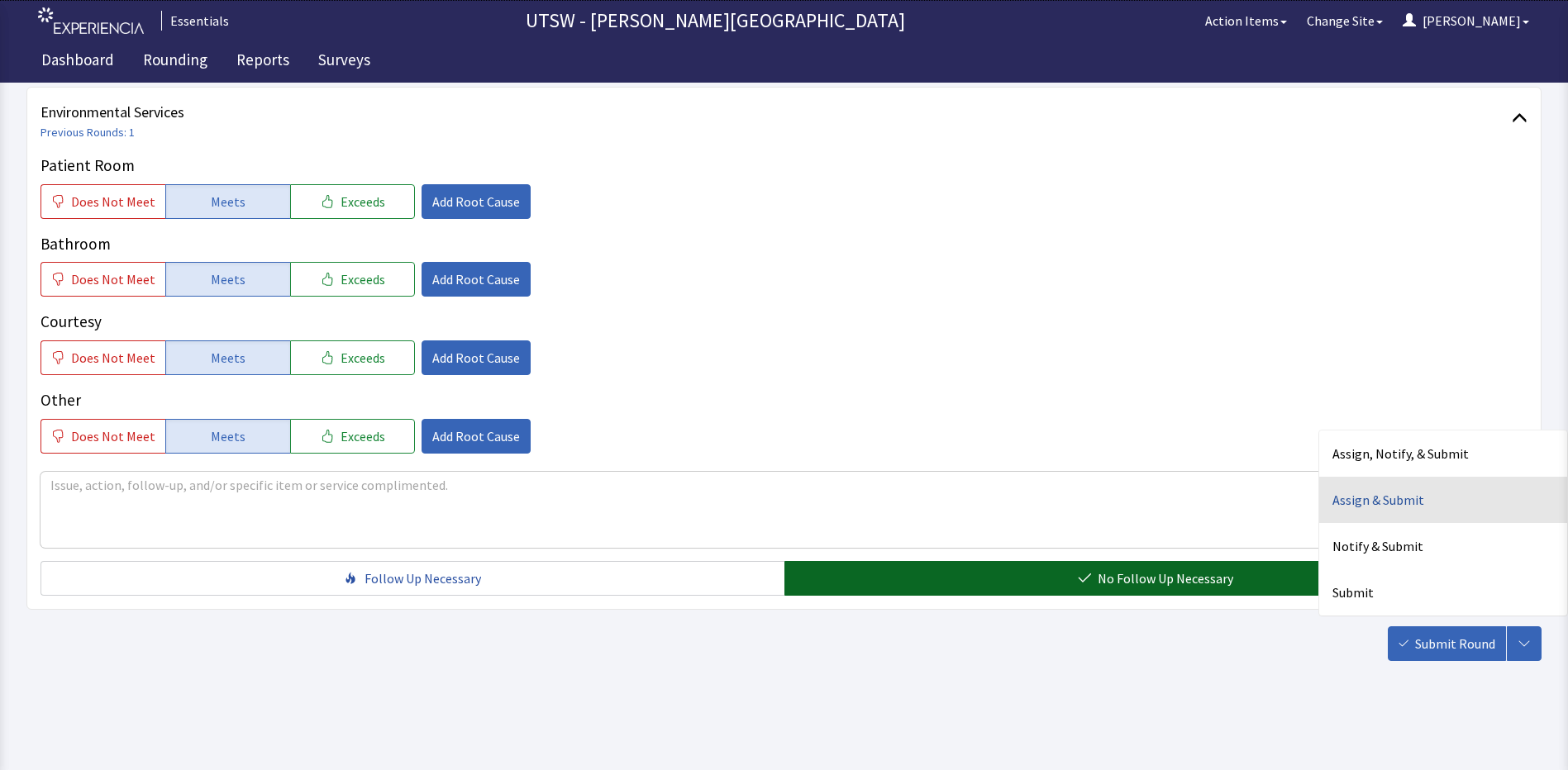
click at [1362, 488] on div "Assign & Submit" at bounding box center [1443, 499] width 248 height 46
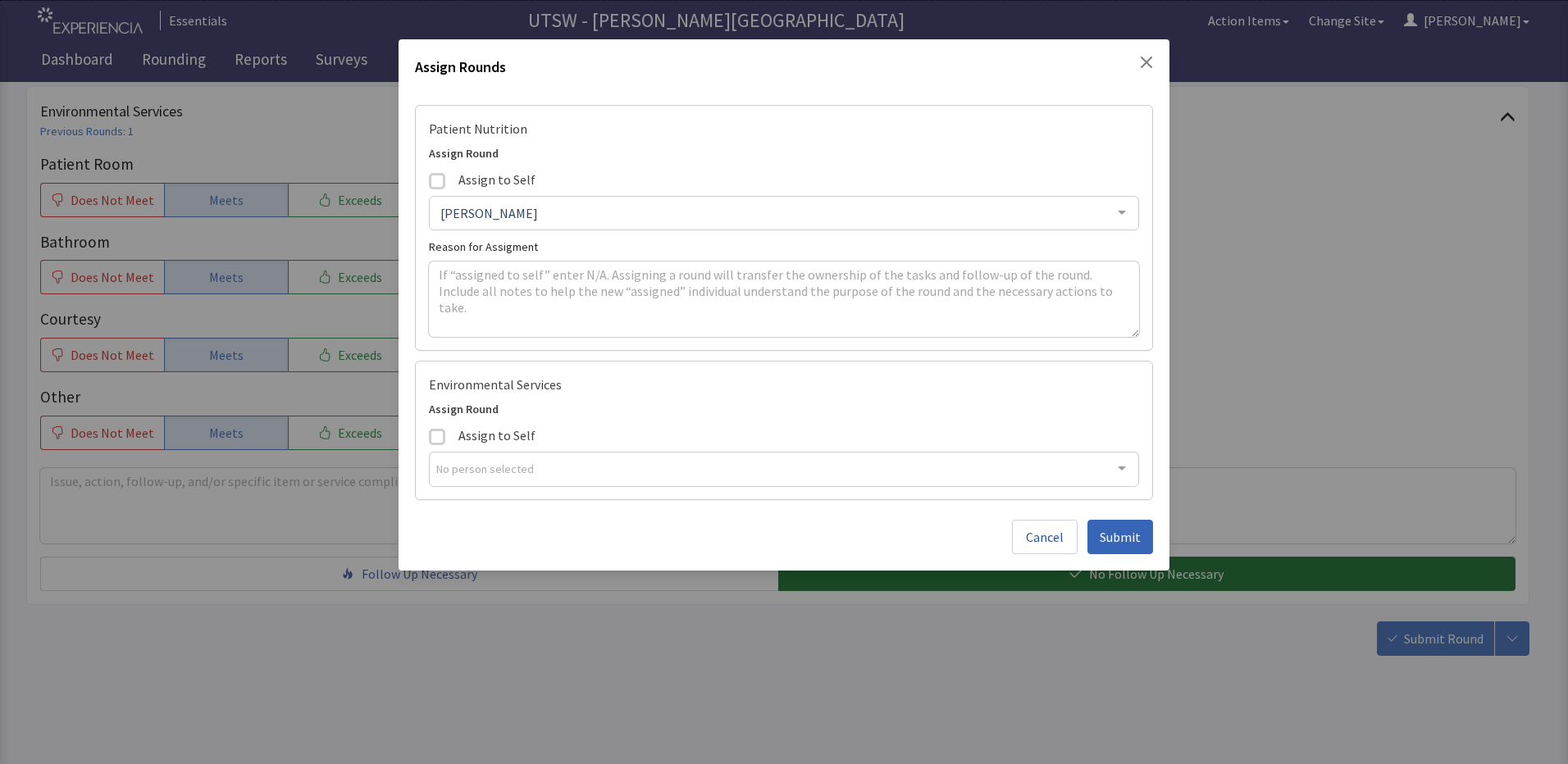
click at [1134, 558] on div "Assign Rounds Patient Nutrition Assign Round Assign to Self Angela Caldwell Aar…" at bounding box center [784, 305] width 771 height 531
click at [1129, 545] on span "Submit" at bounding box center [1119, 536] width 41 height 20
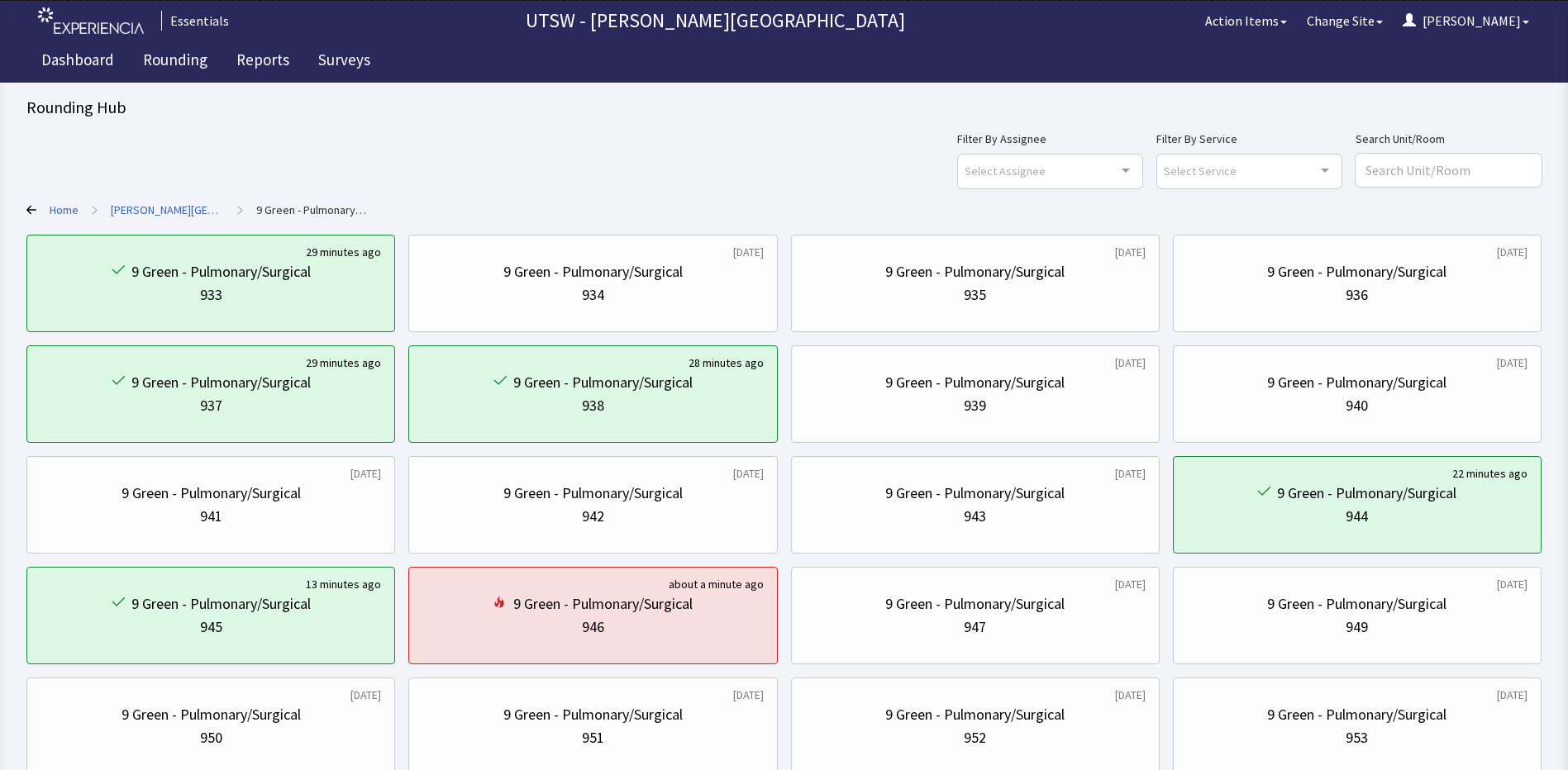
click at [119, 209] on link "[PERSON_NAME][GEOGRAPHIC_DATA]" at bounding box center [167, 209] width 113 height 16
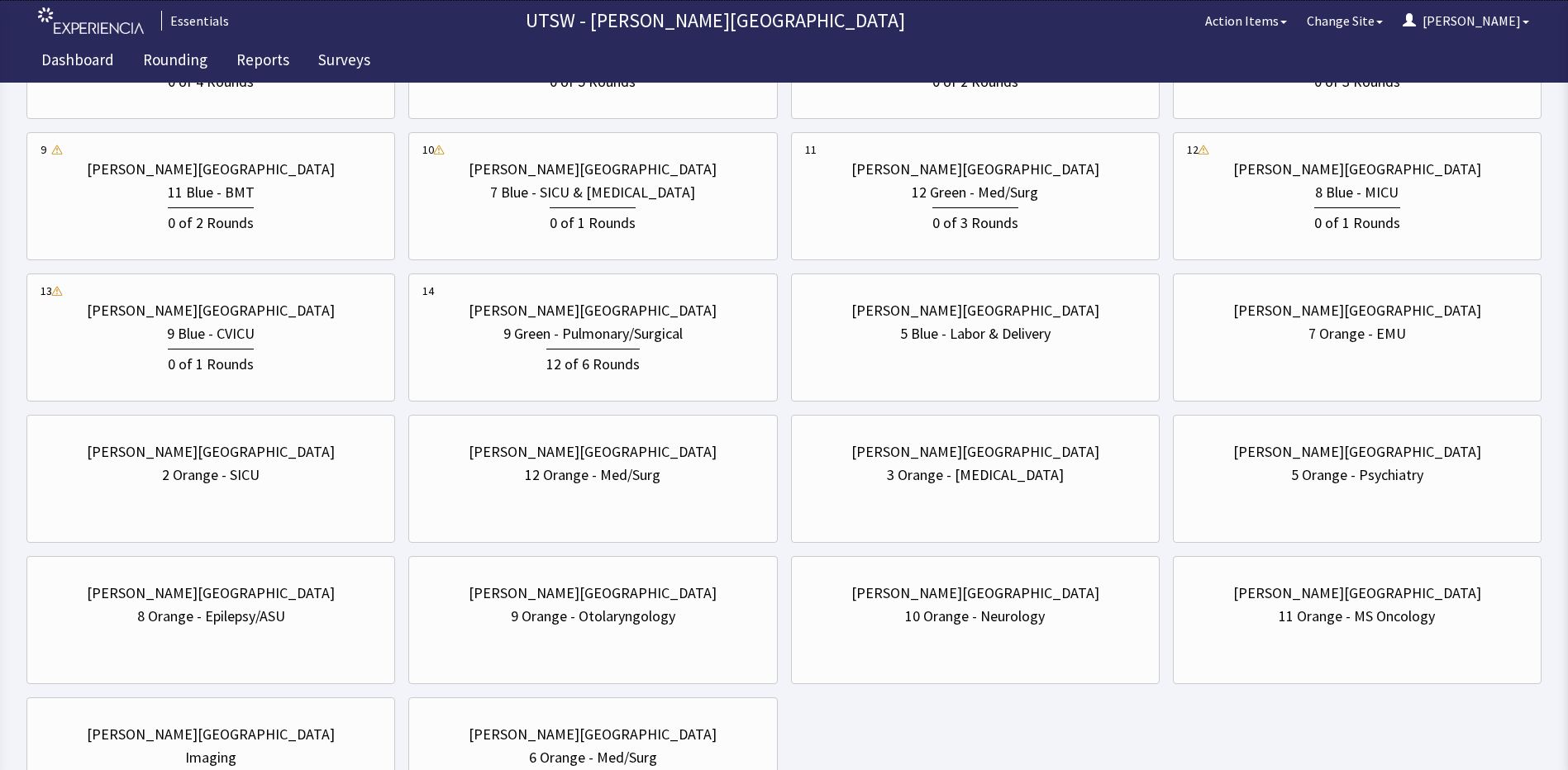
scroll to position [782, 0]
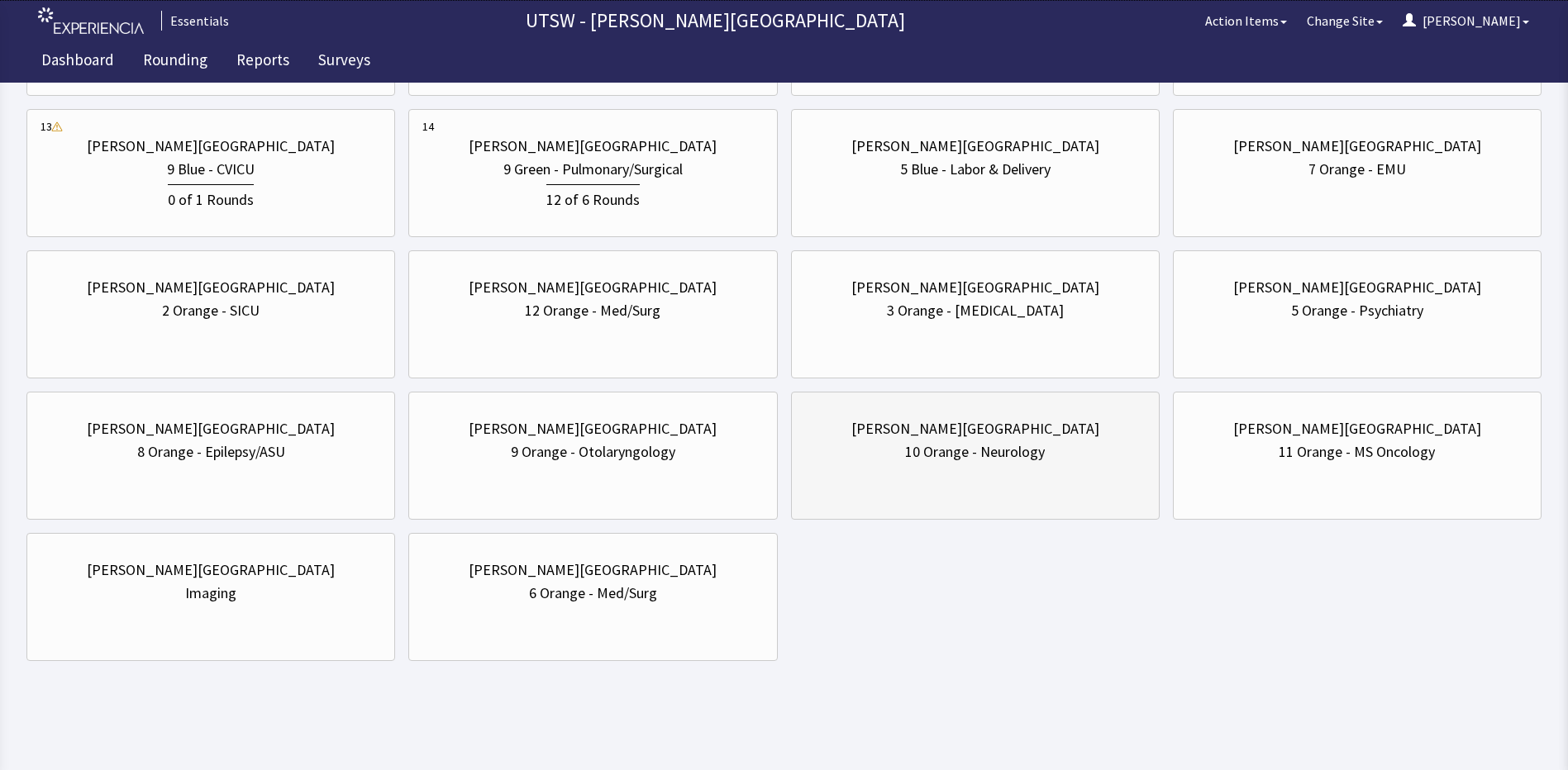
click at [890, 486] on div "[PERSON_NAME][GEOGRAPHIC_DATA] 10 Orange - Neurology" at bounding box center [975, 455] width 368 height 128
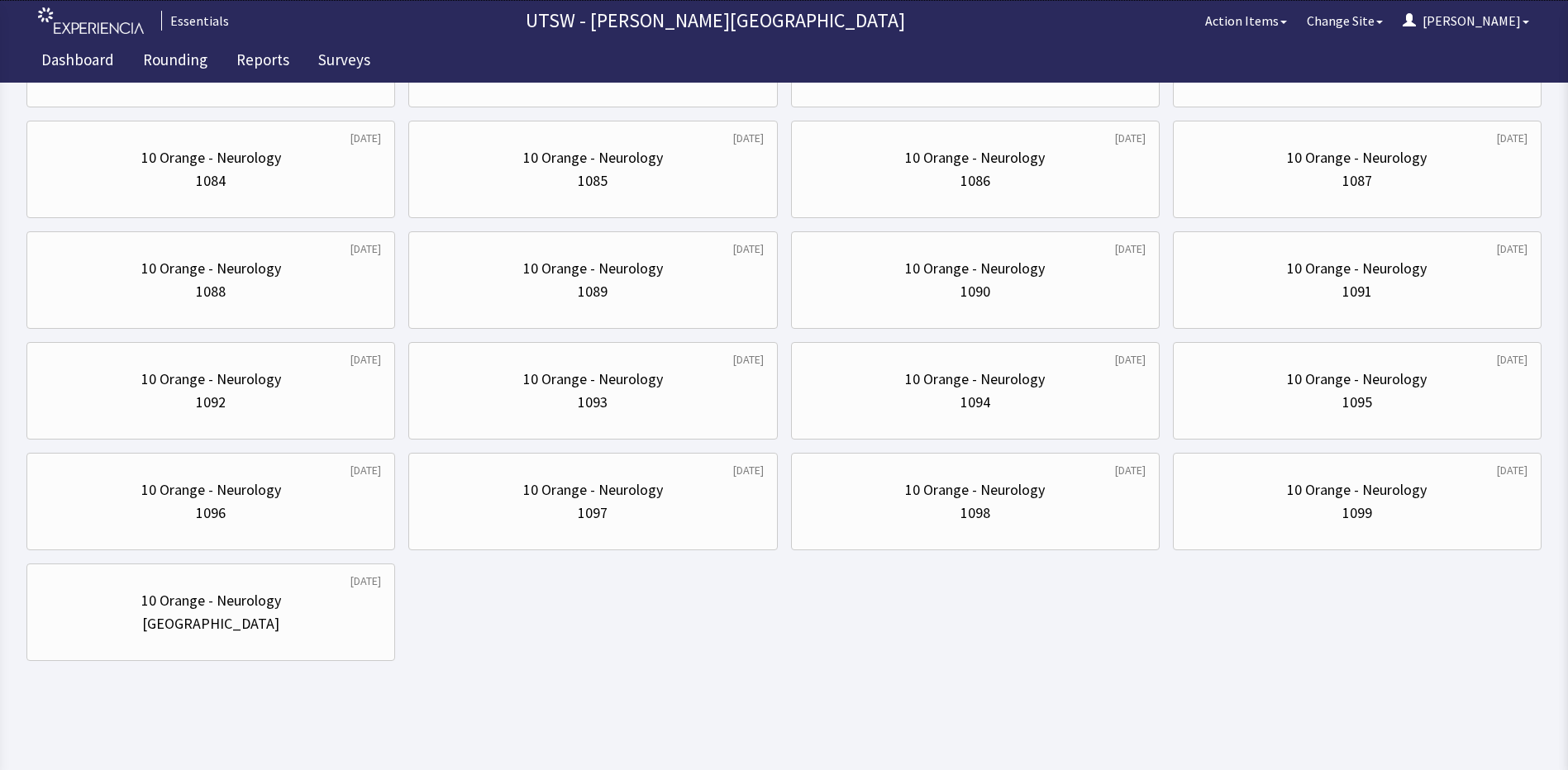
scroll to position [0, 0]
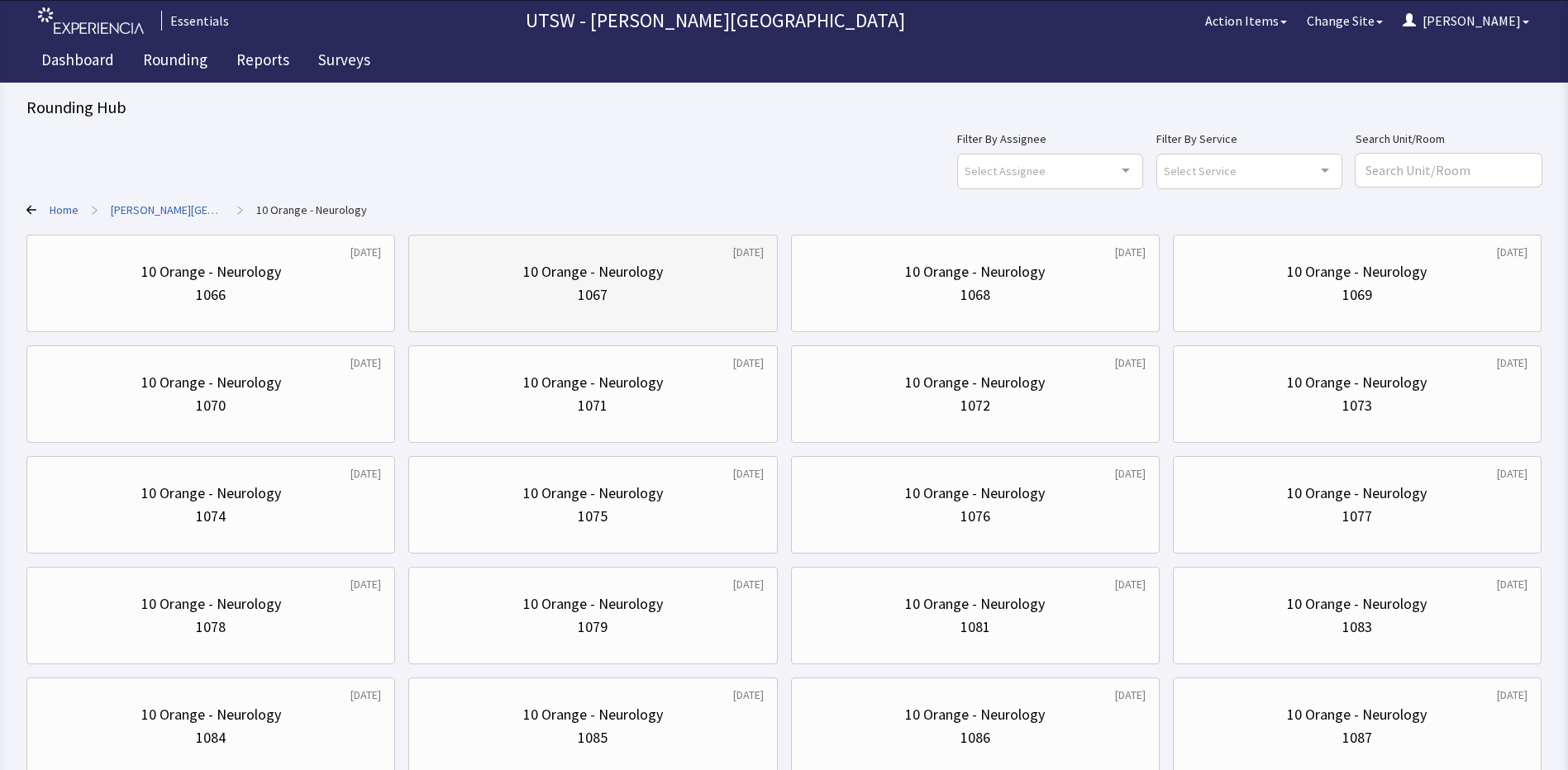
click at [643, 270] on div "10 Orange - Neurology" at bounding box center [593, 272] width 140 height 23
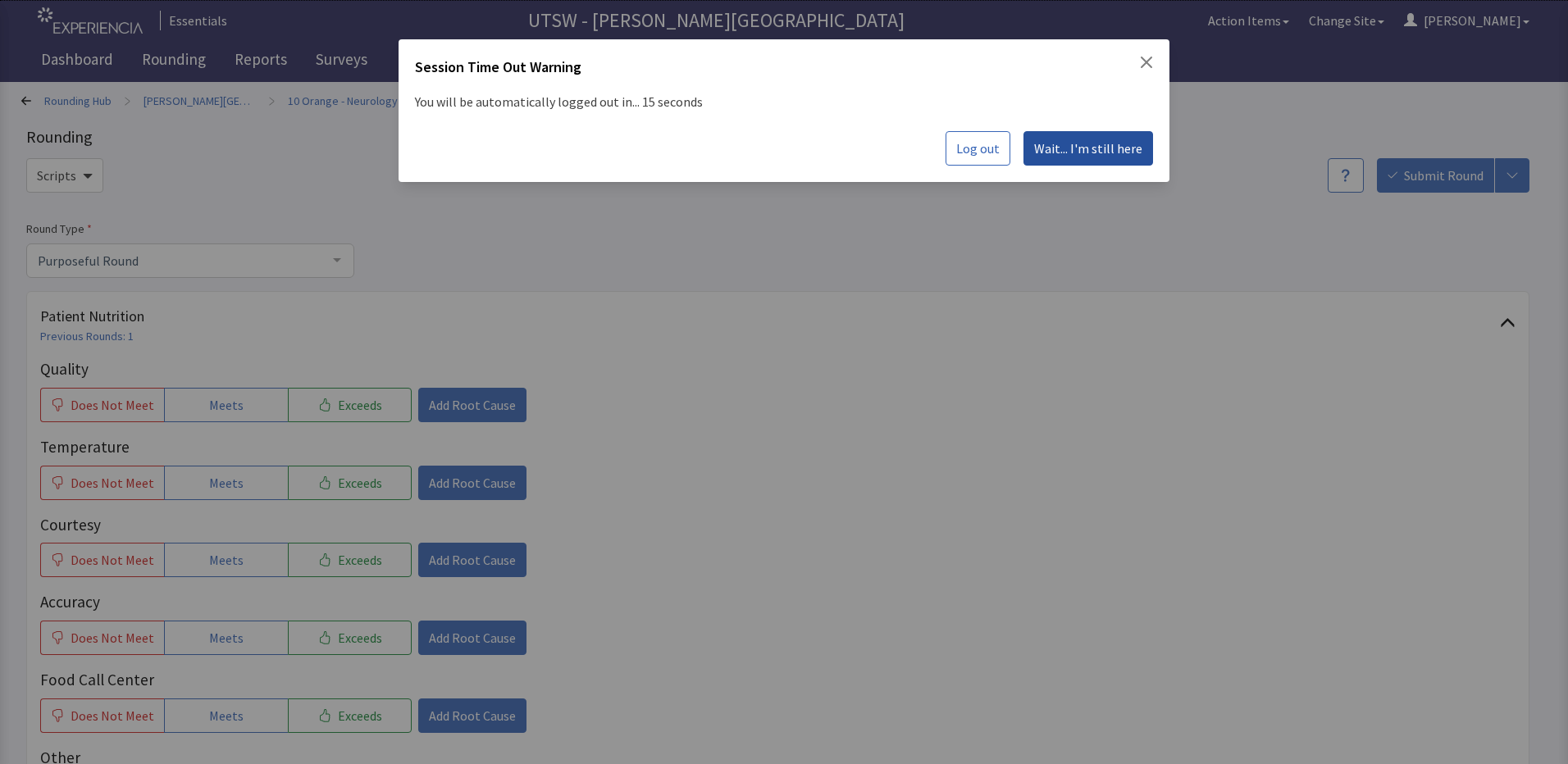
click at [1148, 141] on button "Wait... I'm still here" at bounding box center [1088, 148] width 129 height 34
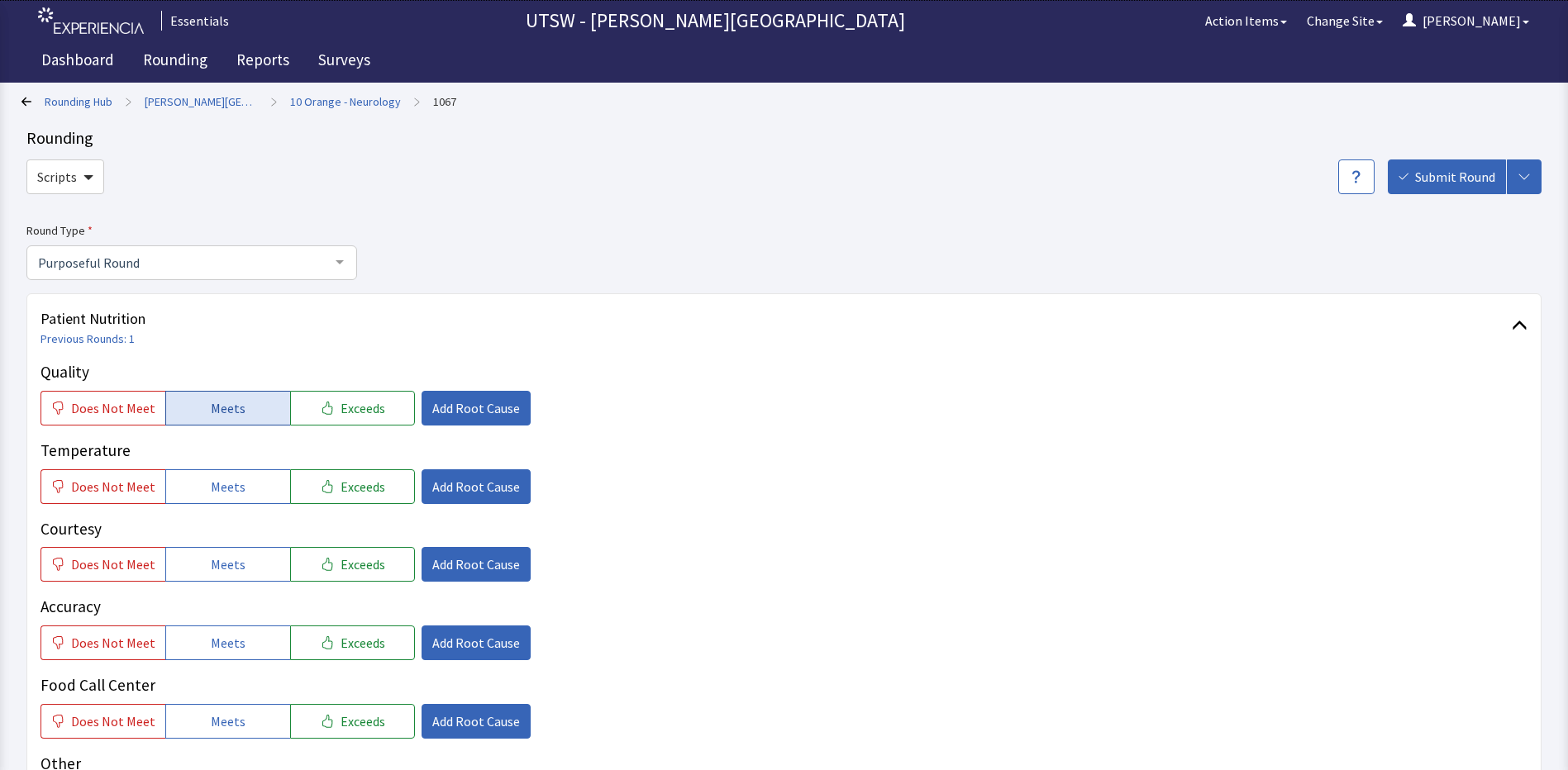
click at [184, 412] on button "Meets" at bounding box center [228, 408] width 124 height 34
click at [210, 485] on span "Meets" at bounding box center [228, 486] width 34 height 20
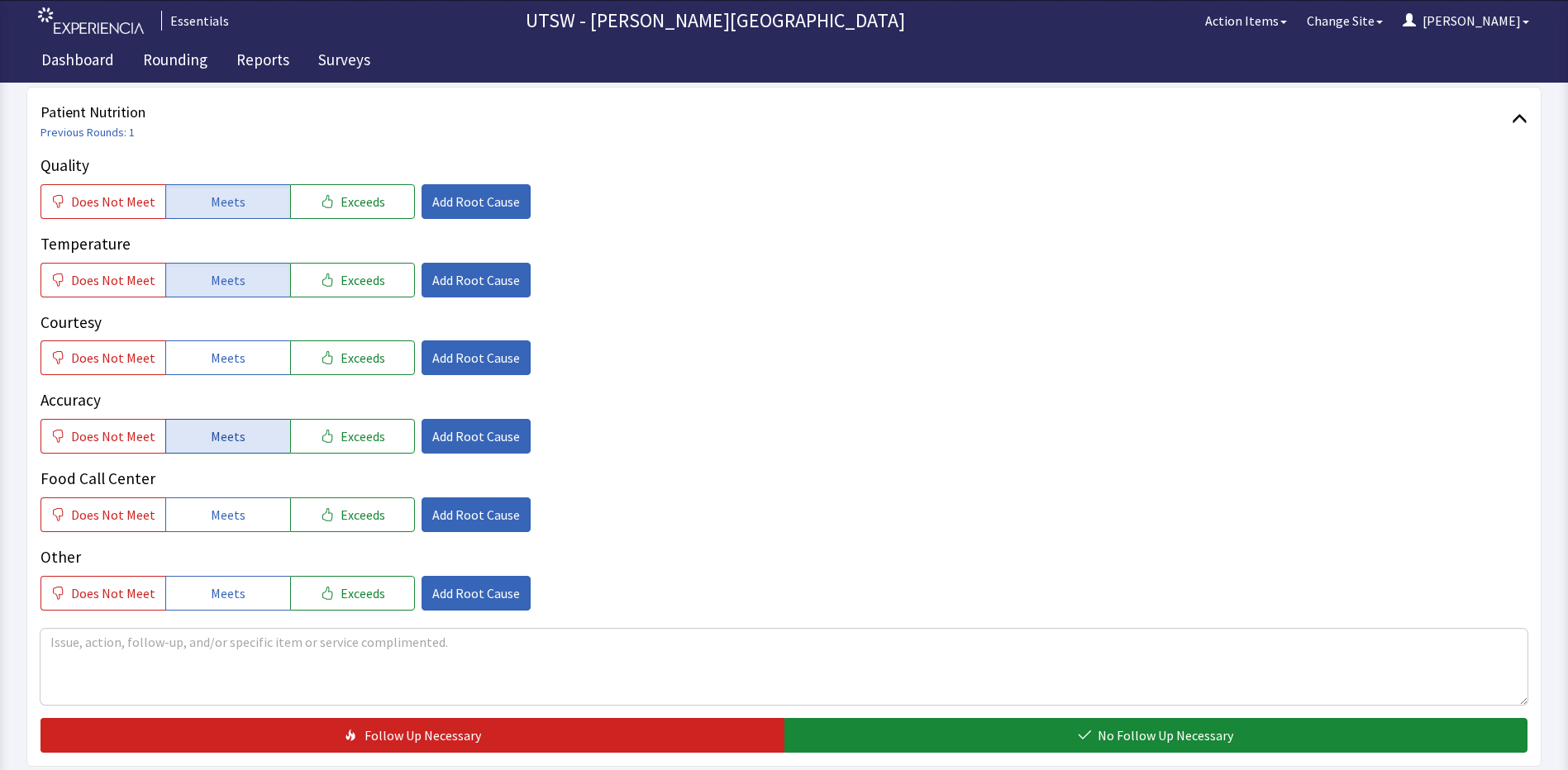
scroll to position [248, 0]
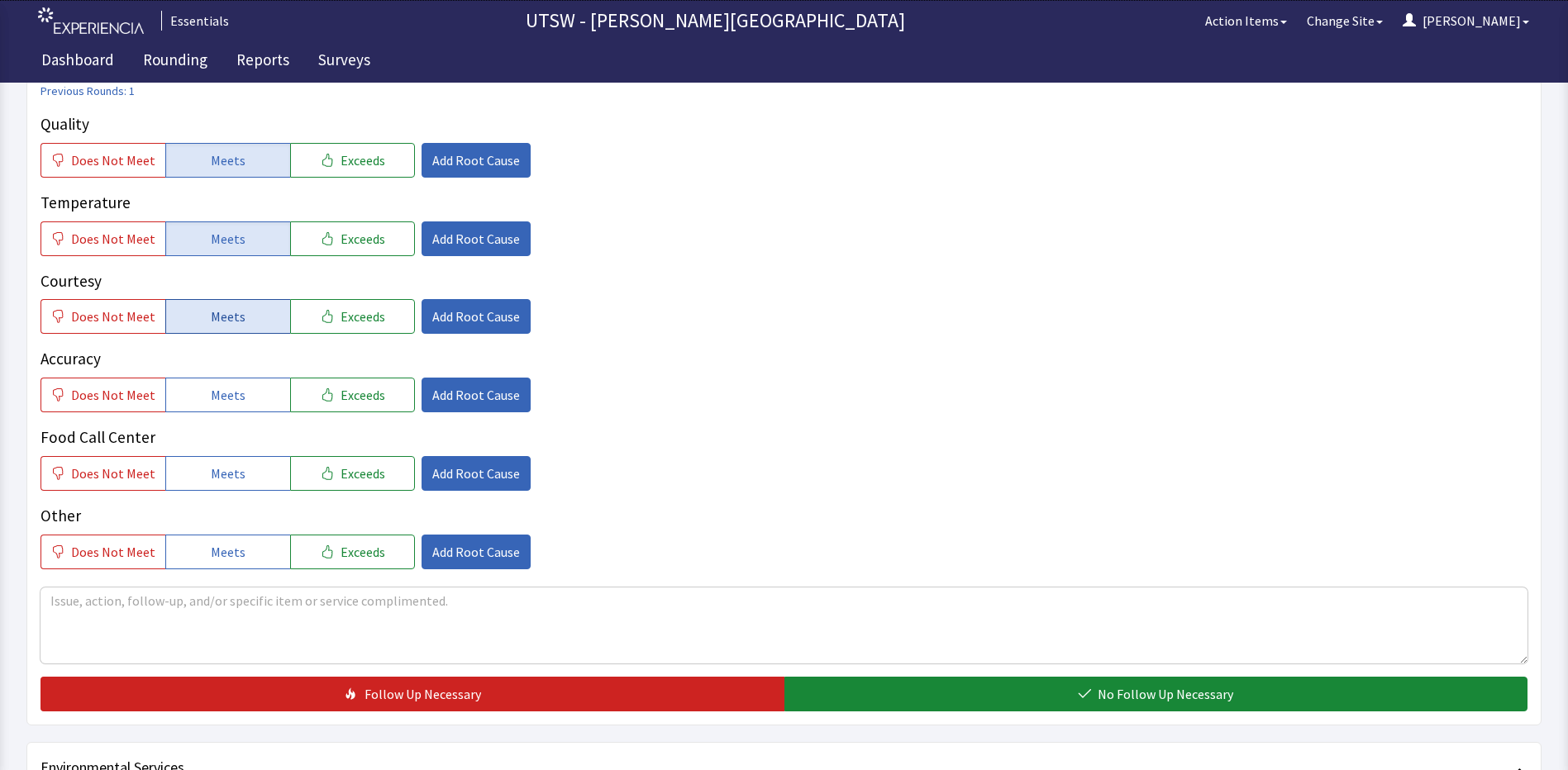
click at [247, 309] on button "Meets" at bounding box center [228, 317] width 124 height 34
click at [256, 391] on button "Meets" at bounding box center [228, 395] width 124 height 34
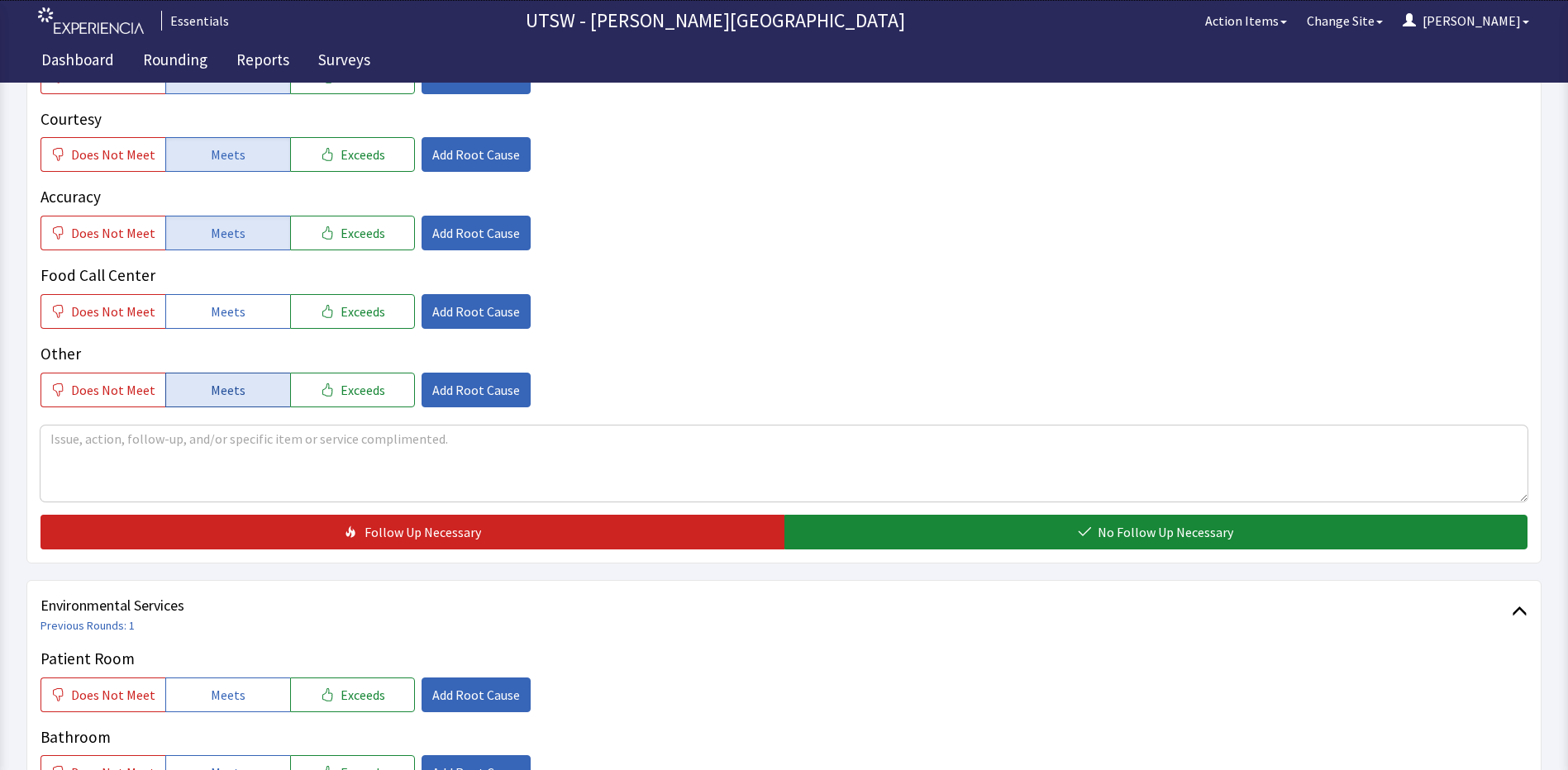
scroll to position [413, 0]
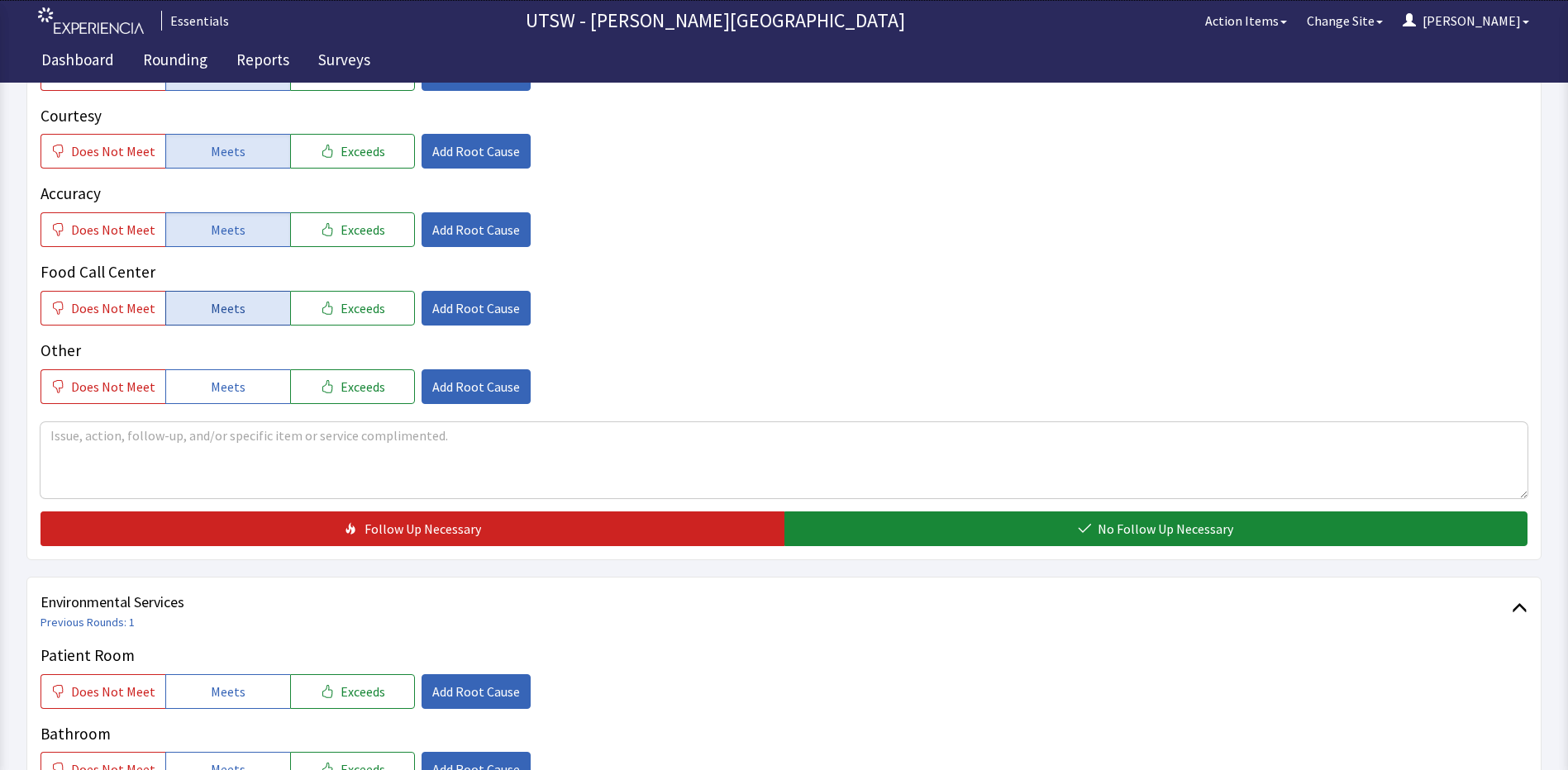
click at [233, 324] on button "Meets" at bounding box center [228, 308] width 124 height 34
click at [250, 387] on button "Meets" at bounding box center [228, 386] width 124 height 34
click at [252, 444] on textarea at bounding box center [784, 459] width 1487 height 76
type textarea "everything is good, no complaints"
click at [939, 547] on div "Patient Nutrition Previous Rounds: 1 Quality Does Not Meet Meets Exceeds Add Ro…" at bounding box center [784, 220] width 1514 height 680
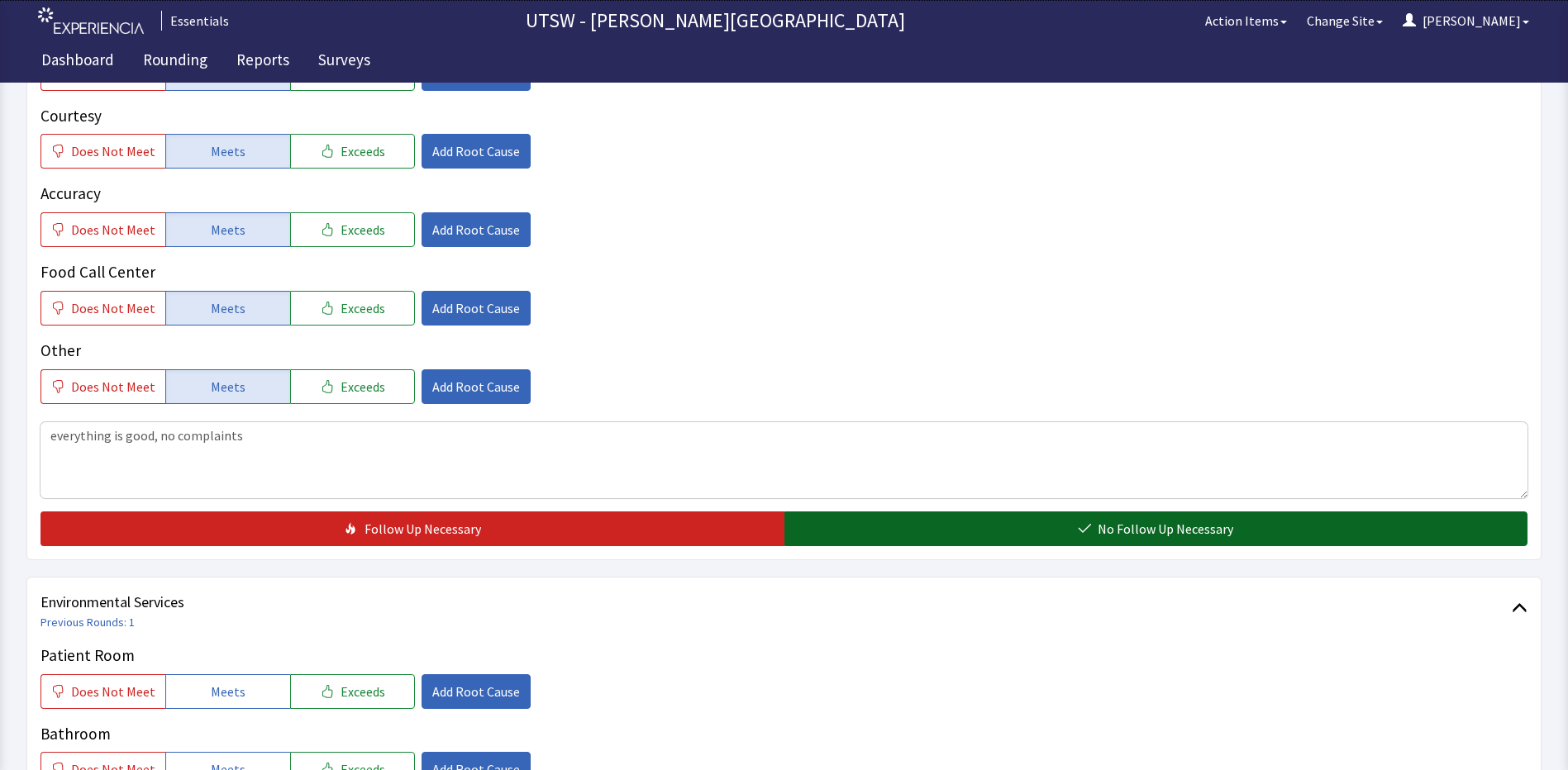
click at [918, 521] on button "No Follow Up Necessary" at bounding box center [1156, 529] width 743 height 34
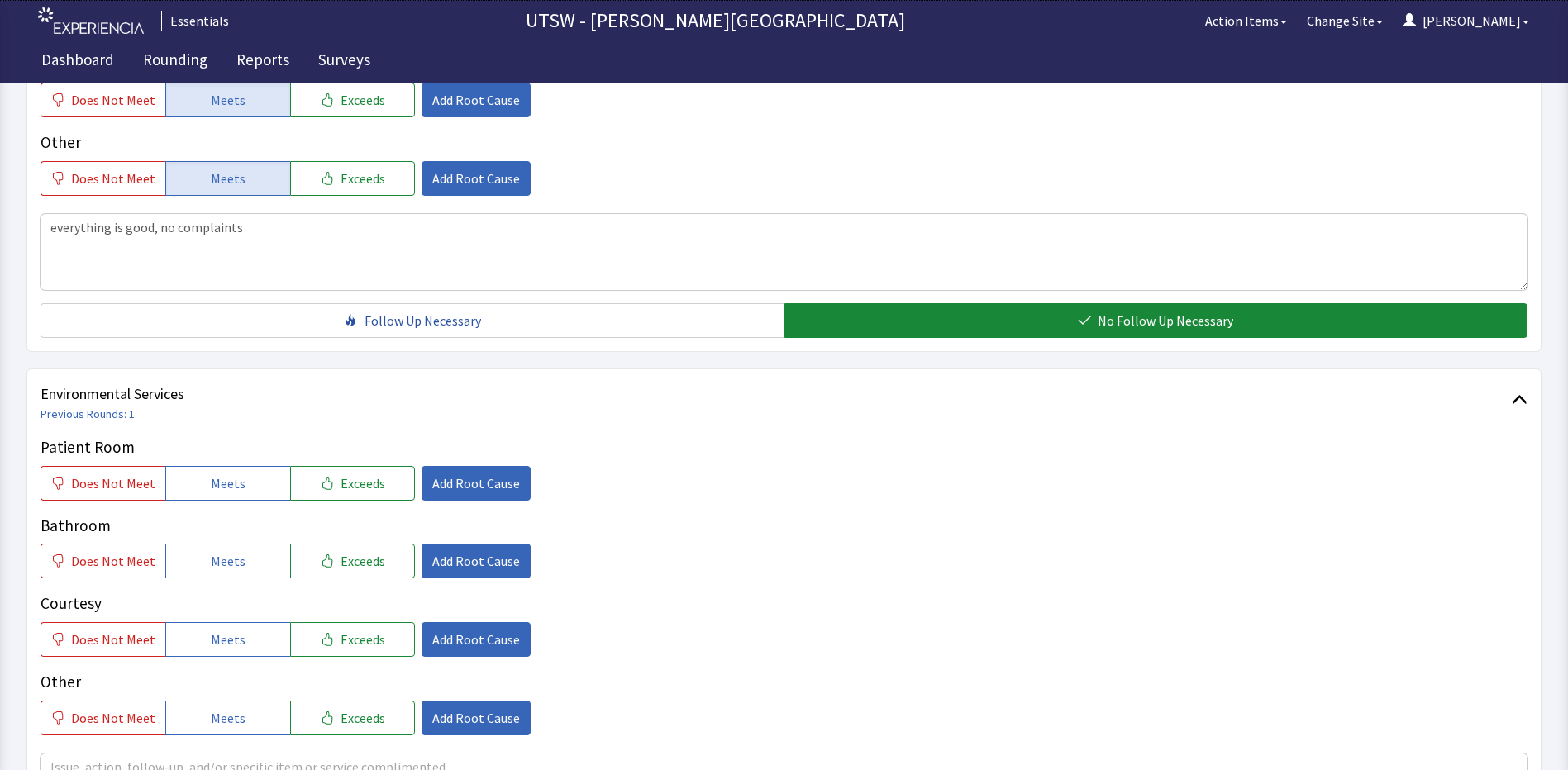
scroll to position [743, 0]
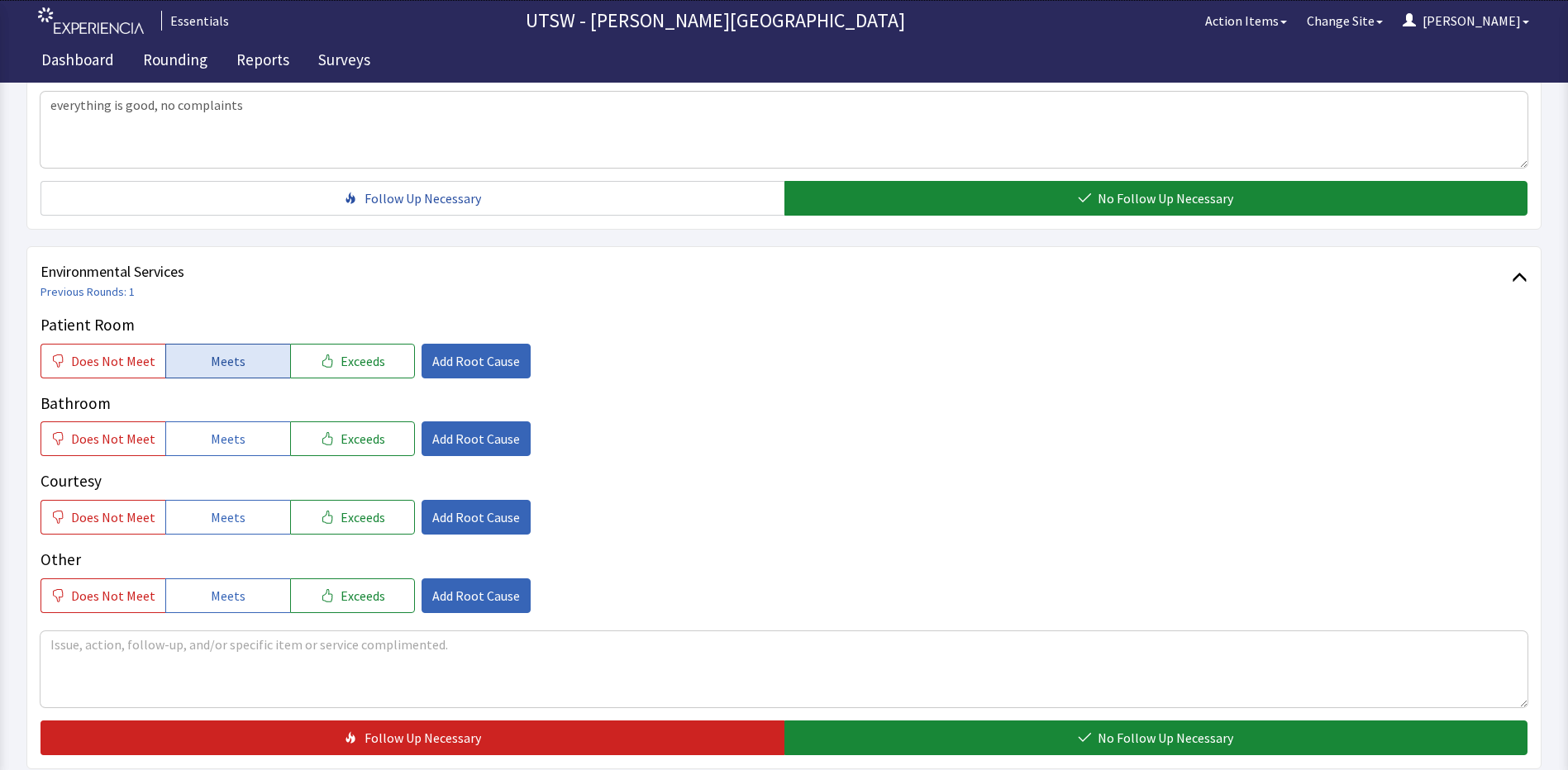
click at [212, 375] on button "Meets" at bounding box center [228, 361] width 124 height 34
click at [212, 429] on span "Meets" at bounding box center [228, 438] width 34 height 20
click at [244, 515] on button "Meets" at bounding box center [228, 517] width 124 height 34
drag, startPoint x: 239, startPoint y: 603, endPoint x: 425, endPoint y: 644, distance: 190.5
click at [258, 602] on button "Meets" at bounding box center [228, 596] width 124 height 34
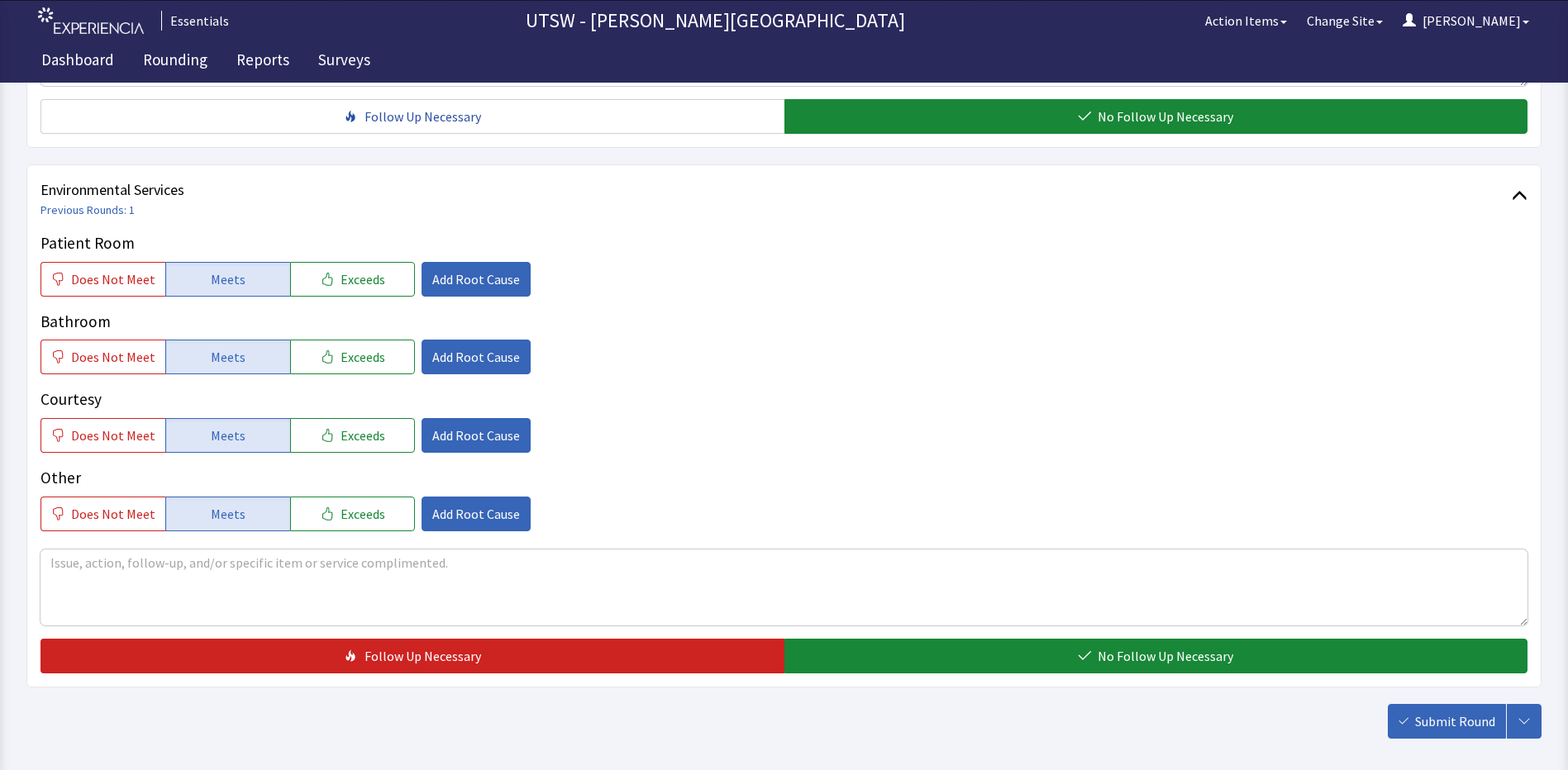
scroll to position [903, 0]
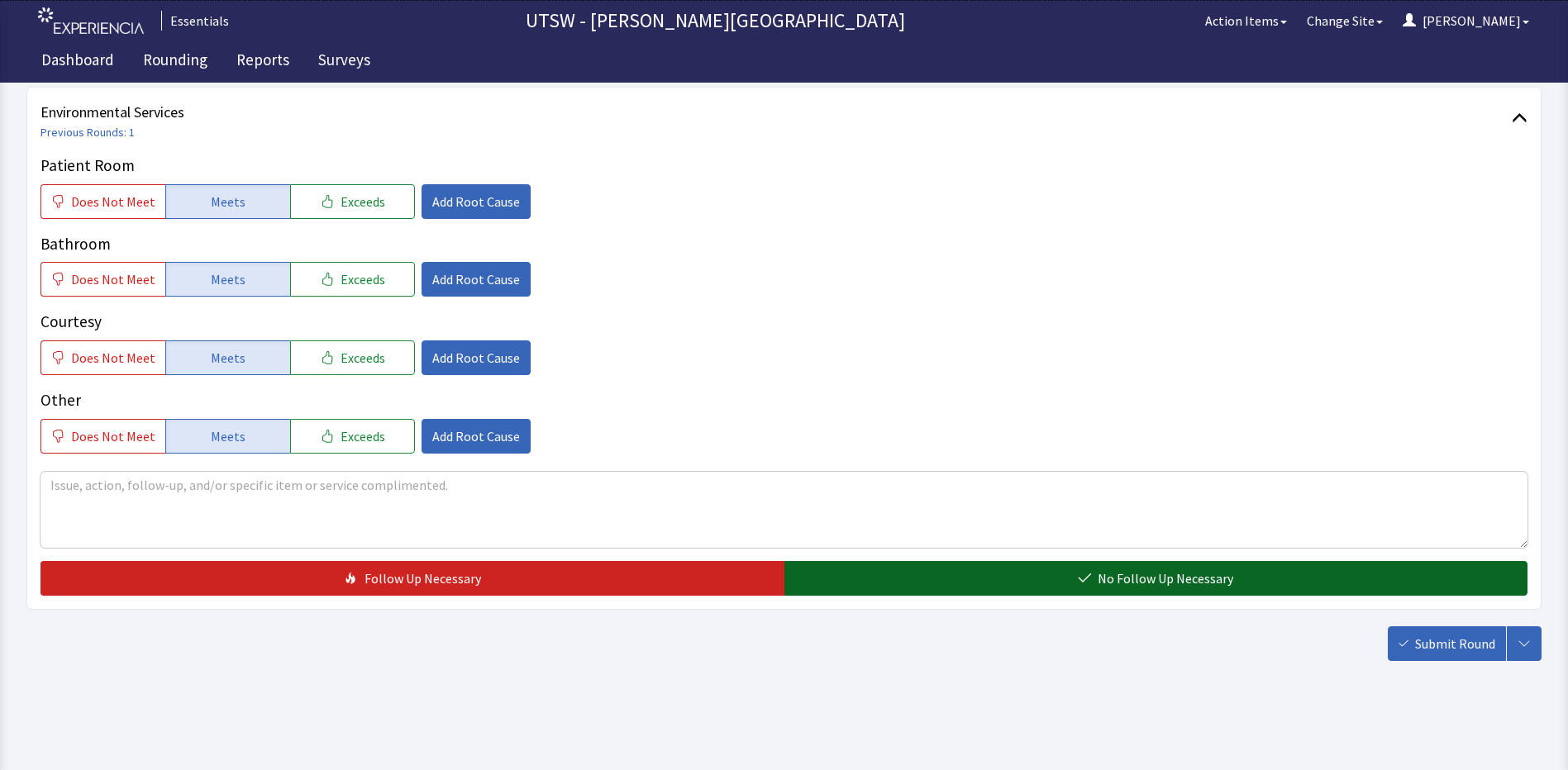
click at [972, 577] on button "No Follow Up Necessary" at bounding box center [1156, 579] width 743 height 34
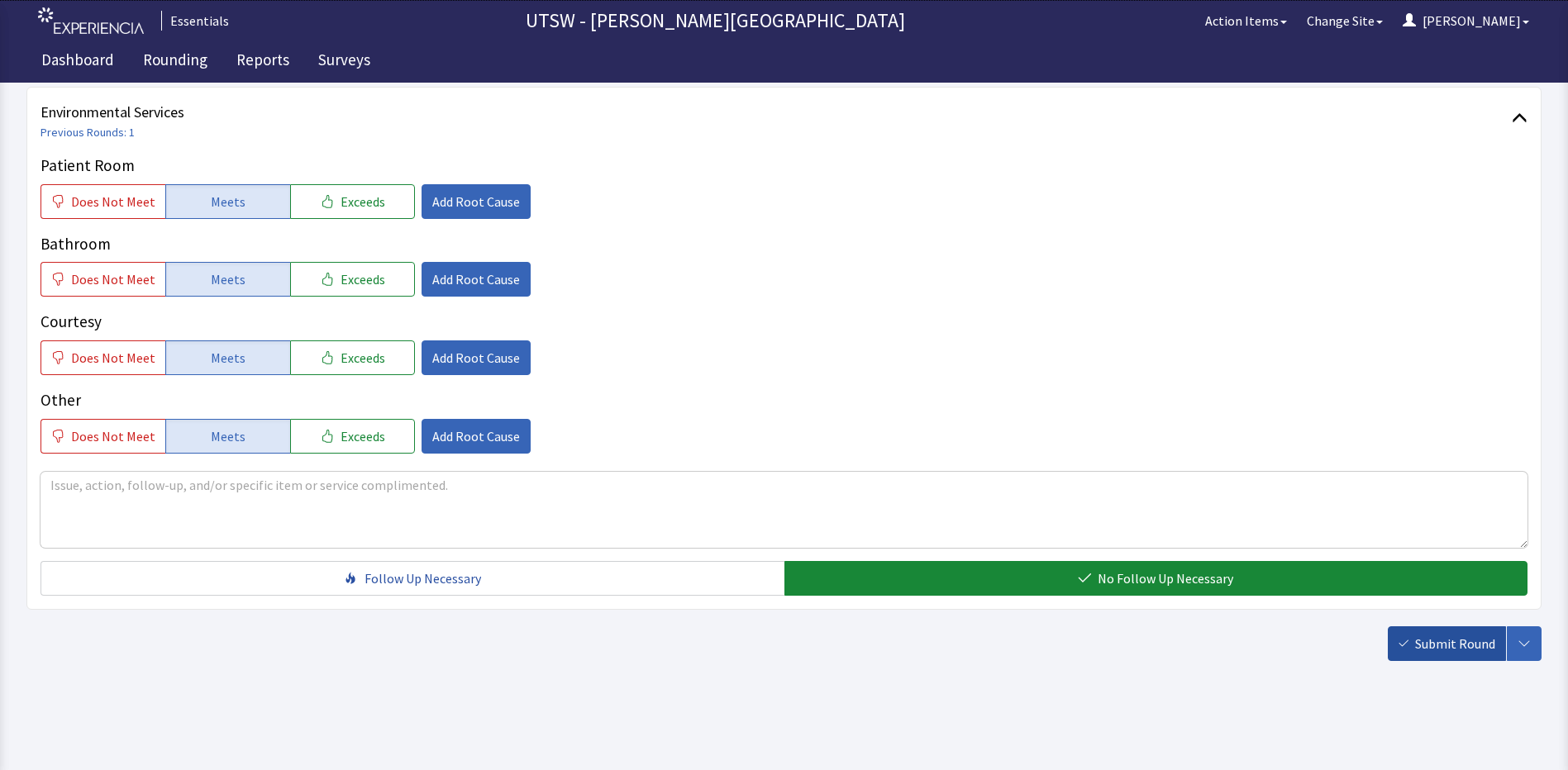
click at [1410, 658] on button "Submit Round" at bounding box center [1447, 644] width 119 height 34
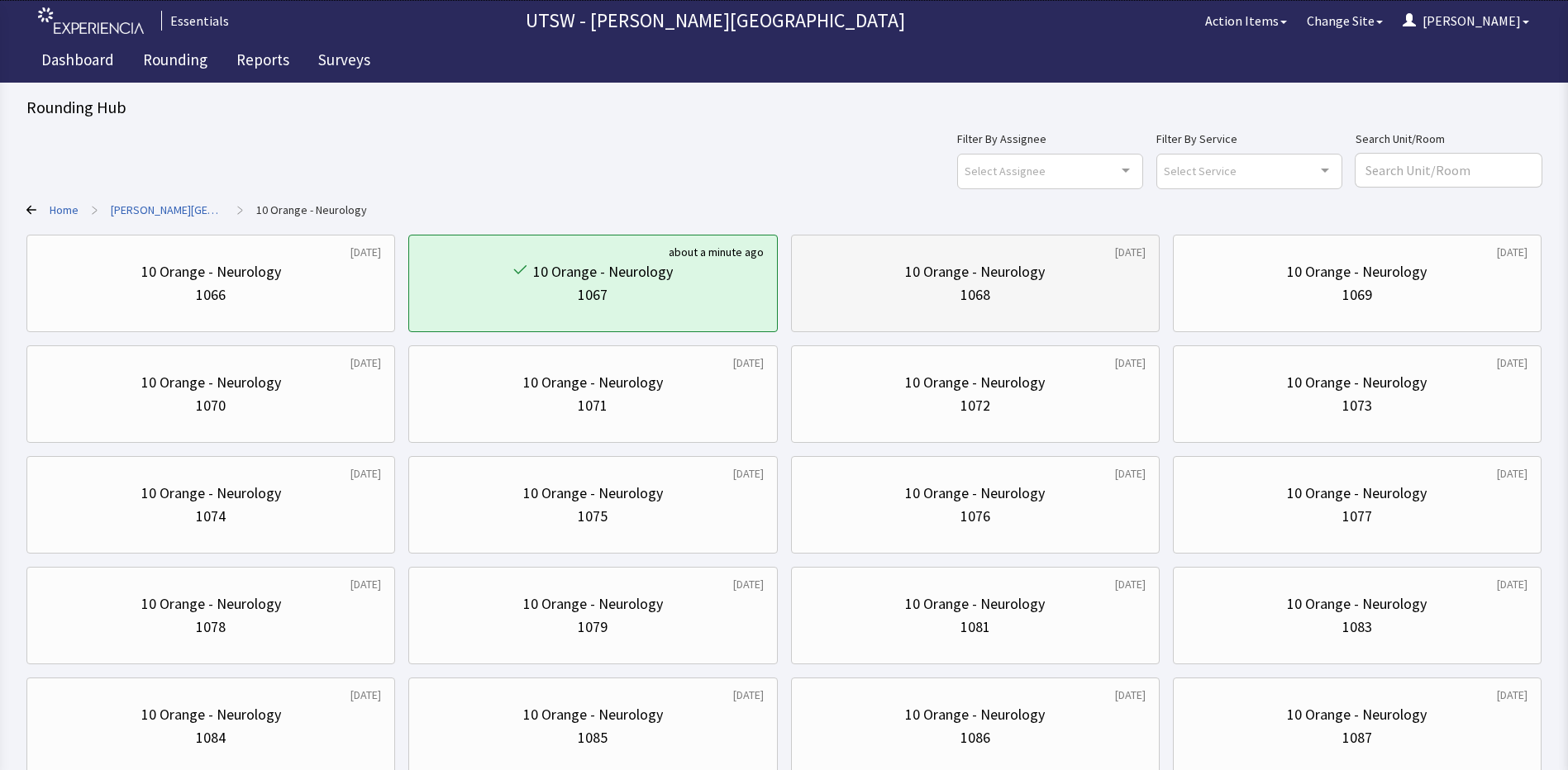
click at [884, 296] on div "1068" at bounding box center [975, 295] width 341 height 23
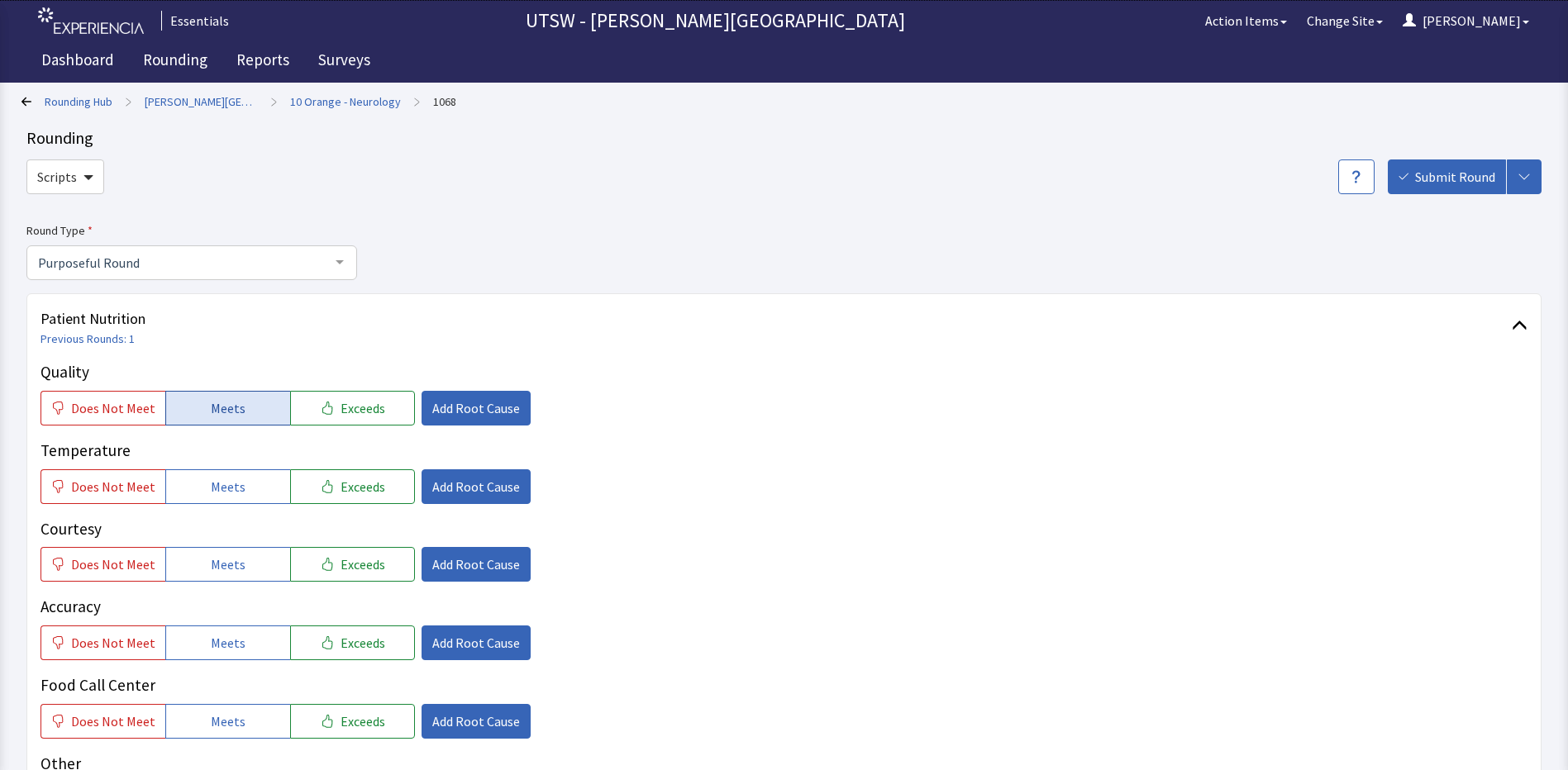
click at [244, 412] on button "Meets" at bounding box center [228, 408] width 124 height 34
click at [238, 491] on button "Meets" at bounding box center [228, 487] width 124 height 34
click at [243, 556] on button "Meets" at bounding box center [228, 564] width 124 height 34
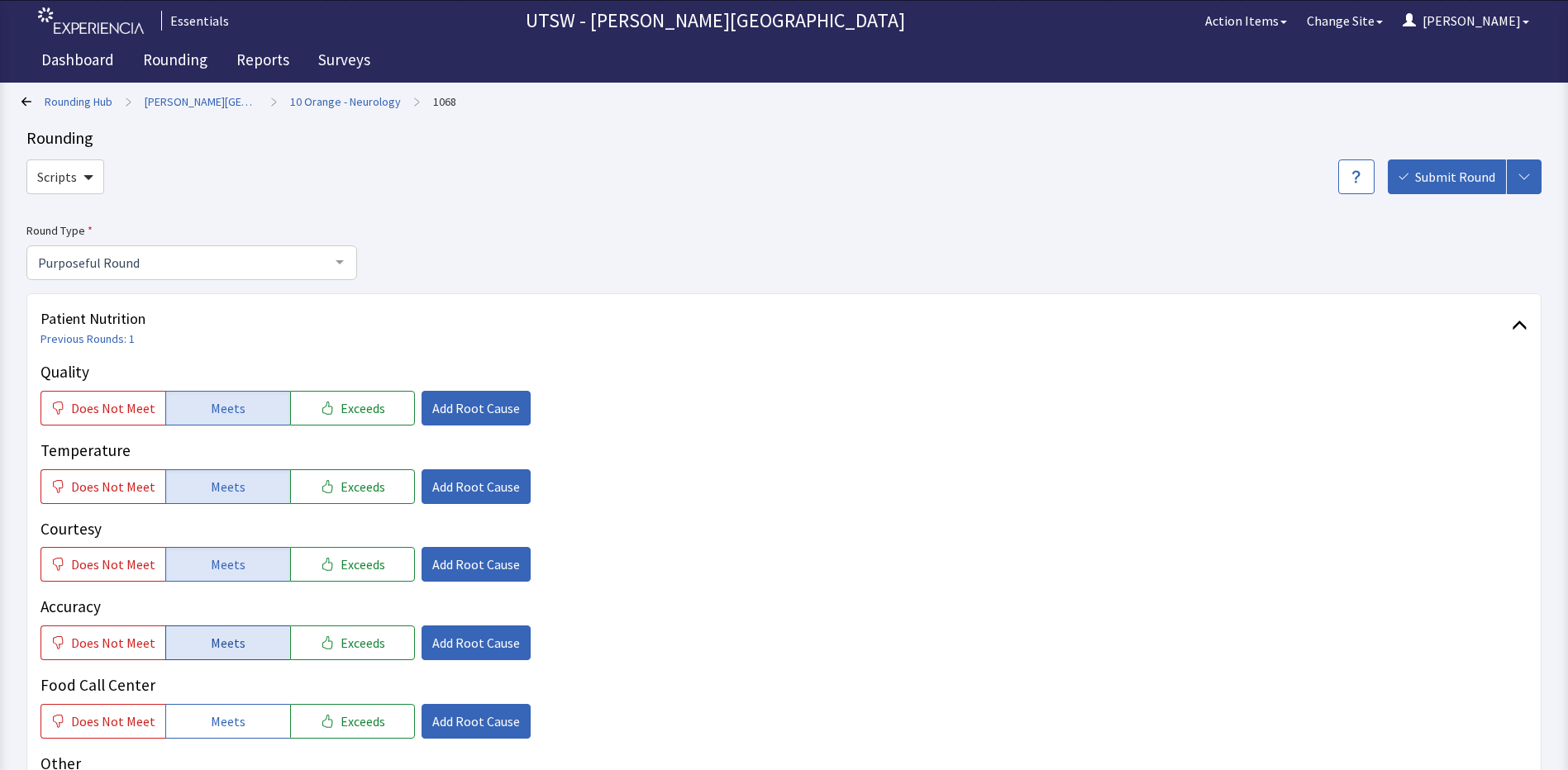
click at [277, 637] on div "Does Not Meet Meets Exceeds" at bounding box center [227, 643] width 374 height 34
click at [229, 638] on span "Meets" at bounding box center [228, 643] width 34 height 20
click at [228, 694] on p "Food Call Center" at bounding box center [784, 685] width 1487 height 24
click at [228, 713] on span "Meets" at bounding box center [228, 721] width 34 height 20
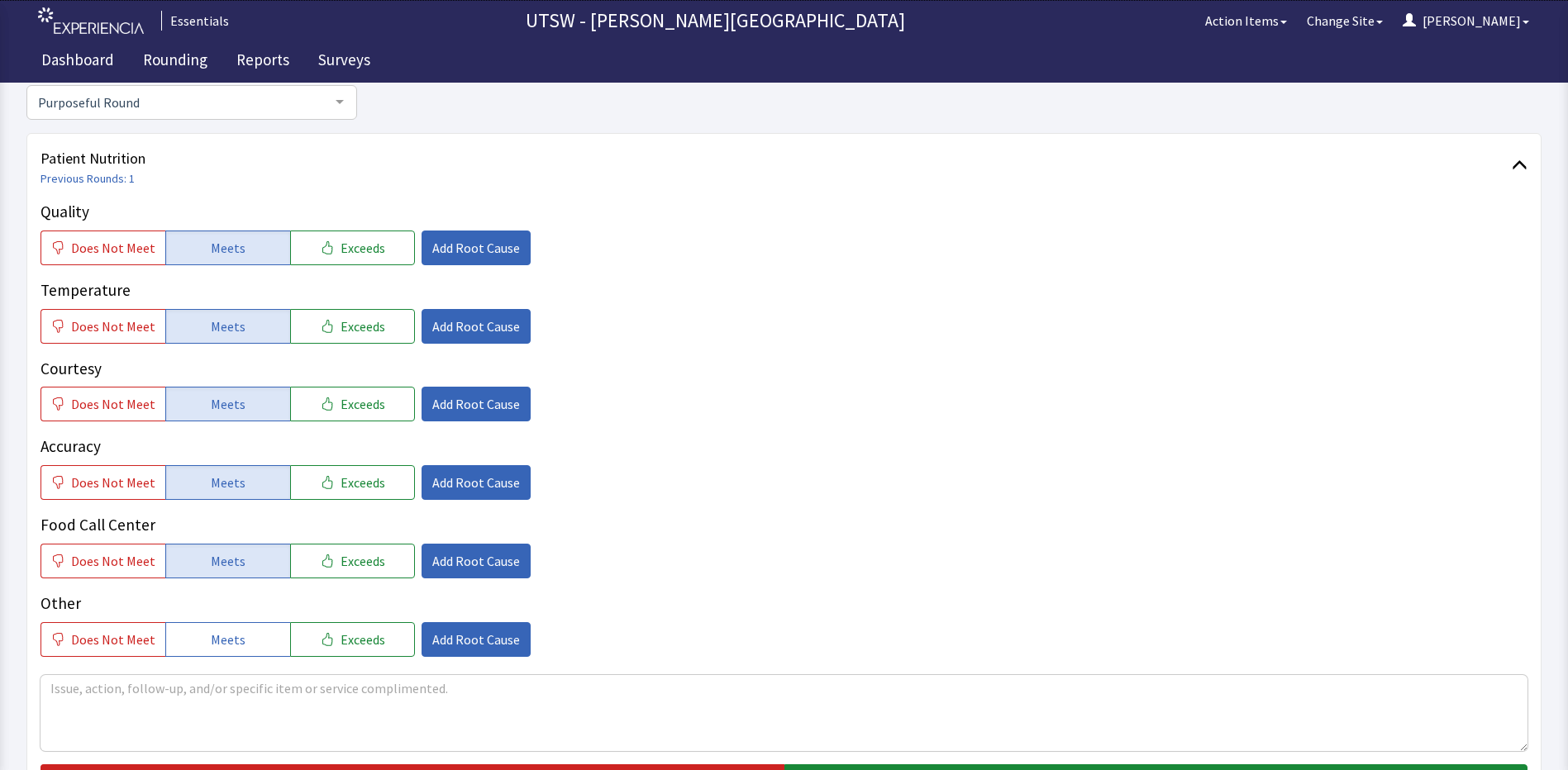
scroll to position [413, 0]
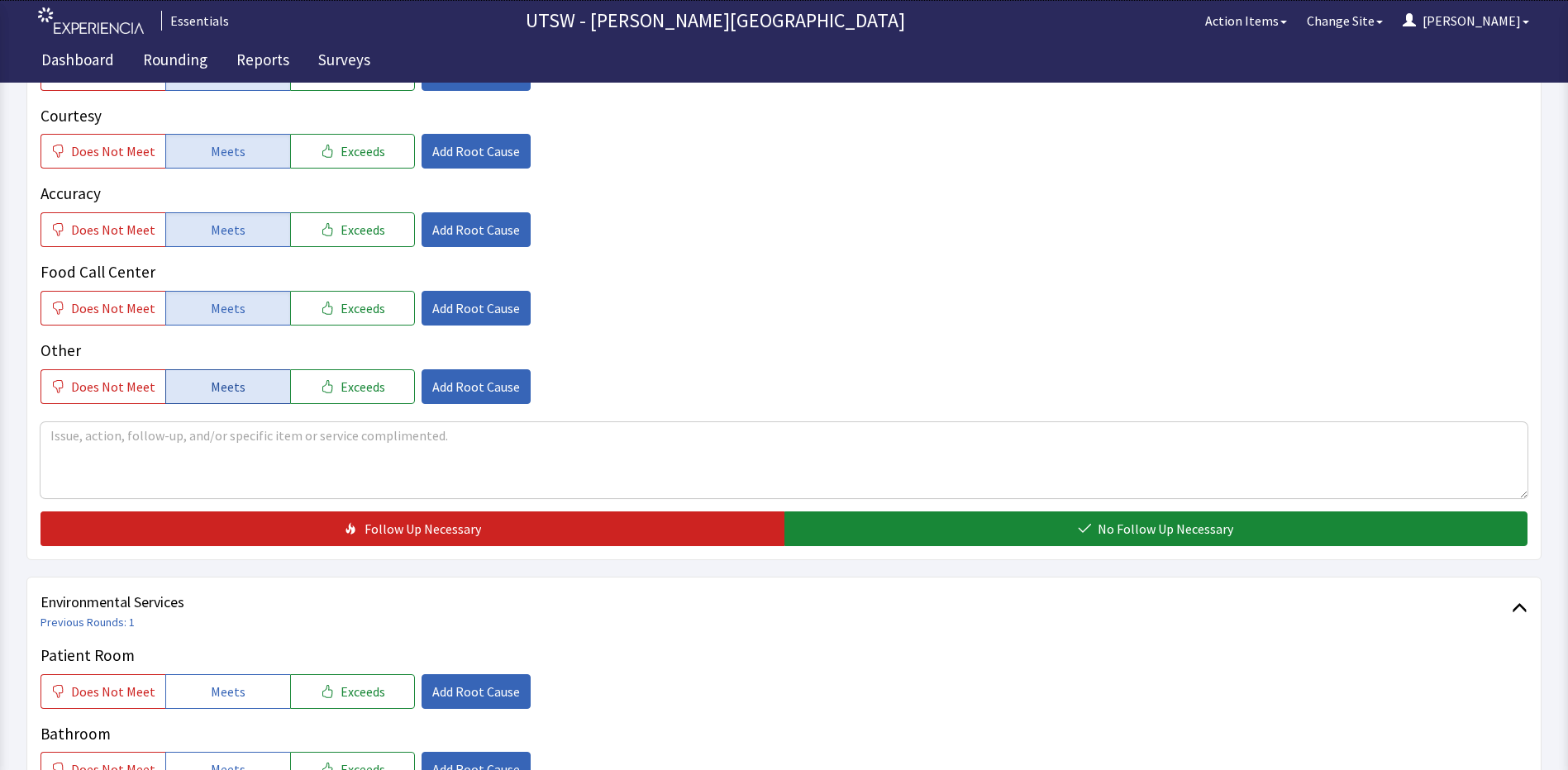
click at [232, 377] on span "Meets" at bounding box center [228, 386] width 34 height 20
